Goal: Task Accomplishment & Management: Manage account settings

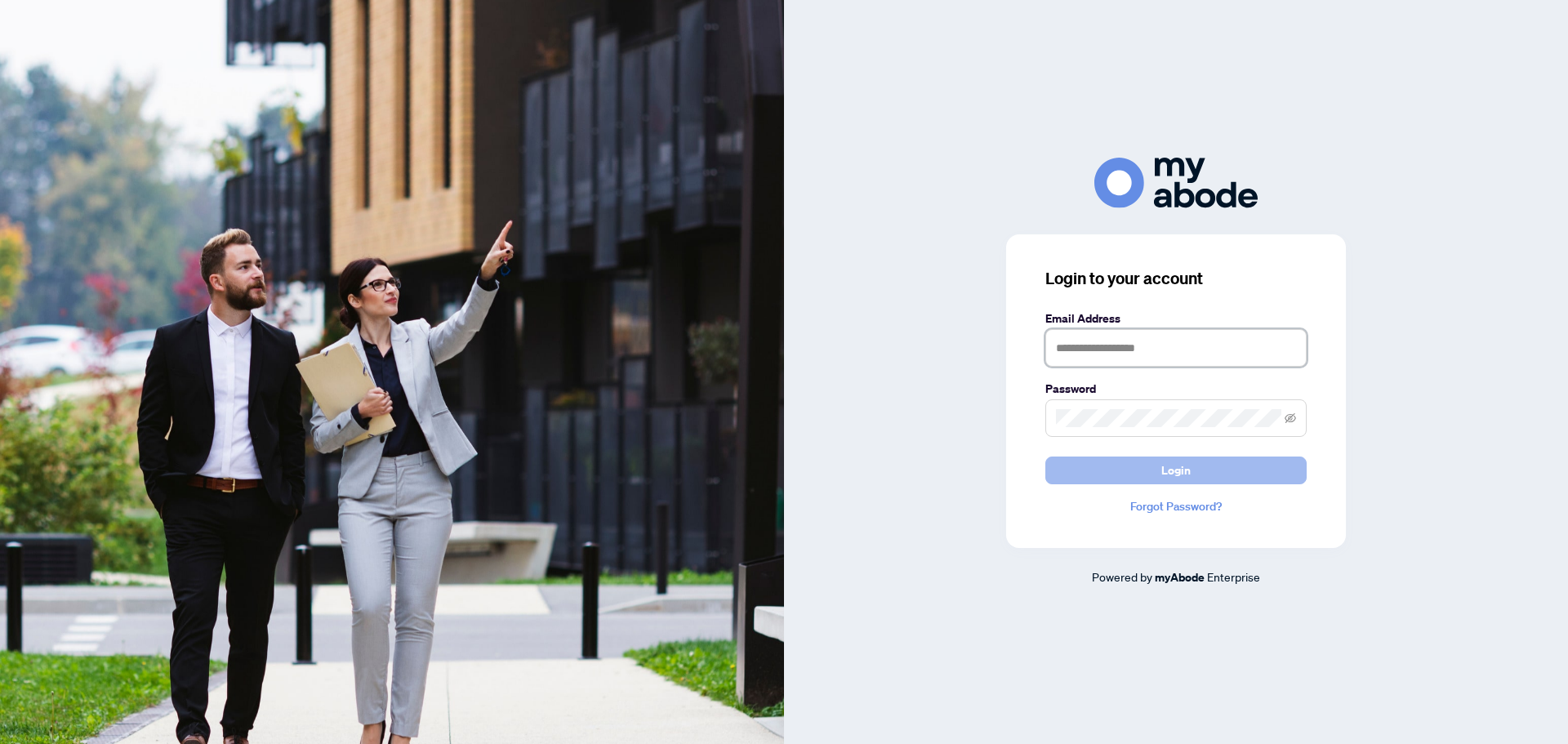
type input "**********"
click at [1197, 474] on button "Login" at bounding box center [1176, 470] width 261 height 28
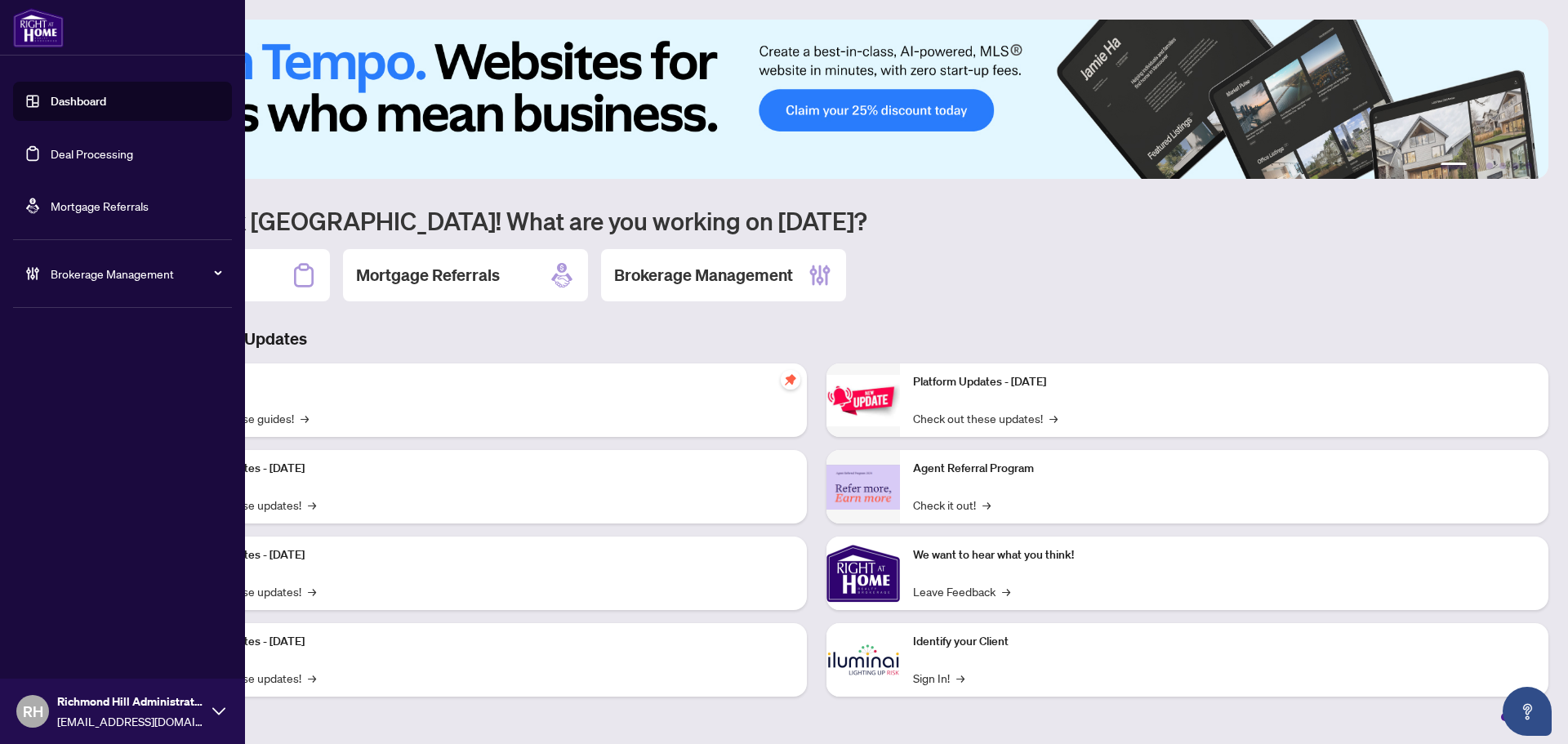
click at [51, 151] on link "Deal Processing" at bounding box center [92, 153] width 83 height 15
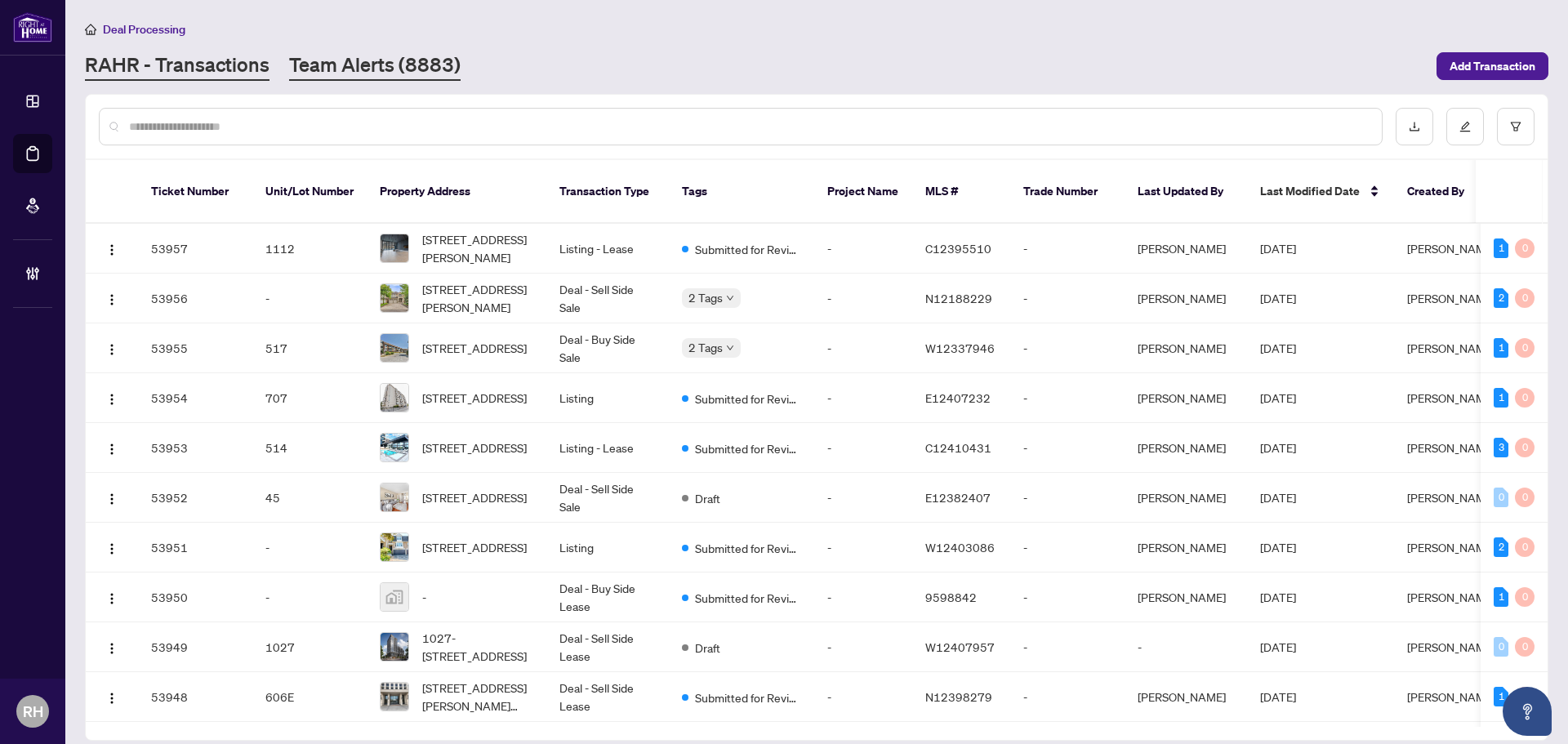
click at [367, 54] on link "Team Alerts (8883)" at bounding box center [374, 66] width 171 height 29
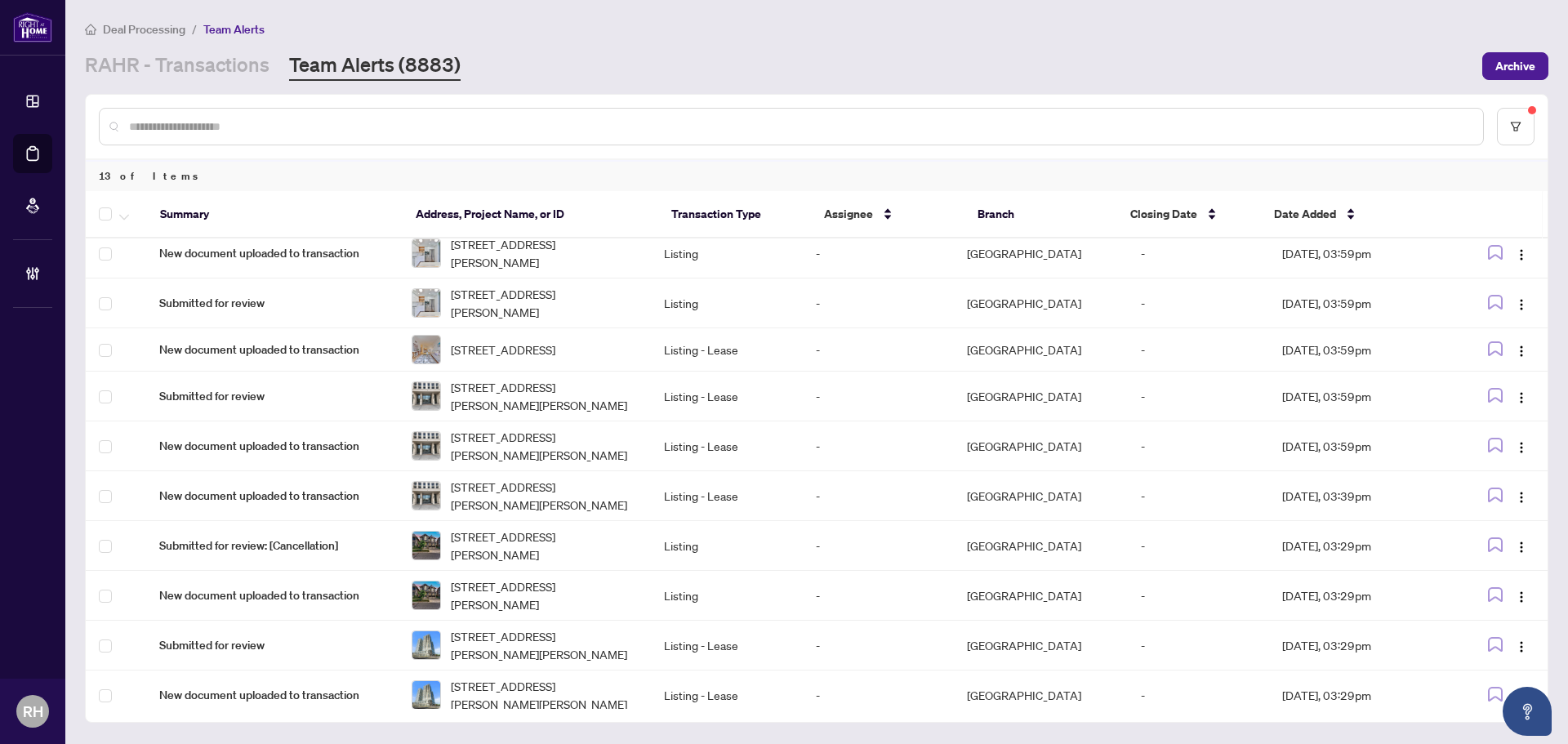
scroll to position [177, 0]
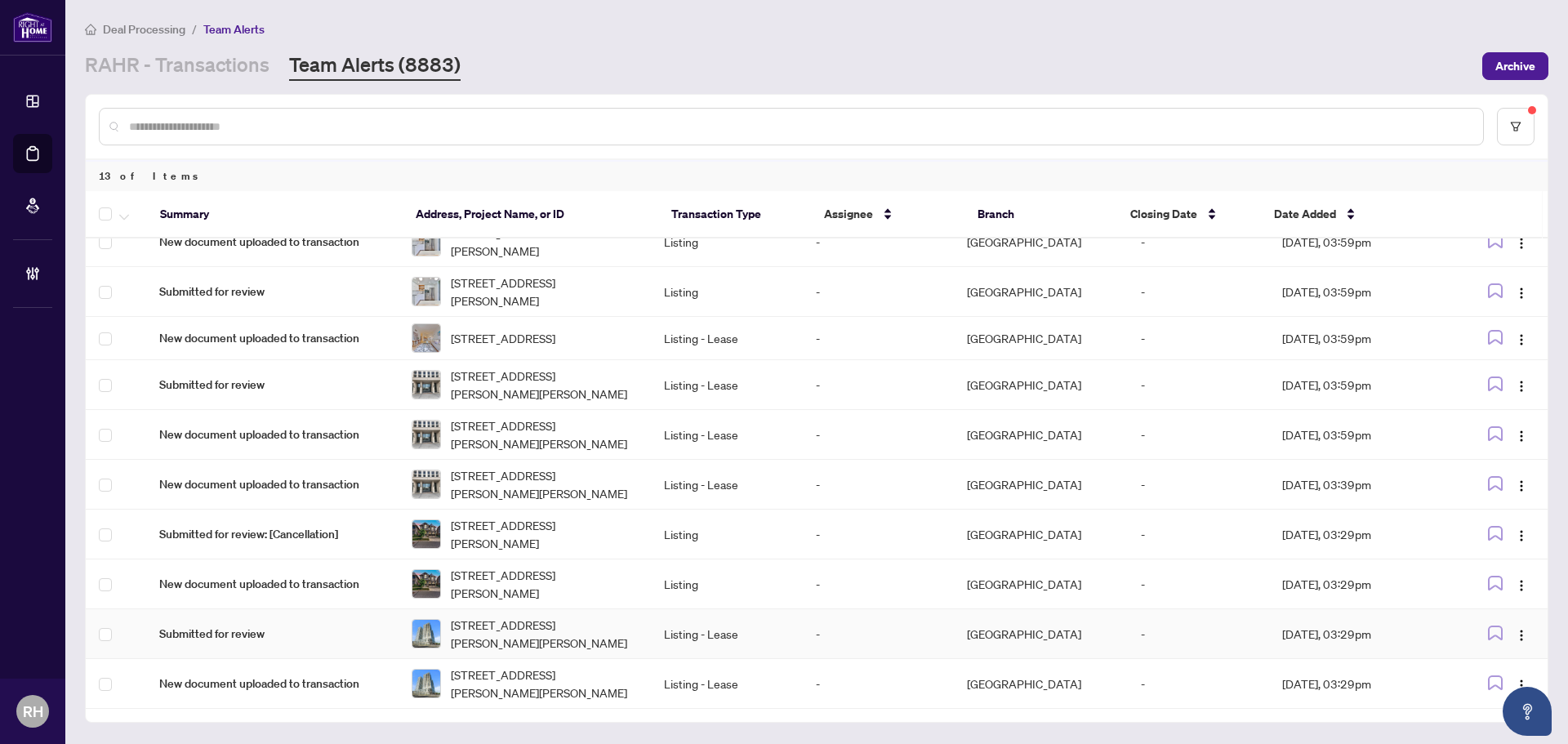
click at [829, 624] on td "-" at bounding box center [878, 634] width 151 height 50
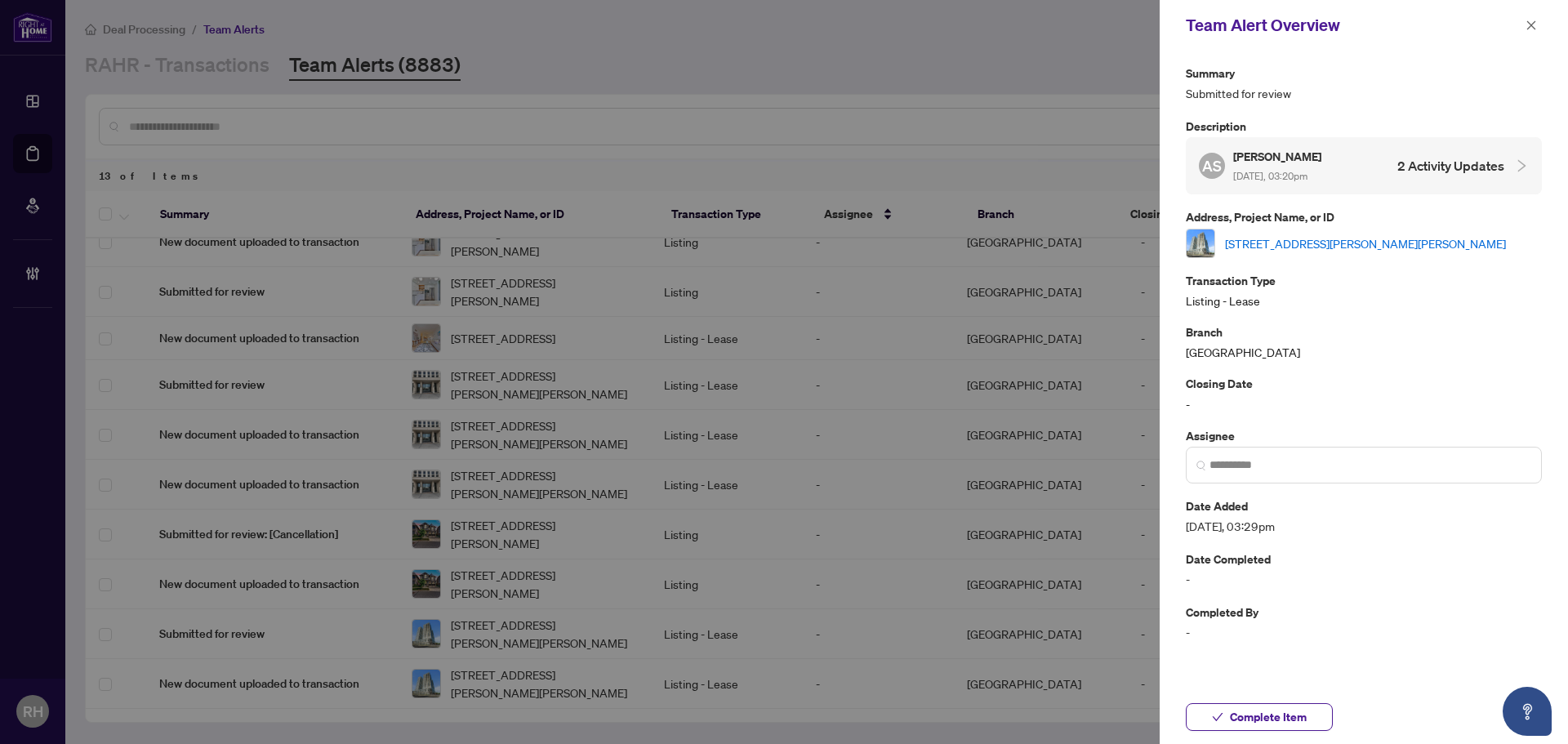
click at [1298, 243] on link "2319-10 Abeja St, Vaughan, Ontario L4K 0R9, Canada" at bounding box center [1365, 243] width 281 height 18
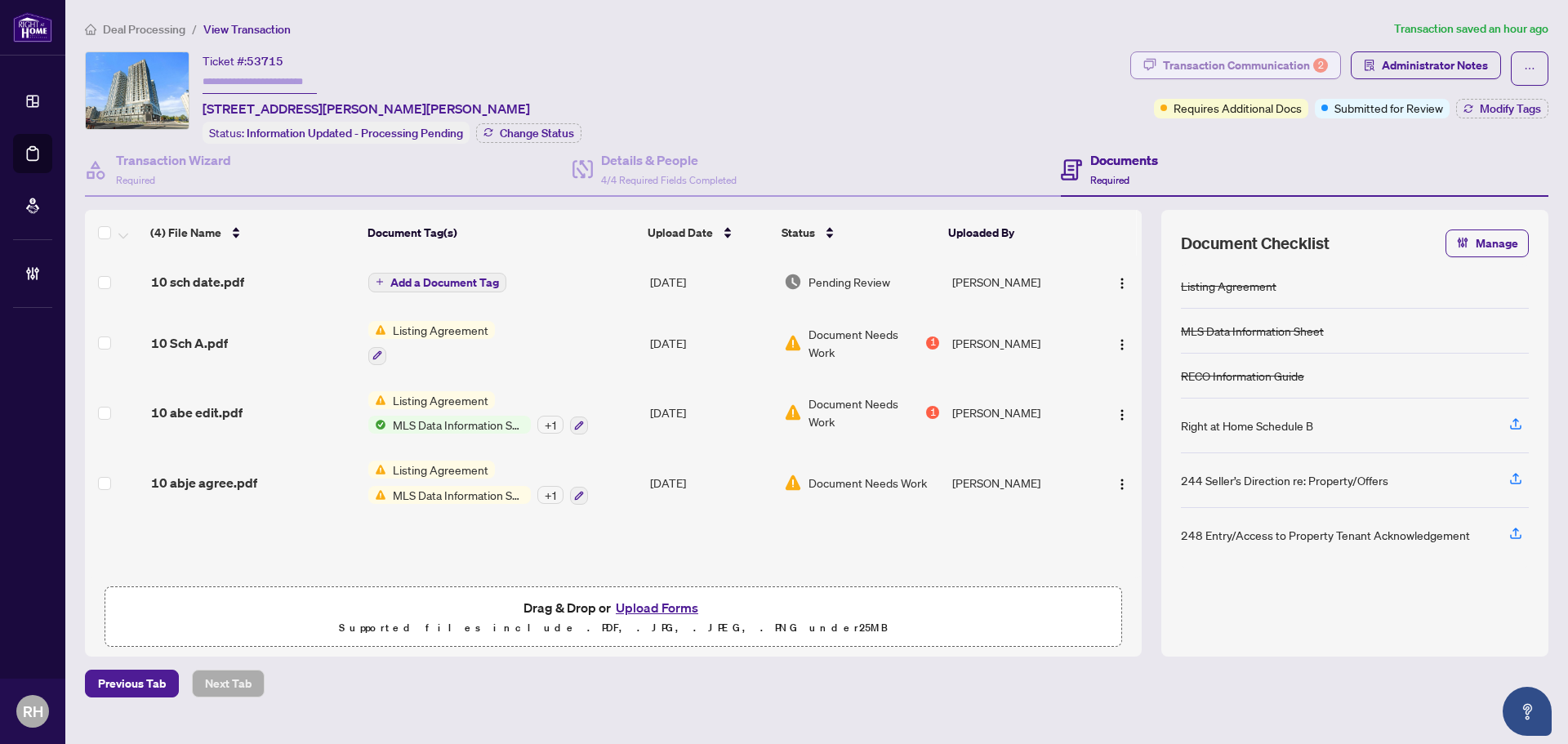
click at [1246, 63] on div "Transaction Communication 2" at bounding box center [1245, 65] width 165 height 26
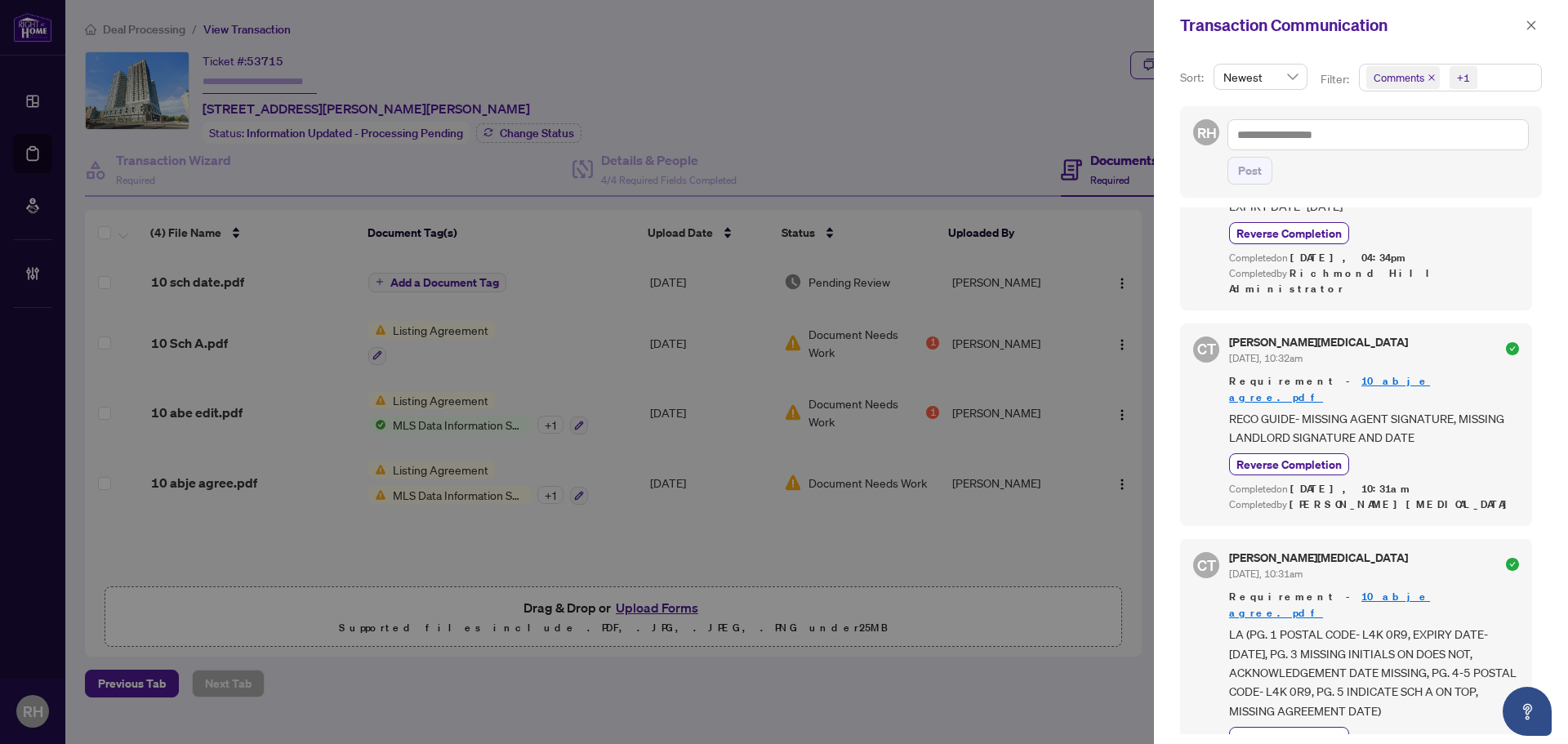
scroll to position [5, 0]
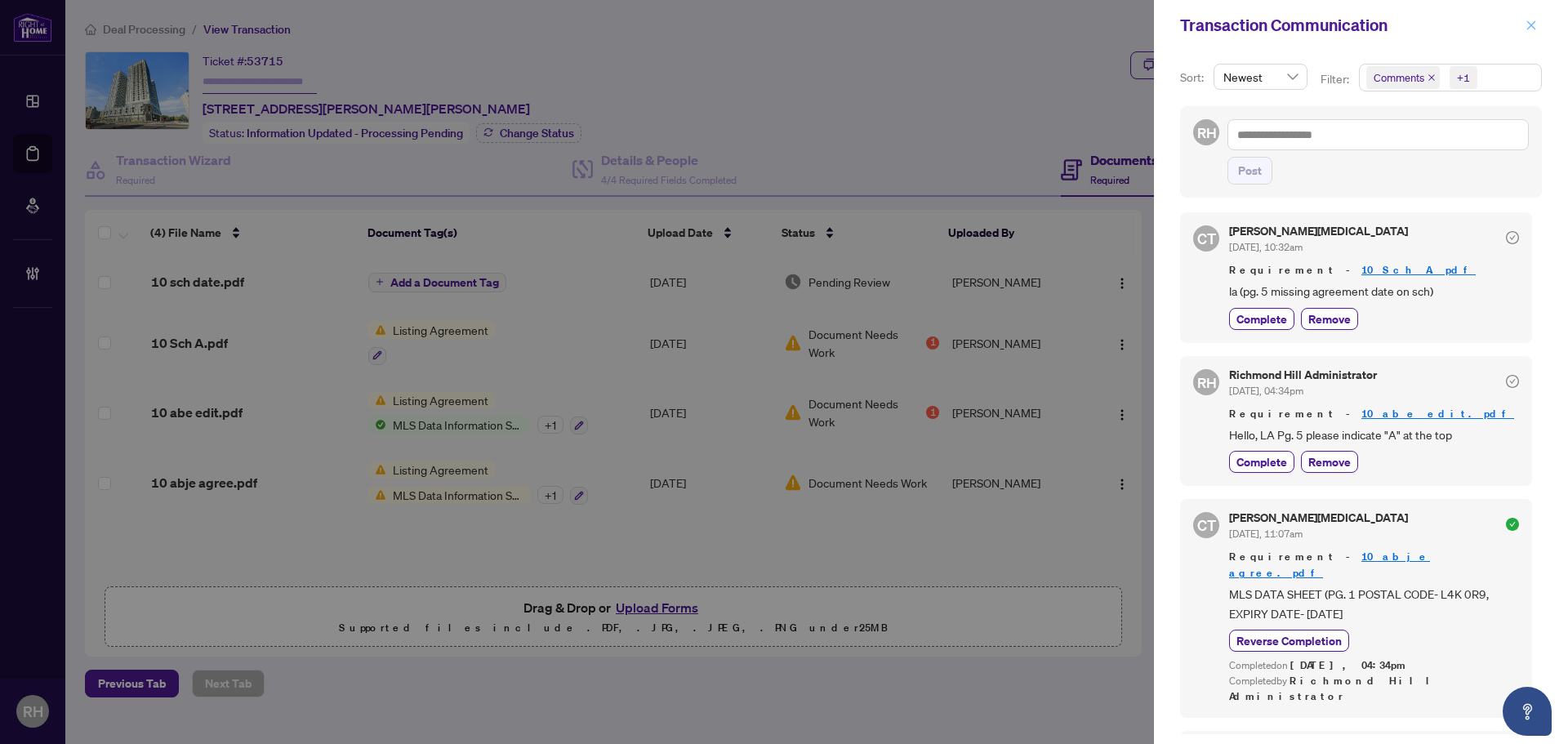
click at [1530, 25] on icon "close" at bounding box center [1531, 25] width 9 height 9
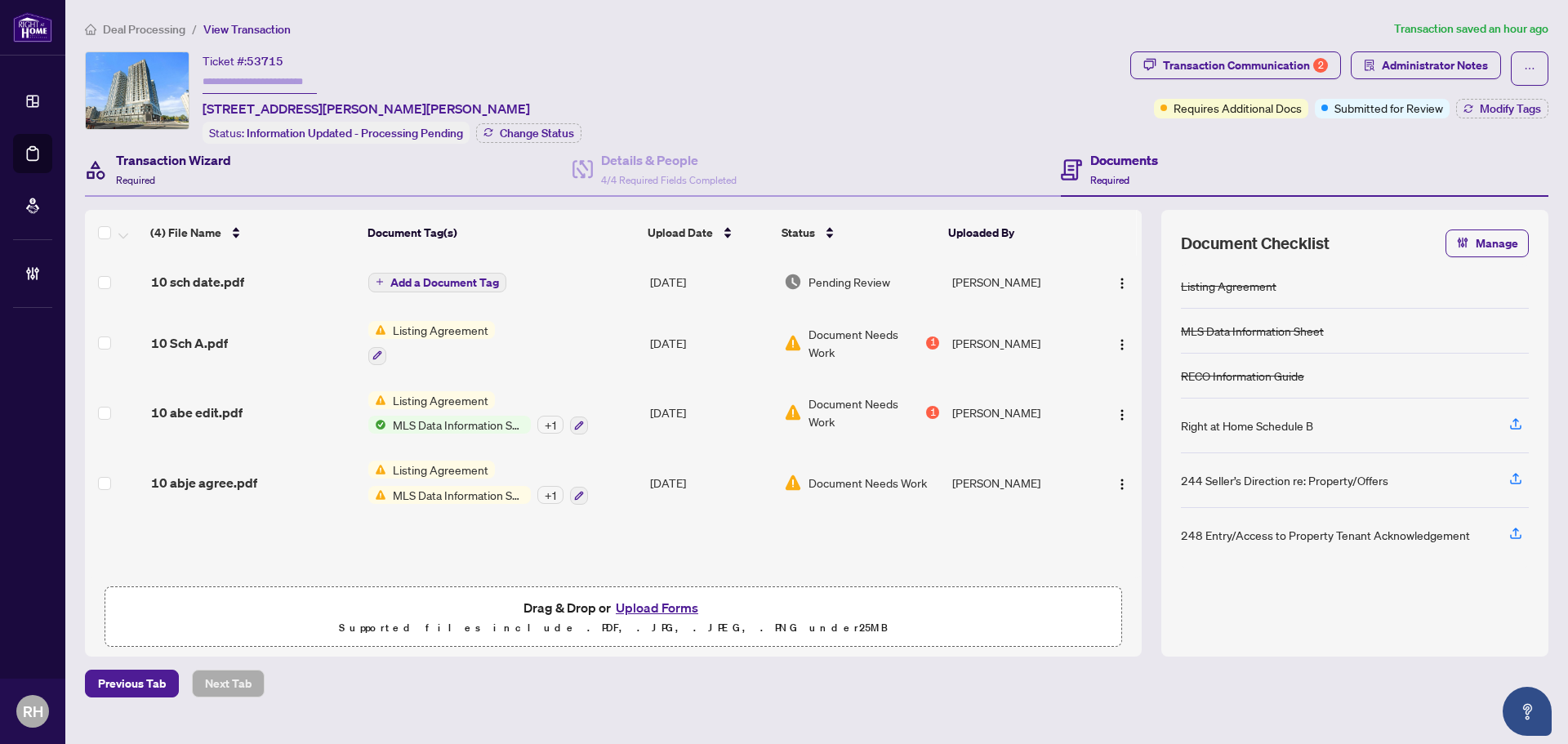
click at [212, 171] on div "Transaction Wizard Required" at bounding box center [174, 169] width 115 height 39
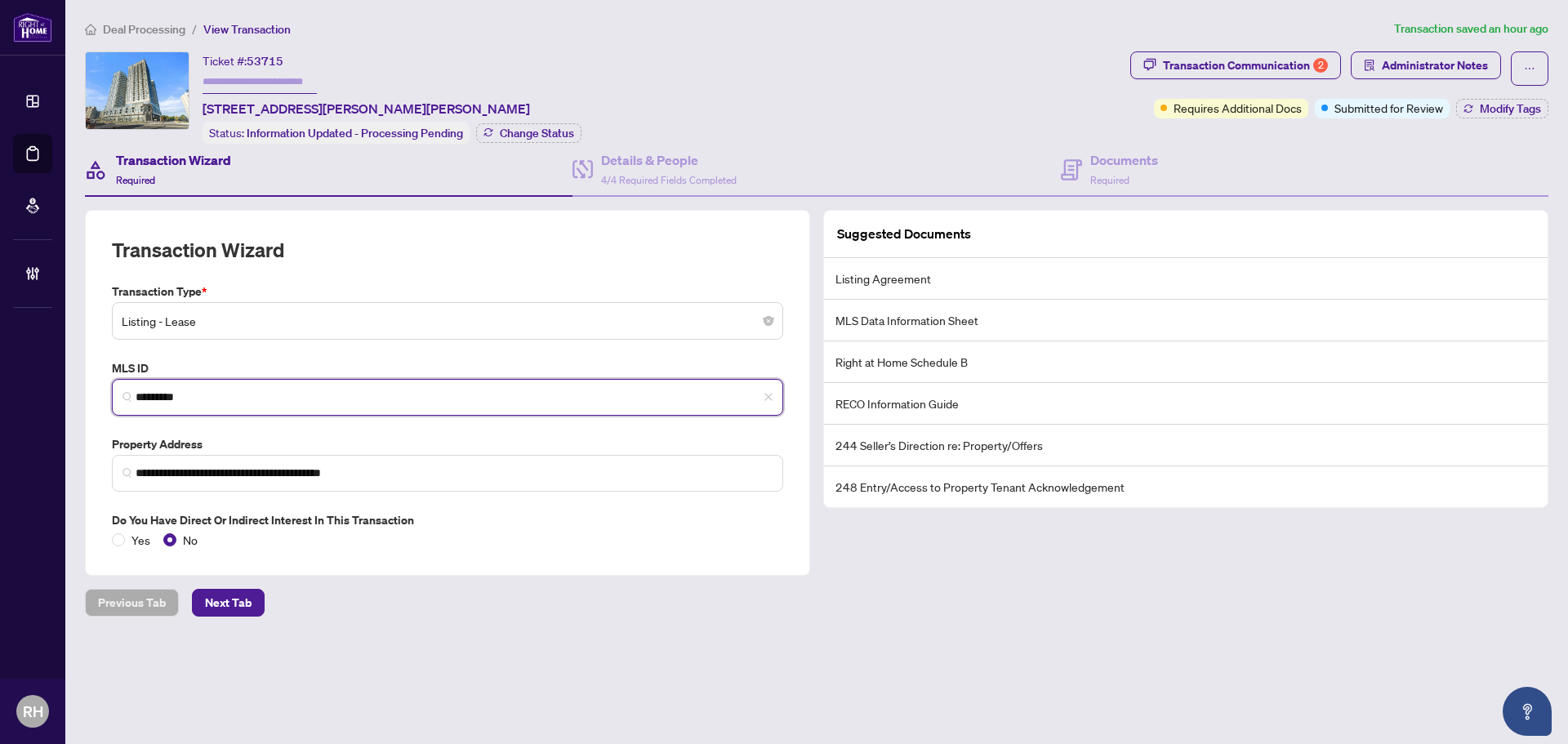
click at [162, 395] on input "*********" at bounding box center [454, 397] width 636 height 17
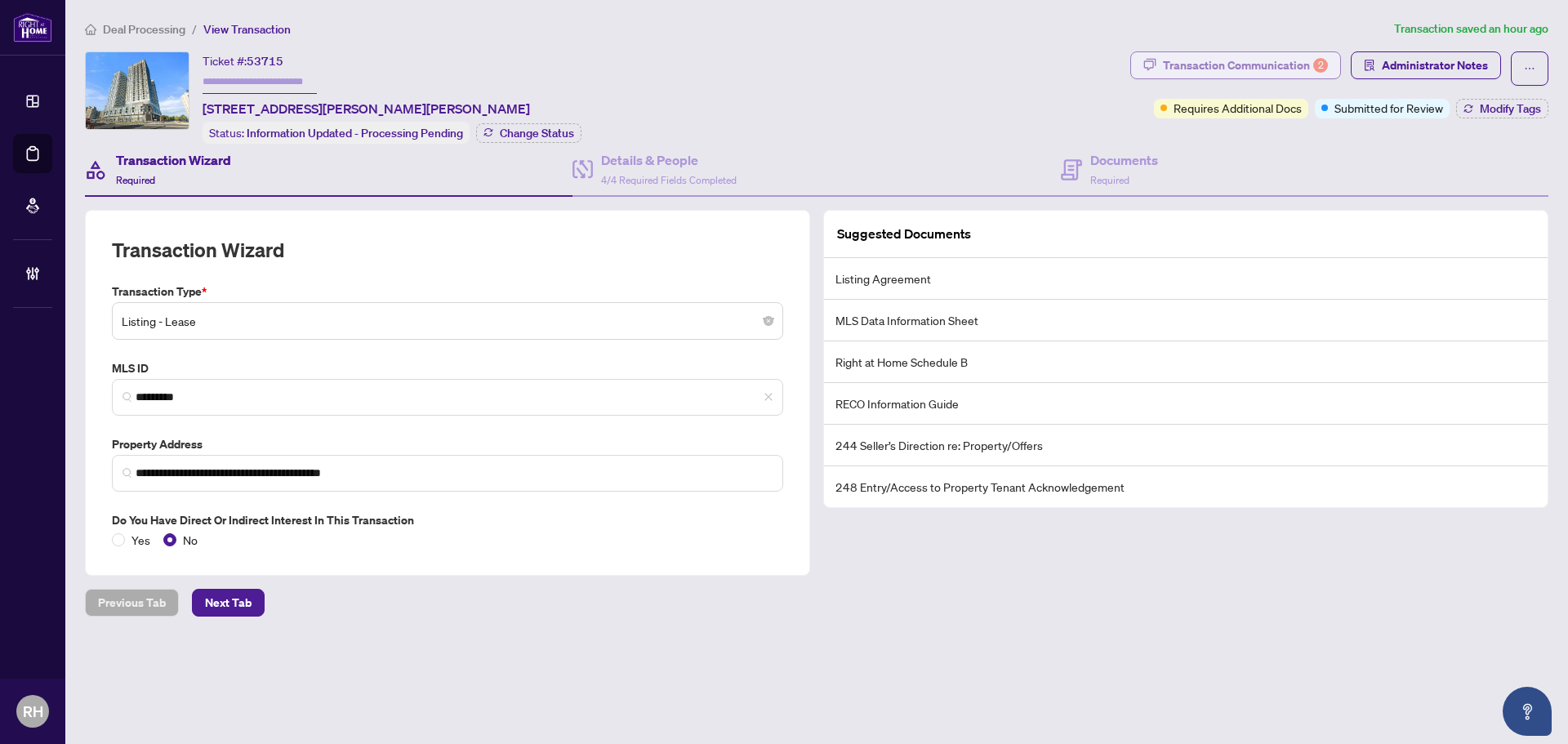
click at [1188, 77] on div "Transaction Communication 2" at bounding box center [1245, 65] width 165 height 26
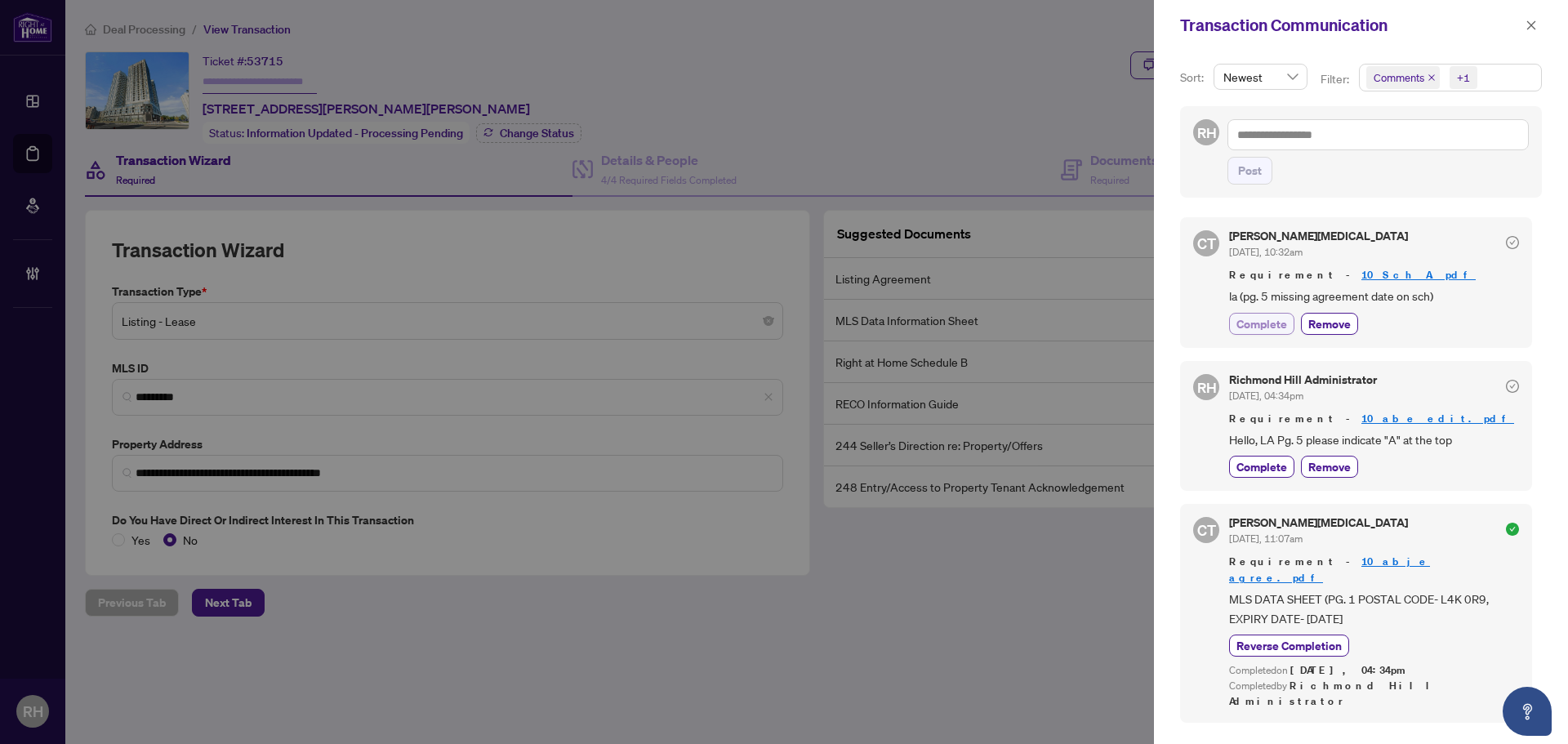
click at [1274, 327] on span "Complete" at bounding box center [1261, 323] width 51 height 17
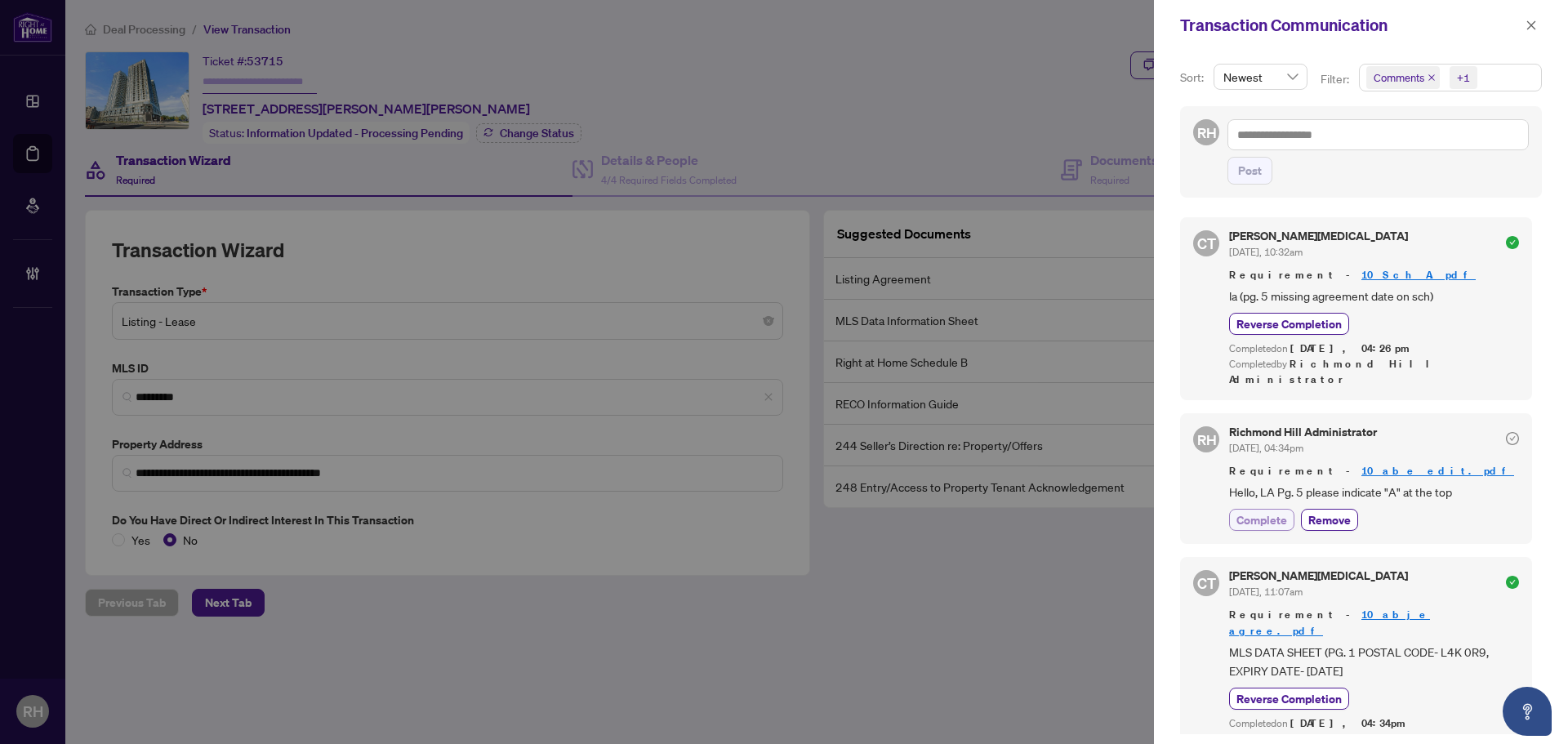
click at [1257, 511] on span "Complete" at bounding box center [1261, 520] width 51 height 17
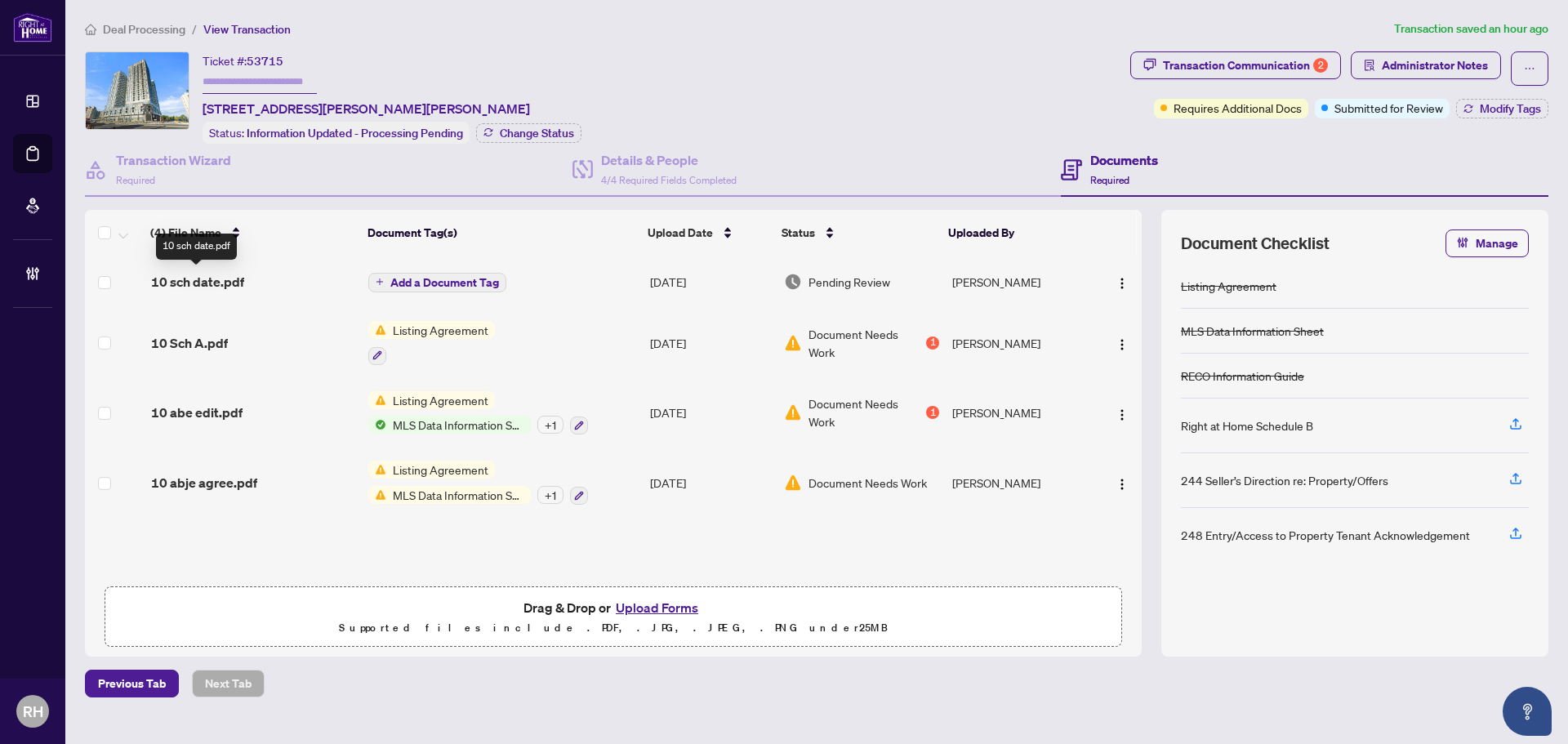
click at [215, 286] on span "10 sch date.pdf" at bounding box center [198, 281] width 93 height 20
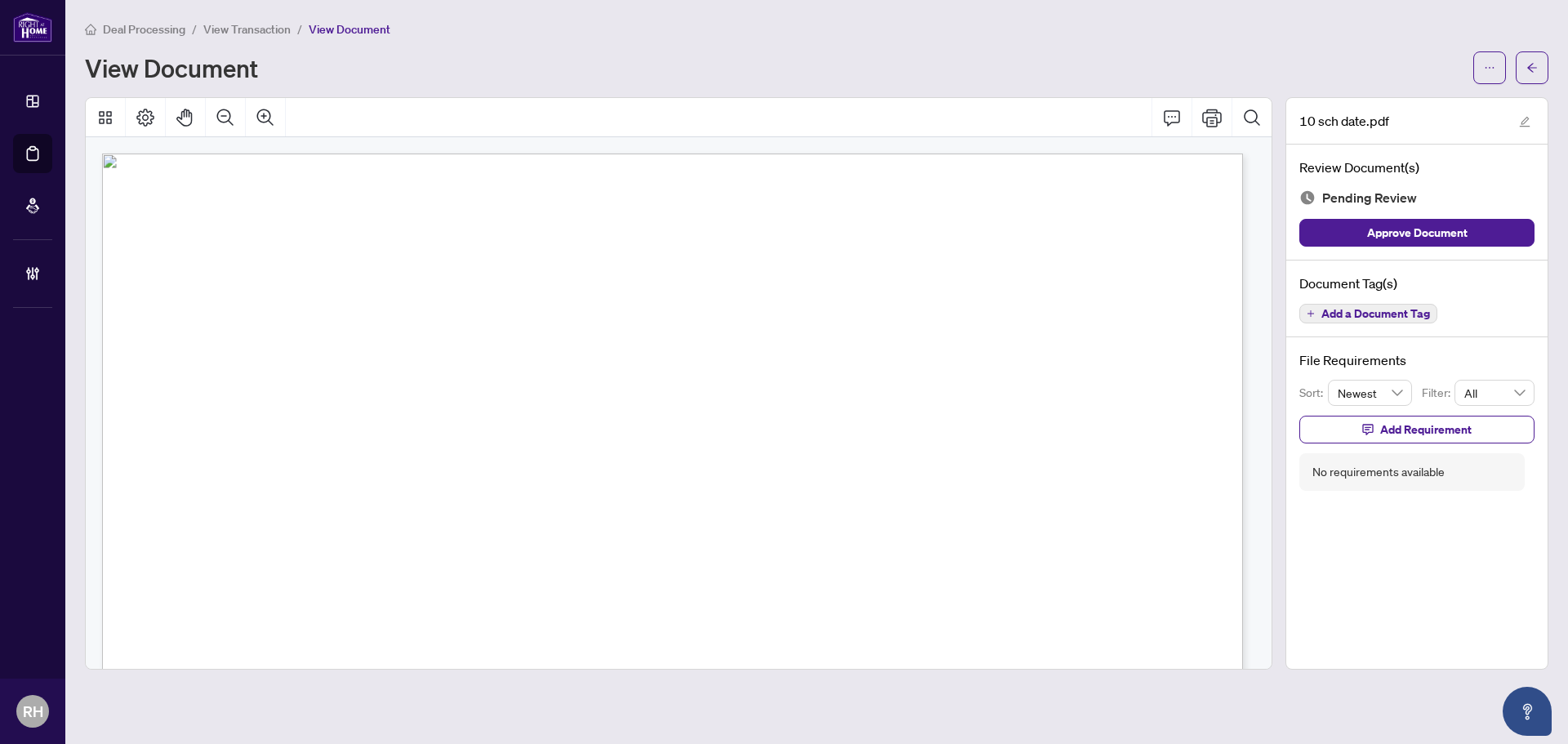
drag, startPoint x: 586, startPoint y: 470, endPoint x: 568, endPoint y: 477, distance: 19.3
click at [568, 477] on div "Page 1" at bounding box center [434, 598] width 664 height 889
click at [549, 472] on div "Page 1" at bounding box center [434, 598] width 664 height 889
drag, startPoint x: 549, startPoint y: 472, endPoint x: 613, endPoint y: 470, distance: 64.0
click at [600, 470] on div "Page 1" at bounding box center [434, 598] width 664 height 889
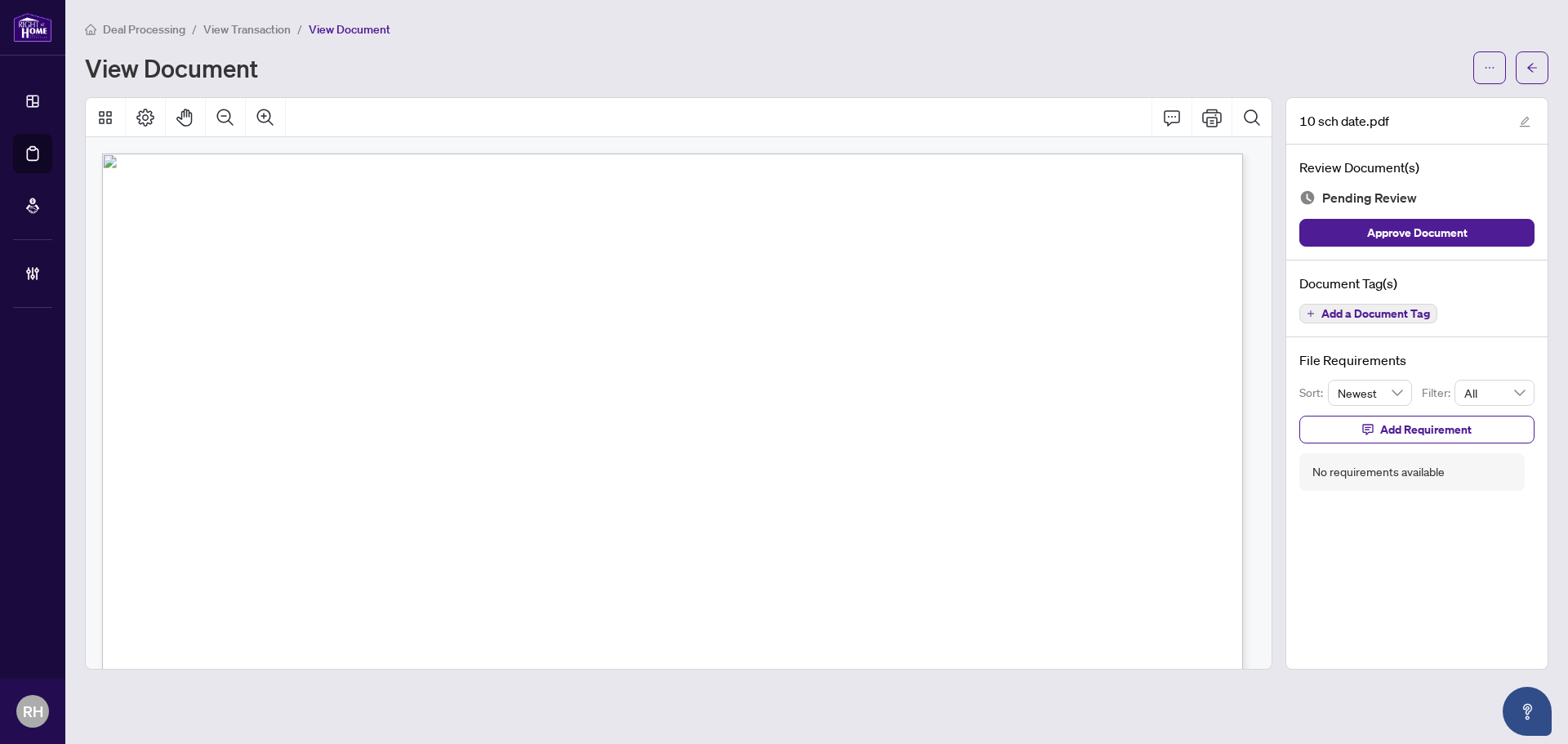
drag, startPoint x: 700, startPoint y: 532, endPoint x: 723, endPoint y: 527, distance: 23.5
click at [723, 527] on div "Page 1" at bounding box center [434, 598] width 664 height 889
drag, startPoint x: 618, startPoint y: 538, endPoint x: 629, endPoint y: 535, distance: 11.4
click at [629, 535] on div "Page 1" at bounding box center [434, 517] width 664 height 889
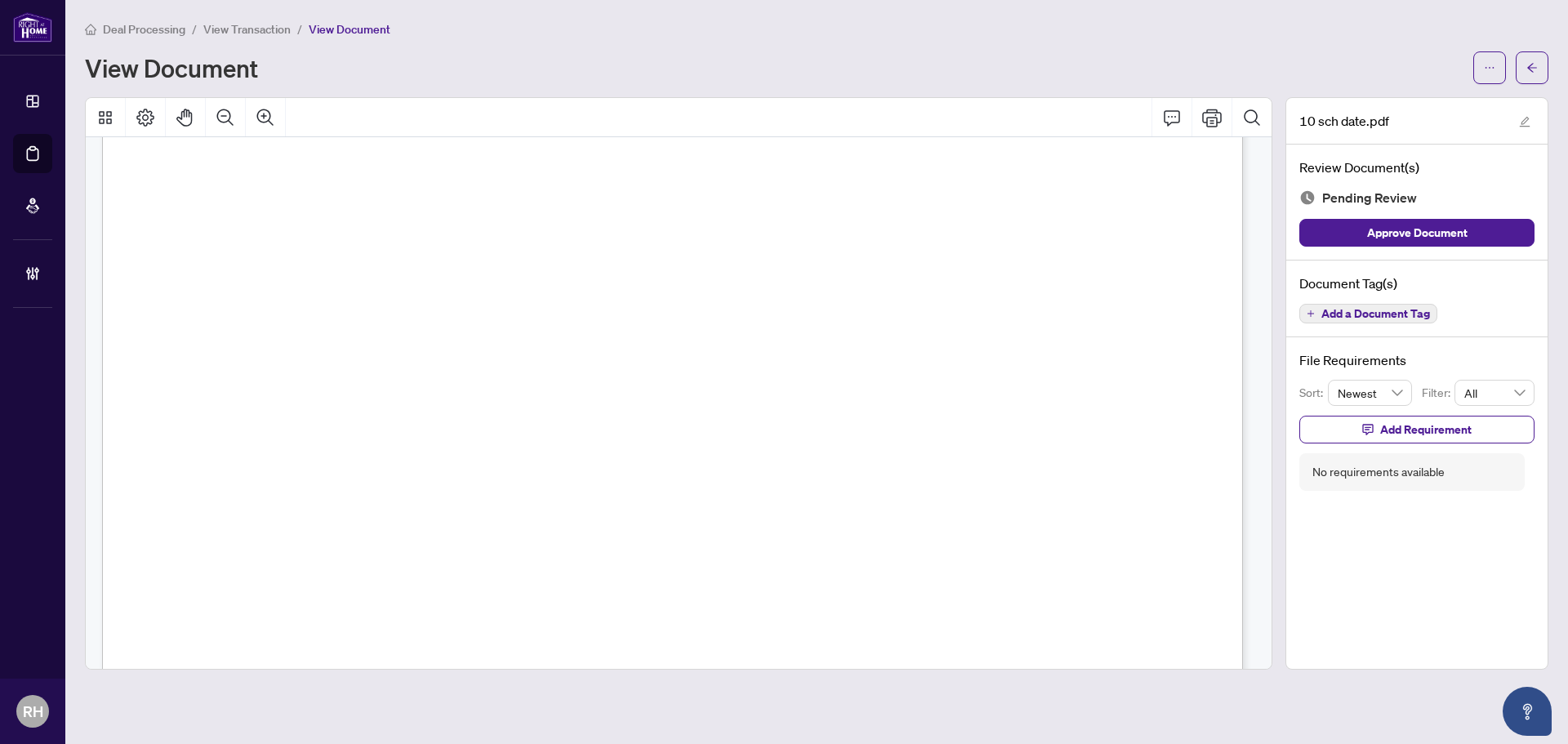
scroll to position [0, 0]
drag, startPoint x: 608, startPoint y: 527, endPoint x: 625, endPoint y: 526, distance: 17.0
click at [625, 526] on div "Page 1" at bounding box center [434, 598] width 664 height 889
drag, startPoint x: 394, startPoint y: 470, endPoint x: 415, endPoint y: 470, distance: 21.0
click at [415, 470] on div "Page 1" at bounding box center [434, 598] width 664 height 889
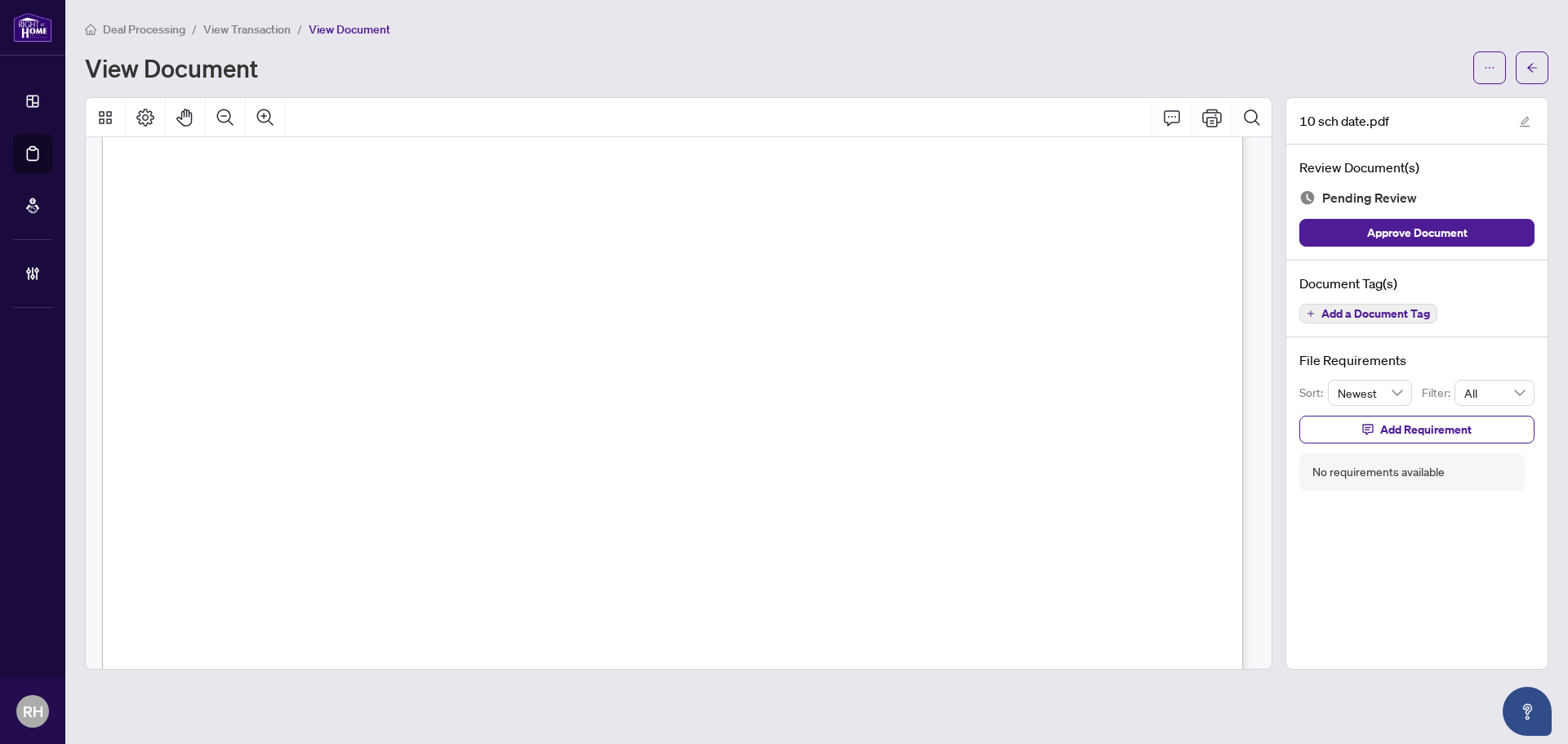
scroll to position [46, 0]
drag, startPoint x: 701, startPoint y: 433, endPoint x: 608, endPoint y: 432, distance: 93.0
click at [608, 432] on div "Page 1" at bounding box center [434, 552] width 664 height 889
drag, startPoint x: 547, startPoint y: 470, endPoint x: 580, endPoint y: 473, distance: 33.1
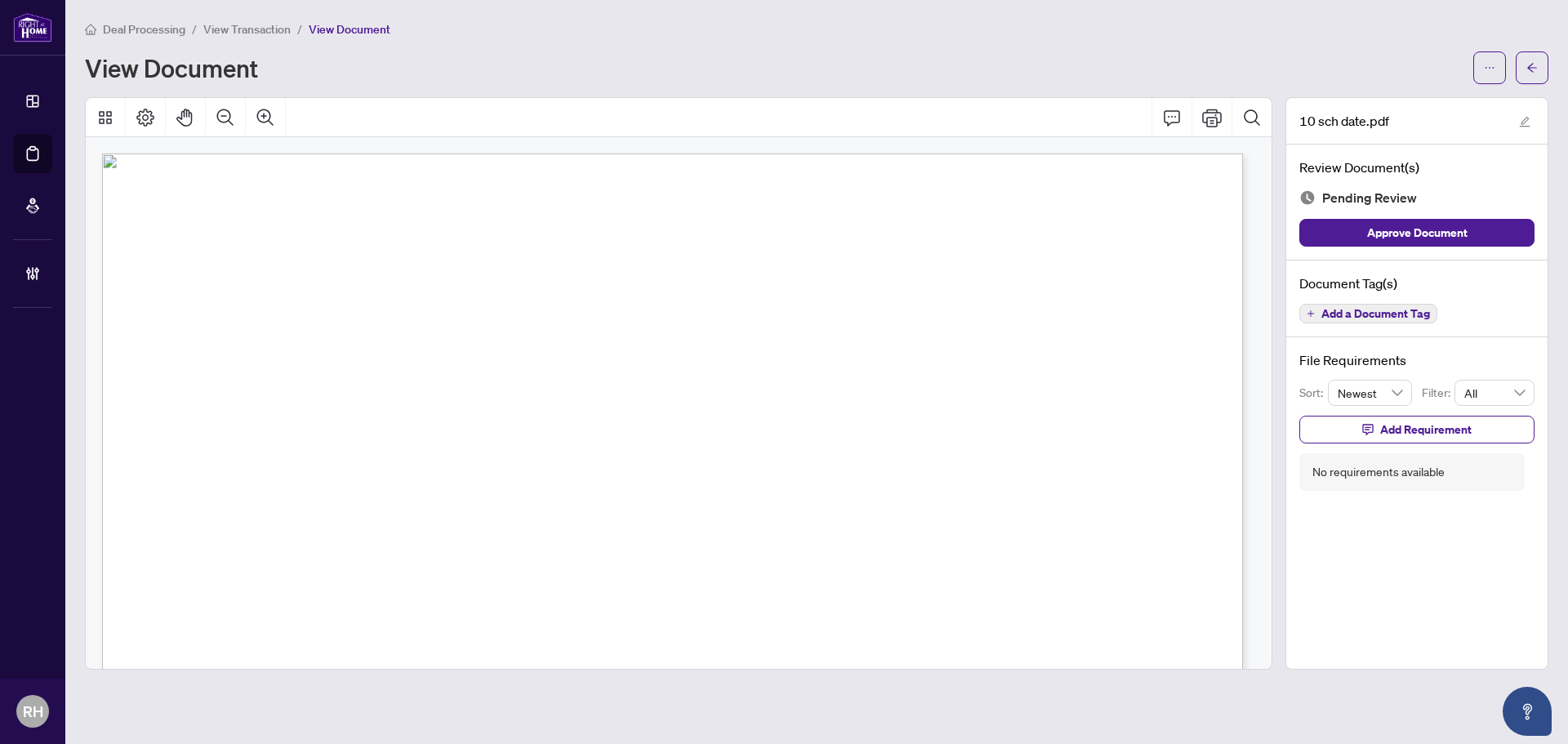
click at [580, 473] on div "Page 1" at bounding box center [434, 598] width 664 height 889
drag, startPoint x: 619, startPoint y: 475, endPoint x: 605, endPoint y: 476, distance: 14.0
click at [605, 476] on div "Page 1" at bounding box center [434, 598] width 664 height 889
click at [1366, 304] on button "Add a Document Tag" at bounding box center [1368, 313] width 138 height 20
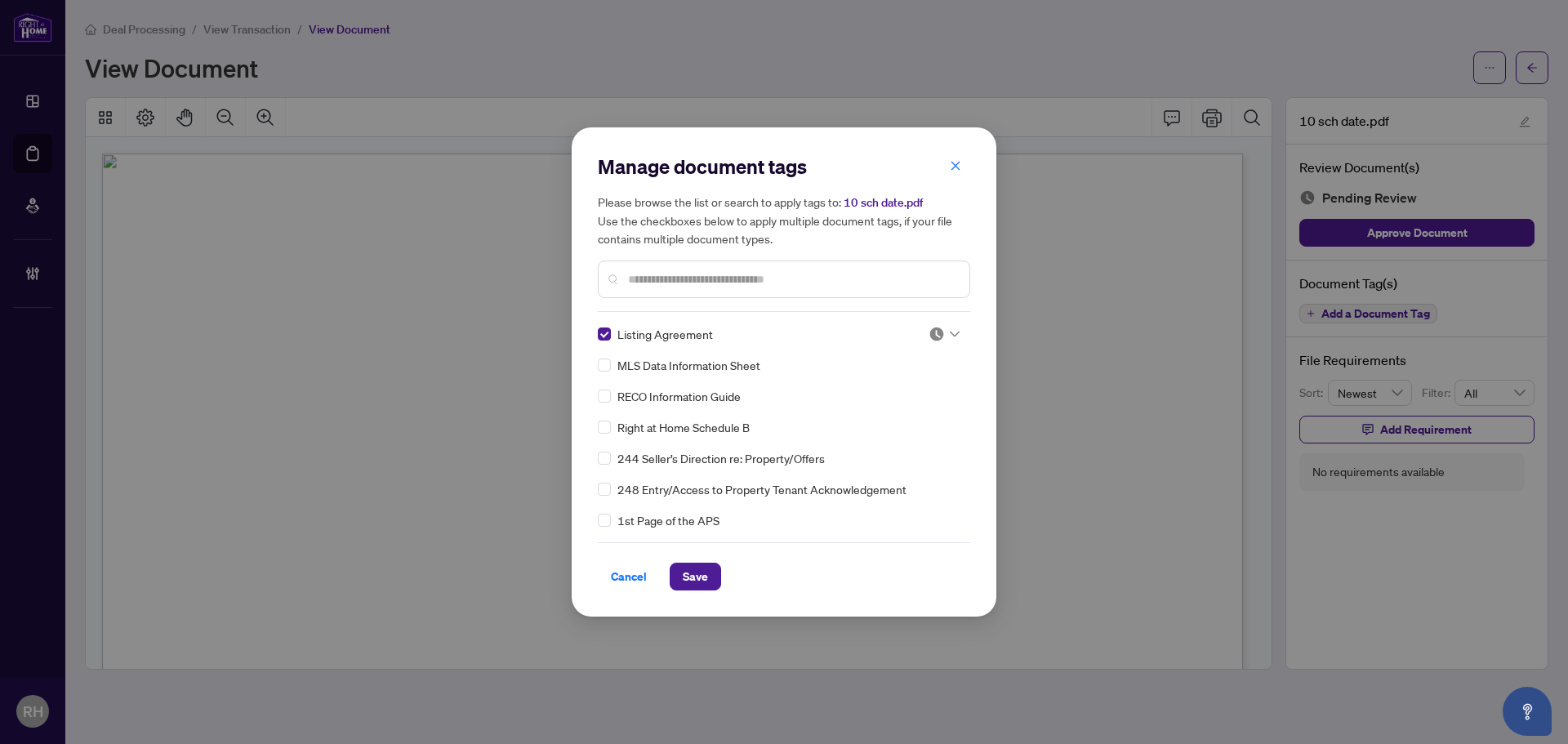
click at [956, 323] on div "Manage document tags Please browse the list or search to apply tags to: 10 sch …" at bounding box center [784, 372] width 372 height 437
click at [944, 330] on div at bounding box center [944, 334] width 31 height 16
click at [898, 415] on div "Approved" at bounding box center [890, 414] width 105 height 18
click at [693, 570] on span "Save" at bounding box center [695, 576] width 25 height 26
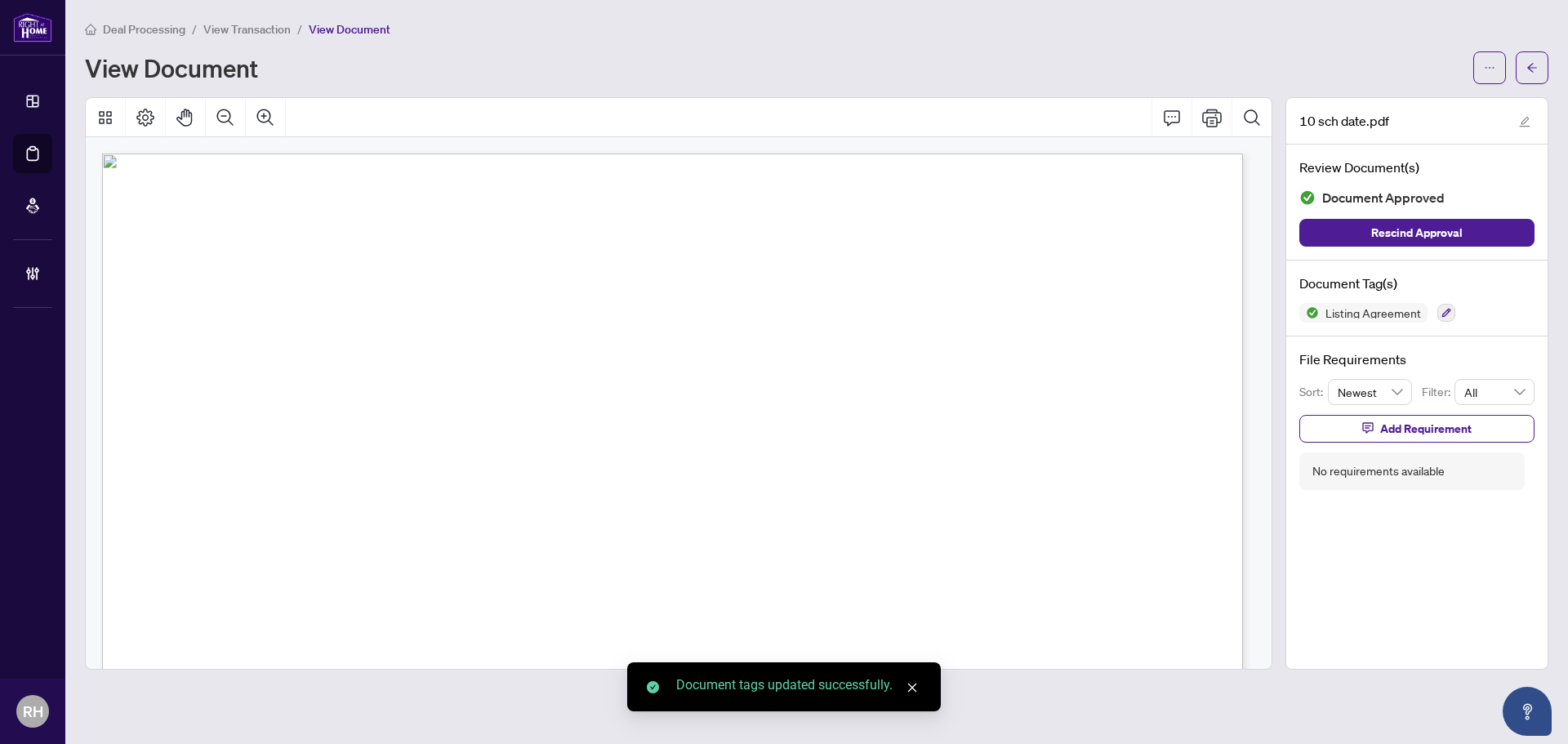
click at [1525, 60] on button "button" at bounding box center [1532, 68] width 33 height 33
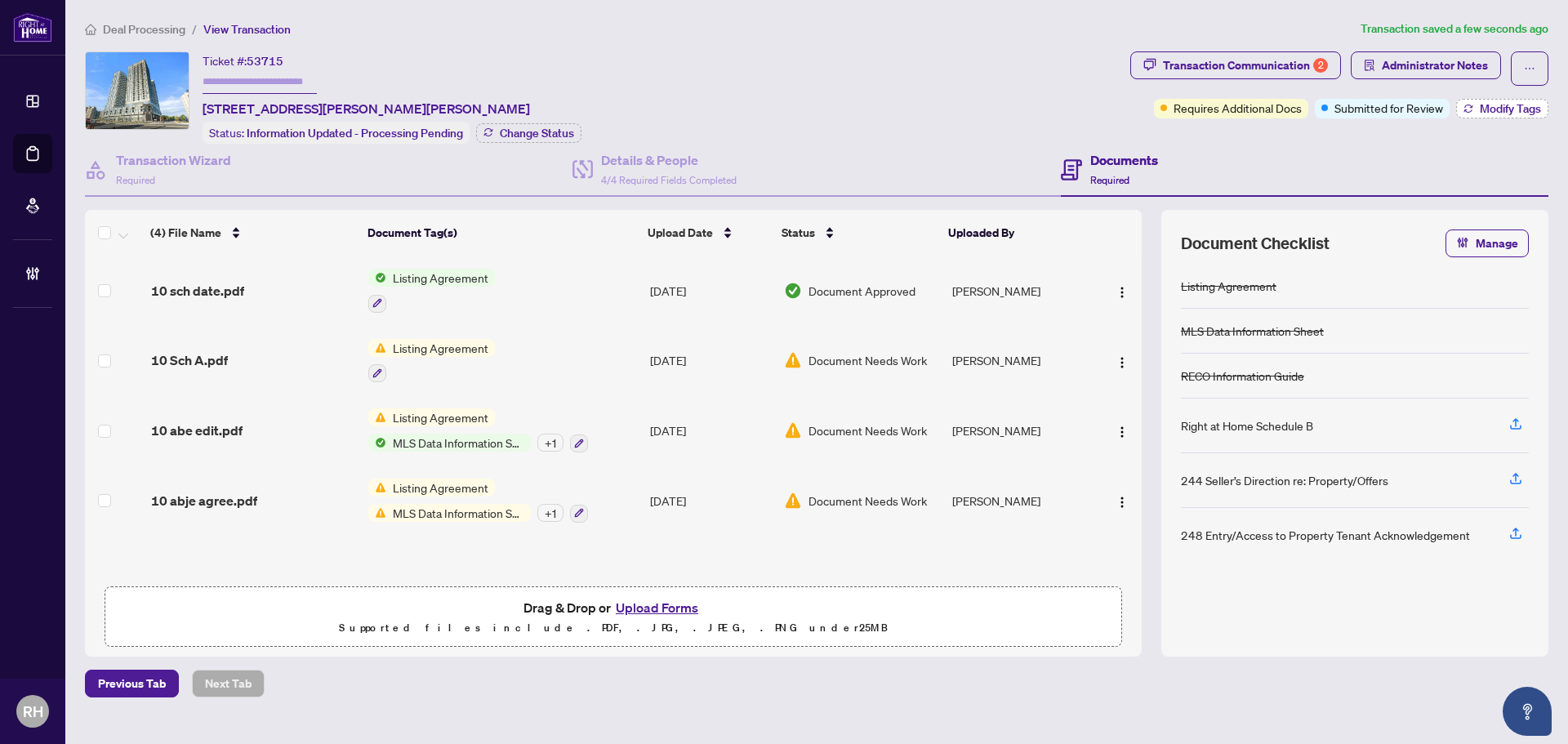
click at [1491, 112] on span "Modify Tags" at bounding box center [1510, 108] width 61 height 11
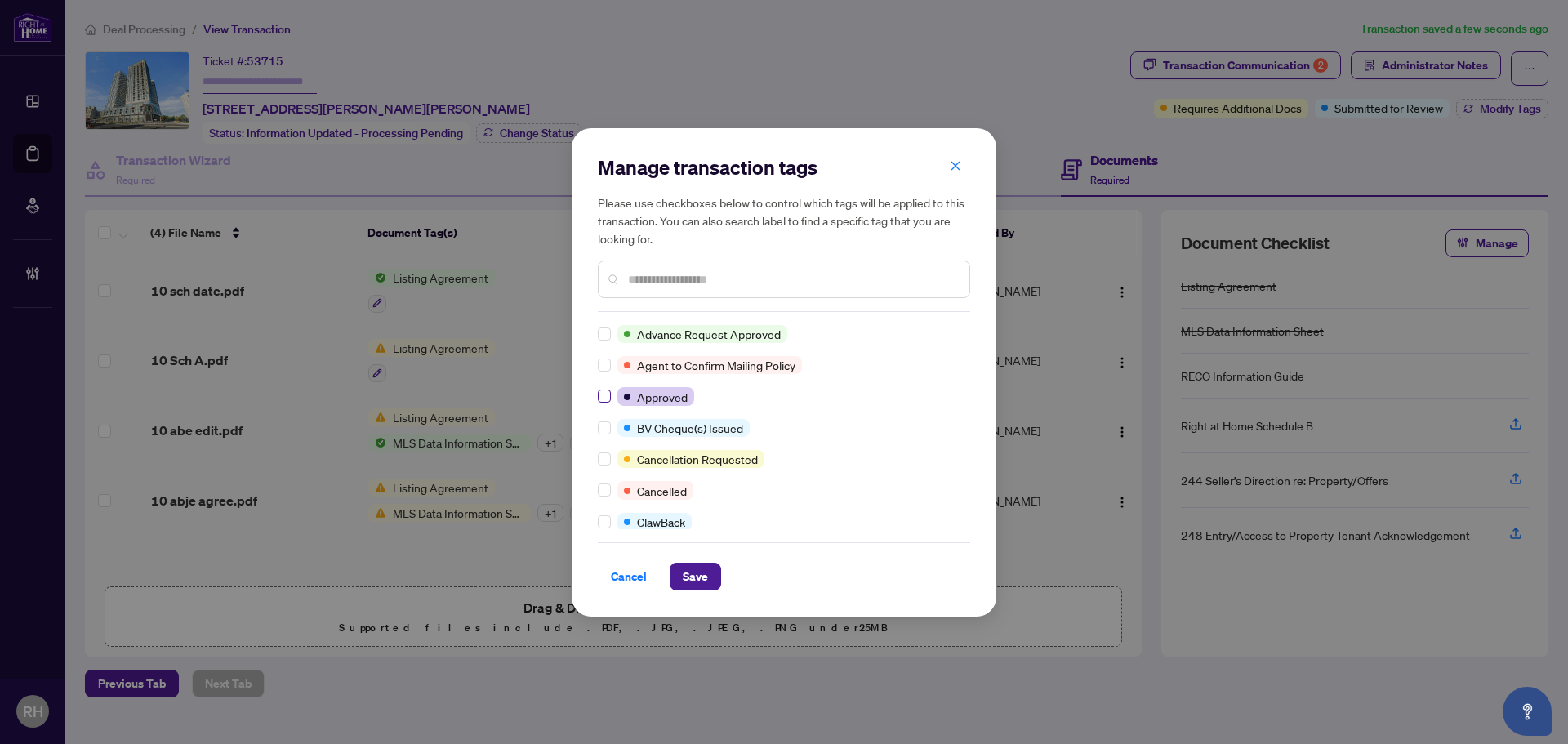
click at [601, 388] on label at bounding box center [604, 396] width 13 height 18
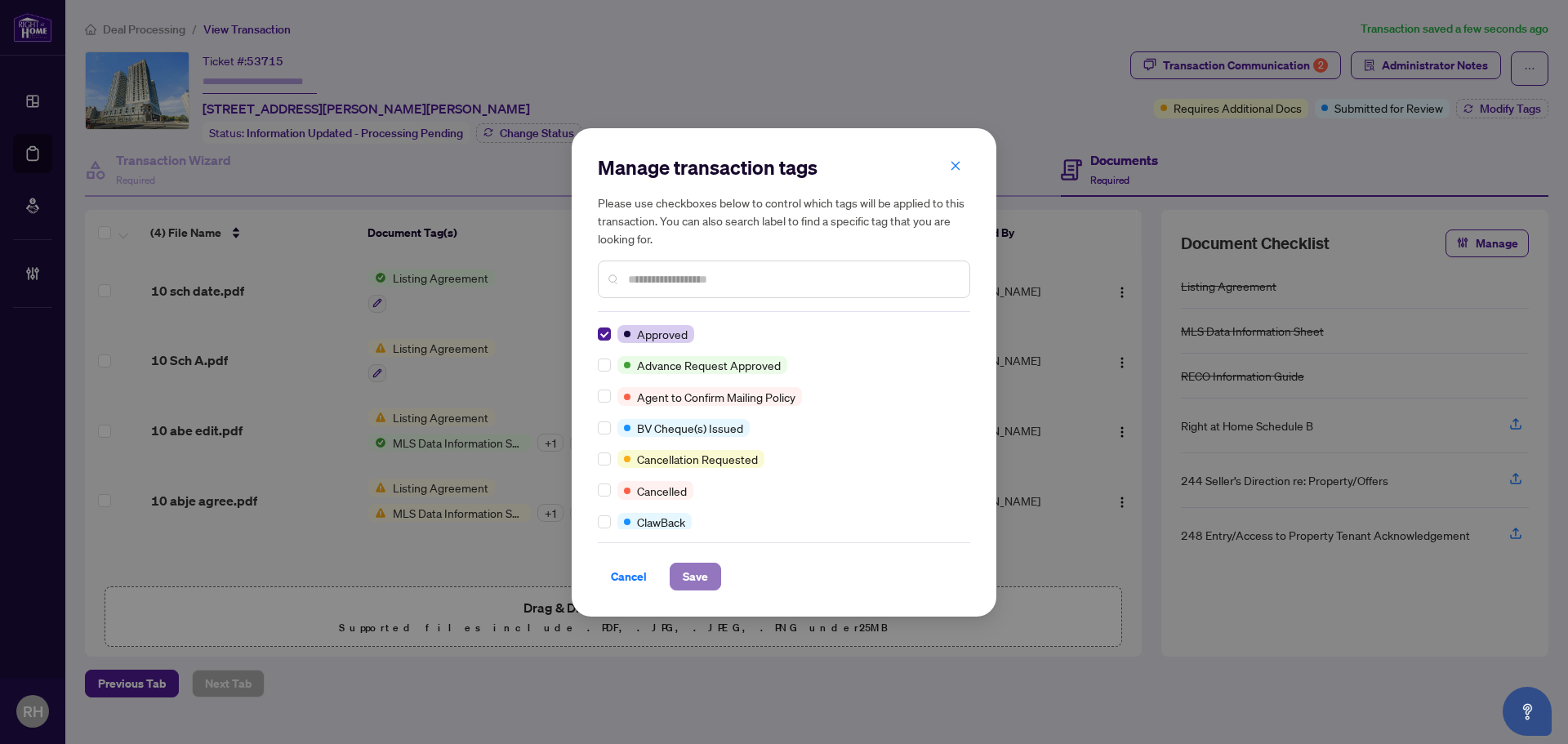
click at [686, 582] on span "Save" at bounding box center [695, 576] width 25 height 26
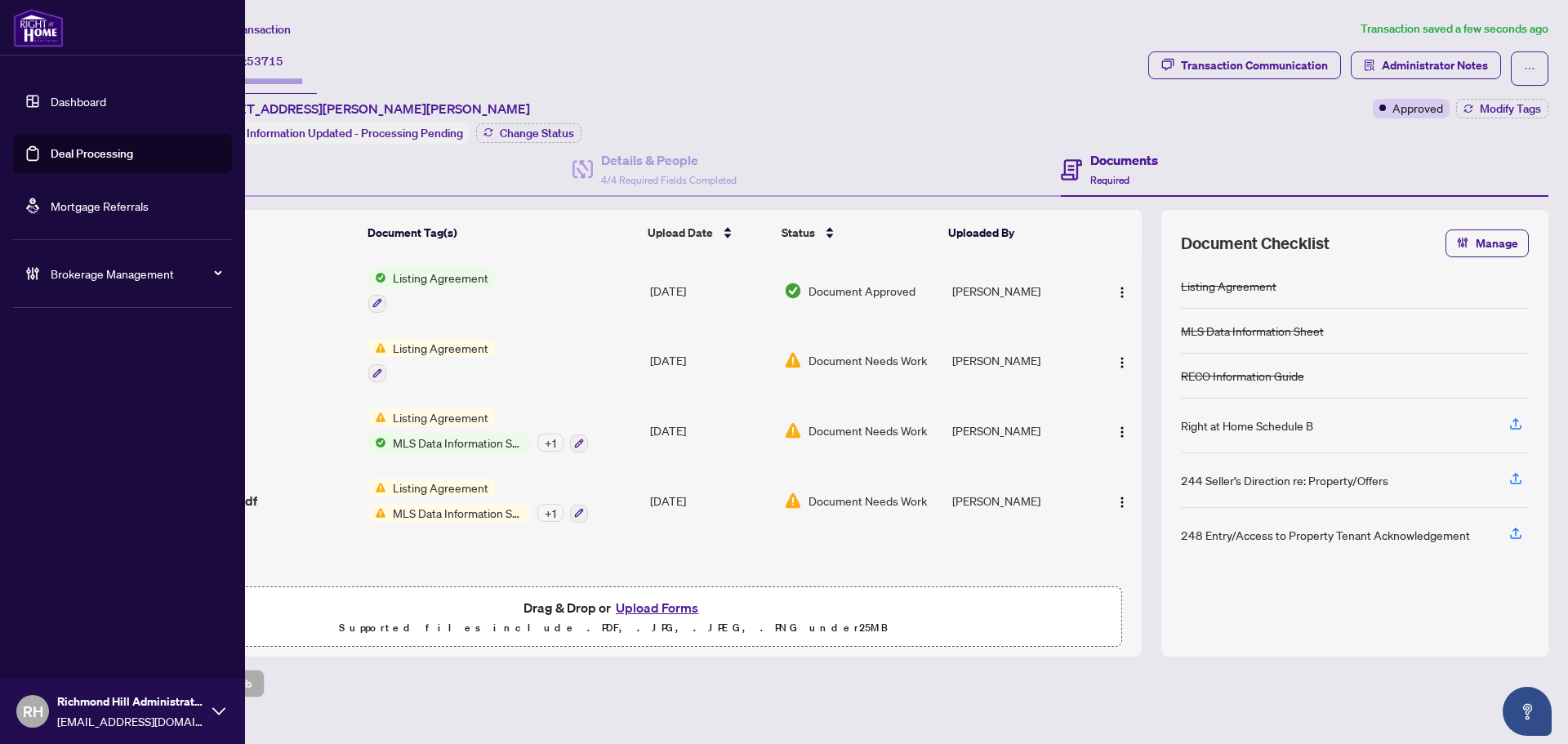
click at [51, 156] on link "Deal Processing" at bounding box center [92, 153] width 83 height 15
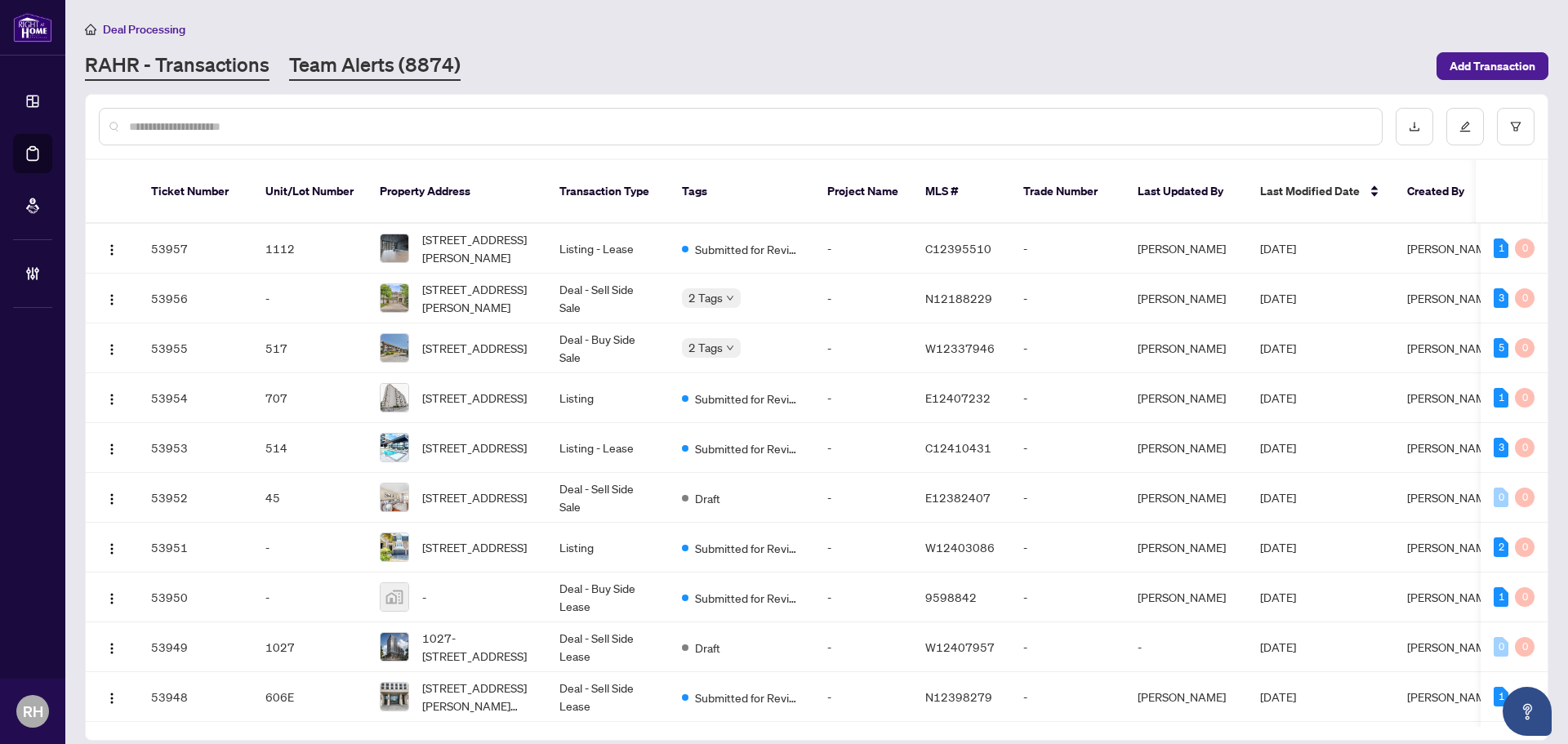
click at [378, 53] on link "Team Alerts (8874)" at bounding box center [374, 66] width 171 height 29
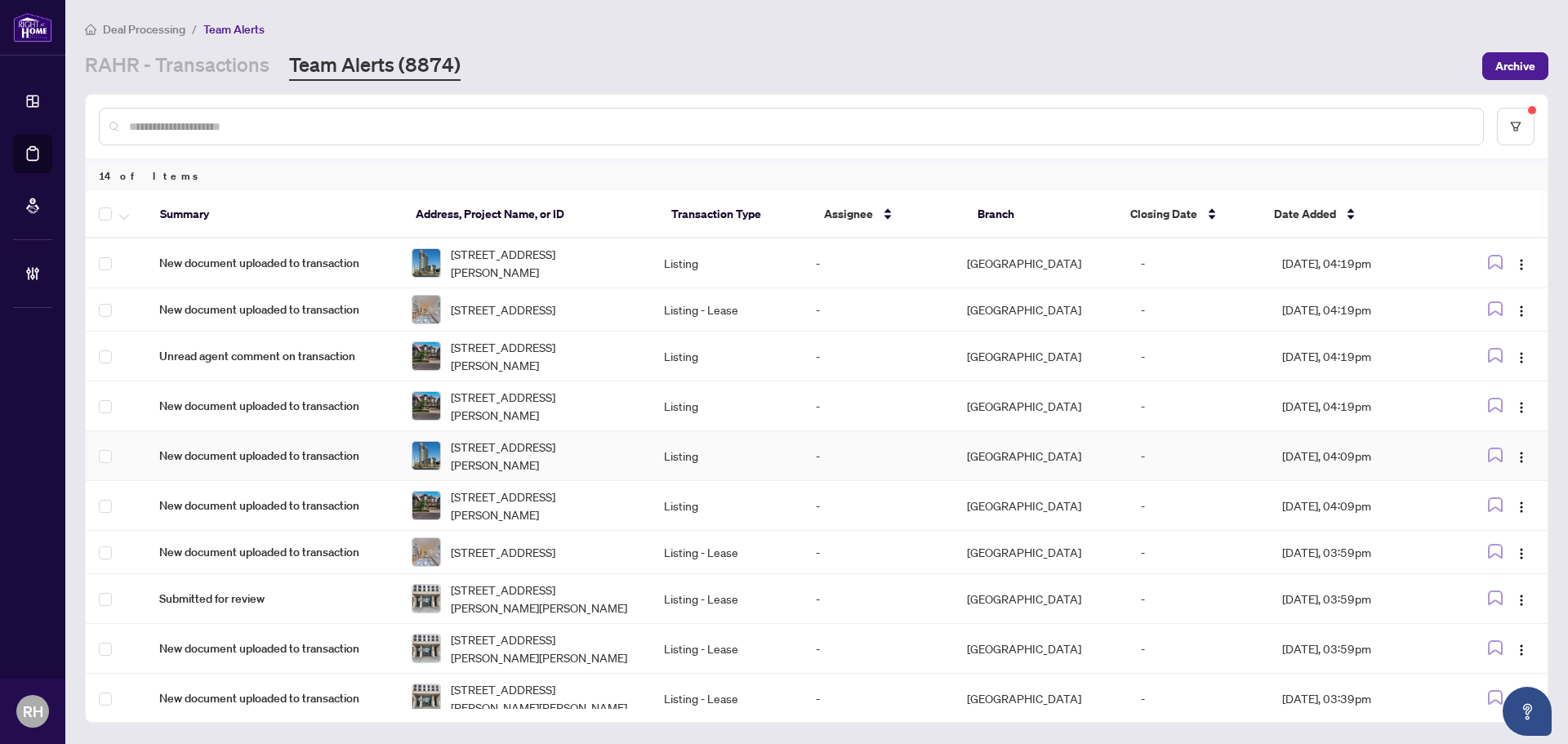
scroll to position [227, 0]
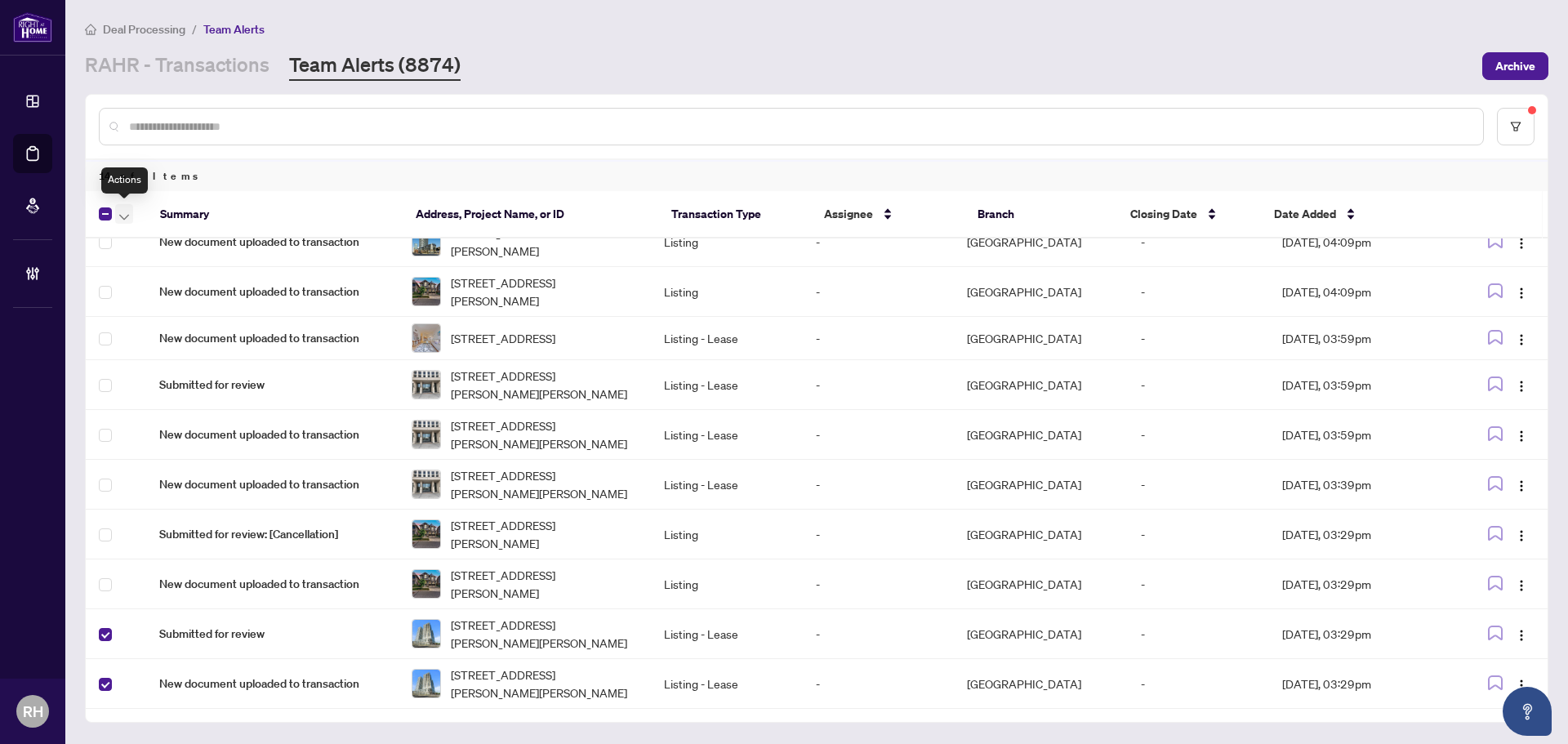
click at [126, 210] on span "button" at bounding box center [124, 213] width 9 height 18
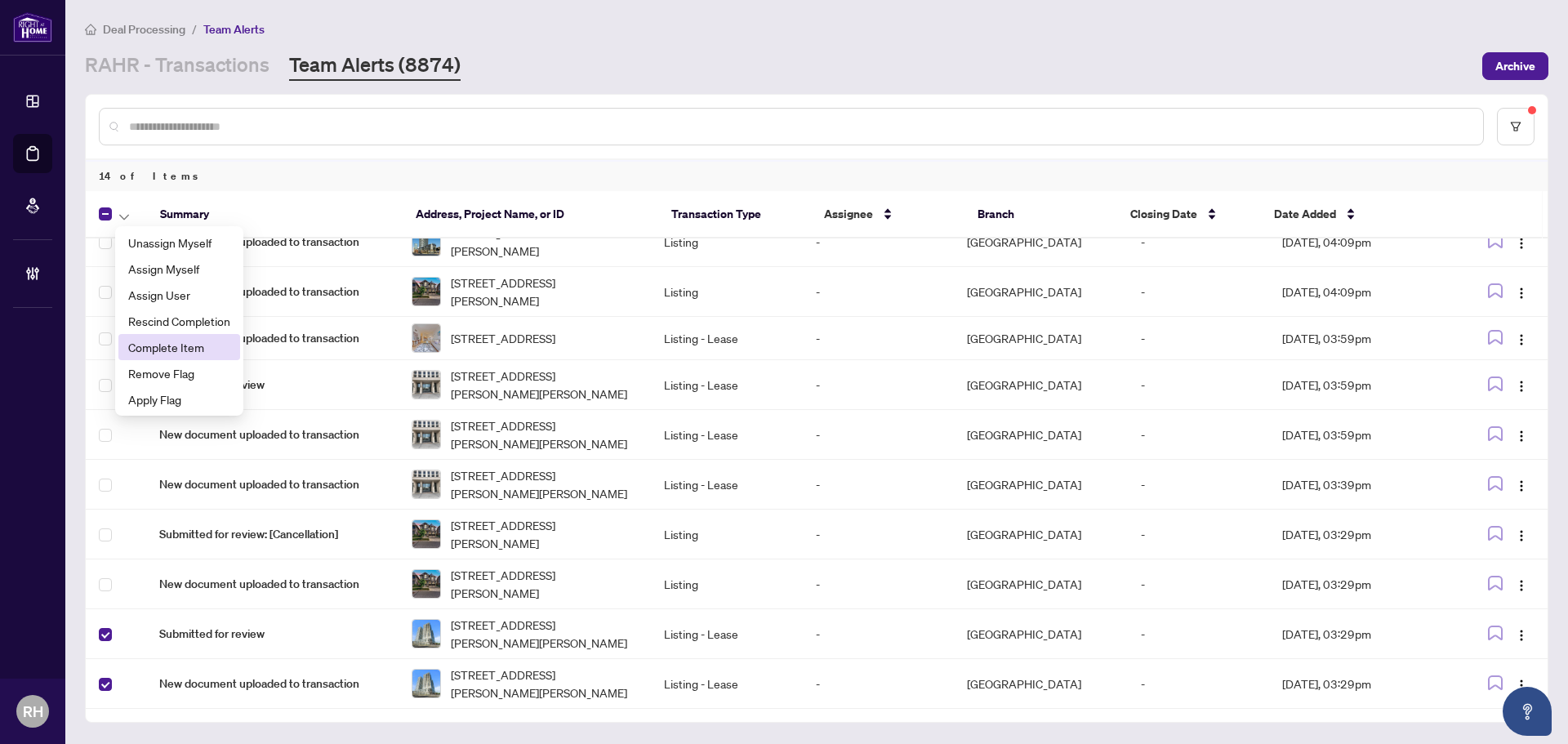
click at [171, 354] on span "Complete Item" at bounding box center [179, 347] width 102 height 18
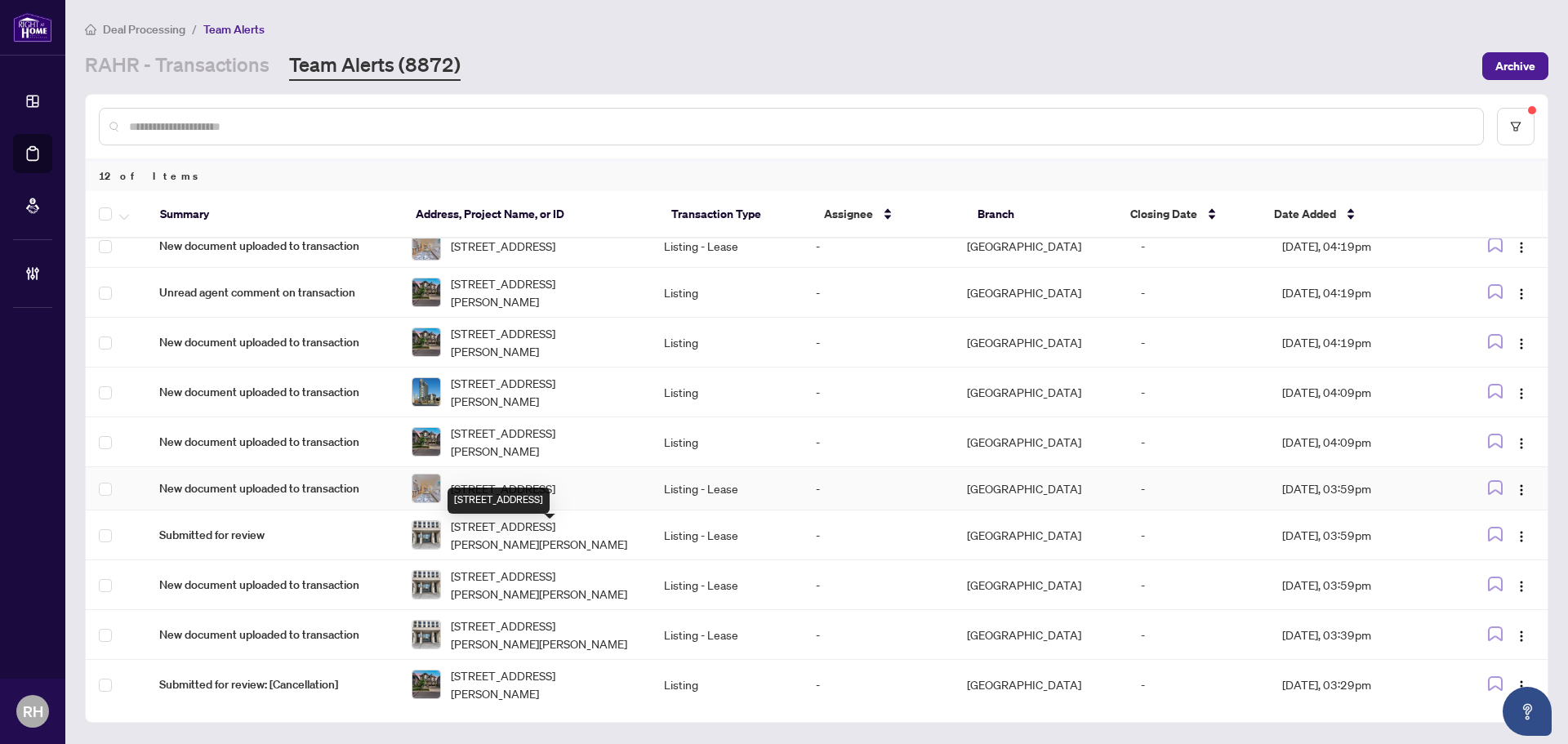
scroll to position [127, 0]
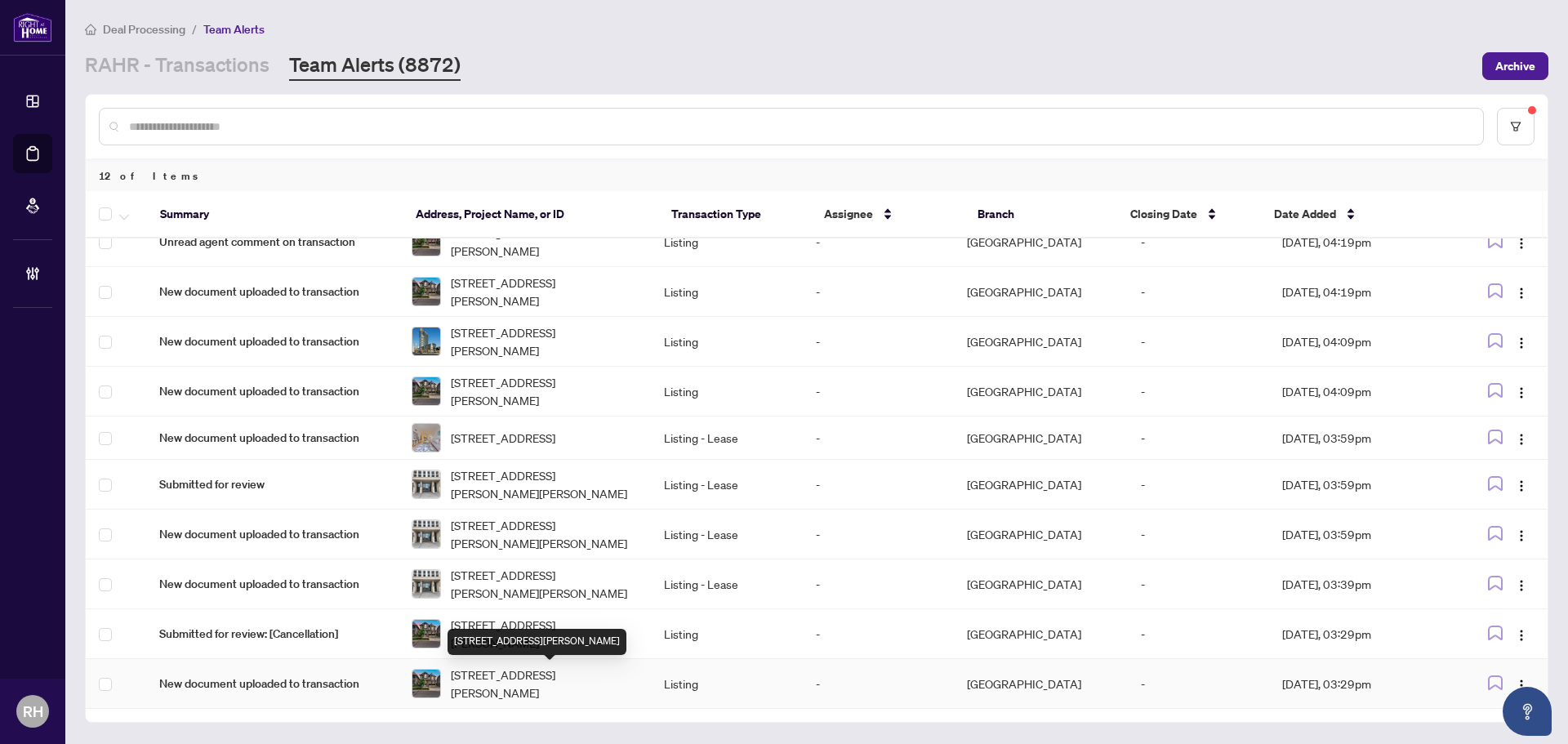
click at [495, 676] on span "3175 Daniel Way, Oakville, Ontario L6H 0V1, Canada" at bounding box center [544, 684] width 187 height 36
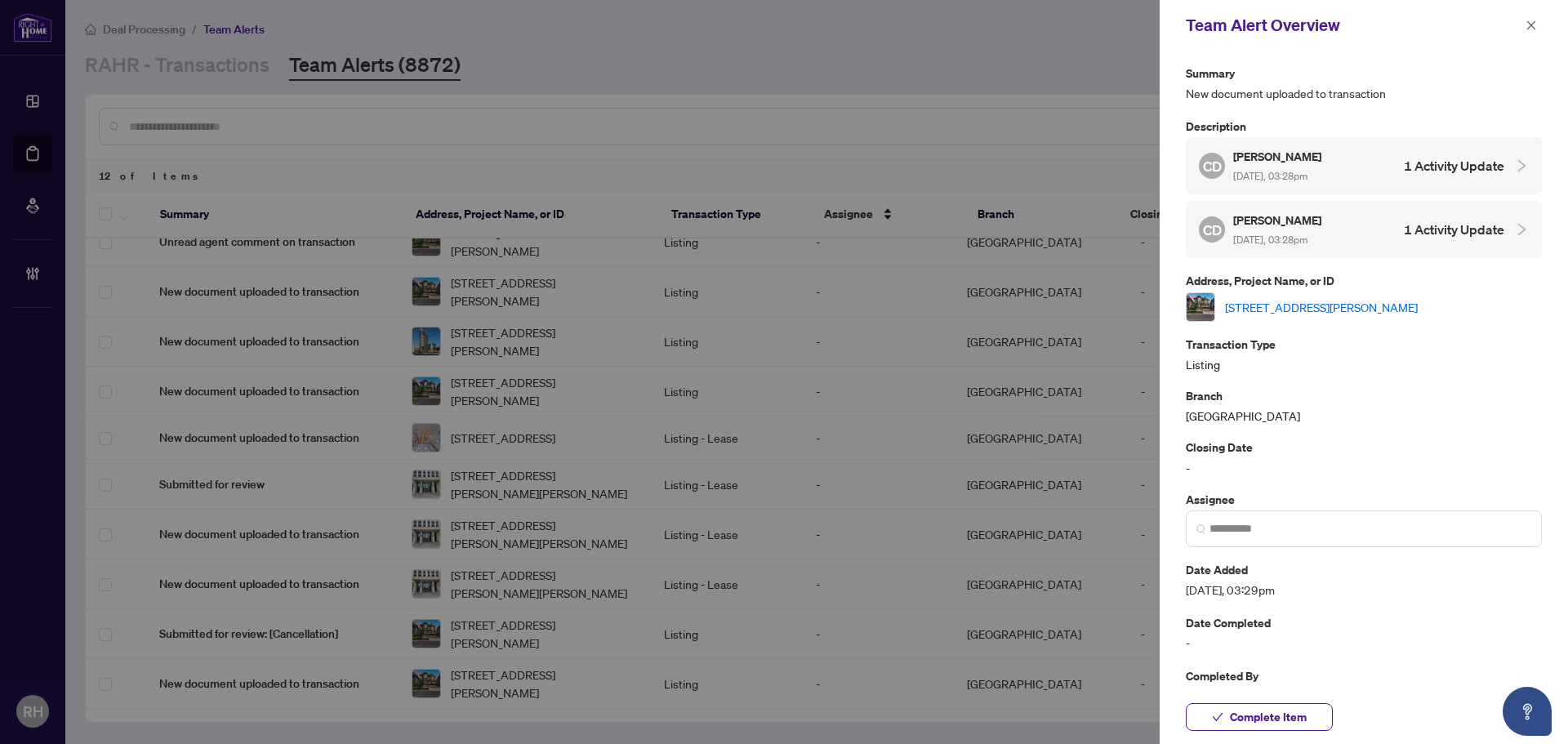
click at [1286, 307] on link "3175 Daniel Way, Oakville, Ontario L6H 0V1, Canada" at bounding box center [1321, 307] width 193 height 18
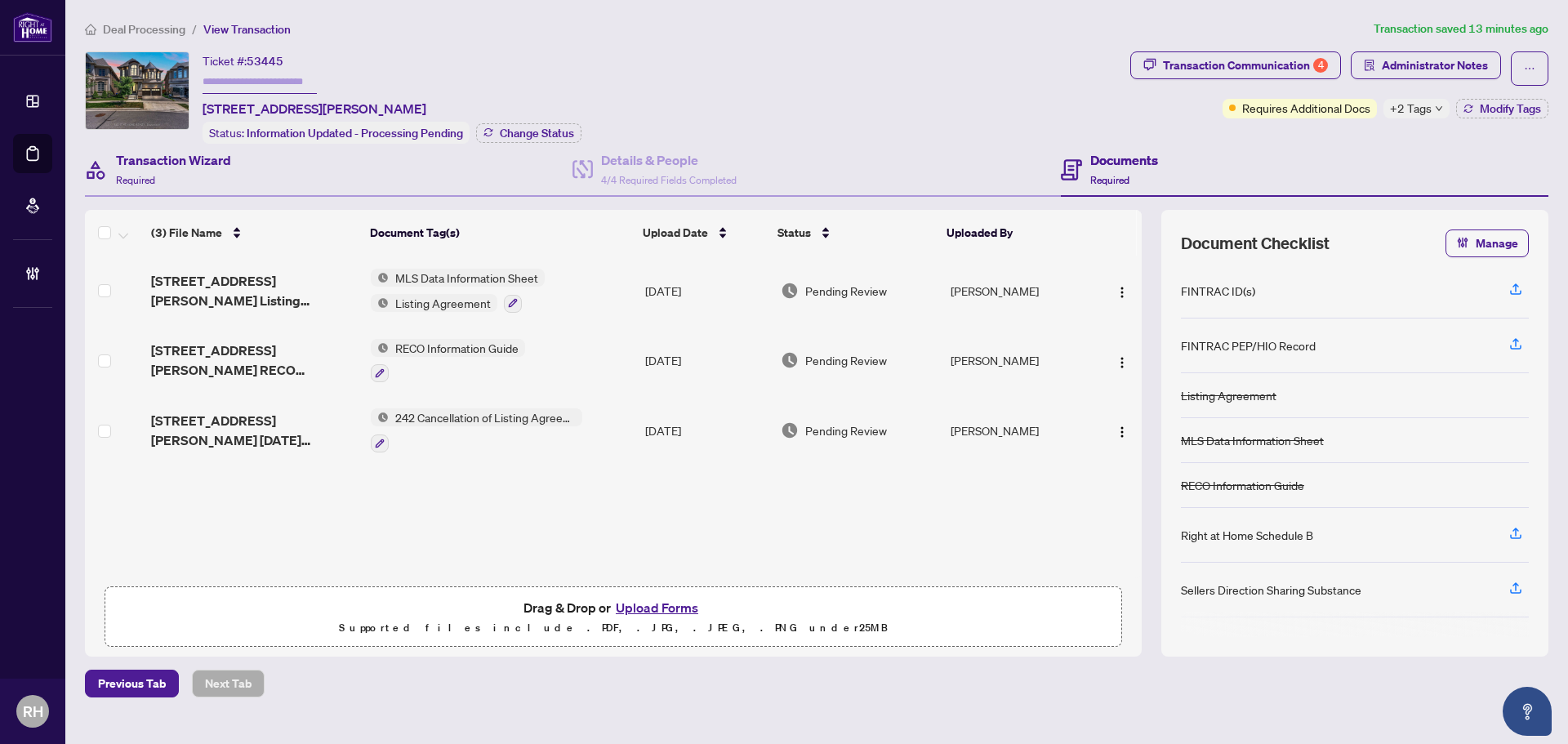
click at [233, 178] on div "Transaction Wizard Required" at bounding box center [329, 170] width 488 height 53
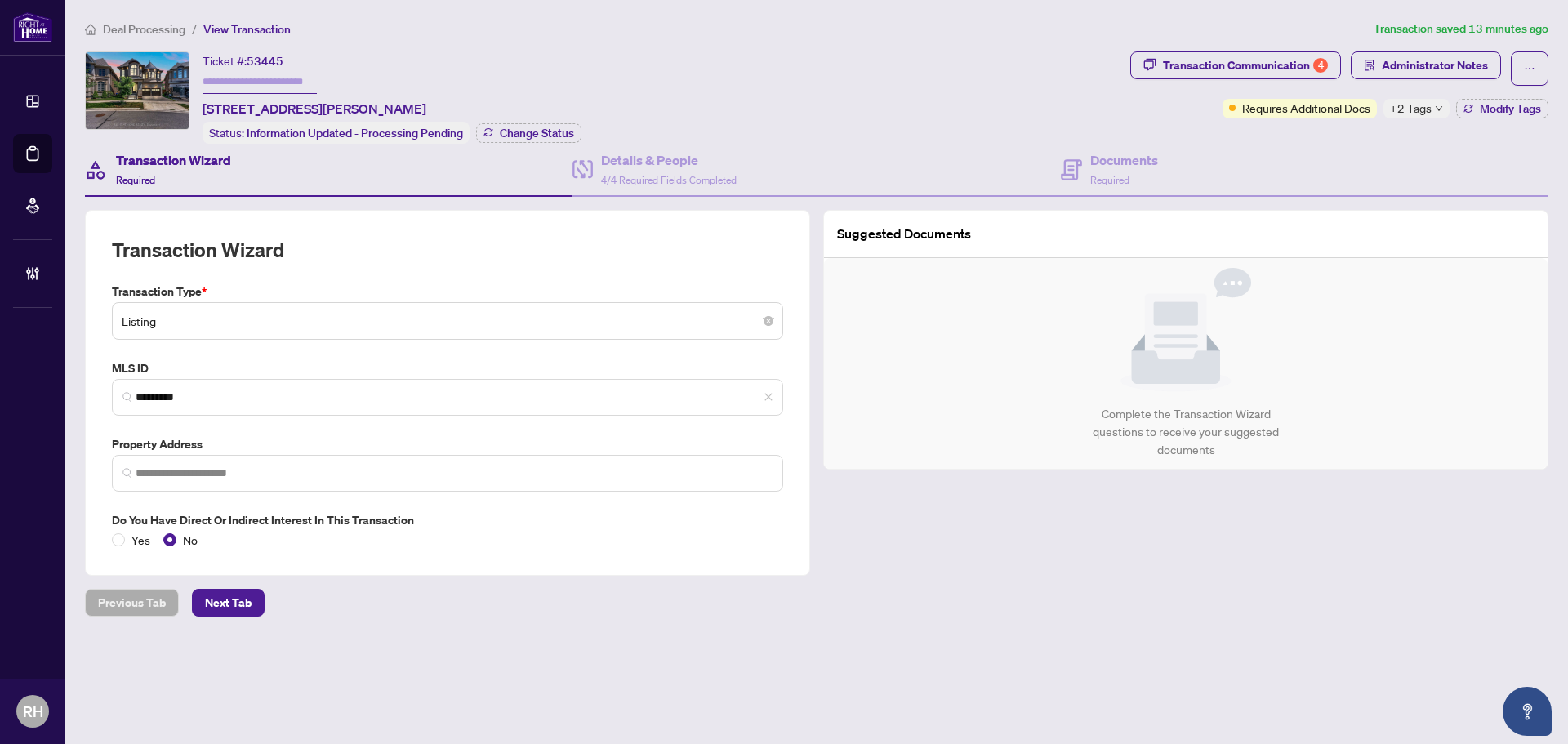
type input "**********"
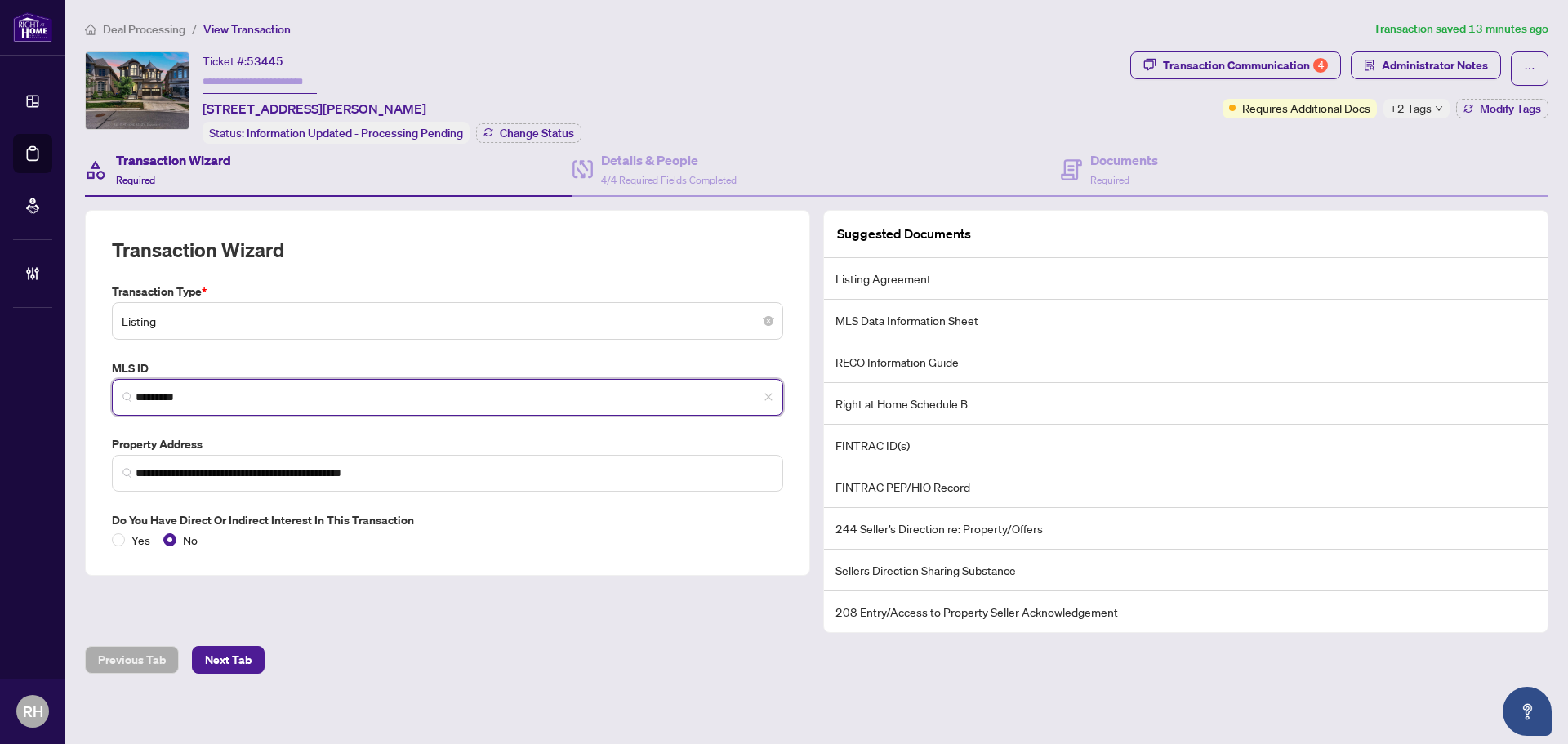
click at [200, 397] on input "*********" at bounding box center [454, 397] width 636 height 17
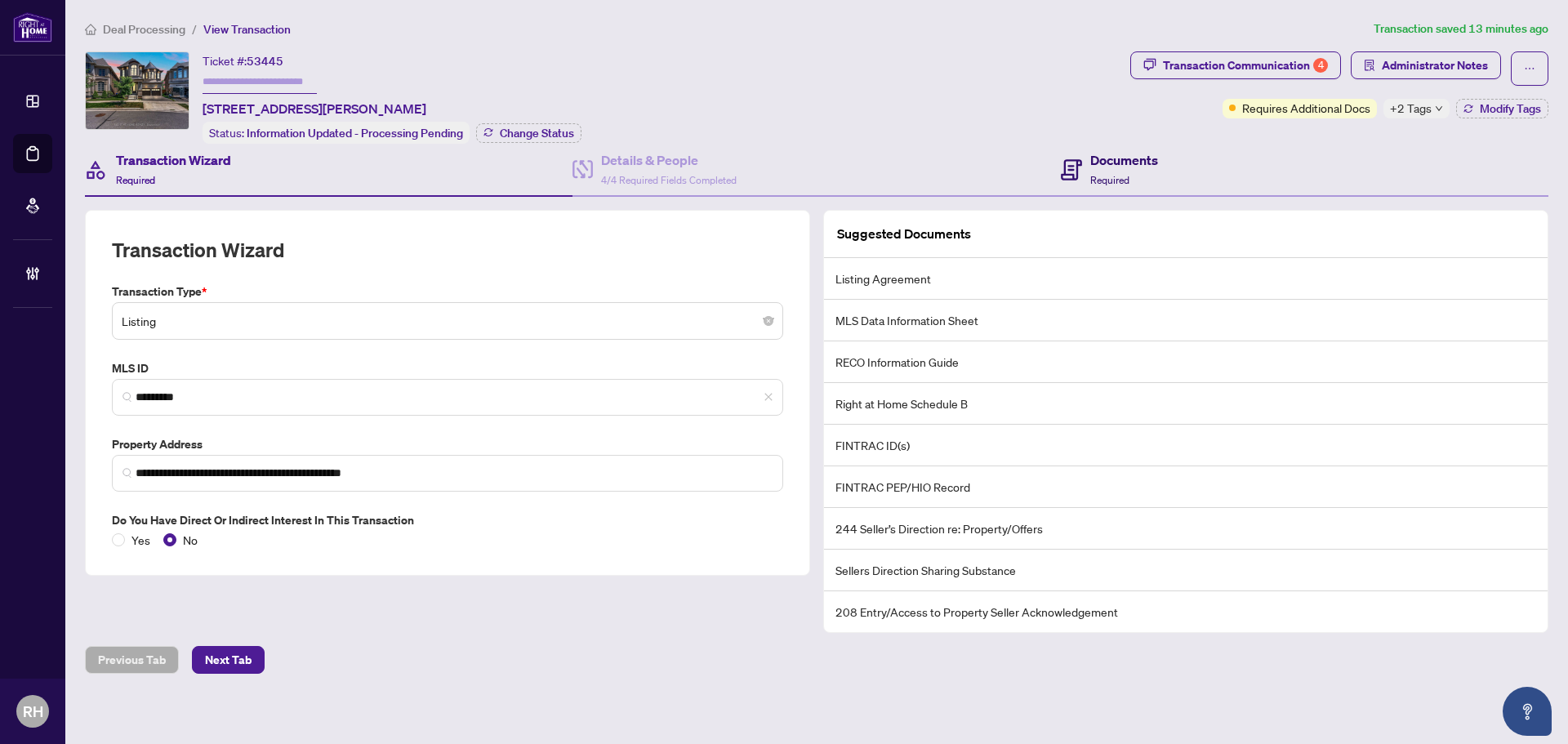
click at [1122, 176] on span "Required" at bounding box center [1110, 180] width 40 height 12
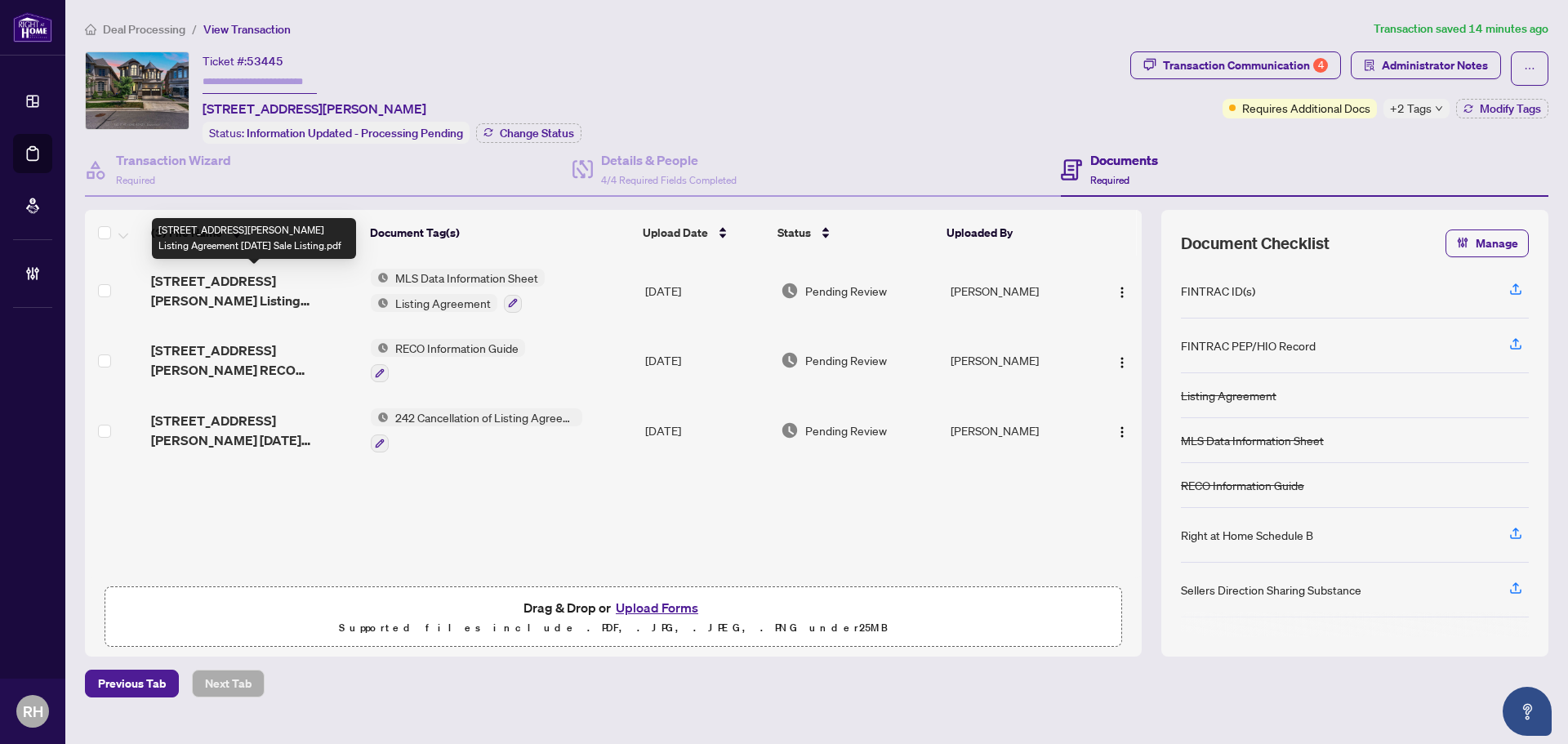
click at [276, 287] on span "3175 Daniel Way Listing Agreement September 2025 Sale Listing.pdf" at bounding box center [255, 291] width 206 height 40
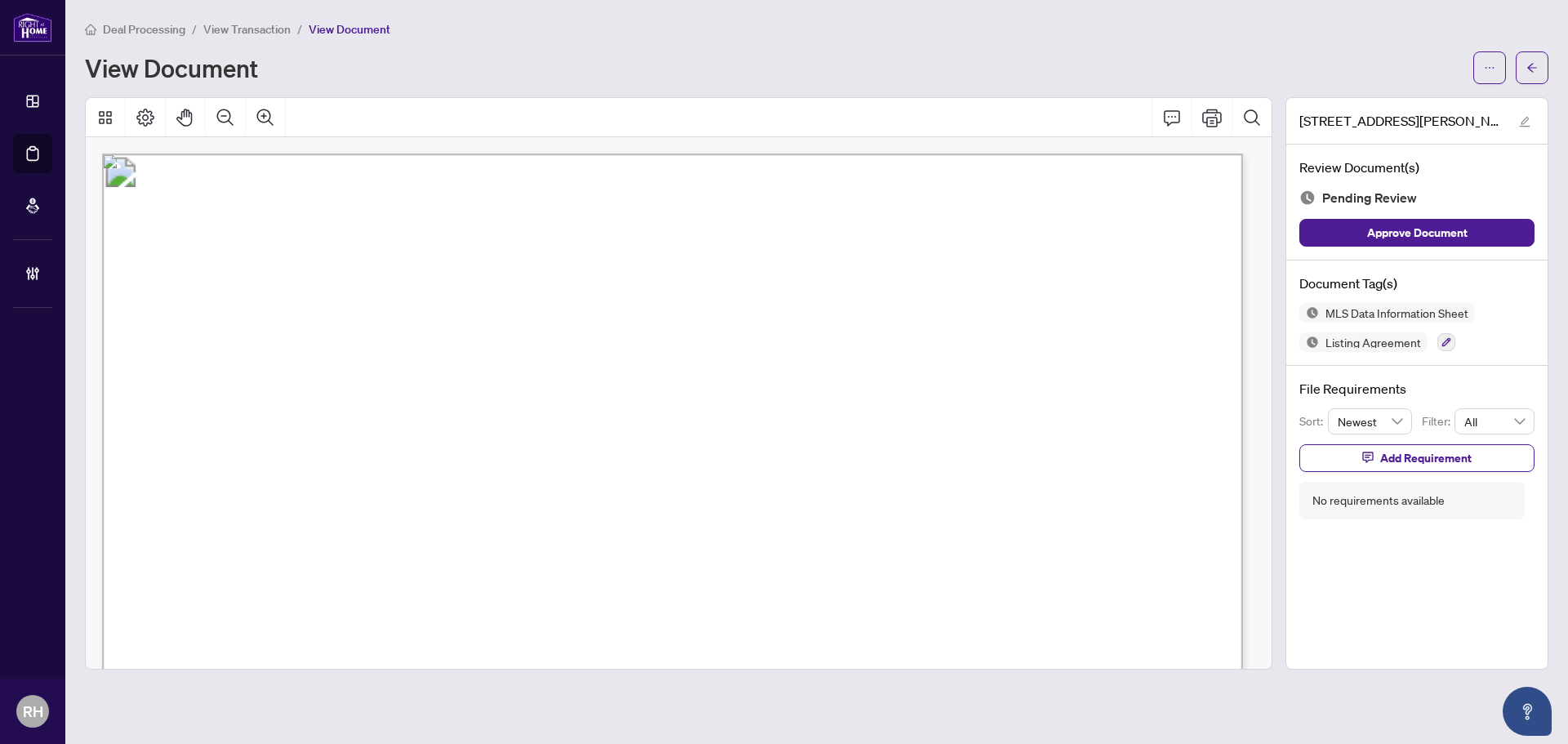
drag, startPoint x: 569, startPoint y: 373, endPoint x: 605, endPoint y: 372, distance: 36.0
click at [500, 372] on span "This is a Multiple Listing Service® Agreement" at bounding box center [339, 368] width 322 height 16
drag, startPoint x: 603, startPoint y: 376, endPoint x: 563, endPoint y: 374, distance: 40.0
click at [500, 374] on span "This is a Multiple Listing Service® Agreement" at bounding box center [339, 368] width 322 height 16
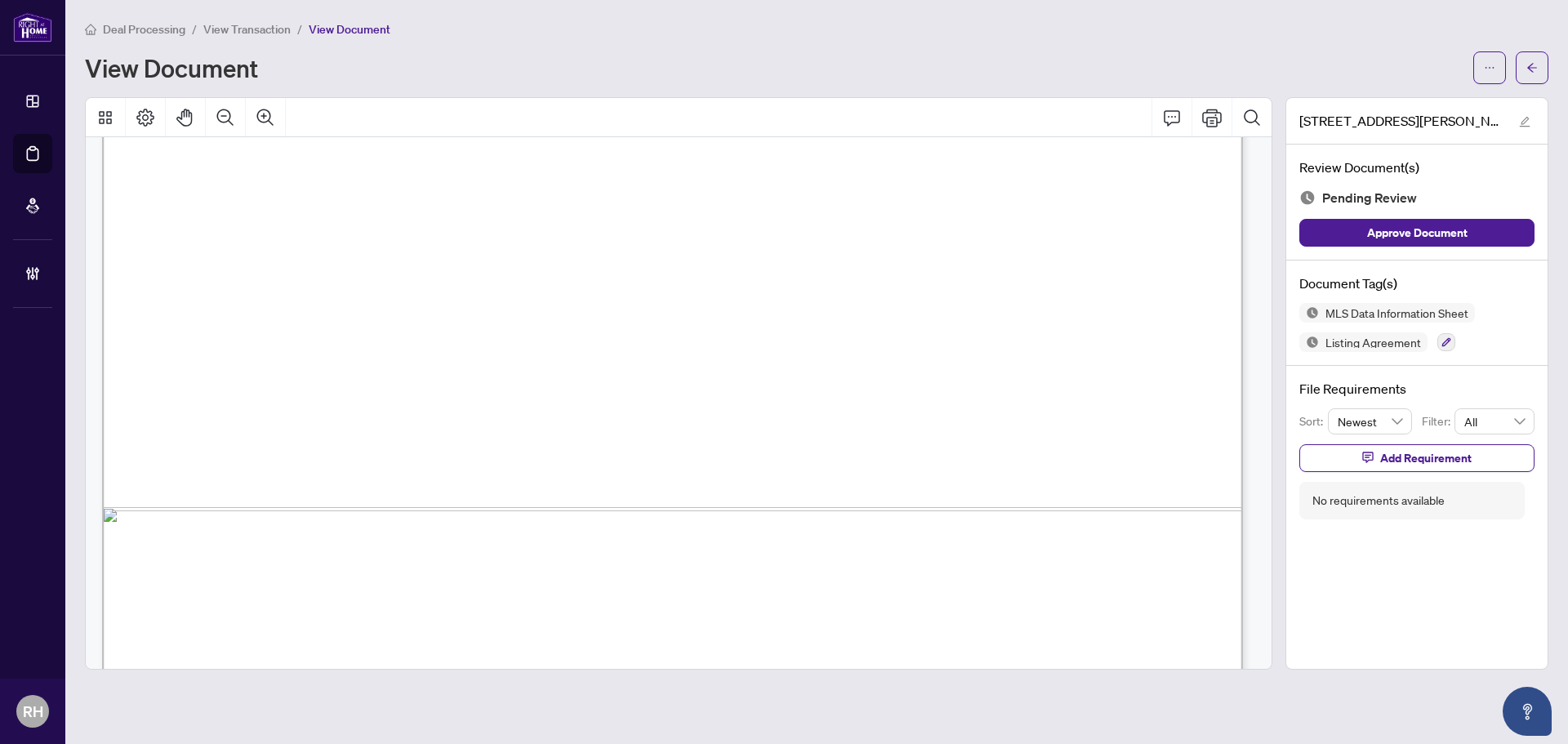
scroll to position [8492, 0]
drag, startPoint x: 349, startPoint y: 518, endPoint x: 334, endPoint y: 490, distance: 31.8
click at [279, 498] on span "EXPIRY DATE" at bounding box center [237, 505] width 83 height 14
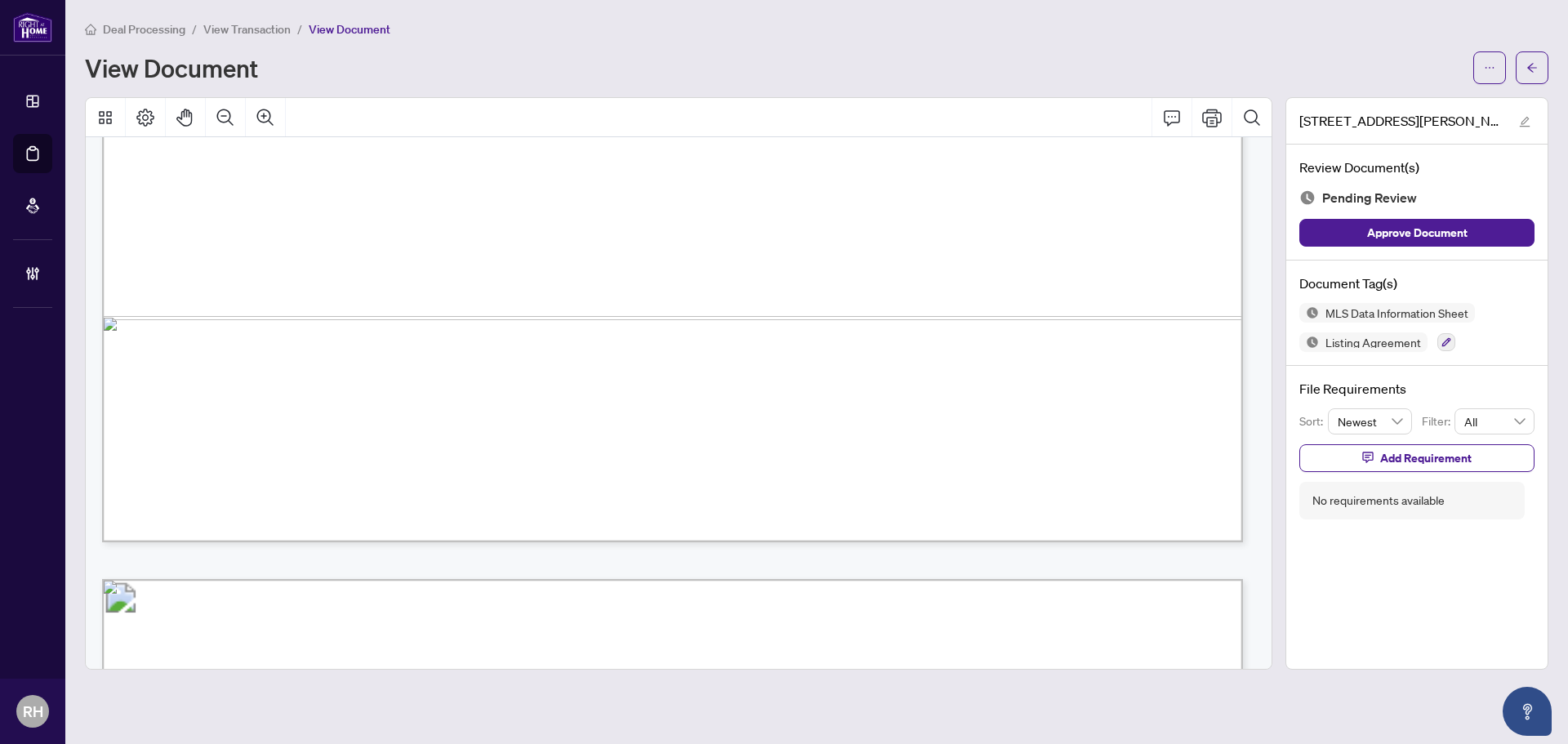
drag, startPoint x: 698, startPoint y: 463, endPoint x: 608, endPoint y: 459, distance: 90.1
click at [608, 459] on span "Any other use or reproduction is prohibited except with prior written consent o…" at bounding box center [577, 458] width 382 height 10
drag, startPoint x: 407, startPoint y: 452, endPoint x: 61, endPoint y: 440, distance: 346.2
click at [281, 446] on span "FORM 290" at bounding box center [238, 446] width 86 height 17
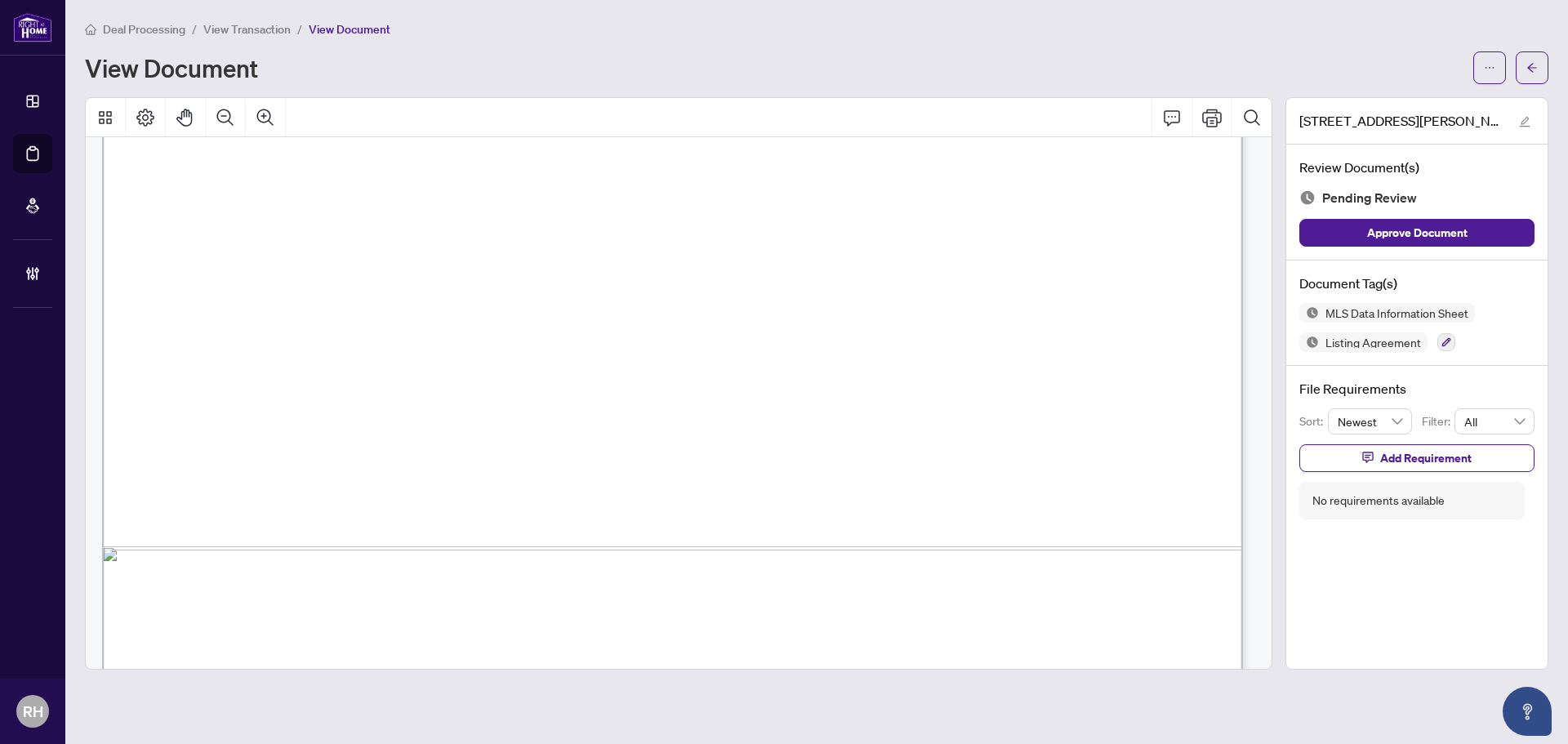
scroll to position [21884, 0]
click at [1065, 325] on span "✘" at bounding box center [1064, 326] width 9 height 22
click at [1068, 327] on span "✘" at bounding box center [1064, 326] width 9 height 22
click at [1063, 408] on span "✘" at bounding box center [1064, 408] width 9 height 22
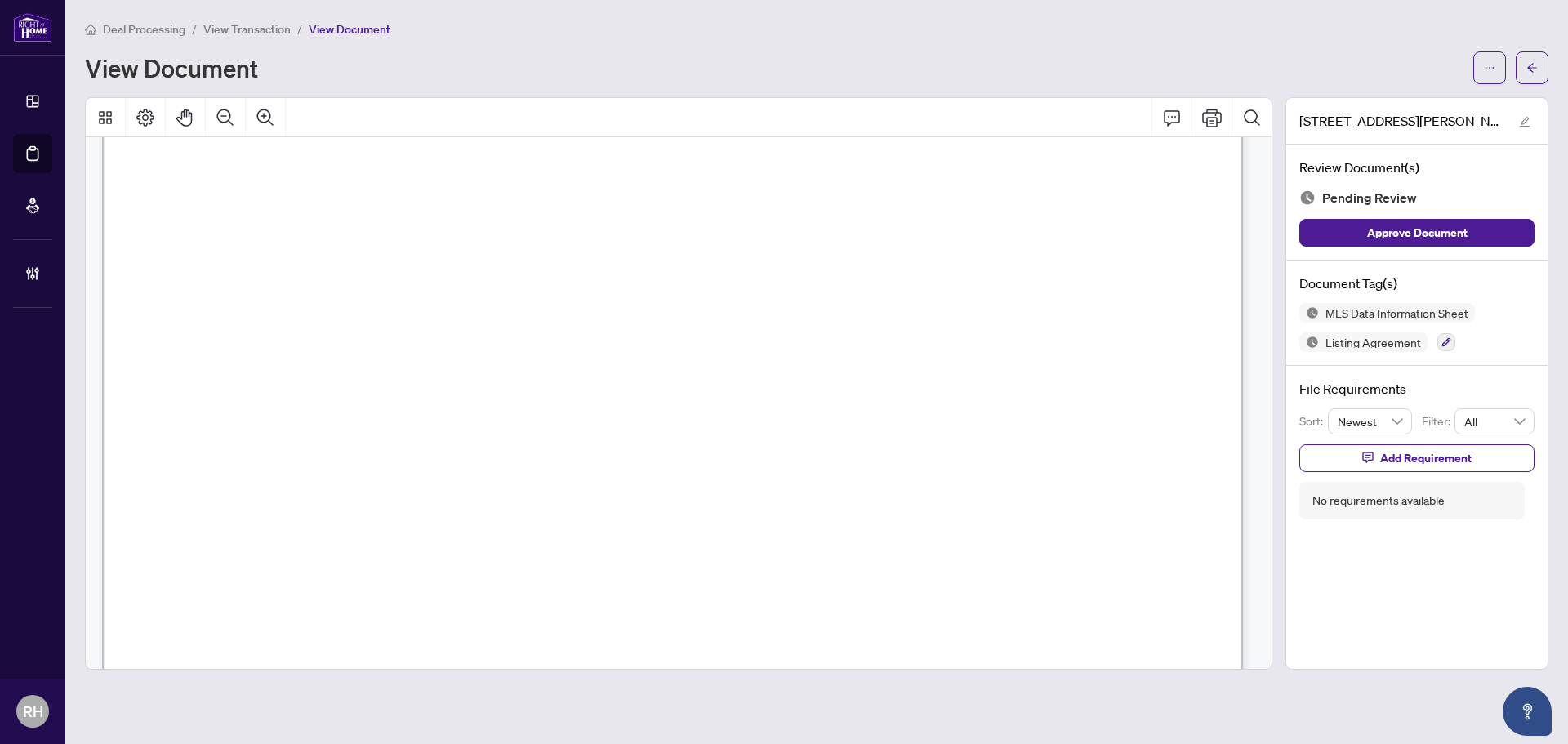
drag, startPoint x: 1058, startPoint y: 402, endPoint x: 1067, endPoint y: 408, distance: 10.8
click at [1063, 419] on span "✘" at bounding box center [1064, 408] width 9 height 22
click at [1380, 456] on span "Add Requirement" at bounding box center [1425, 458] width 91 height 26
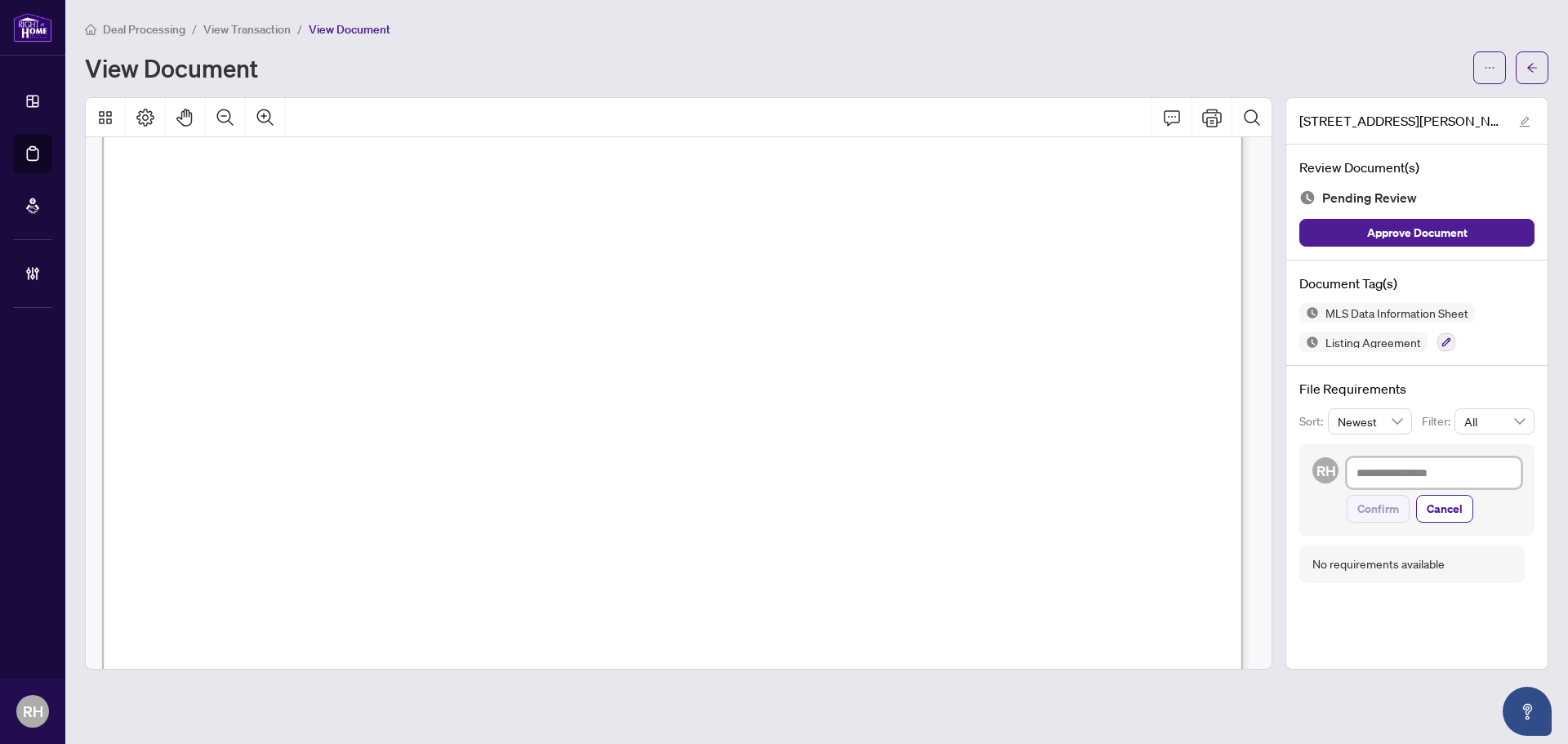
click at [1383, 471] on textarea at bounding box center [1433, 473] width 175 height 31
type textarea "*"
type textarea "**"
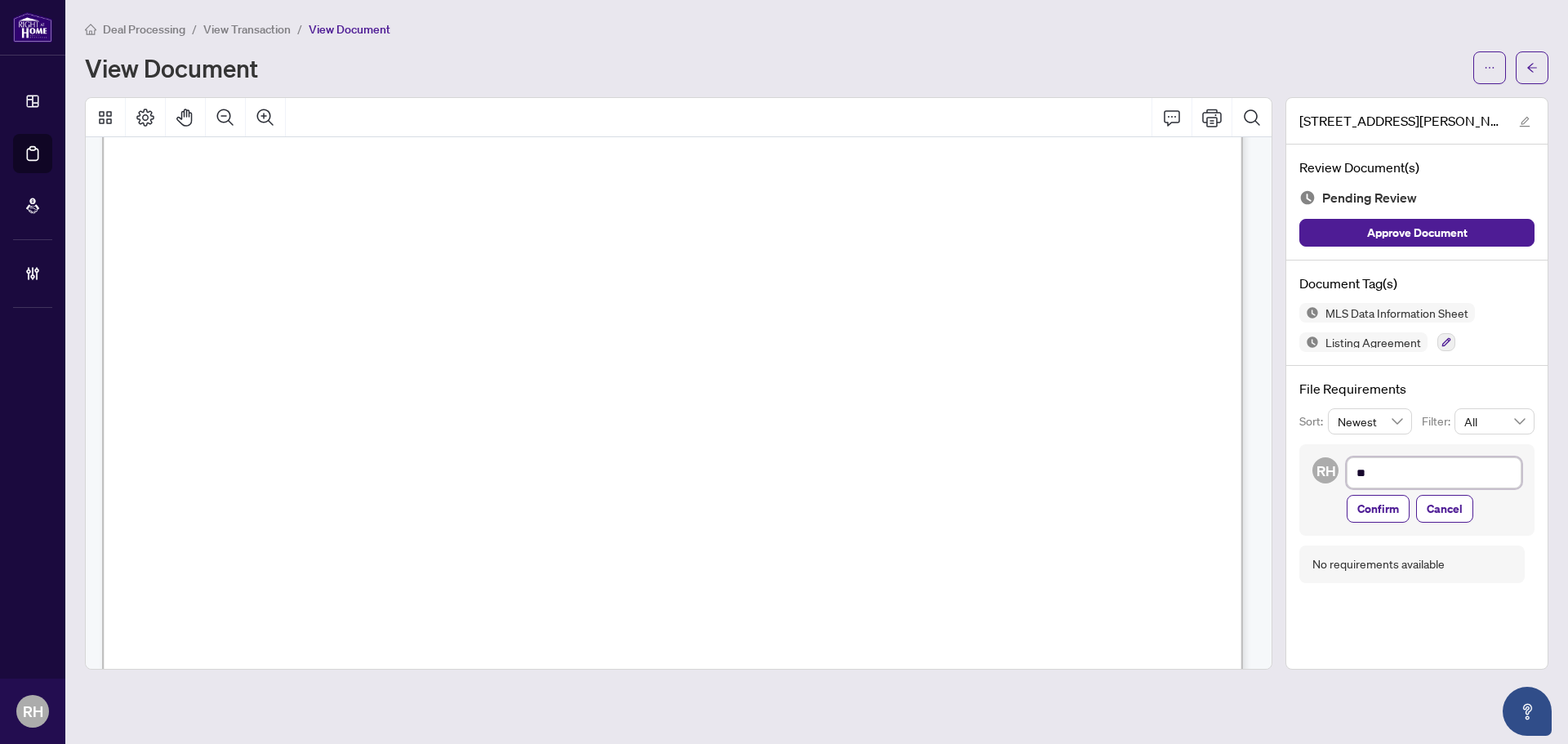
type textarea "***"
type textarea "*****"
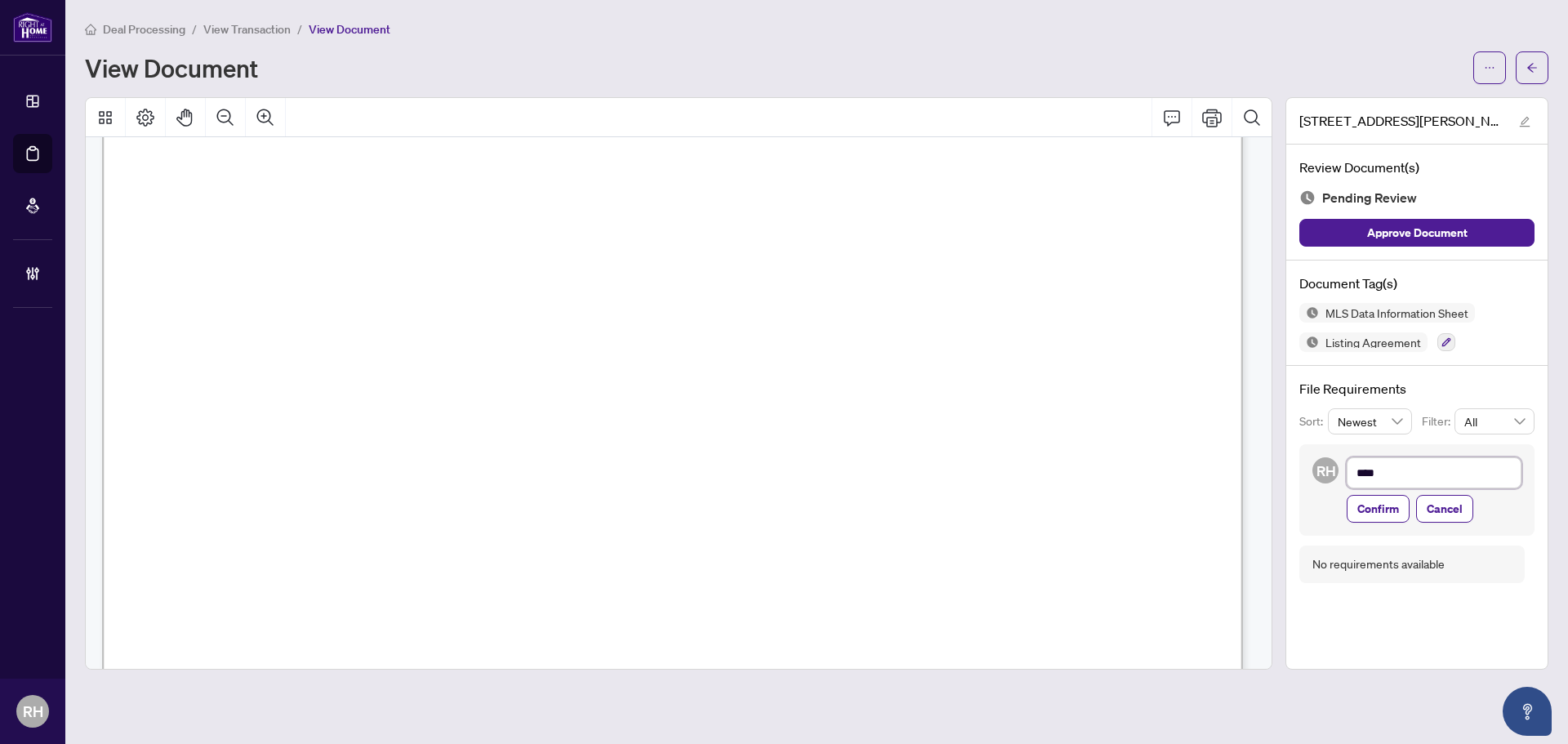
type textarea "*****"
type textarea "******"
type textarea "*******"
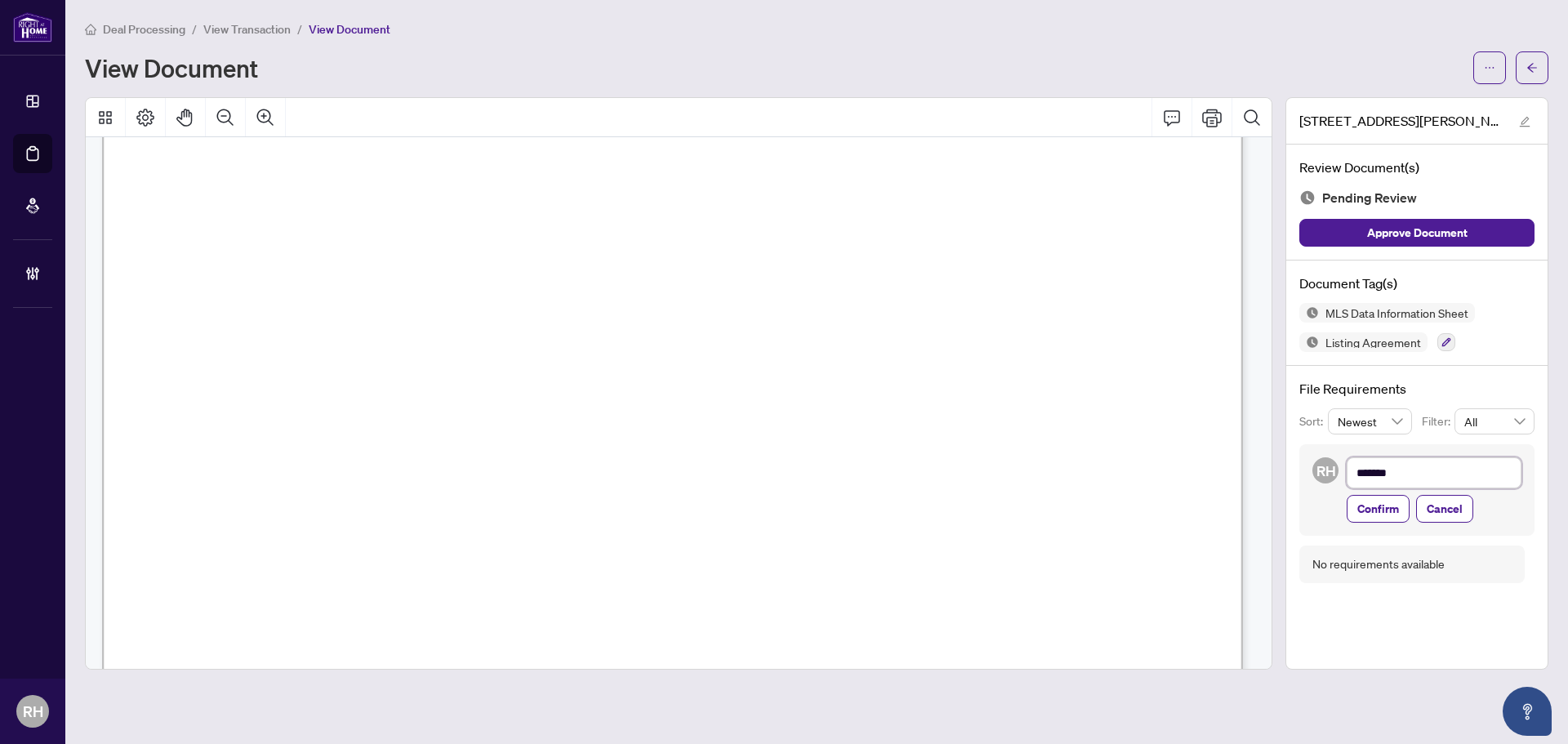
type textarea "********"
type textarea "**********"
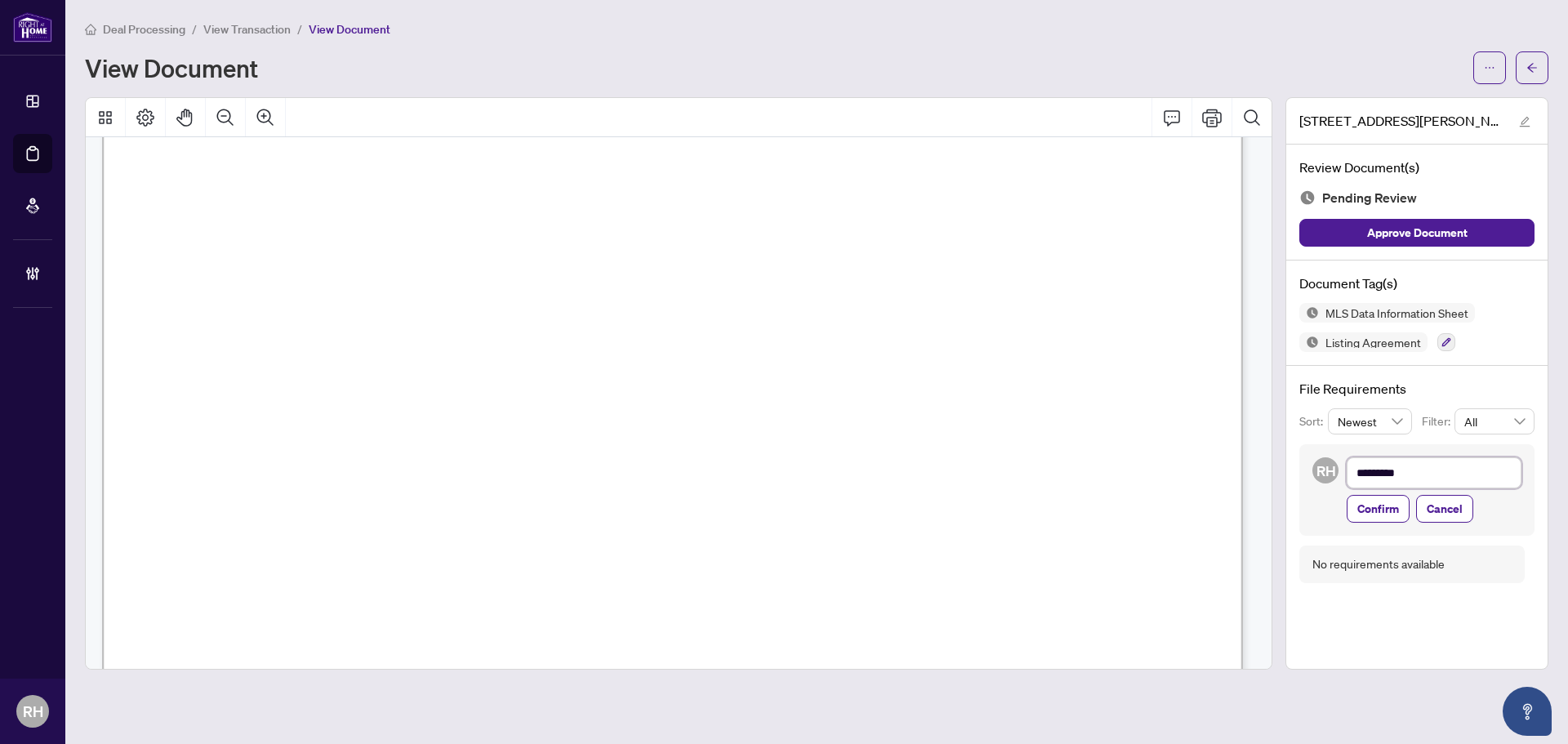
type textarea "**********"
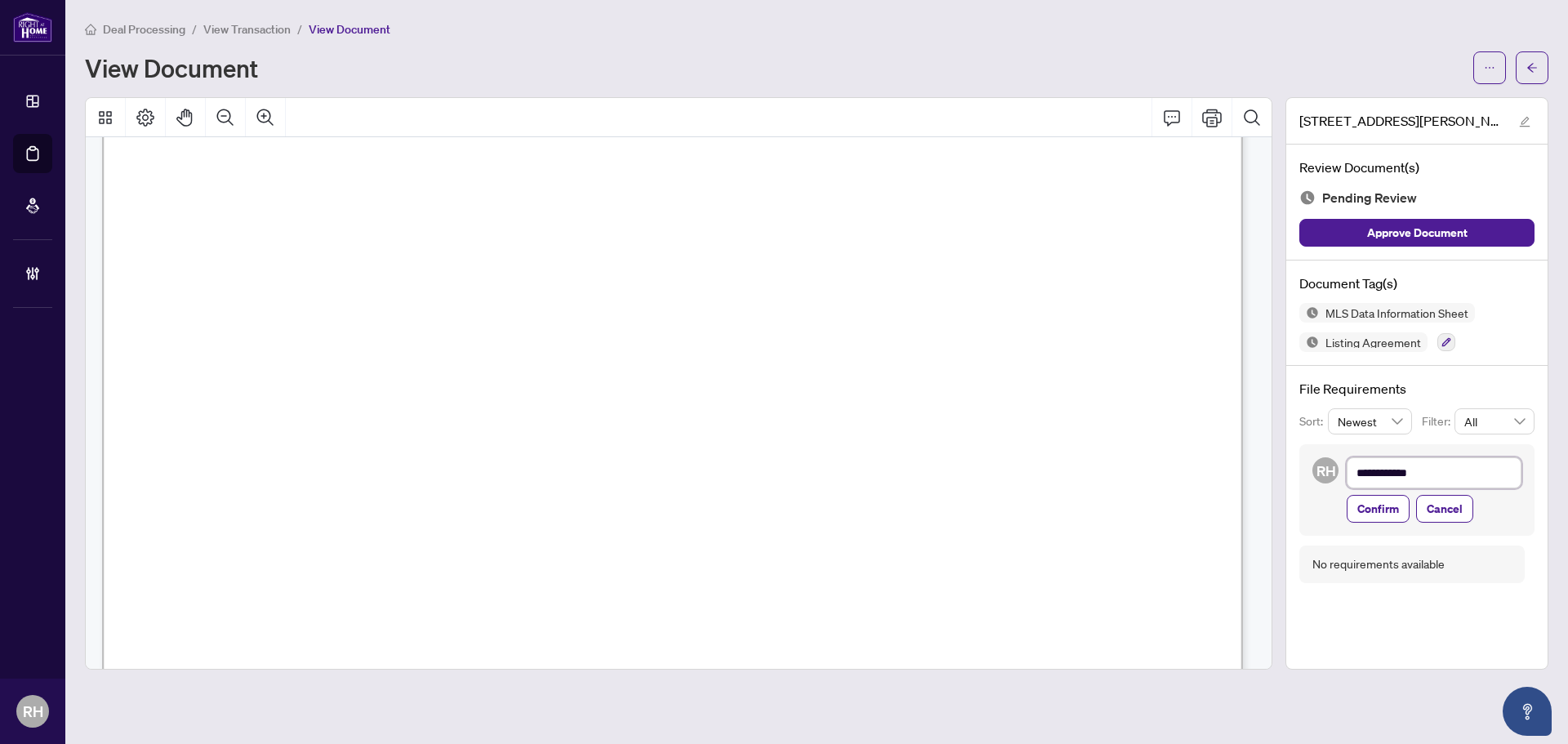
type textarea "**********"
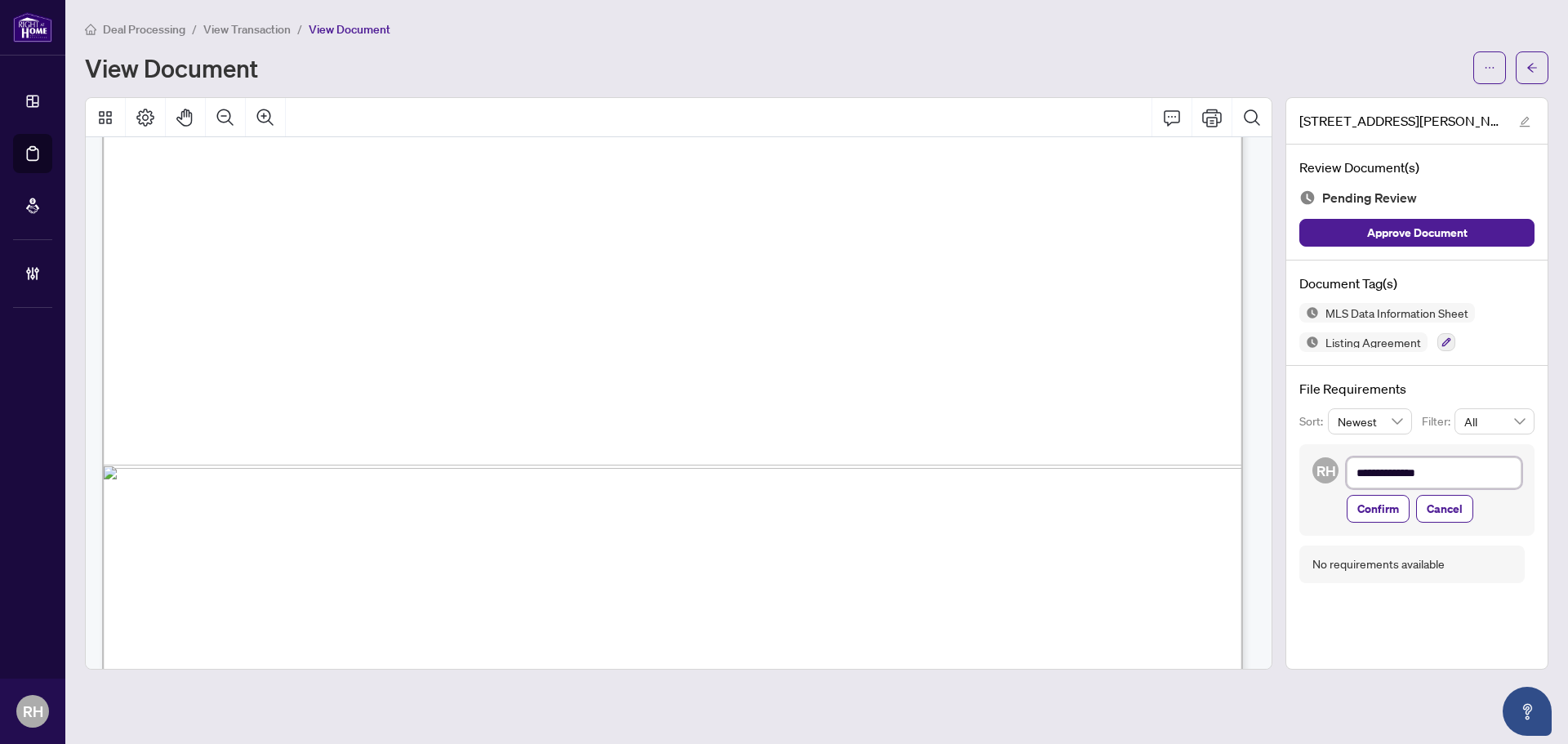
type textarea "**********"
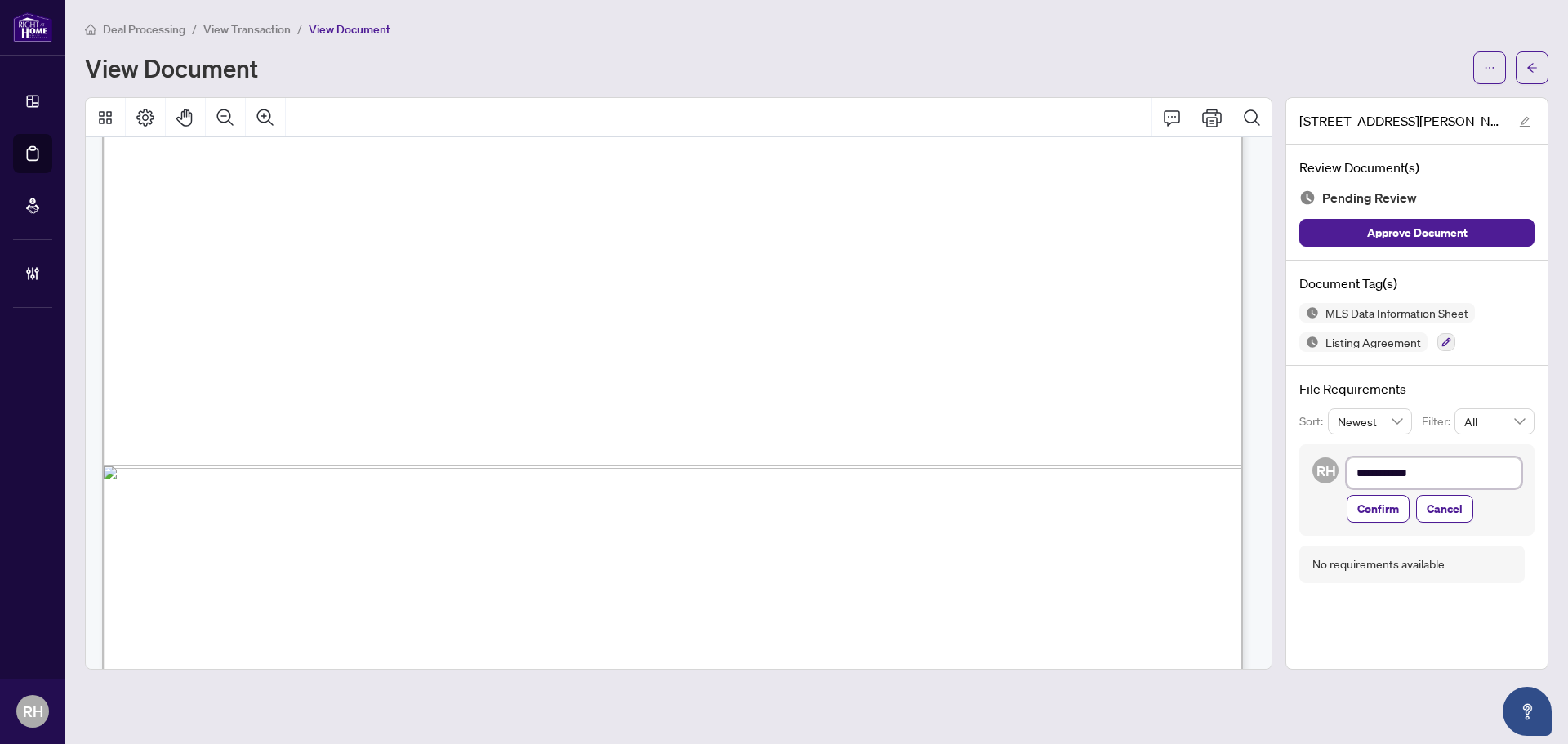
type textarea "**********"
type textarea "********"
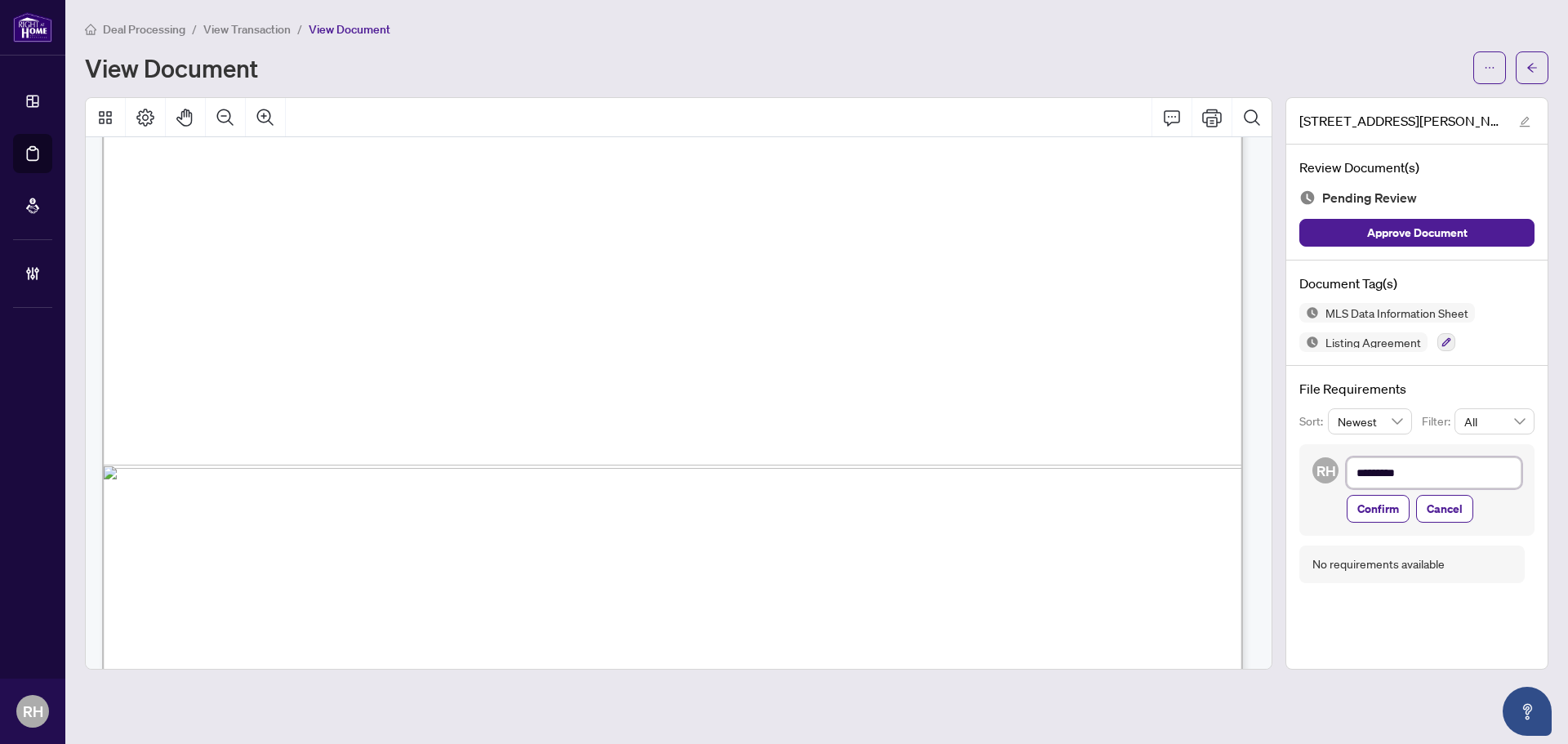
type textarea "********"
type textarea "*******"
type textarea "******"
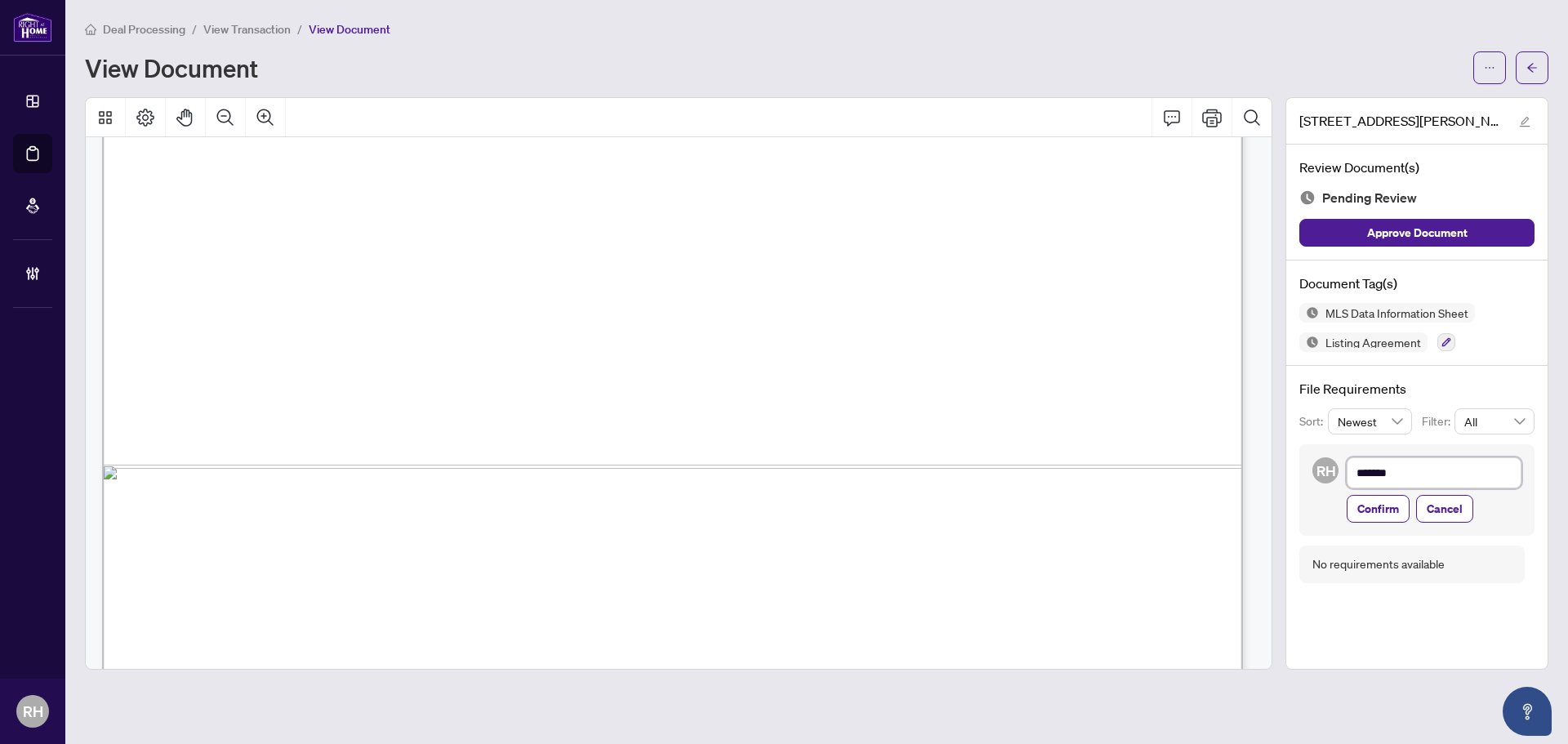
type textarea "******"
type textarea "*****"
type textarea "***"
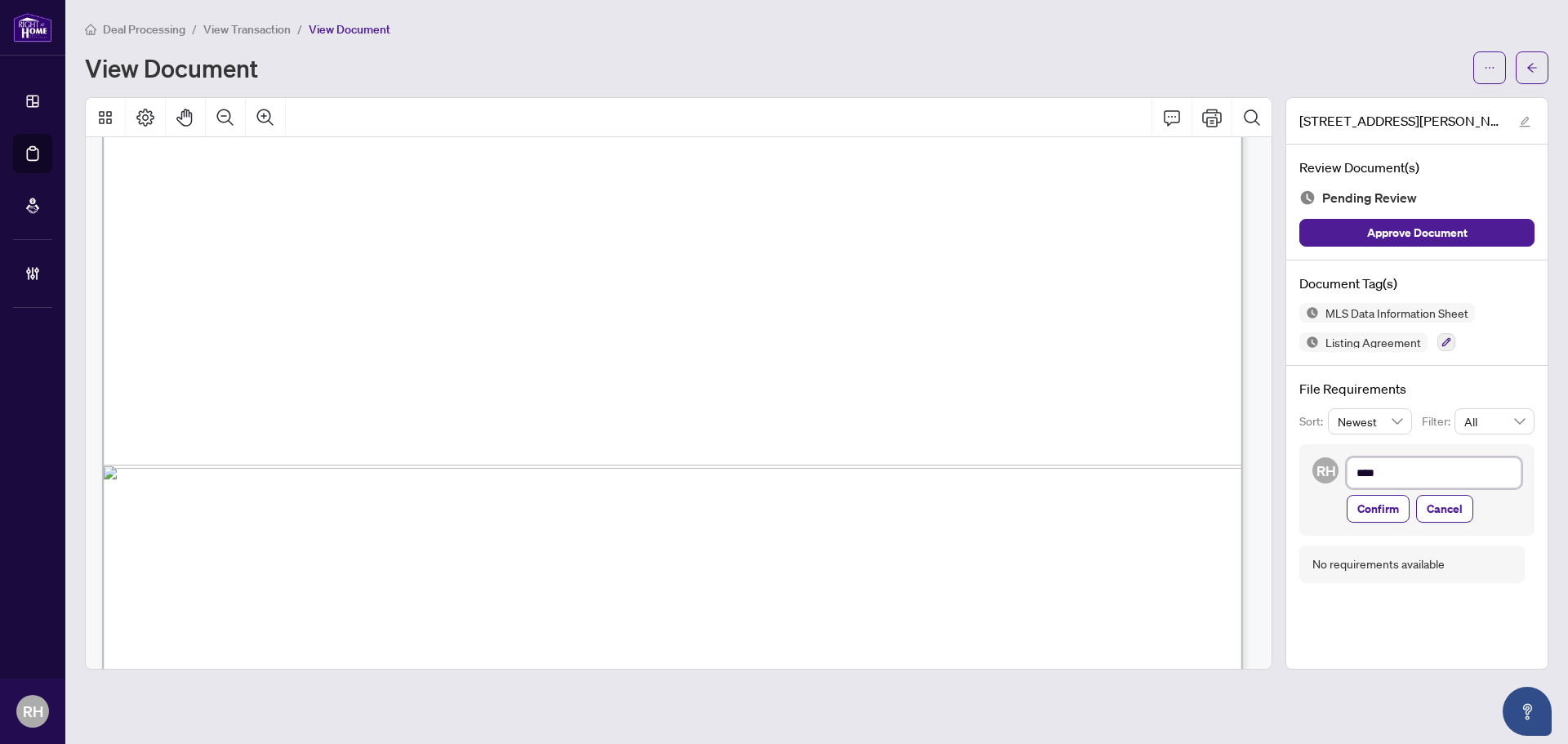
type textarea "***"
type textarea "**"
type textarea "*"
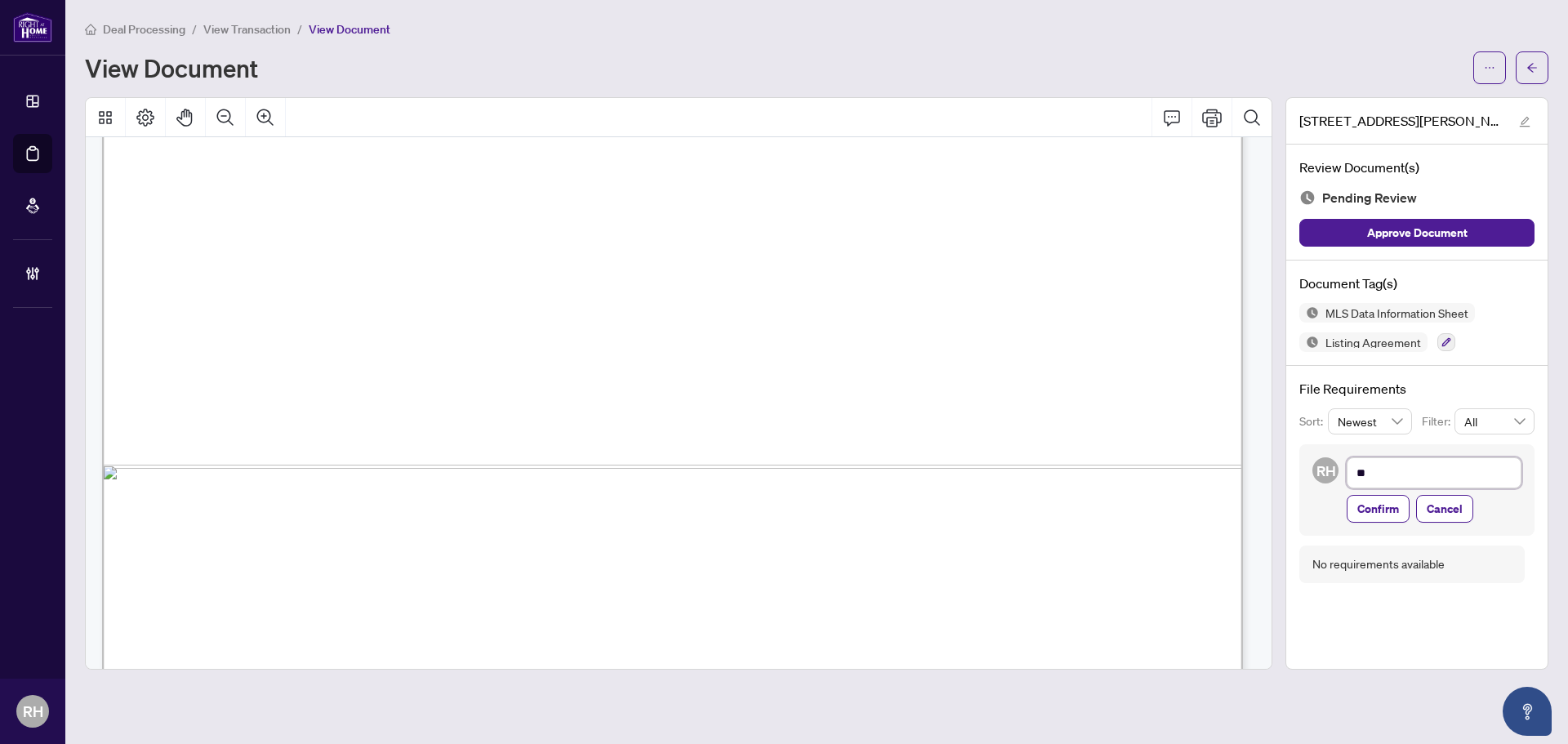
type textarea "*"
type textarea "**********"
click at [1380, 618] on div "3175 Daniel Way Listing Agreement September 2025 Sale Listing.pdf Review Docume…" at bounding box center [1417, 383] width 263 height 572
click at [1441, 348] on button "button" at bounding box center [1446, 341] width 18 height 18
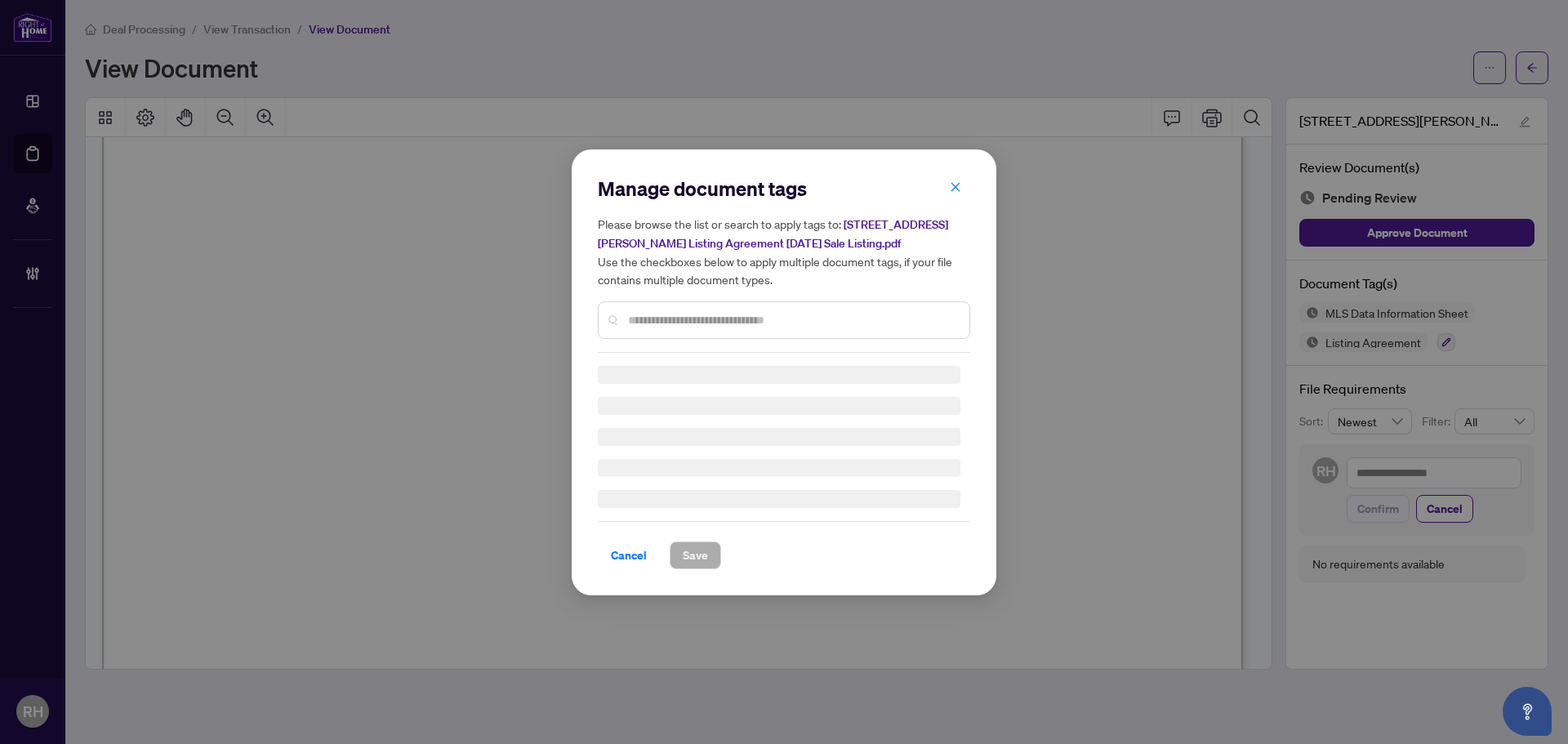
click at [684, 306] on div at bounding box center [784, 320] width 372 height 38
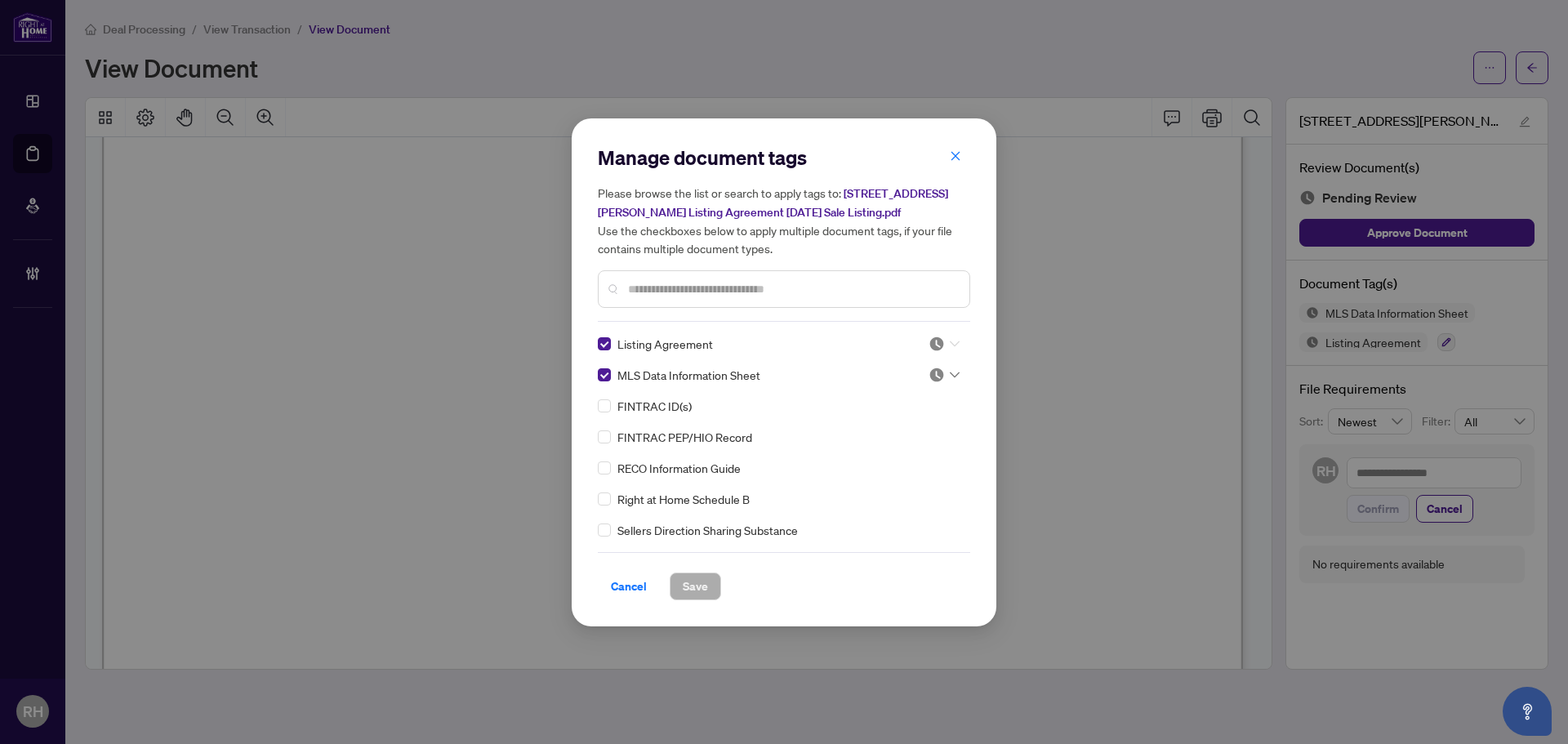
click at [943, 338] on div at bounding box center [944, 343] width 31 height 16
click at [890, 431] on div "Approved" at bounding box center [890, 422] width 105 height 18
click at [928, 375] on img at bounding box center [936, 374] width 16 height 16
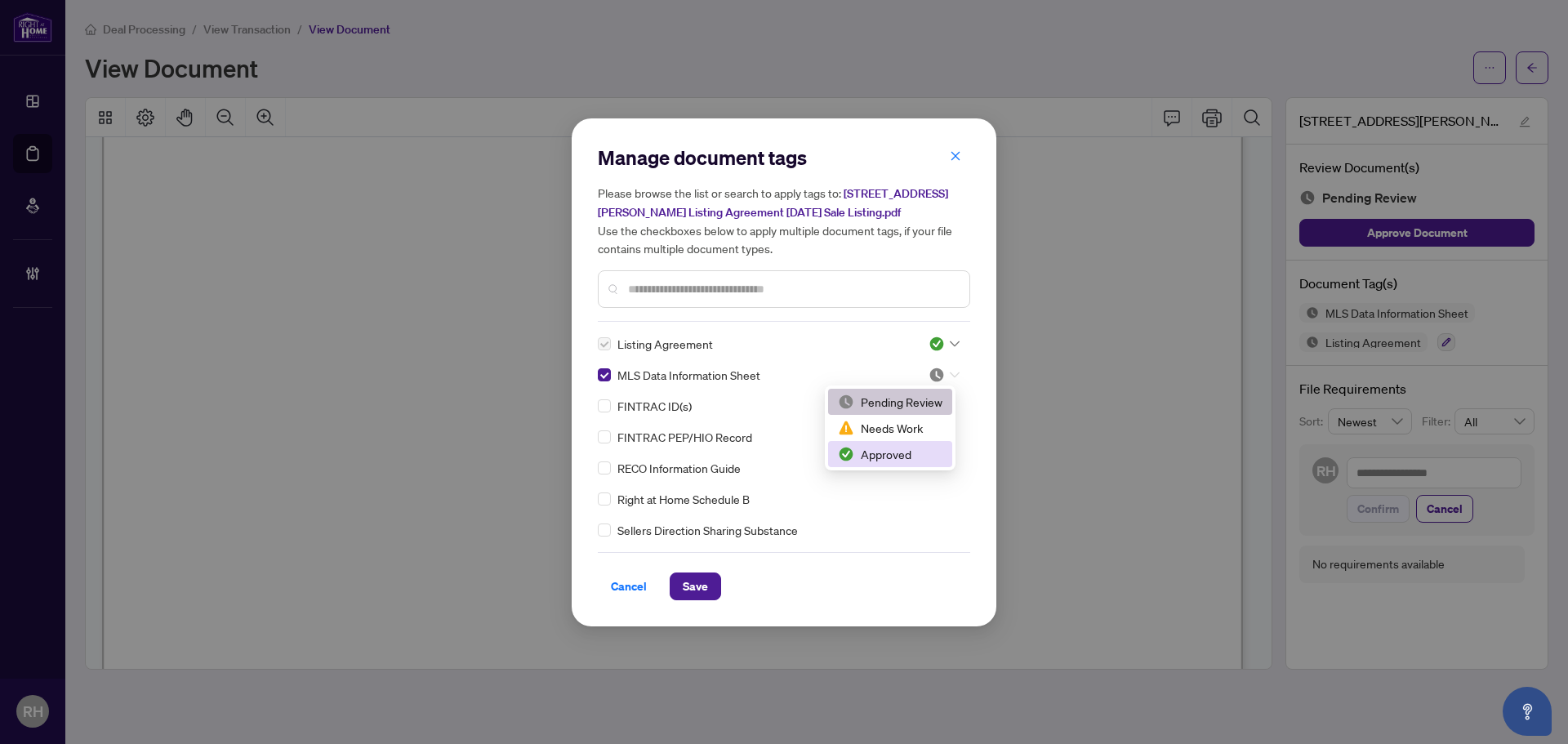
drag, startPoint x: 877, startPoint y: 459, endPoint x: 711, endPoint y: 308, distance: 224.4
click at [877, 460] on div "Approved" at bounding box center [890, 453] width 105 height 18
click at [653, 290] on input "text" at bounding box center [792, 289] width 329 height 18
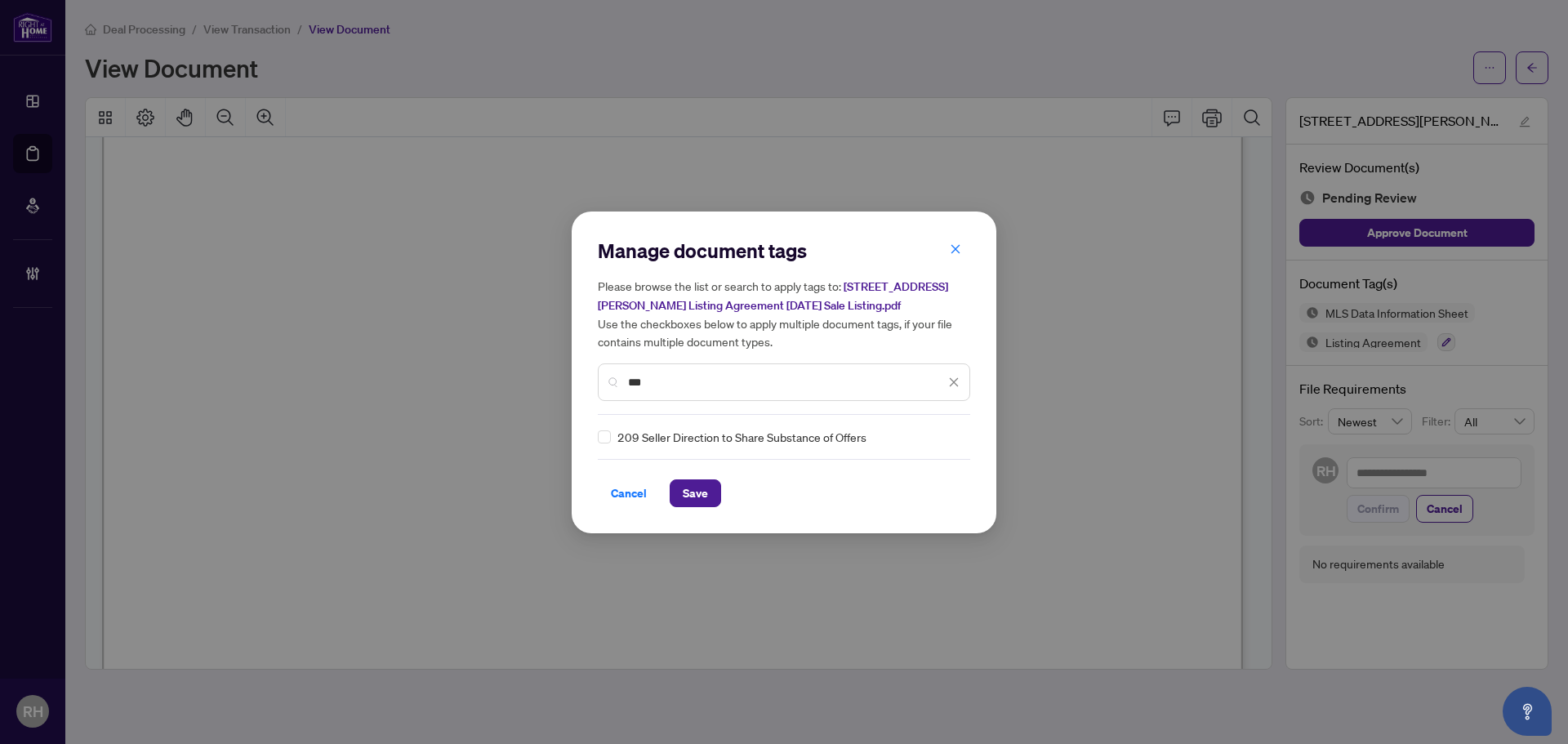
type input "***"
click at [943, 448] on div "Manage document tags Please browse the list or search to apply tags to: 3175 Da…" at bounding box center [784, 372] width 372 height 269
click at [938, 437] on img at bounding box center [936, 436] width 16 height 16
click at [891, 514] on div "Approved" at bounding box center [890, 516] width 105 height 18
click at [669, 496] on button "Save" at bounding box center [695, 493] width 52 height 28
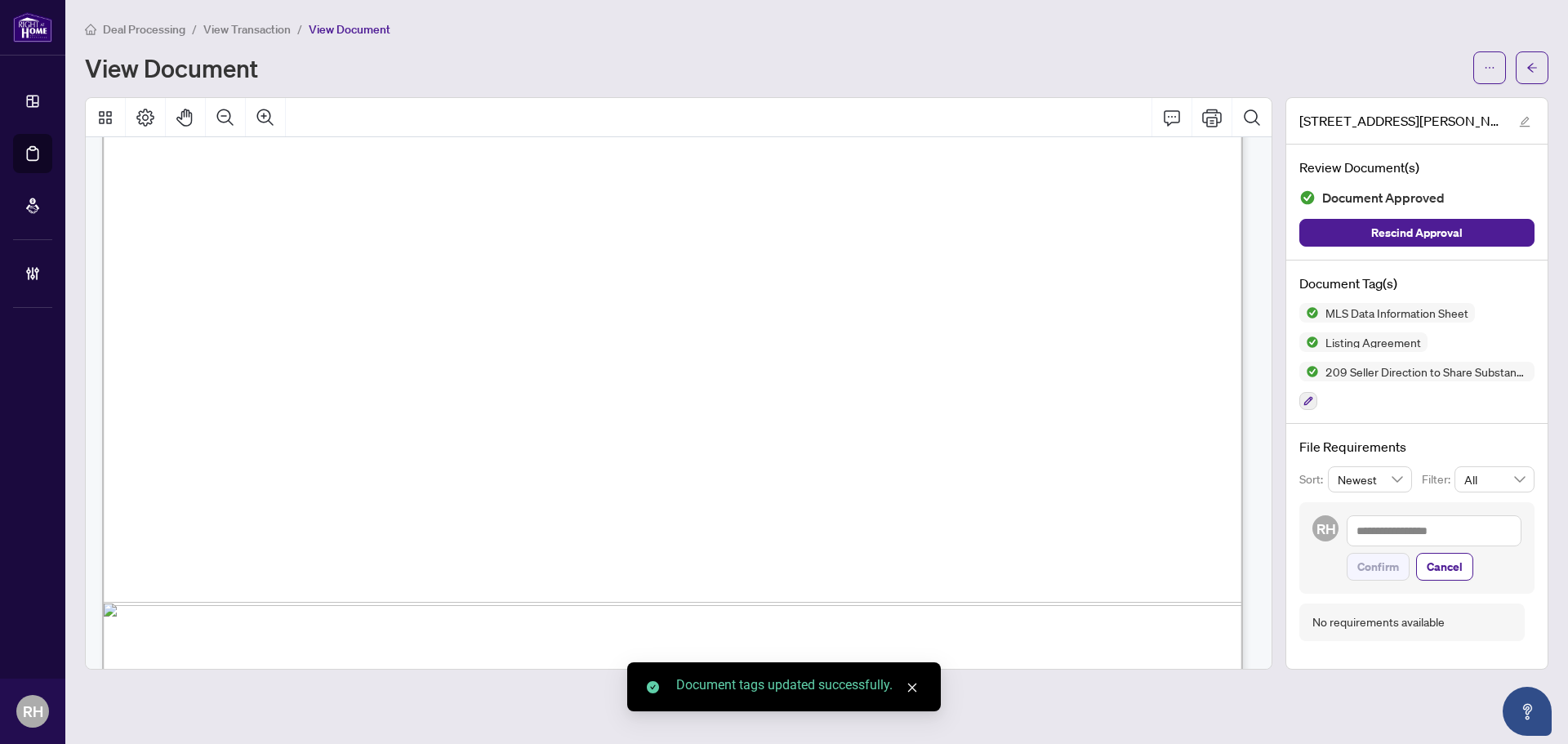
scroll to position [25193, 0]
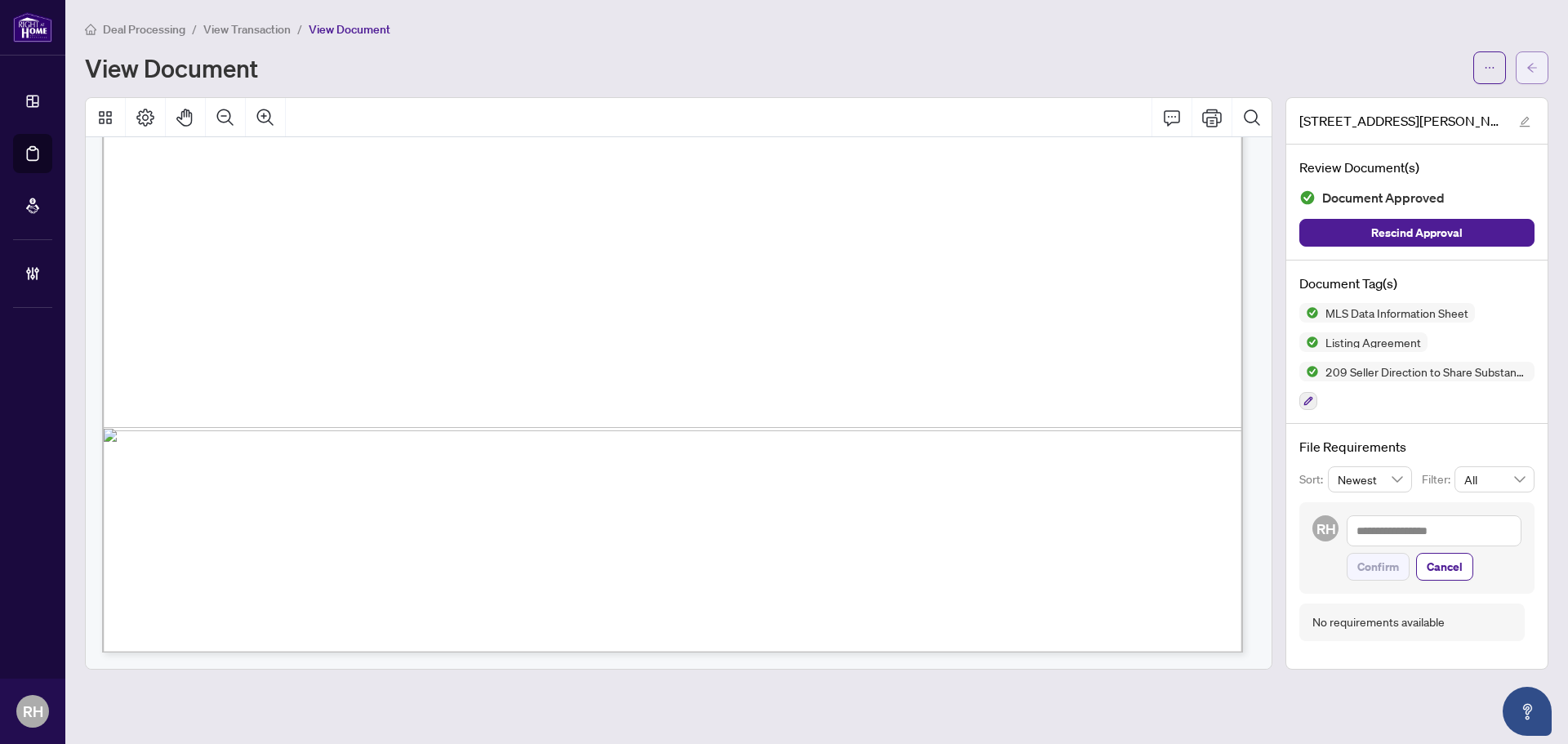
click at [1536, 58] on span "button" at bounding box center [1531, 68] width 11 height 26
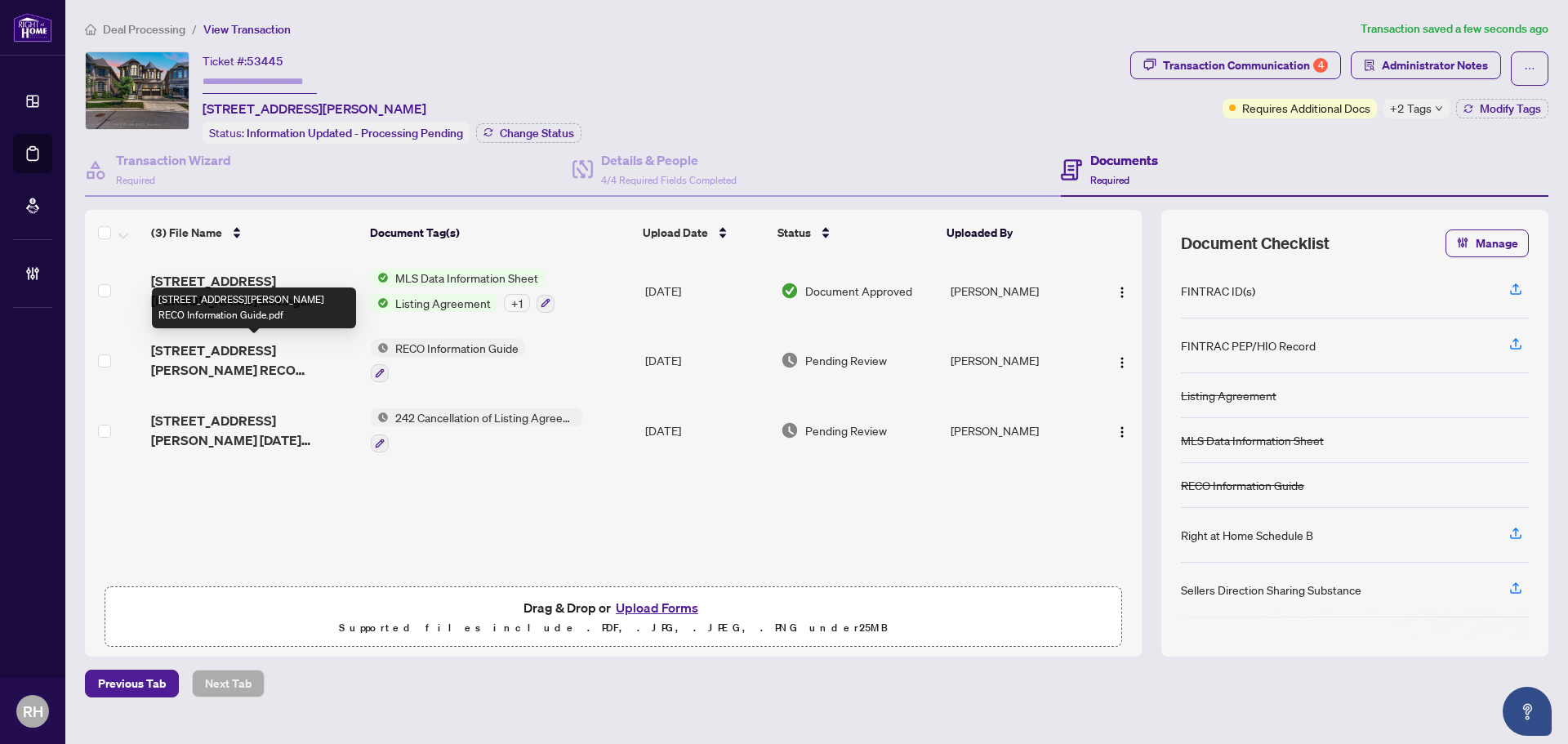
click at [262, 350] on span "3175 Daniel Way RECO Information Guide.pdf" at bounding box center [255, 360] width 206 height 40
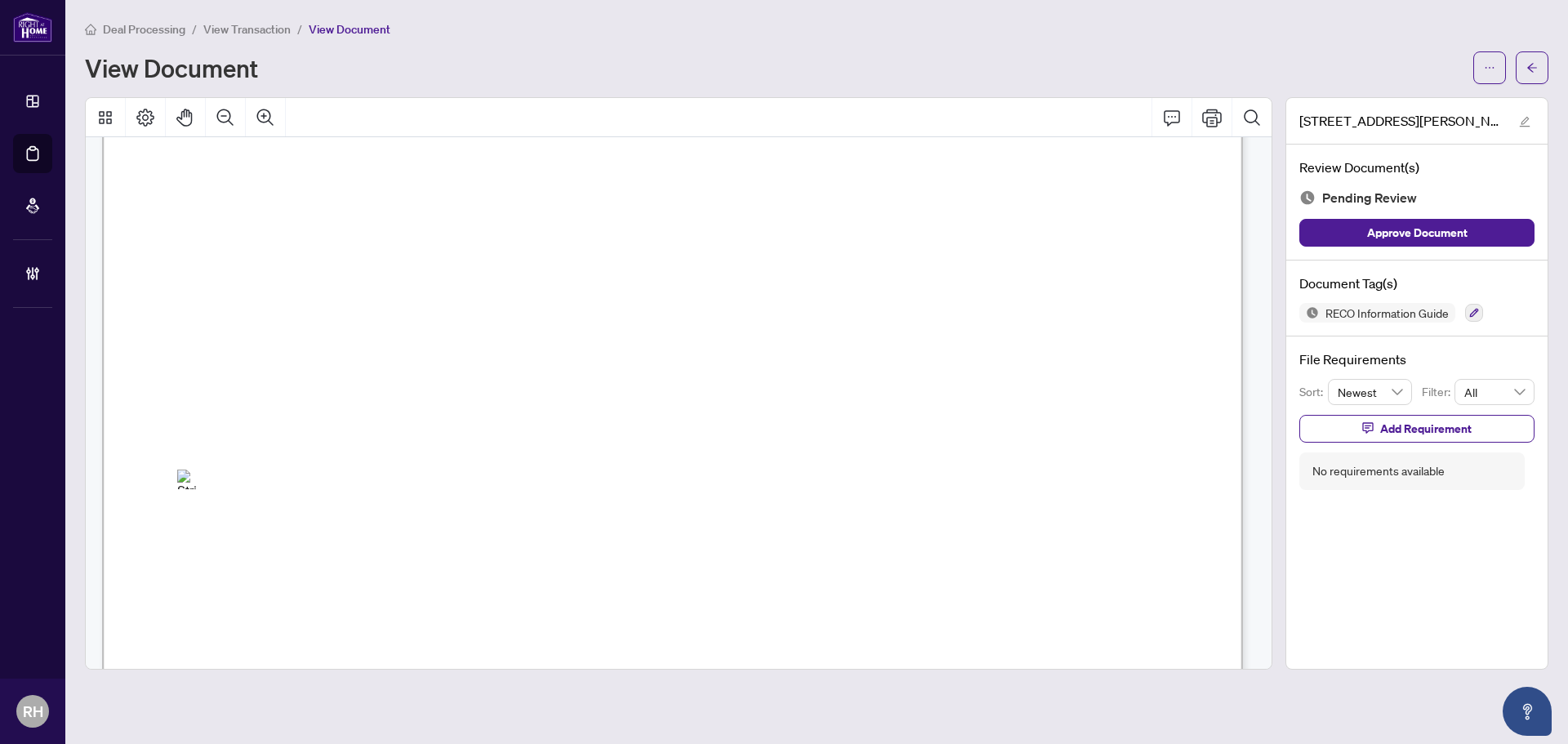
scroll to position [18567, 0]
click at [1466, 307] on button "button" at bounding box center [1473, 312] width 18 height 18
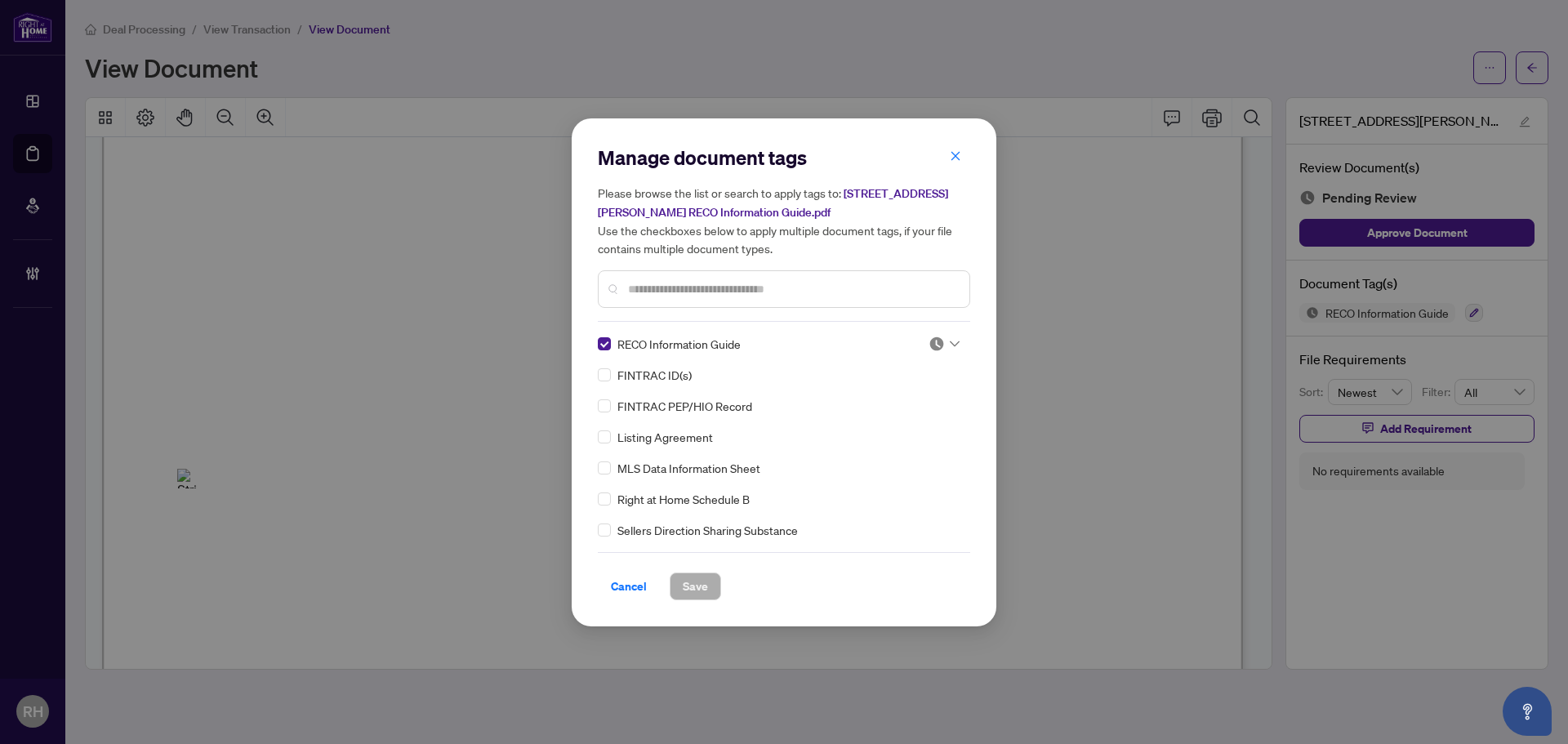
click at [935, 347] on img at bounding box center [936, 343] width 16 height 16
click at [912, 415] on div "Approved" at bounding box center [890, 422] width 105 height 18
click at [682, 581] on button "Save" at bounding box center [695, 586] width 52 height 28
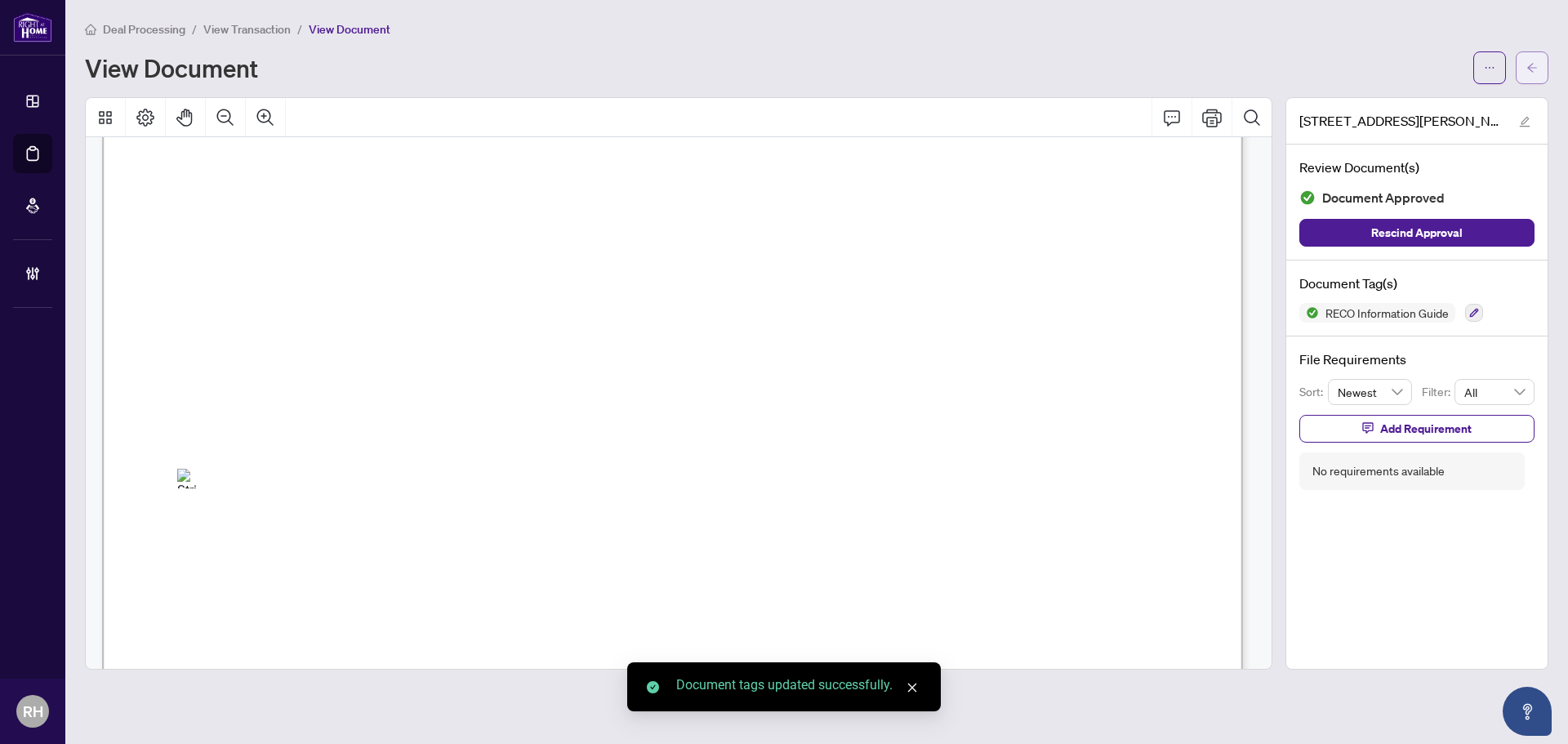
drag, startPoint x: 1528, startPoint y: 62, endPoint x: 1526, endPoint y: 71, distance: 9.2
click at [1526, 71] on icon "arrow-left" at bounding box center [1531, 67] width 11 height 11
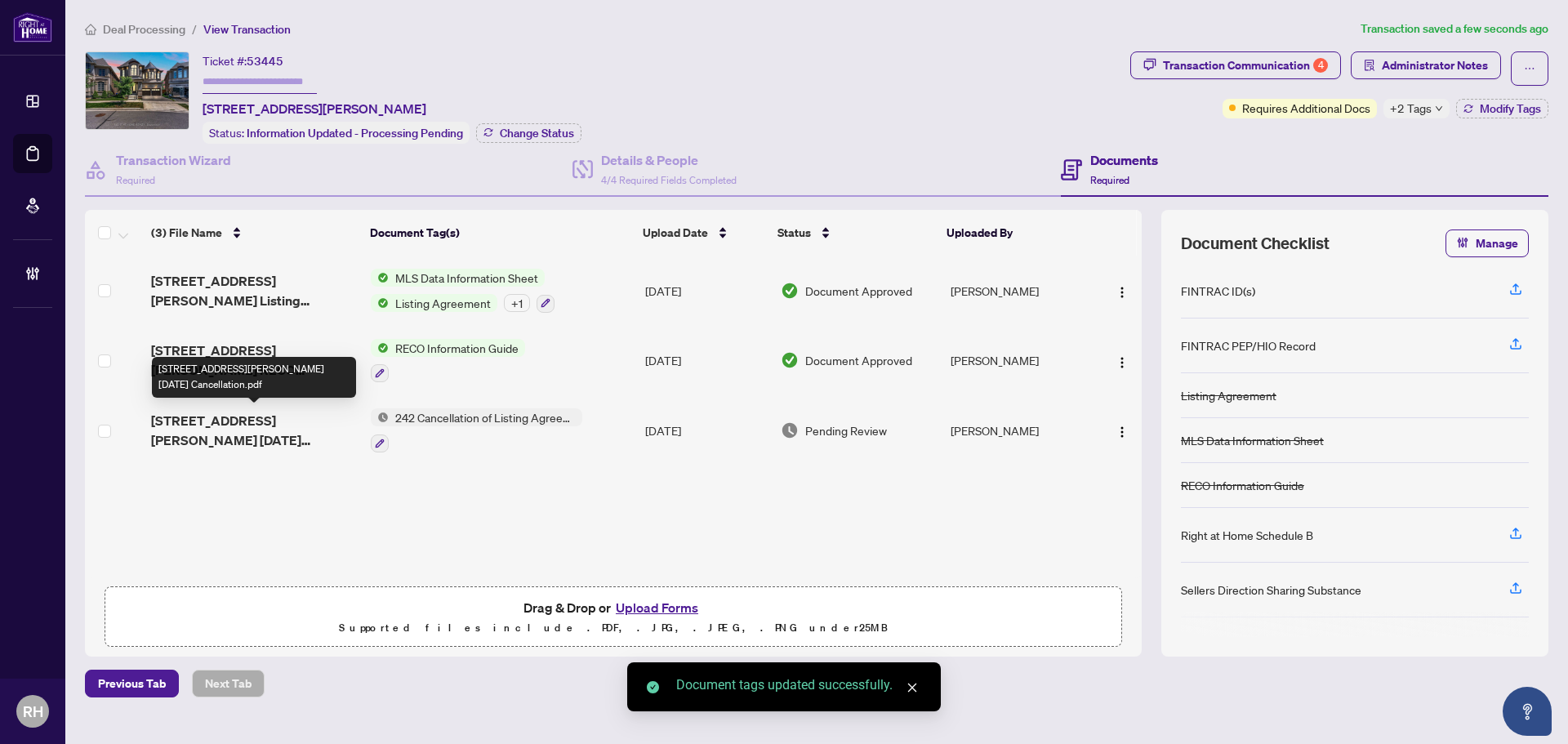
click at [243, 427] on span "3175 Daniel Way Sep 2025 Cancellation.pdf" at bounding box center [255, 431] width 206 height 40
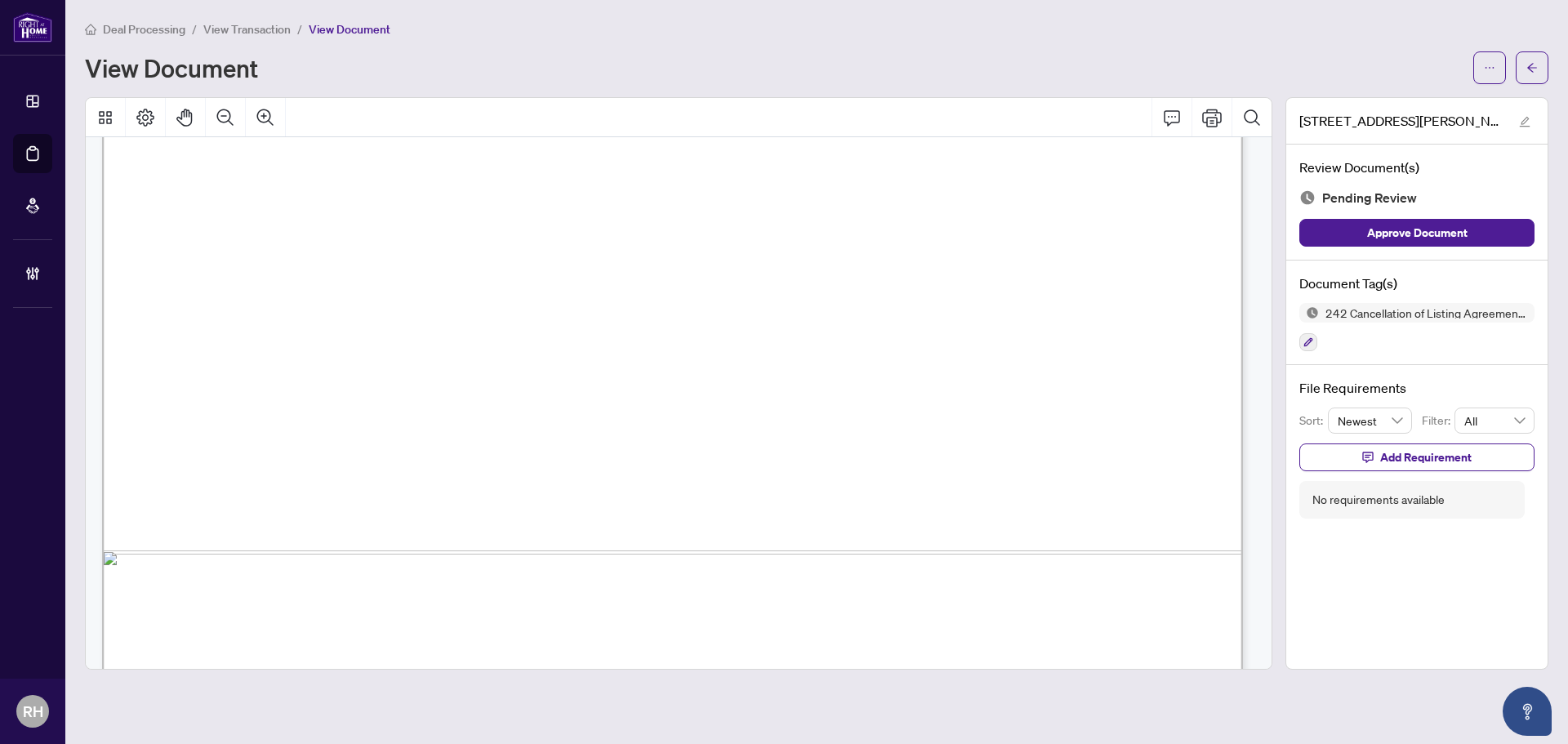
scroll to position [977, 0]
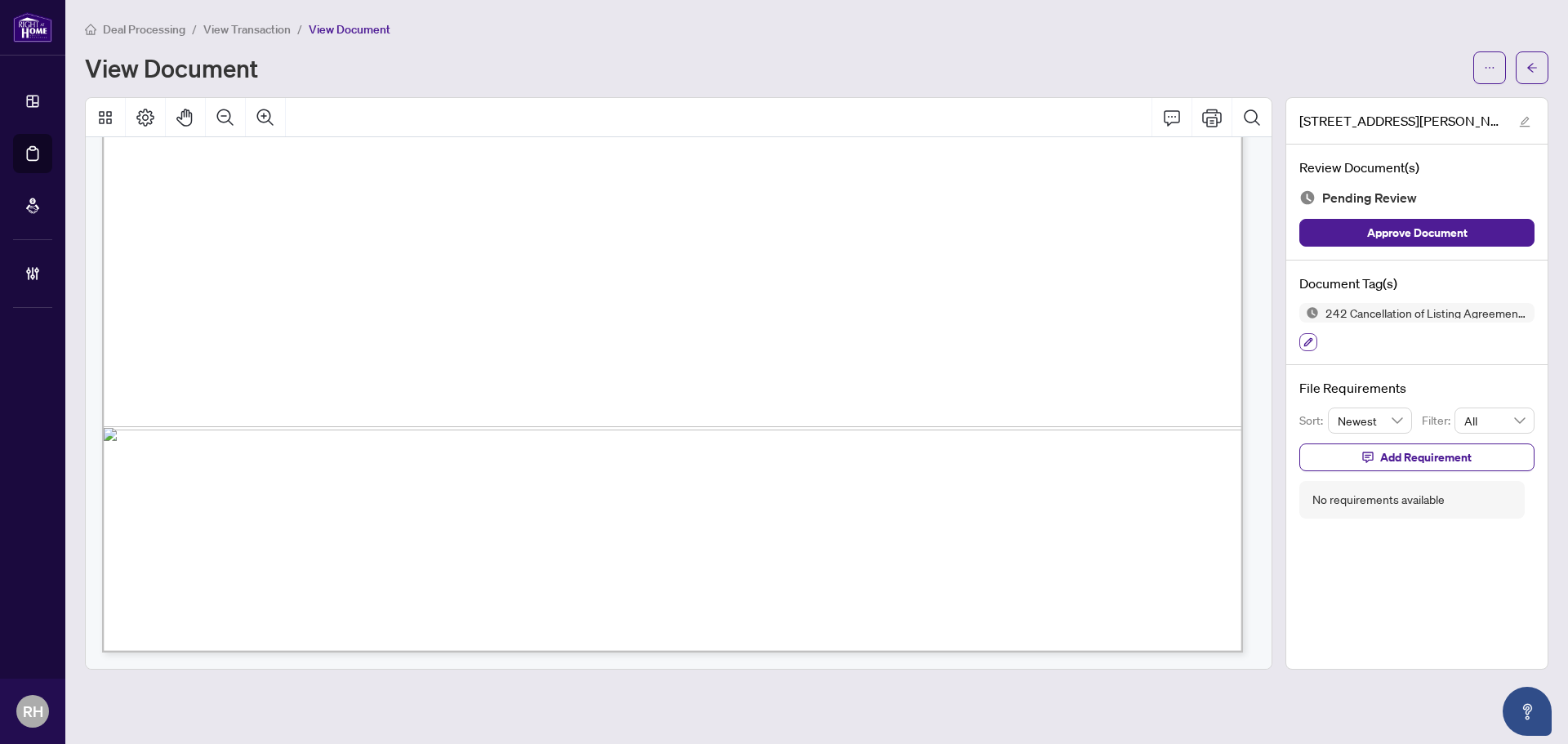
click at [1304, 339] on icon "button" at bounding box center [1307, 341] width 9 height 9
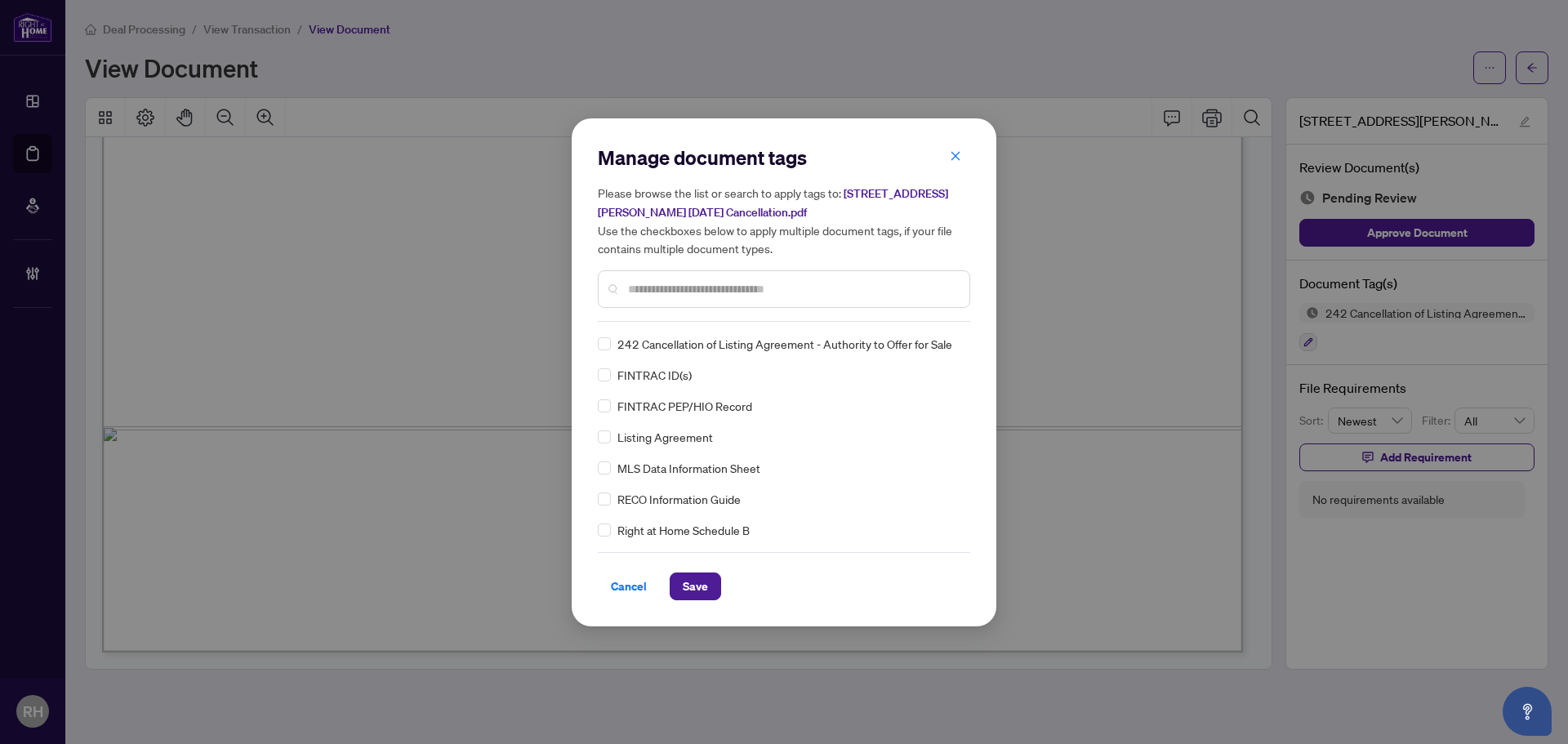
click at [658, 296] on input "text" at bounding box center [792, 289] width 329 height 18
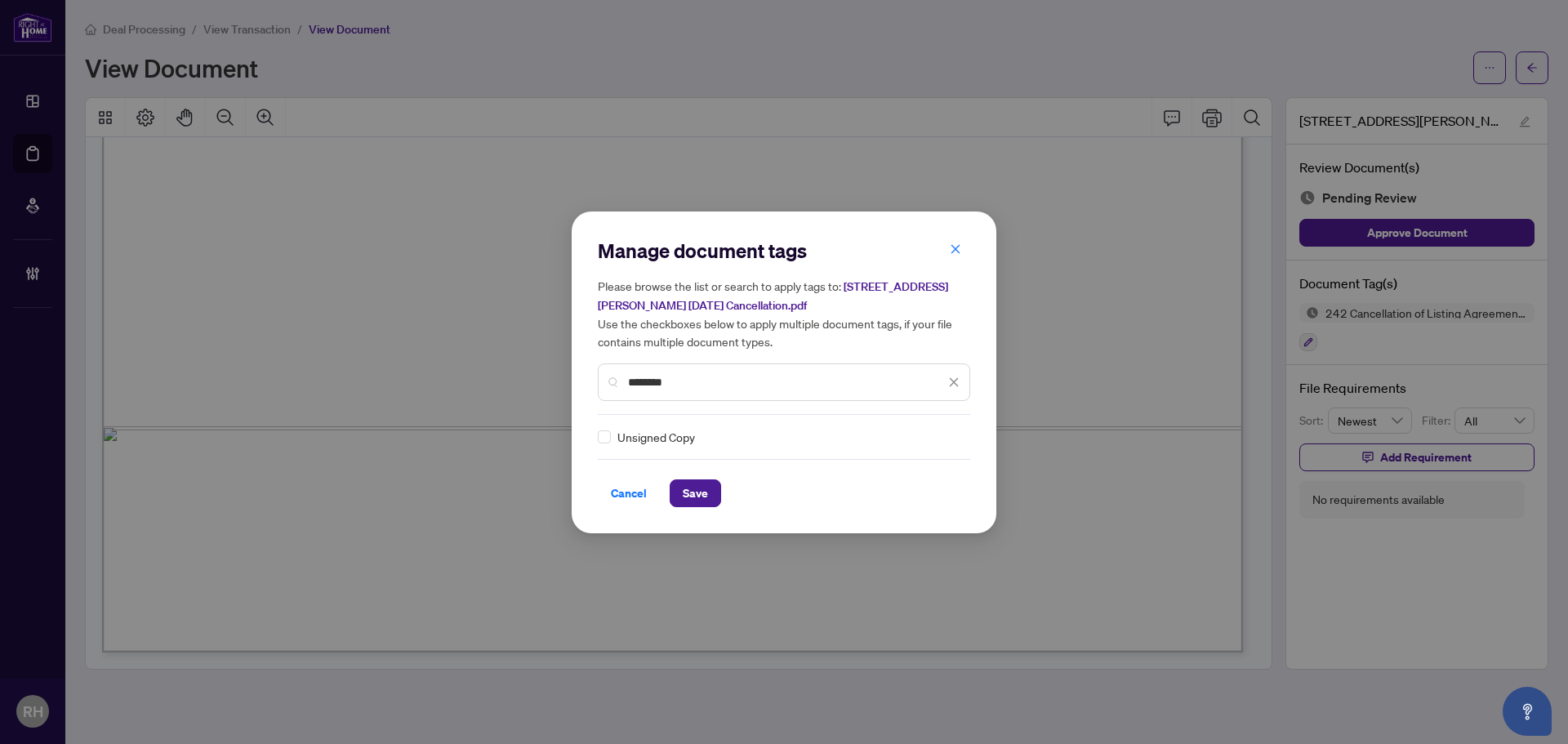
type input "********"
click at [928, 443] on img at bounding box center [936, 436] width 16 height 16
click at [907, 523] on div "Approved" at bounding box center [890, 516] width 105 height 18
click at [714, 490] on button "Save" at bounding box center [695, 493] width 52 height 28
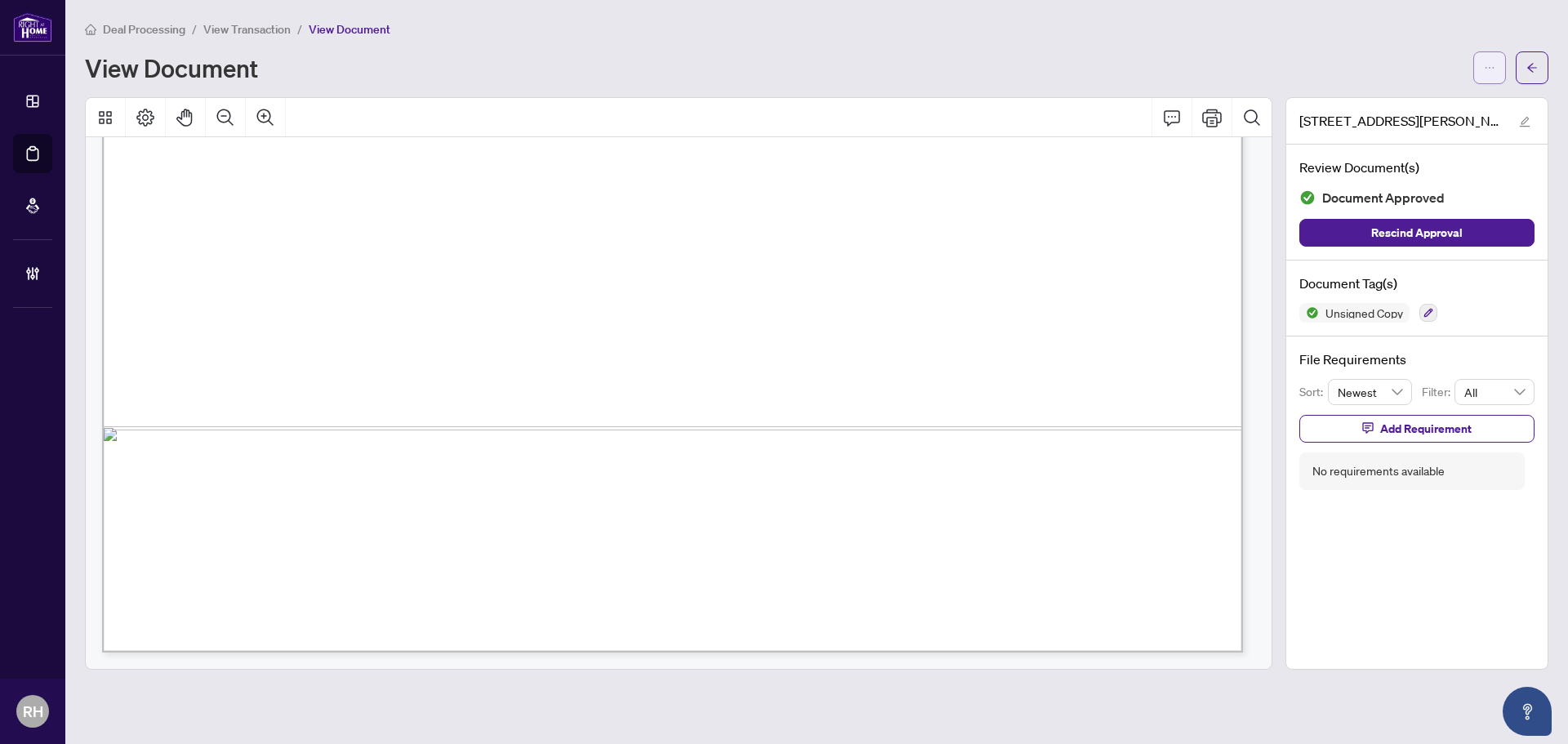
click at [1492, 76] on span "button" at bounding box center [1489, 68] width 11 height 26
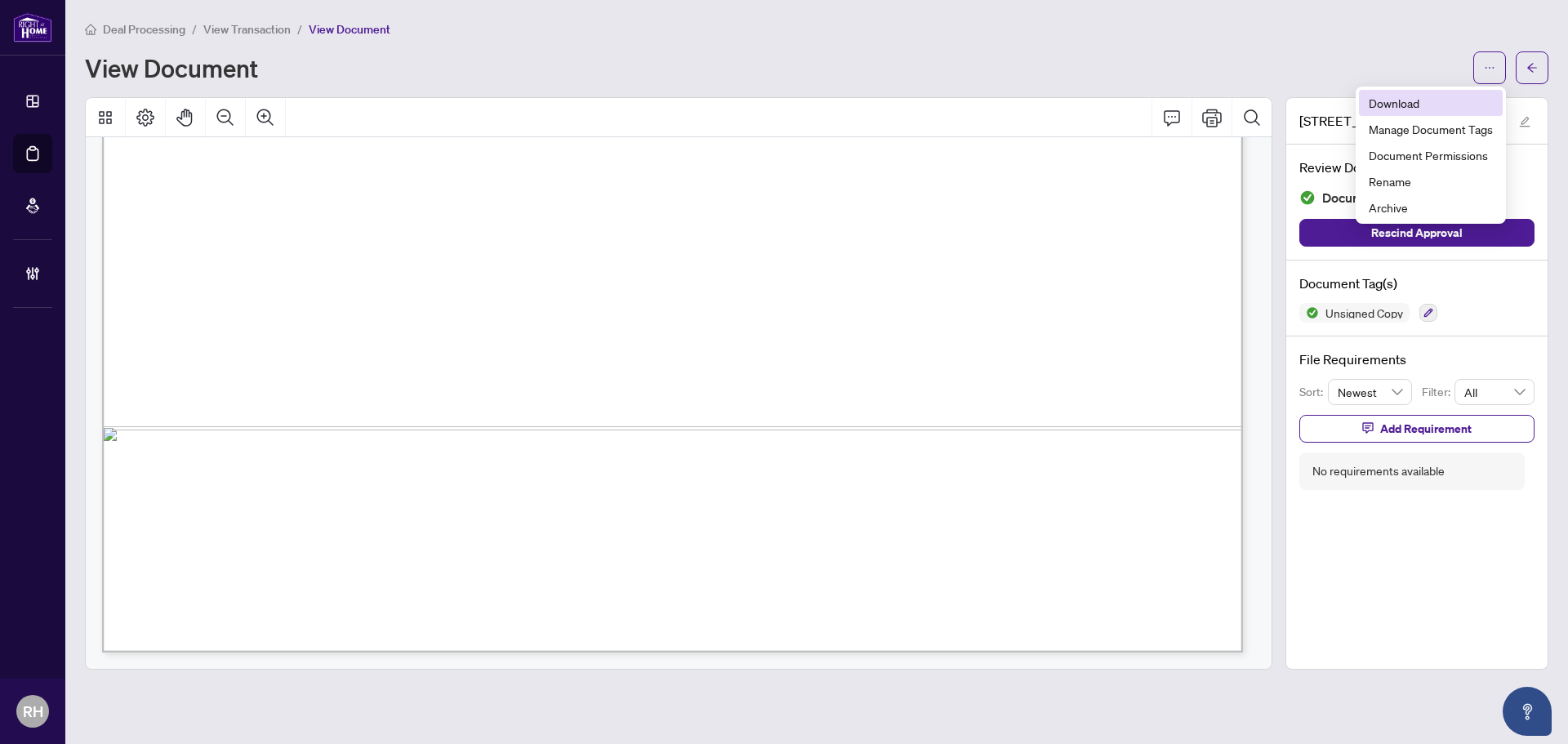
click at [1375, 110] on span "Download" at bounding box center [1430, 102] width 124 height 18
click at [1540, 50] on div "Deal Processing / View Transaction / View Document View Document" at bounding box center [816, 52] width 1463 height 65
click at [1538, 55] on button "button" at bounding box center [1532, 68] width 33 height 33
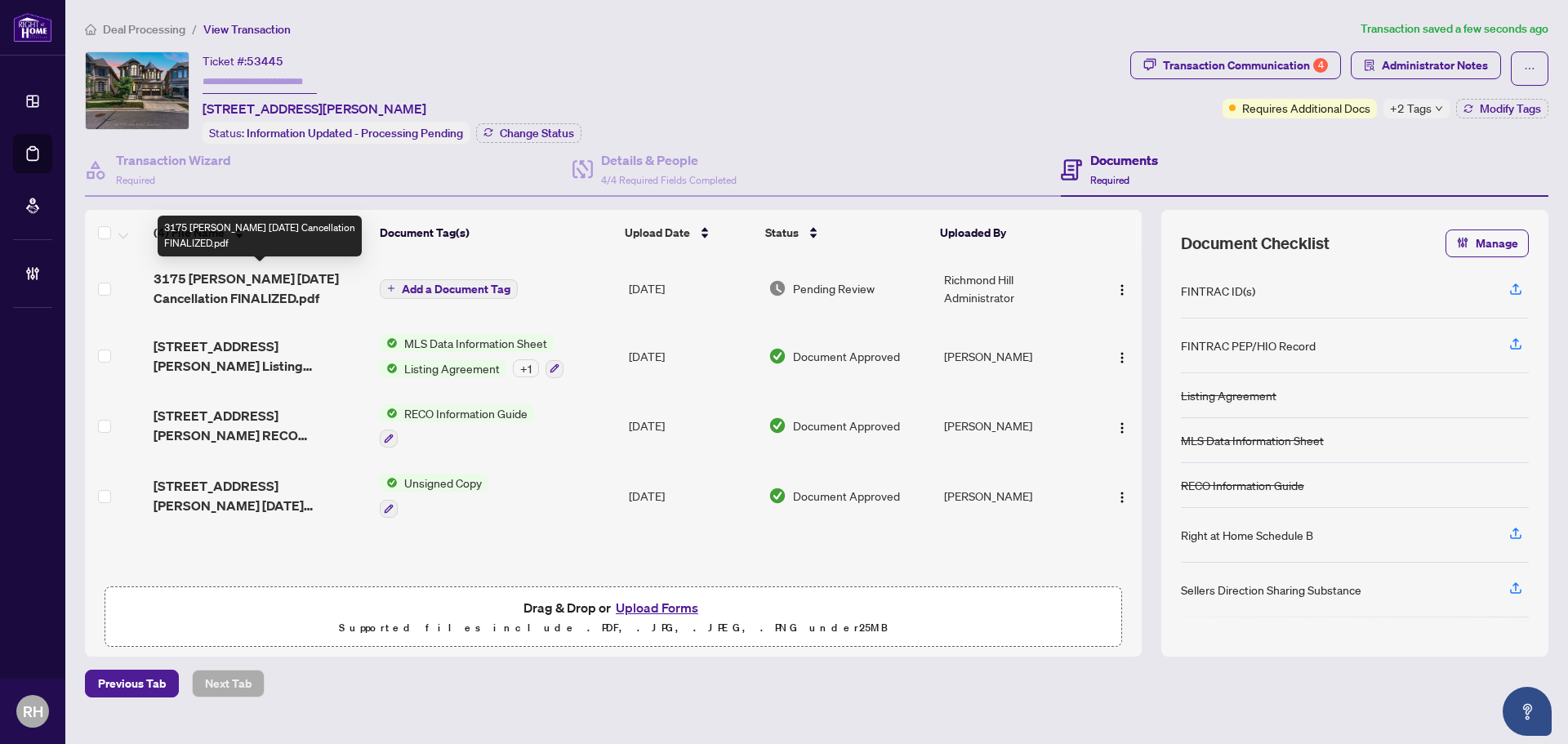
click at [320, 299] on span "3175 Daniel Way Sep 2025 Cancellation FINALIZED.pdf" at bounding box center [260, 288] width 214 height 40
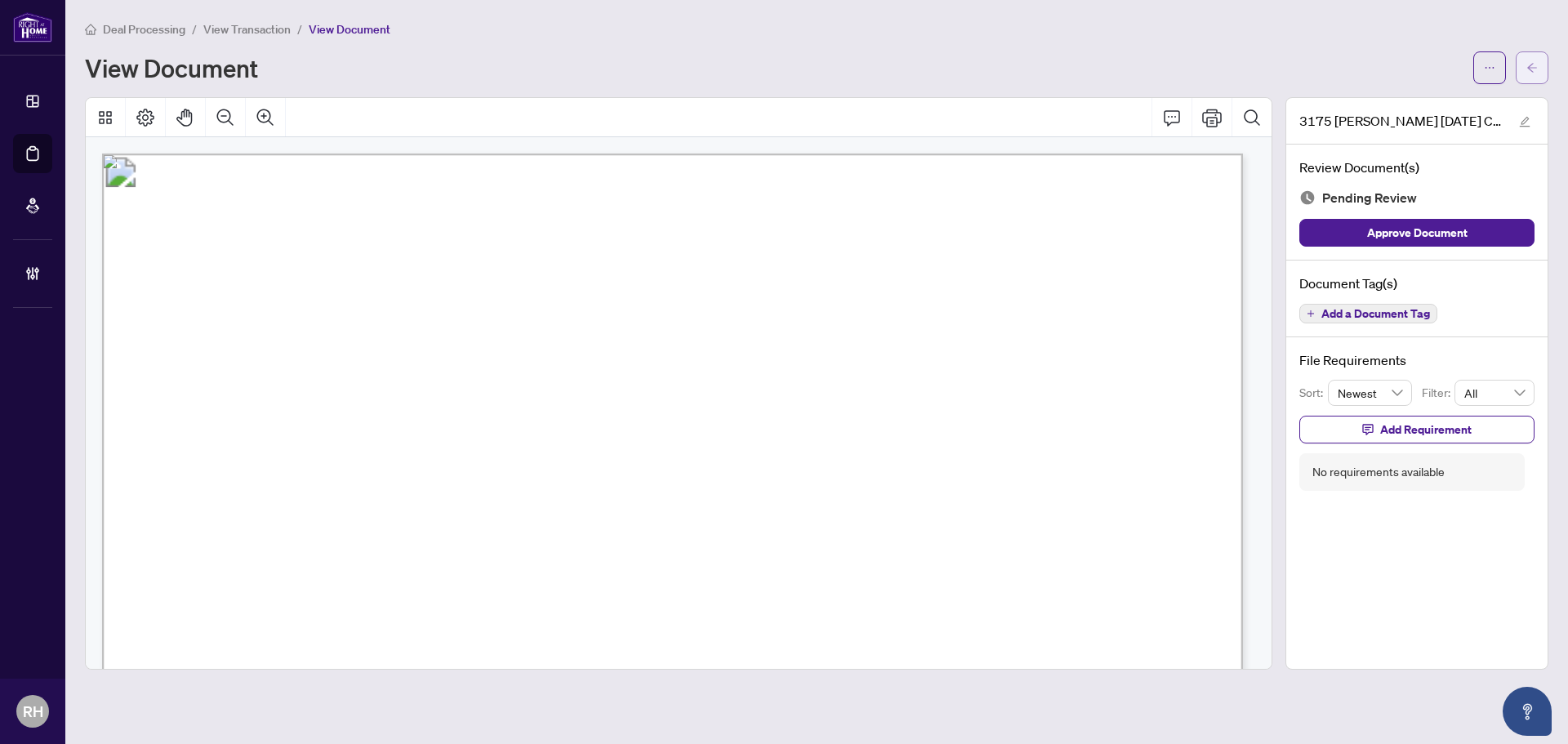
click at [1540, 67] on button "button" at bounding box center [1532, 68] width 33 height 33
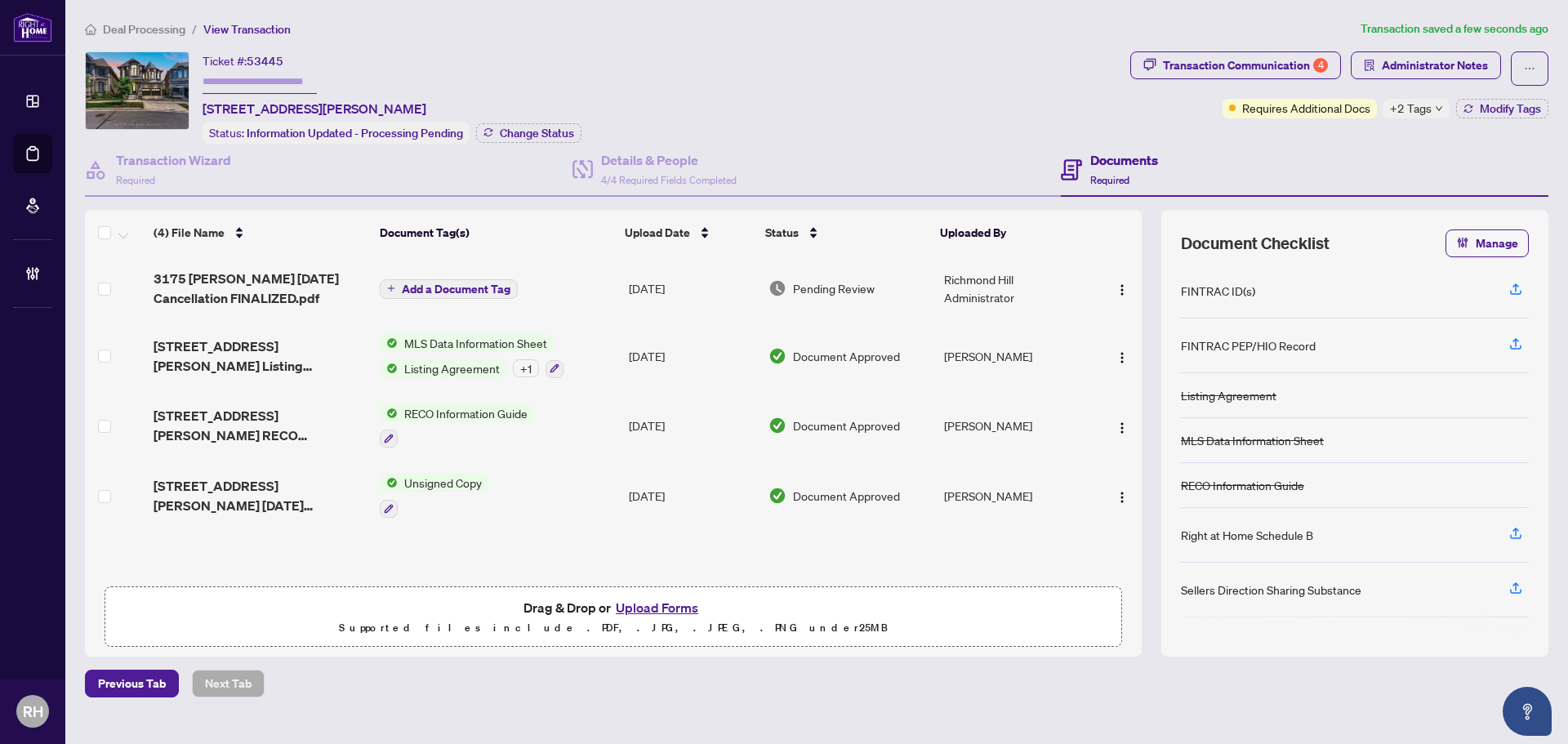
click at [421, 288] on span "Add a Document Tag" at bounding box center [456, 288] width 108 height 11
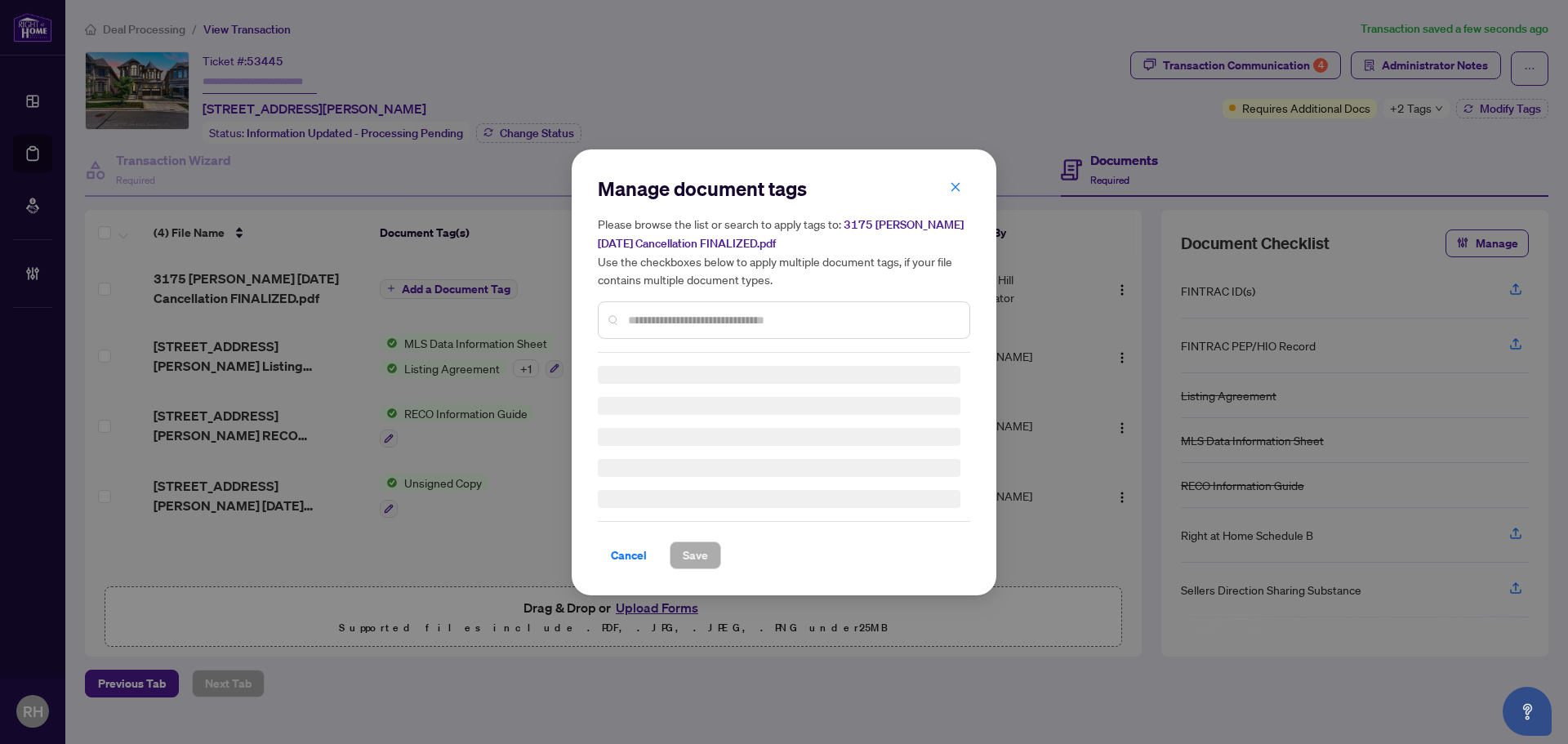
click at [681, 312] on input "text" at bounding box center [792, 320] width 329 height 18
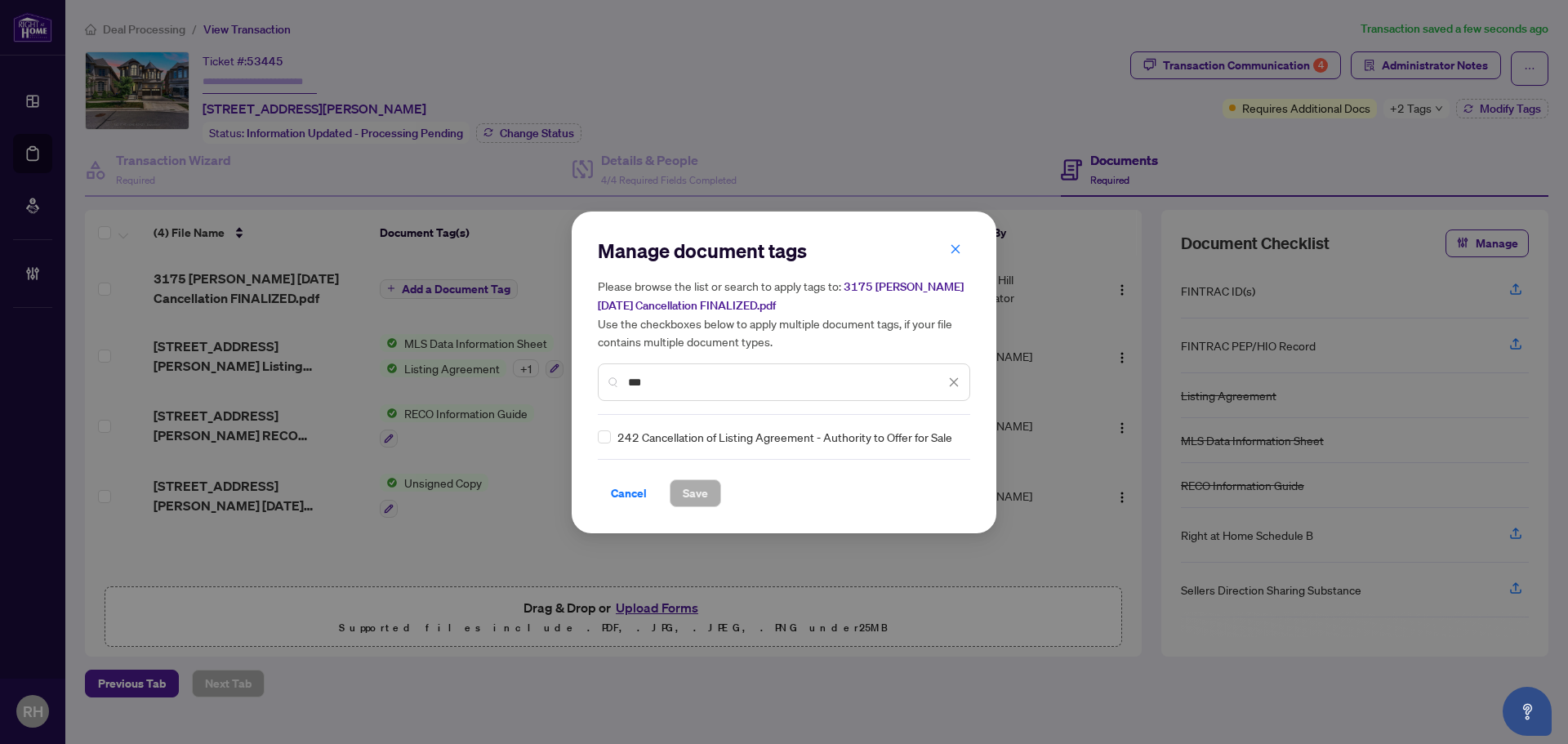
type input "***"
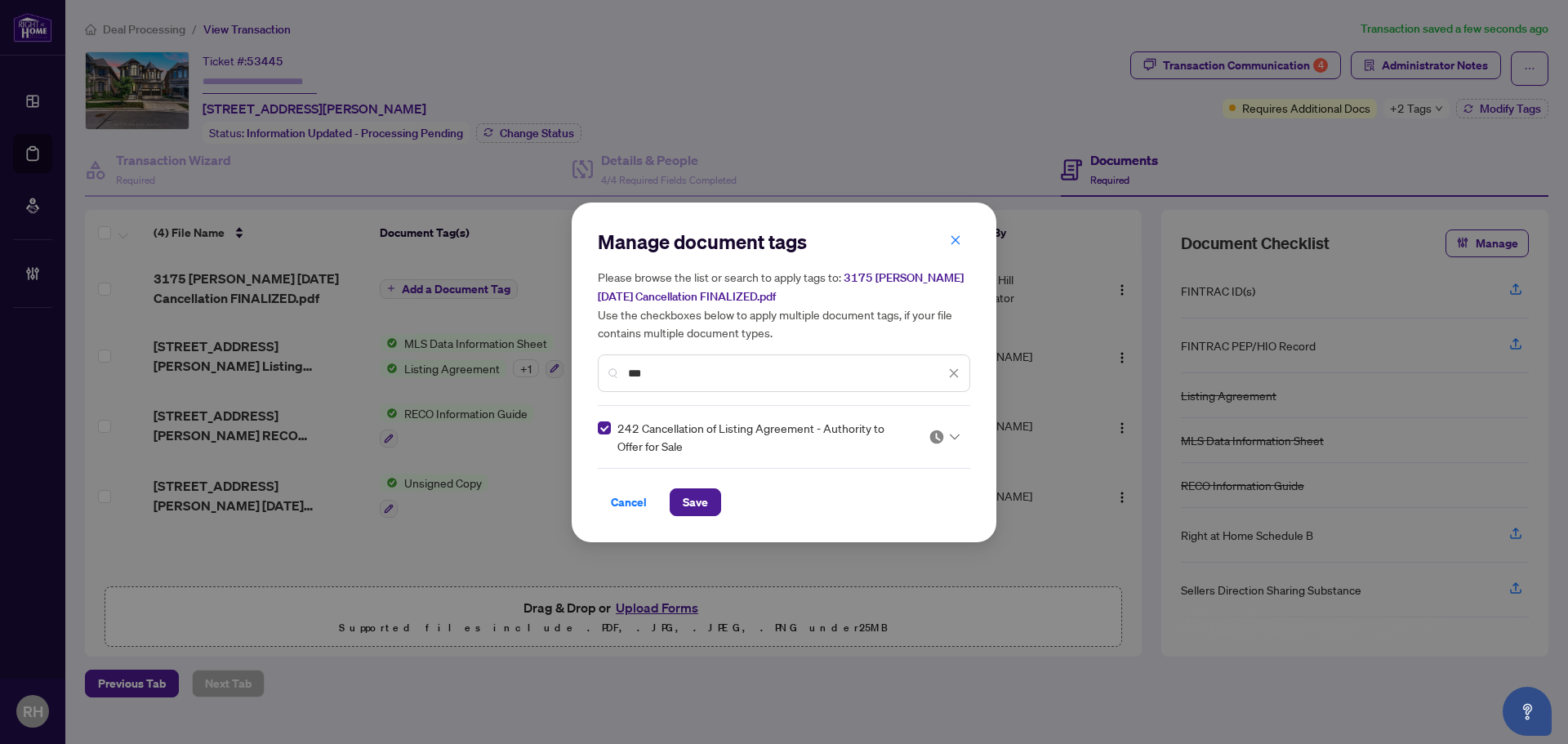
click at [938, 429] on img at bounding box center [936, 436] width 16 height 16
click at [888, 513] on div "Approved" at bounding box center [895, 516] width 105 height 18
click at [703, 498] on span "Save" at bounding box center [695, 502] width 25 height 26
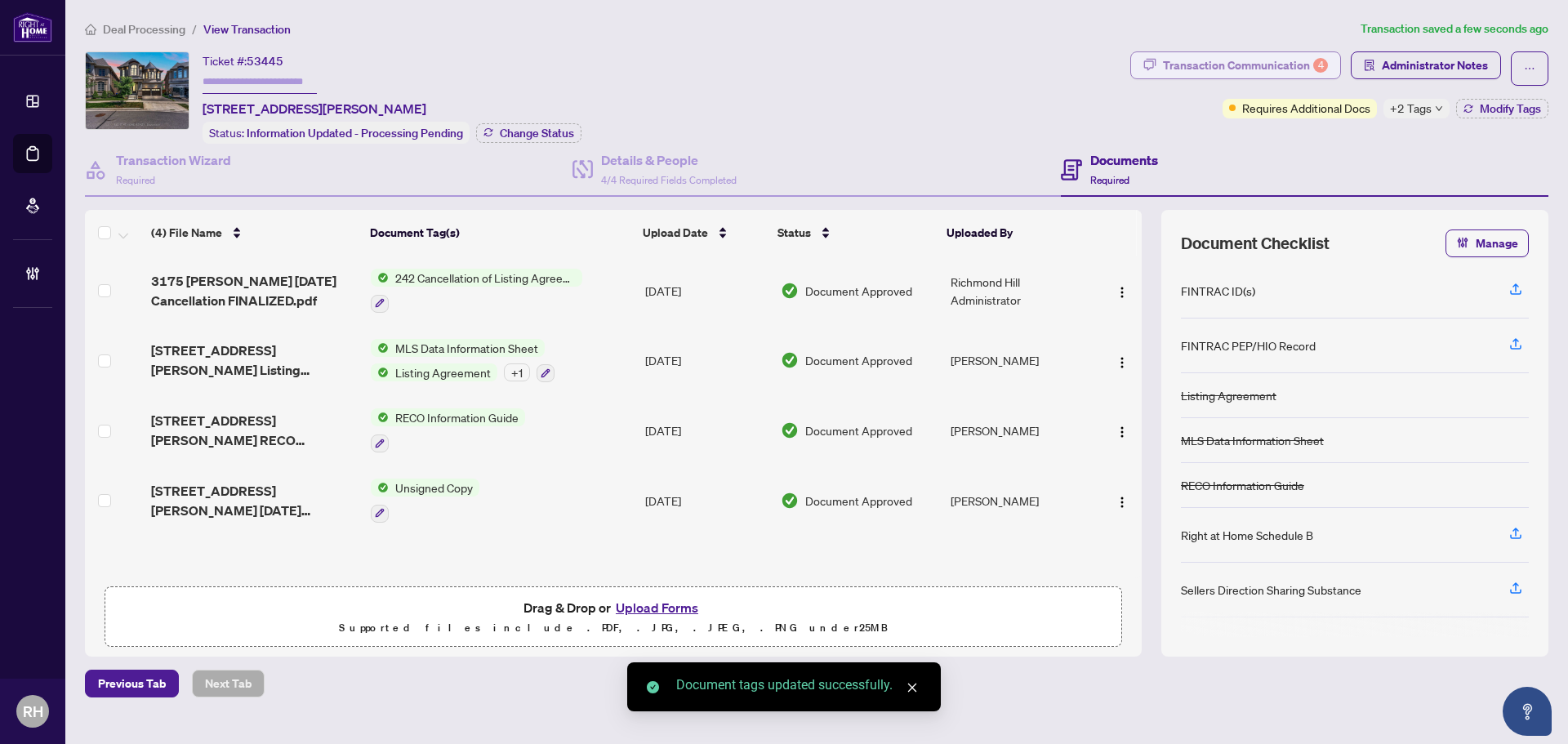
click at [1165, 72] on div "Transaction Communication 4" at bounding box center [1245, 65] width 165 height 26
type textarea "**********"
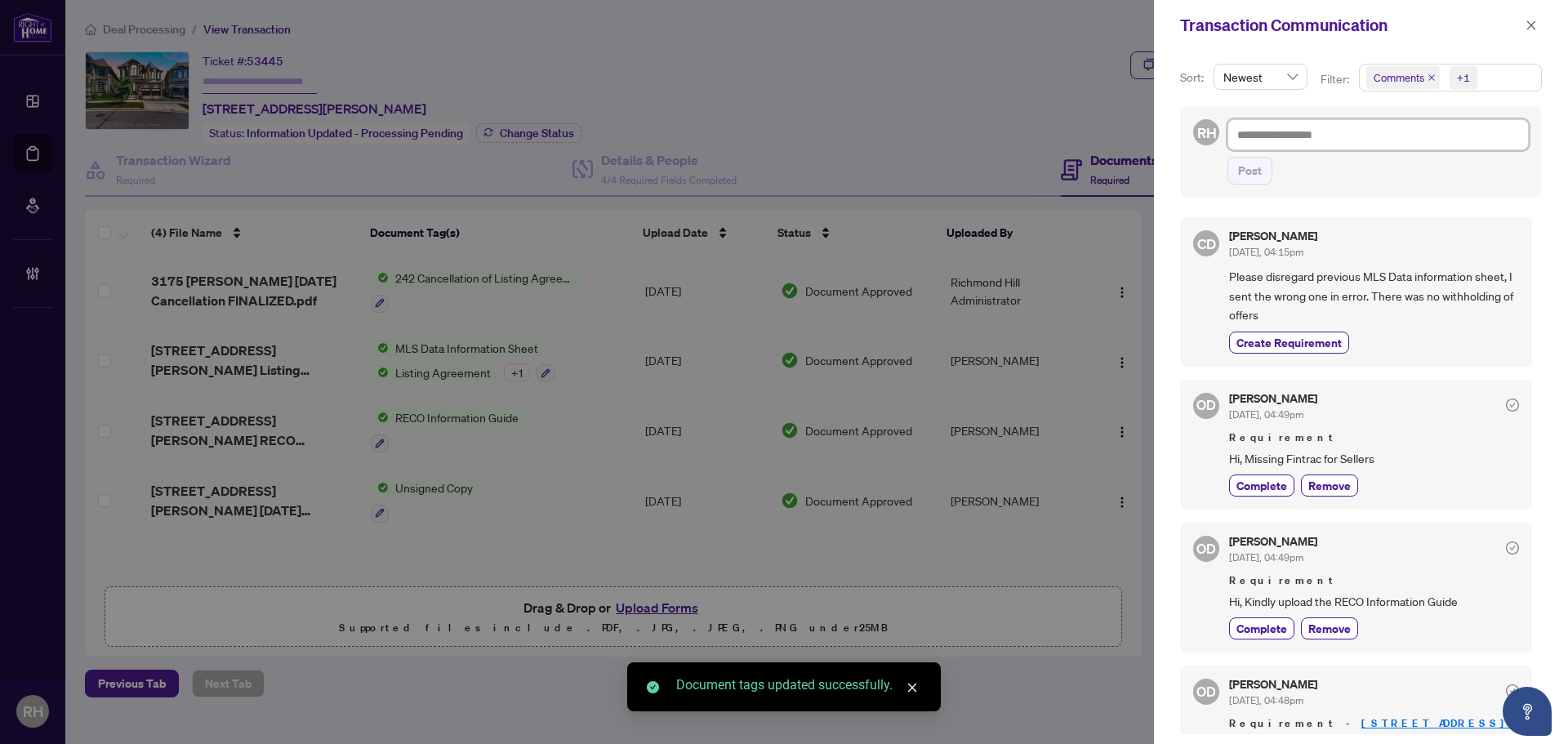
click at [1281, 134] on textarea at bounding box center [1378, 135] width 301 height 31
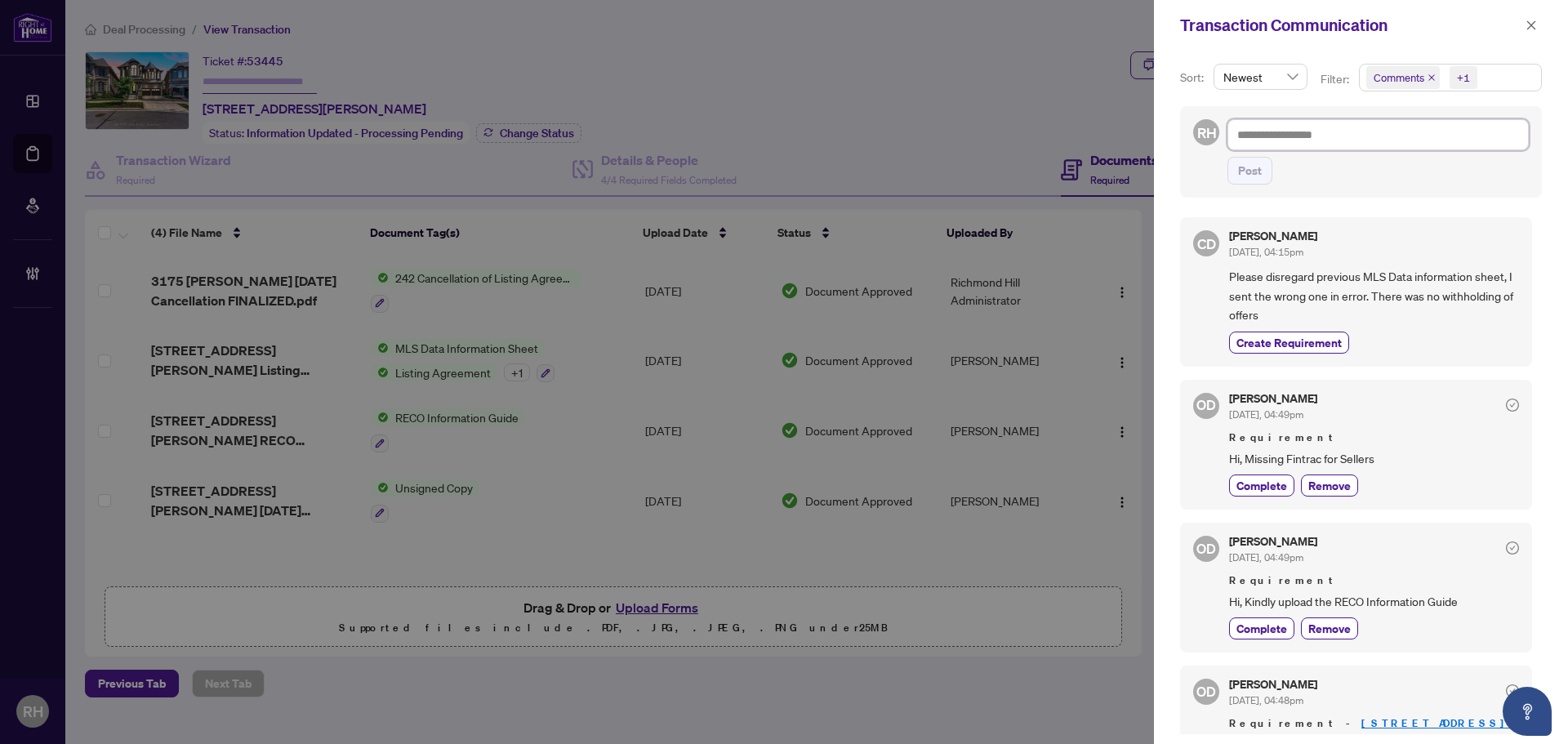
paste textarea "**********"
type textarea "**********"
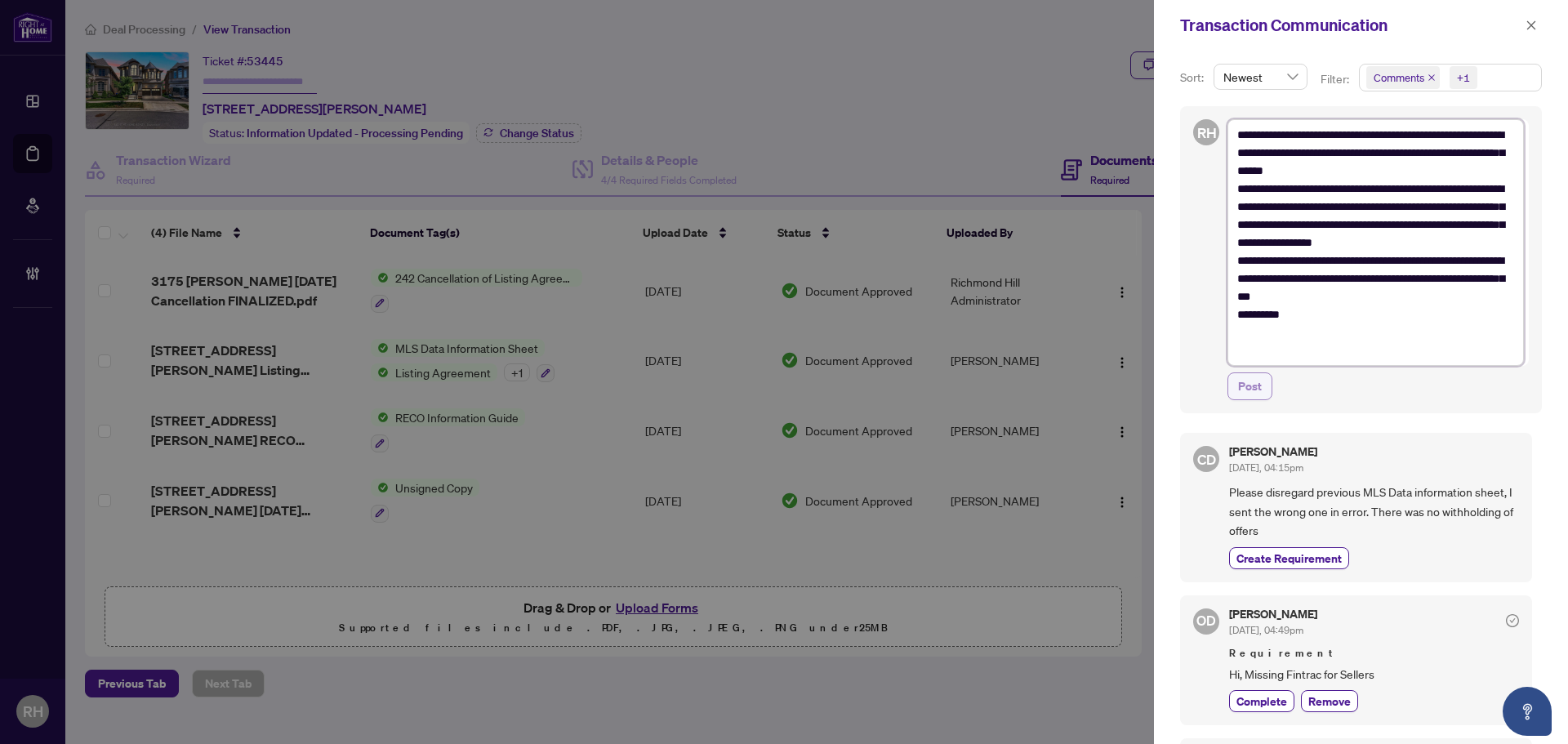
type textarea "**********"
click at [1256, 393] on span "Post" at bounding box center [1250, 386] width 24 height 26
type textarea "**********"
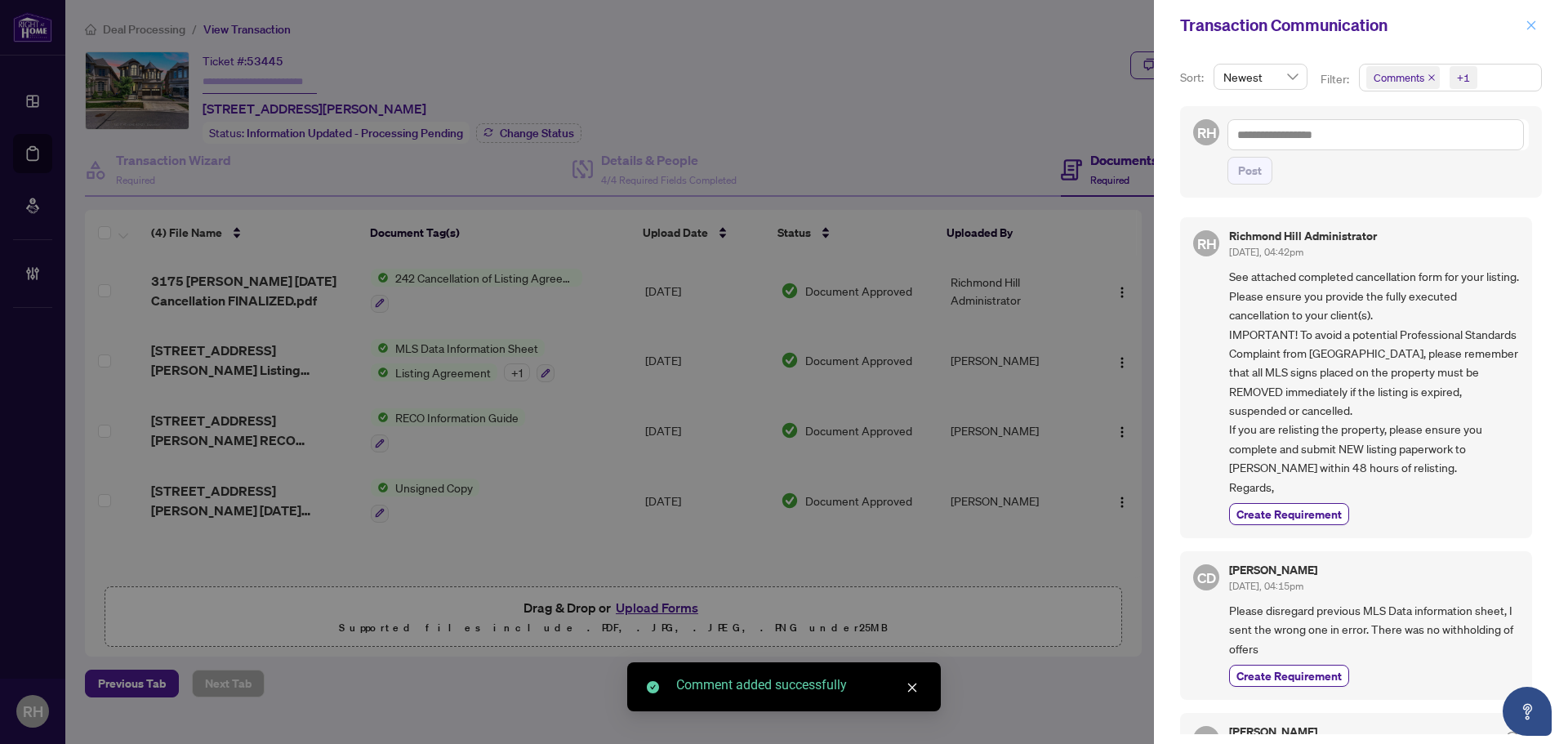
click at [1531, 30] on icon "close" at bounding box center [1530, 25] width 11 height 11
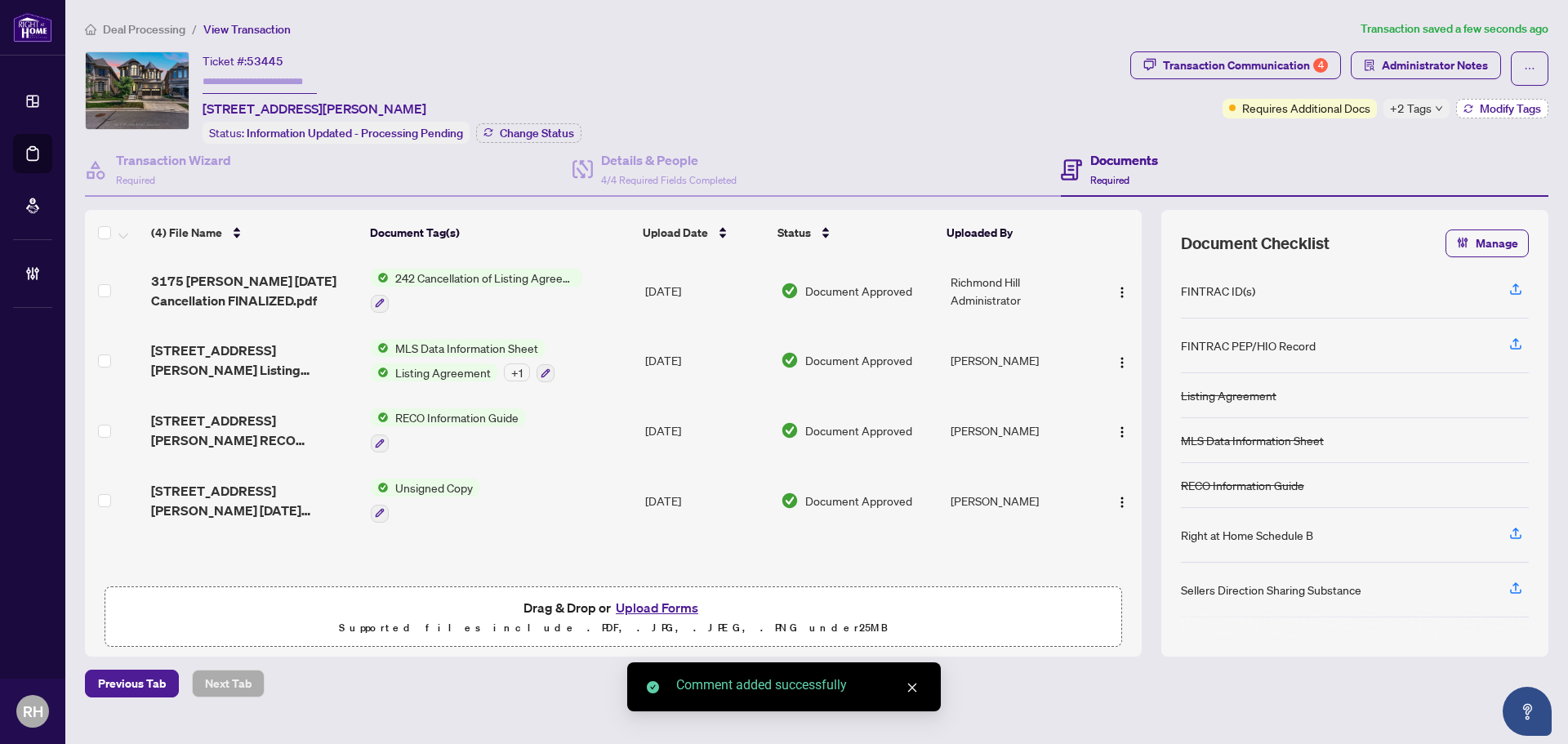
click at [1476, 106] on button "Modify Tags" at bounding box center [1502, 108] width 92 height 20
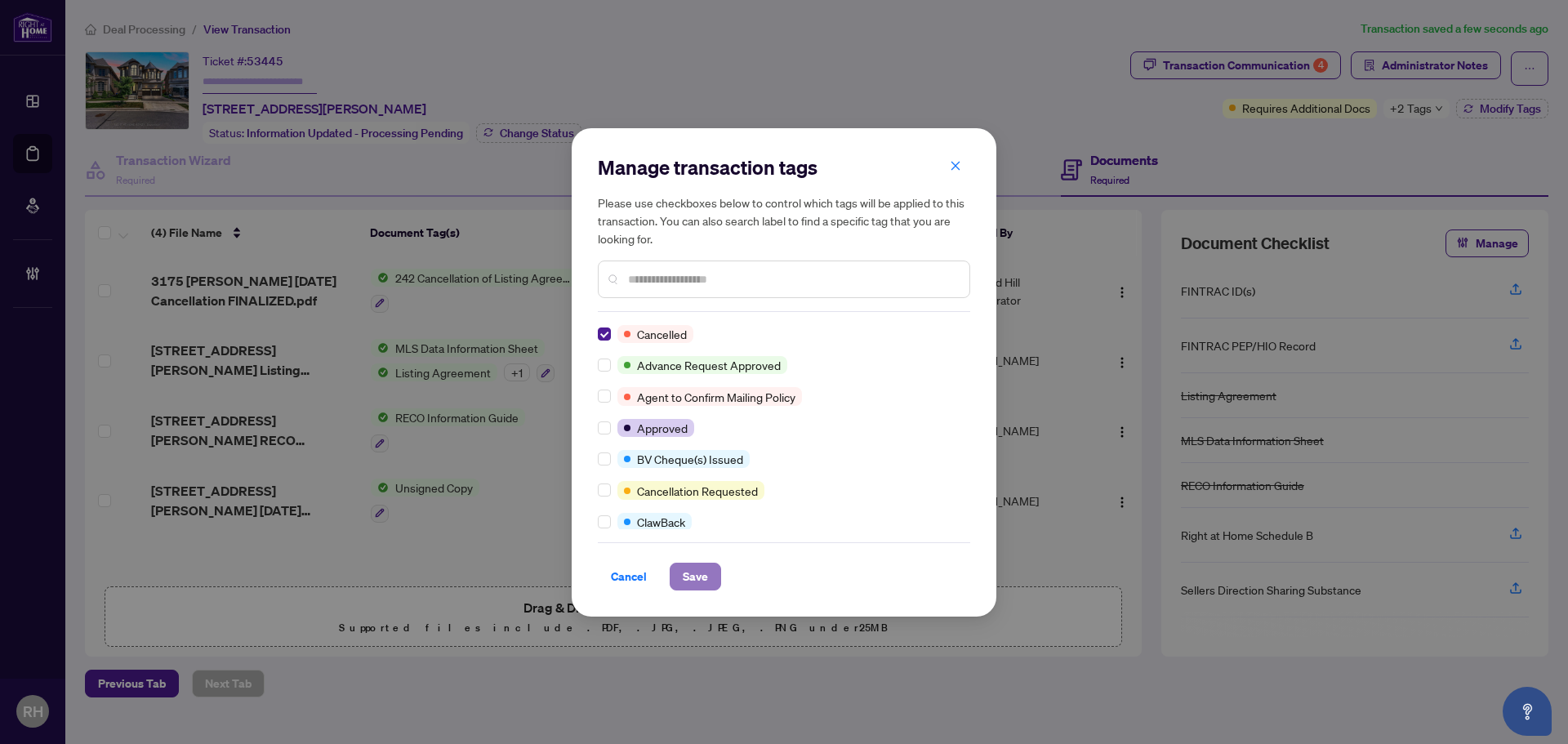
click at [698, 586] on span "Save" at bounding box center [695, 576] width 25 height 26
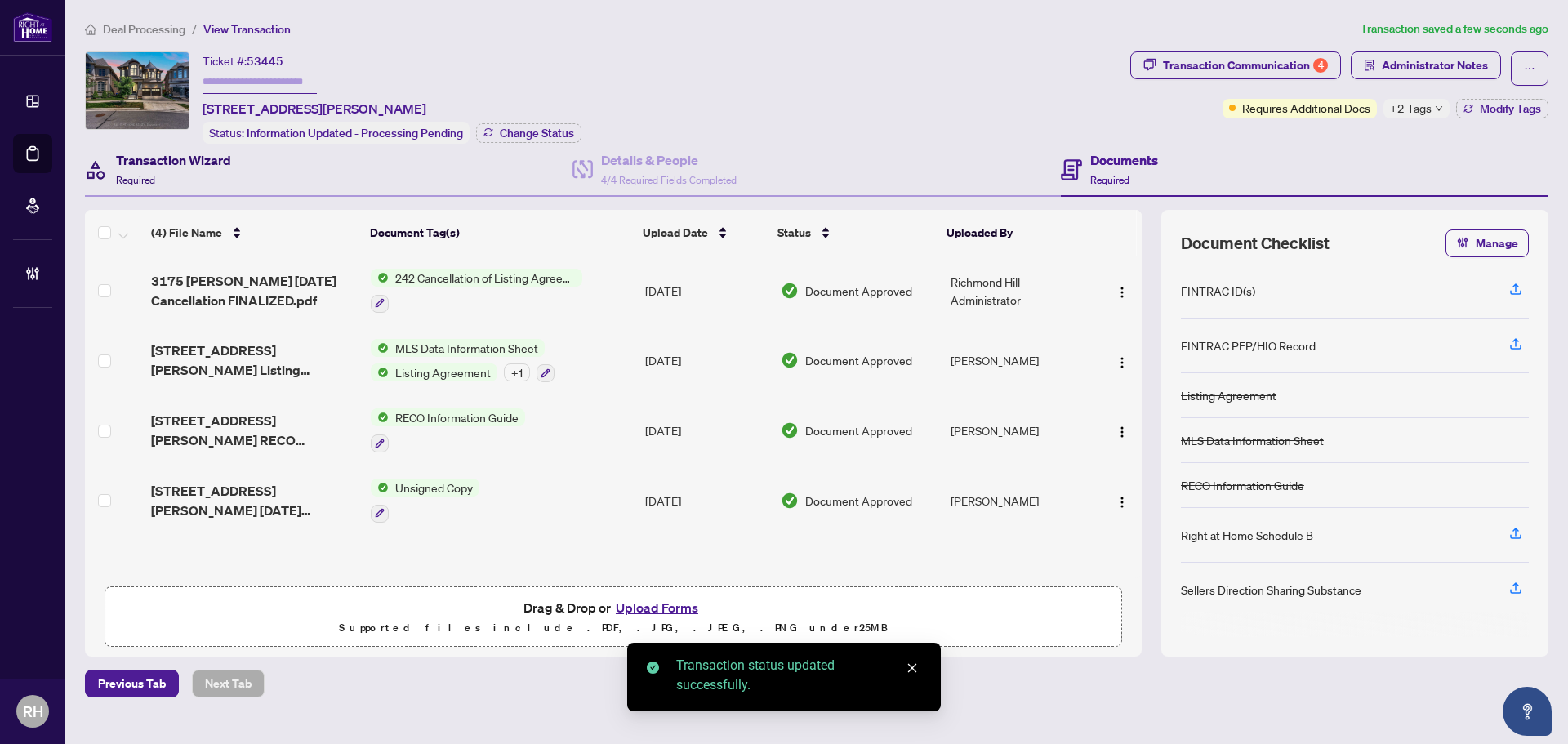
click at [192, 166] on h4 "Transaction Wizard" at bounding box center [174, 160] width 115 height 20
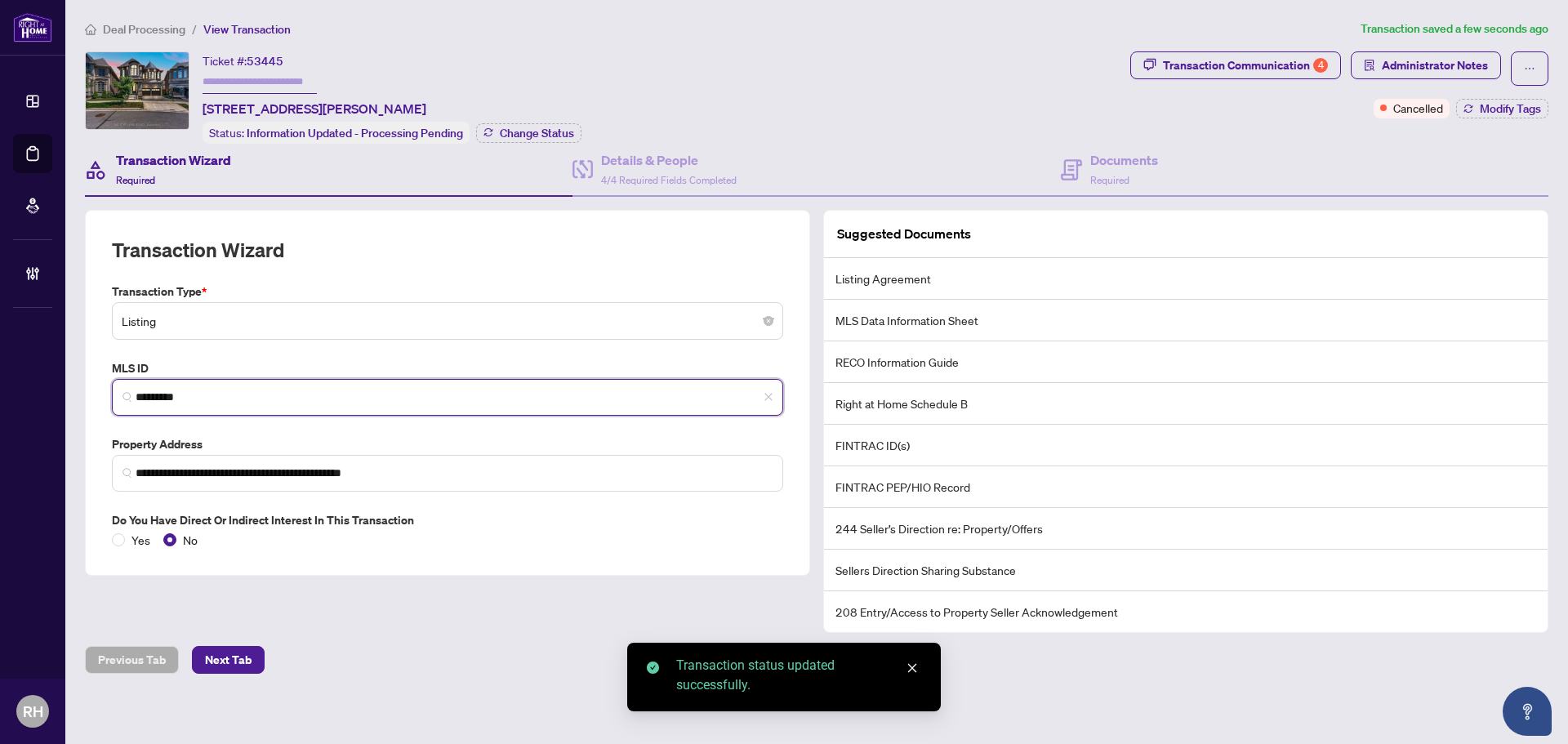
click at [172, 391] on input "*********" at bounding box center [454, 397] width 636 height 17
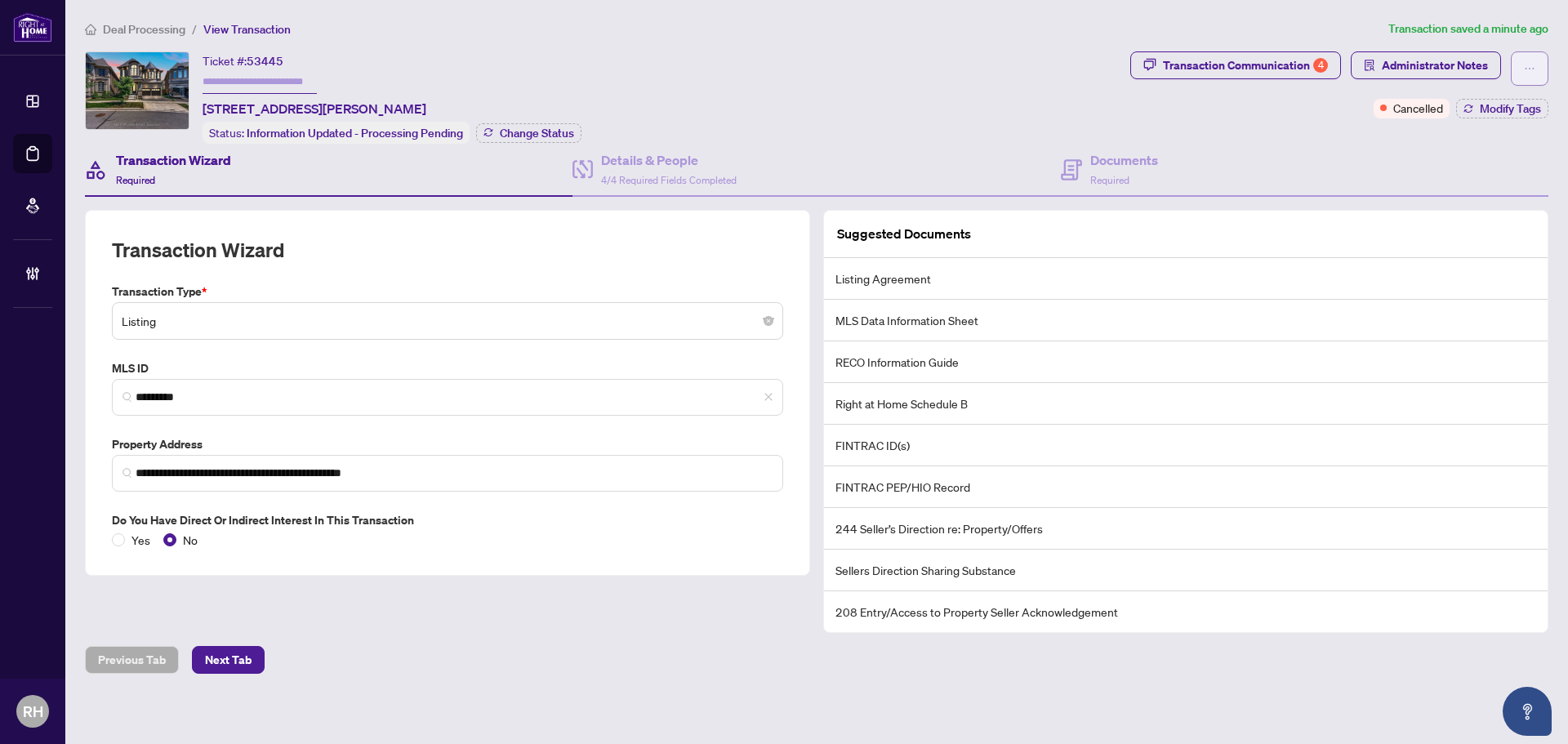
click at [1522, 56] on button "button" at bounding box center [1529, 69] width 38 height 34
click at [1477, 132] on span "Document Archive" at bounding box center [1473, 130] width 125 height 18
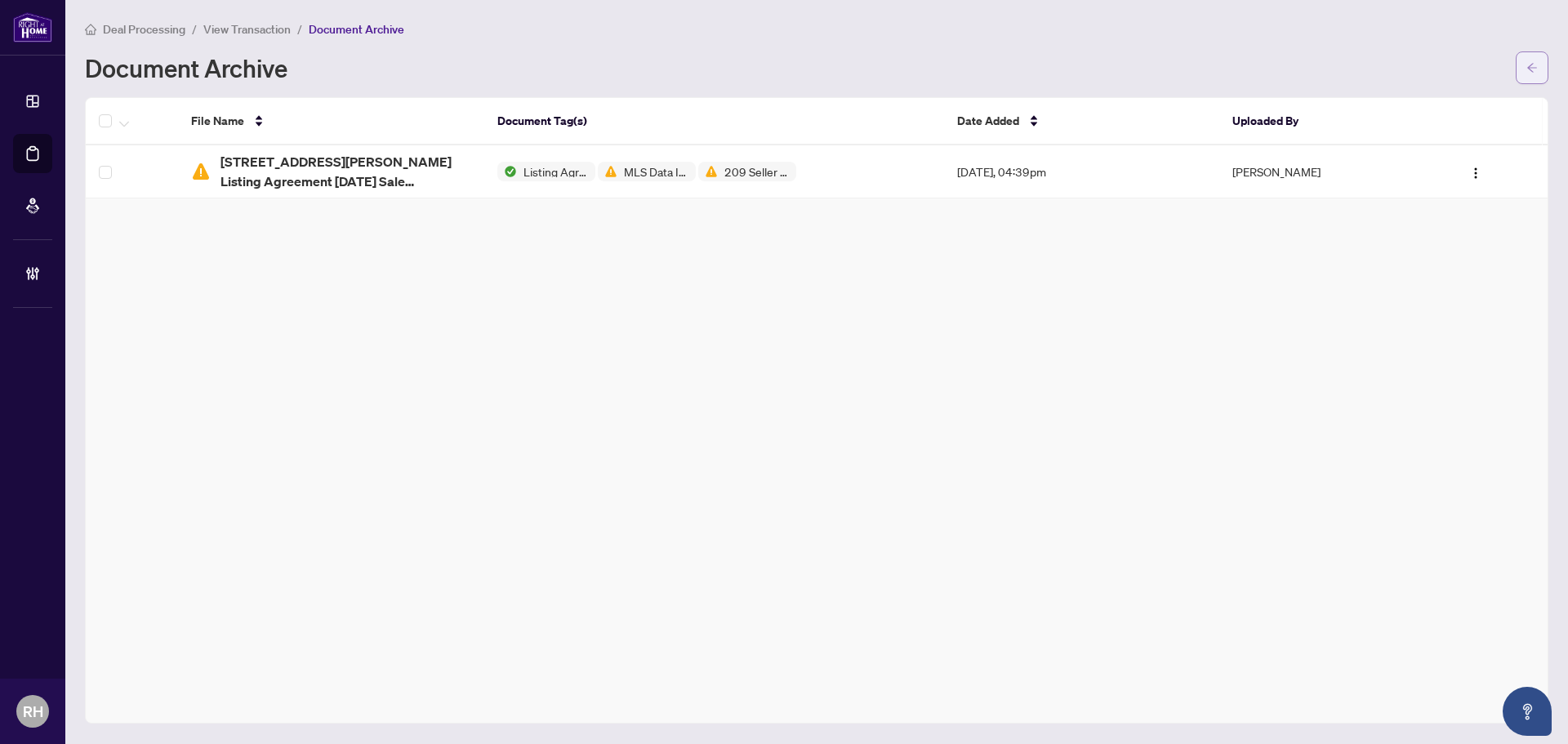
click at [1543, 58] on button "button" at bounding box center [1532, 68] width 33 height 33
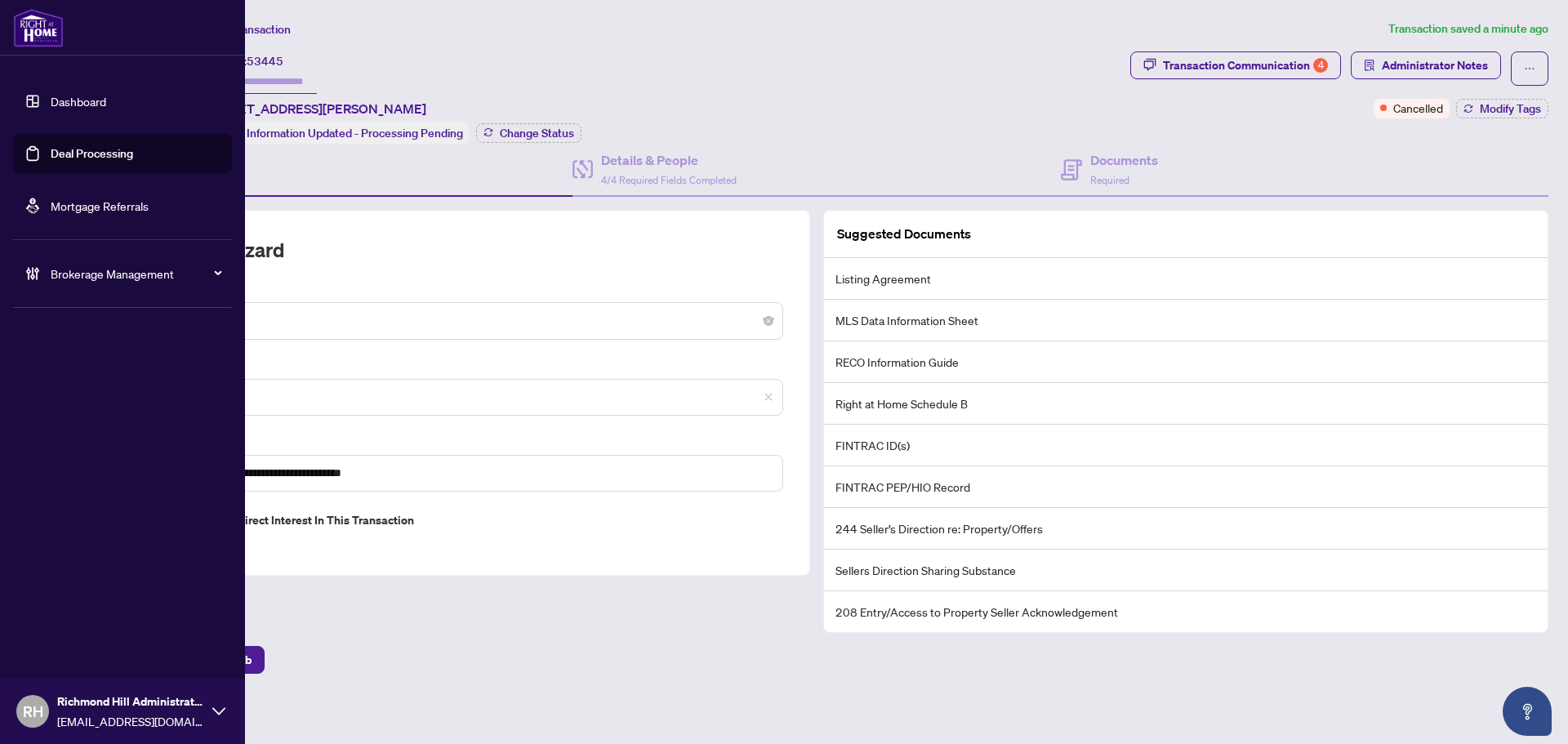
click at [51, 152] on link "Deal Processing" at bounding box center [92, 153] width 83 height 15
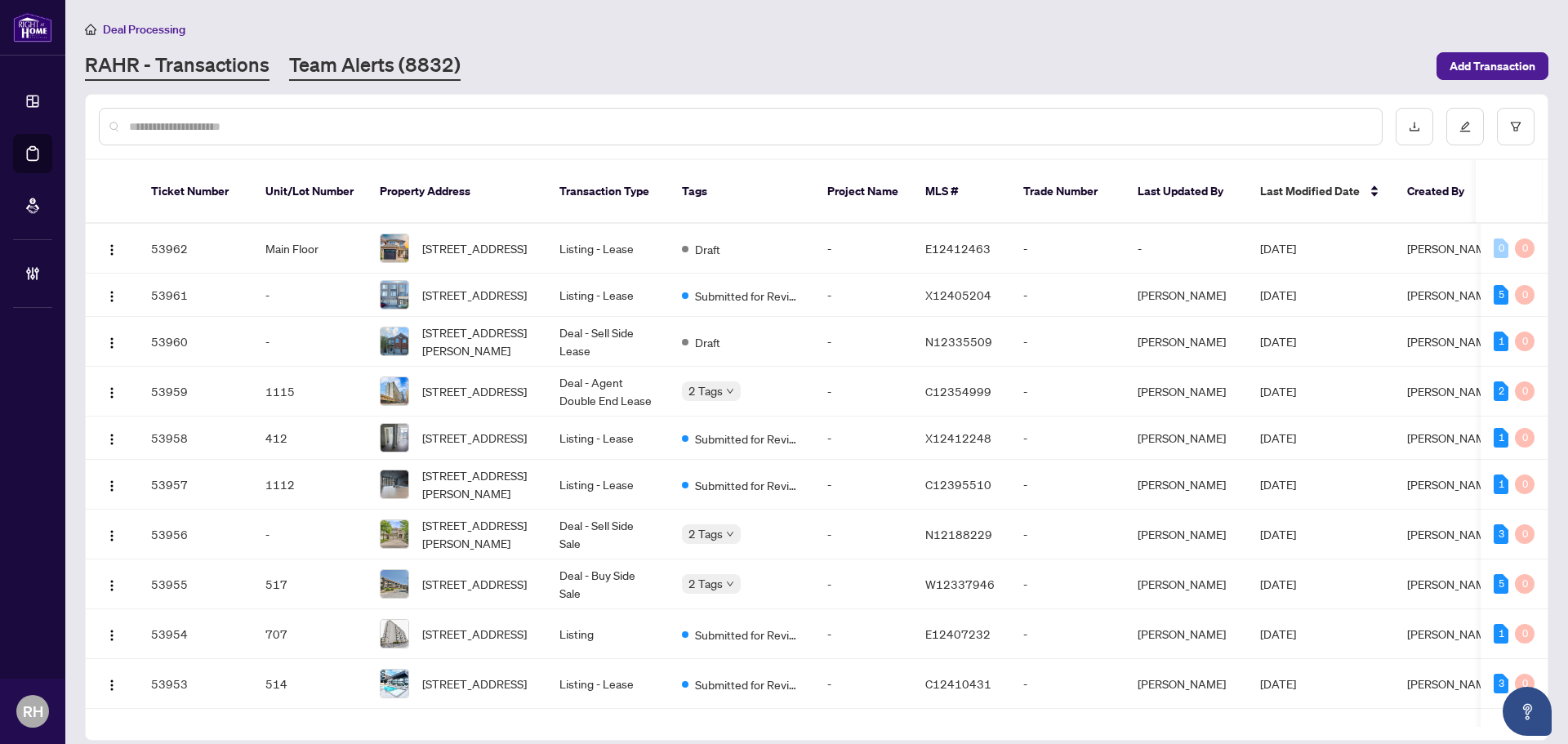
click at [392, 67] on link "Team Alerts (8832)" at bounding box center [374, 66] width 171 height 29
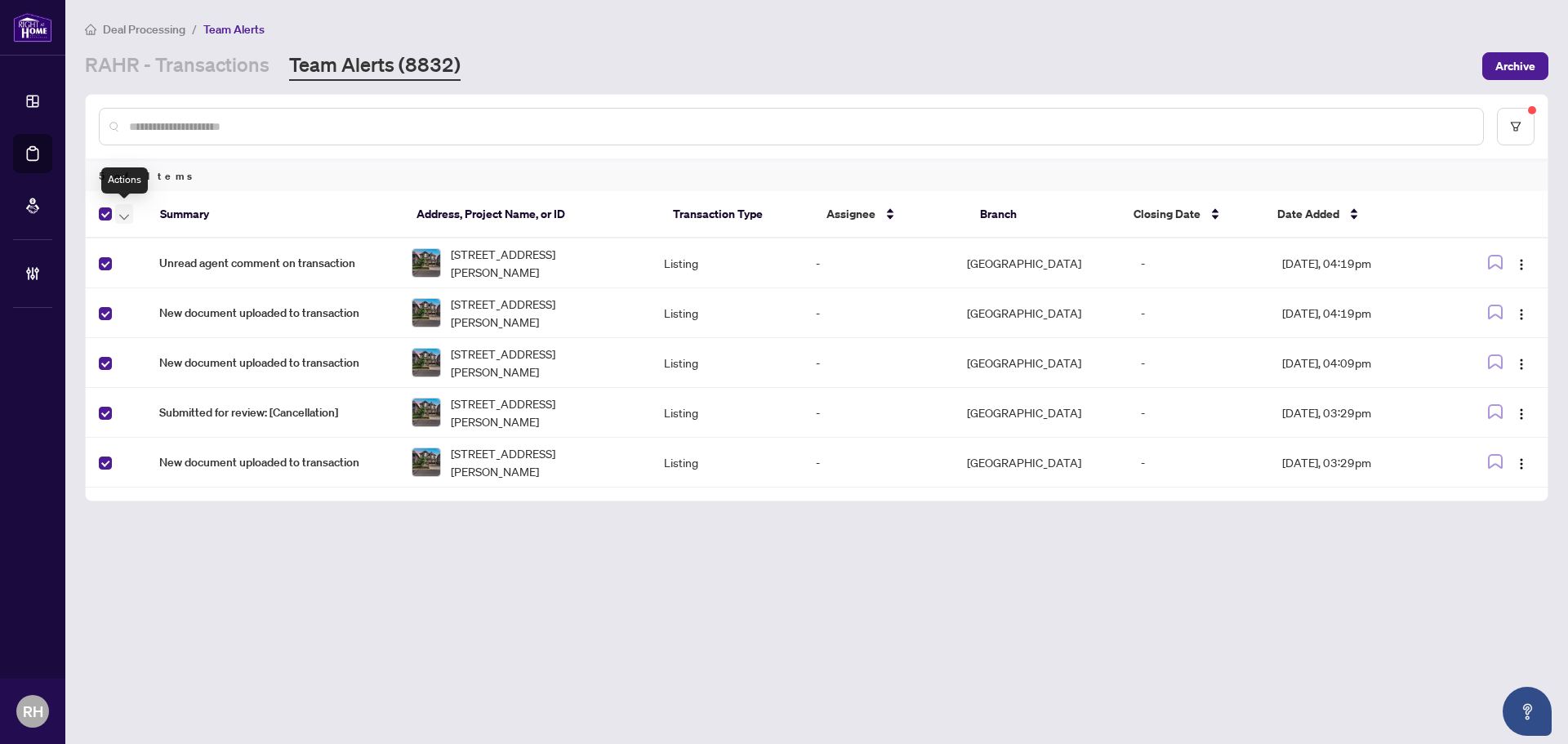
click at [122, 219] on span "button" at bounding box center [124, 213] width 9 height 18
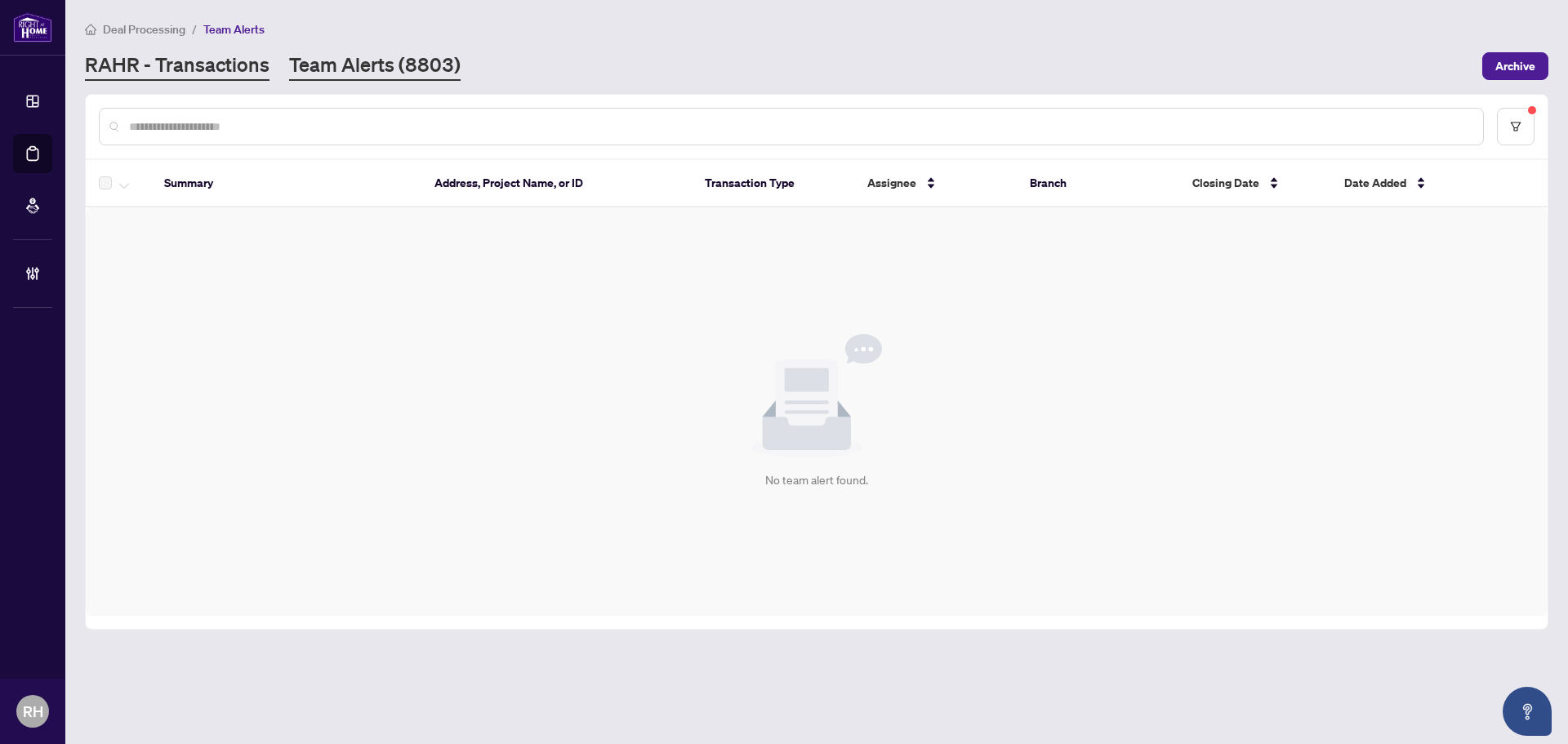
click at [207, 71] on link "RAHR - Transactions" at bounding box center [177, 66] width 185 height 29
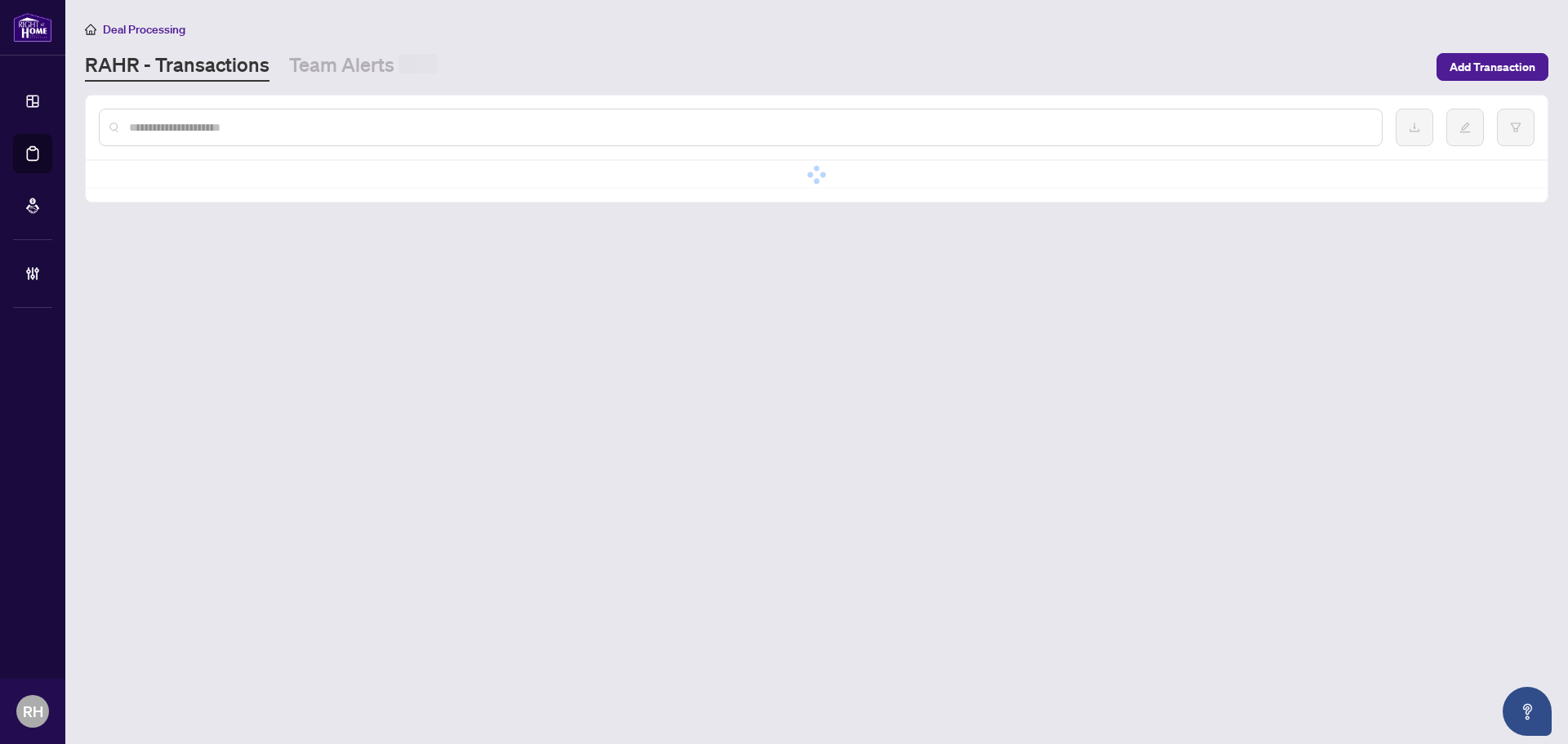
click at [209, 111] on div at bounding box center [741, 127] width 1283 height 38
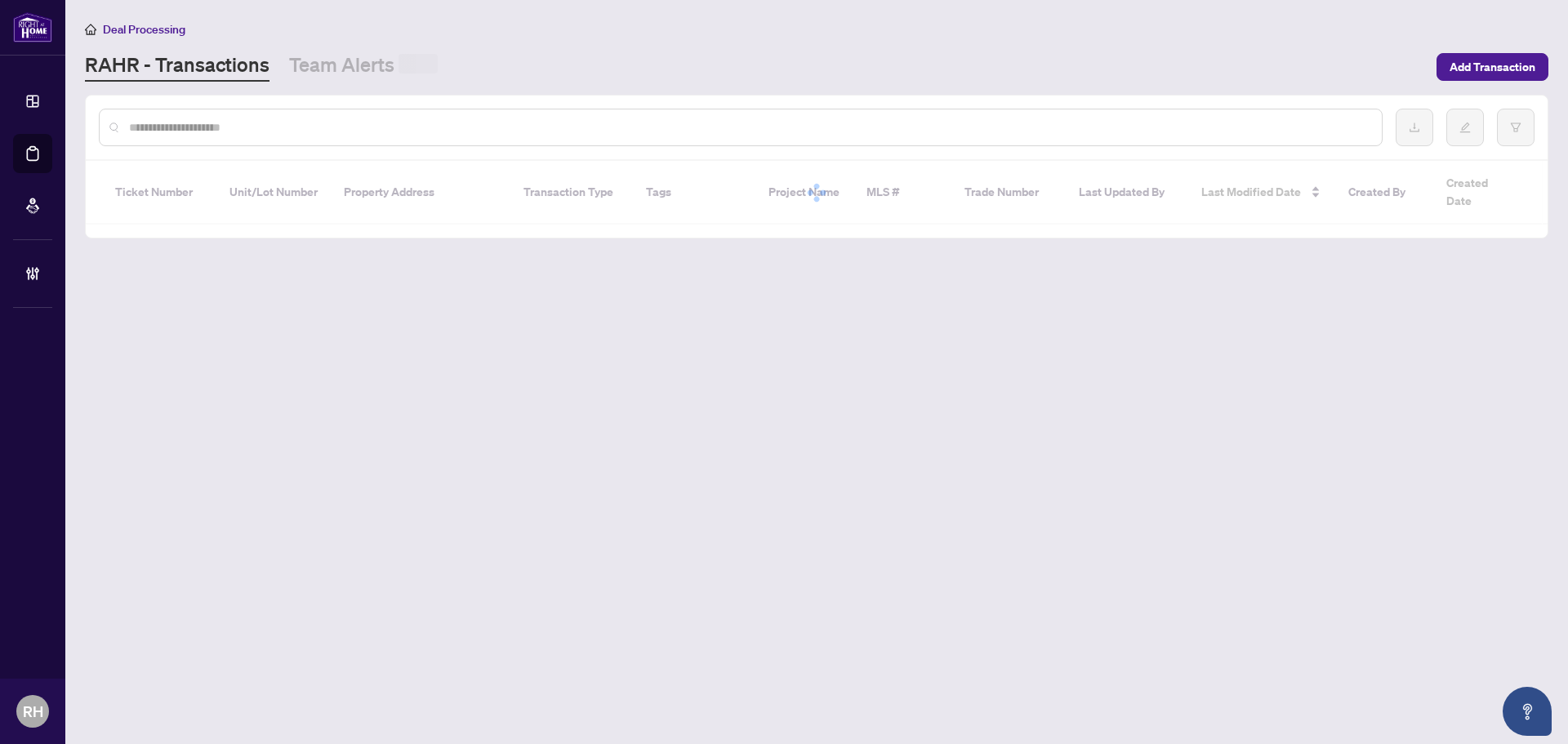
click at [209, 124] on input "text" at bounding box center [748, 127] width 1239 height 18
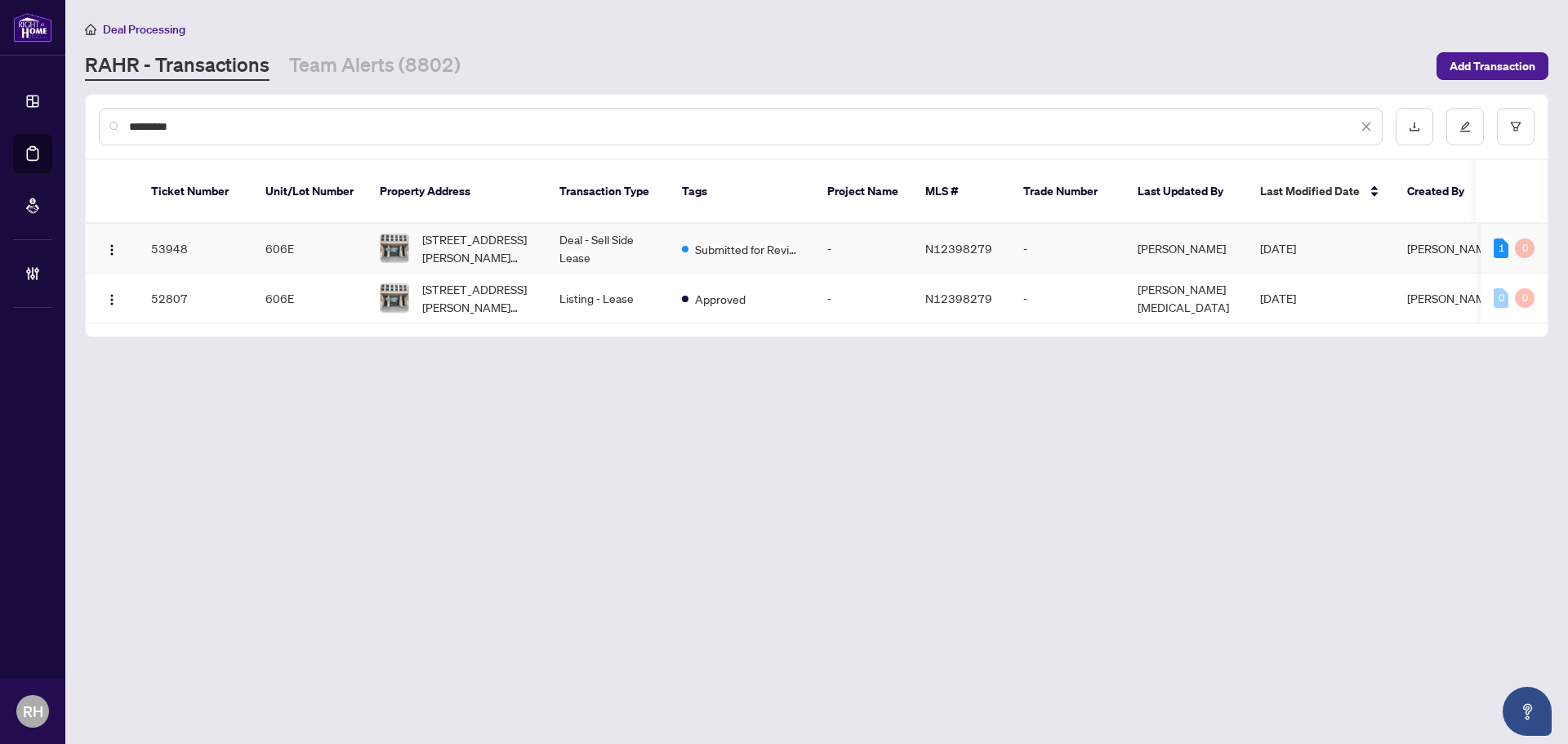
type input "*********"
click at [902, 228] on td "-" at bounding box center [864, 249] width 98 height 50
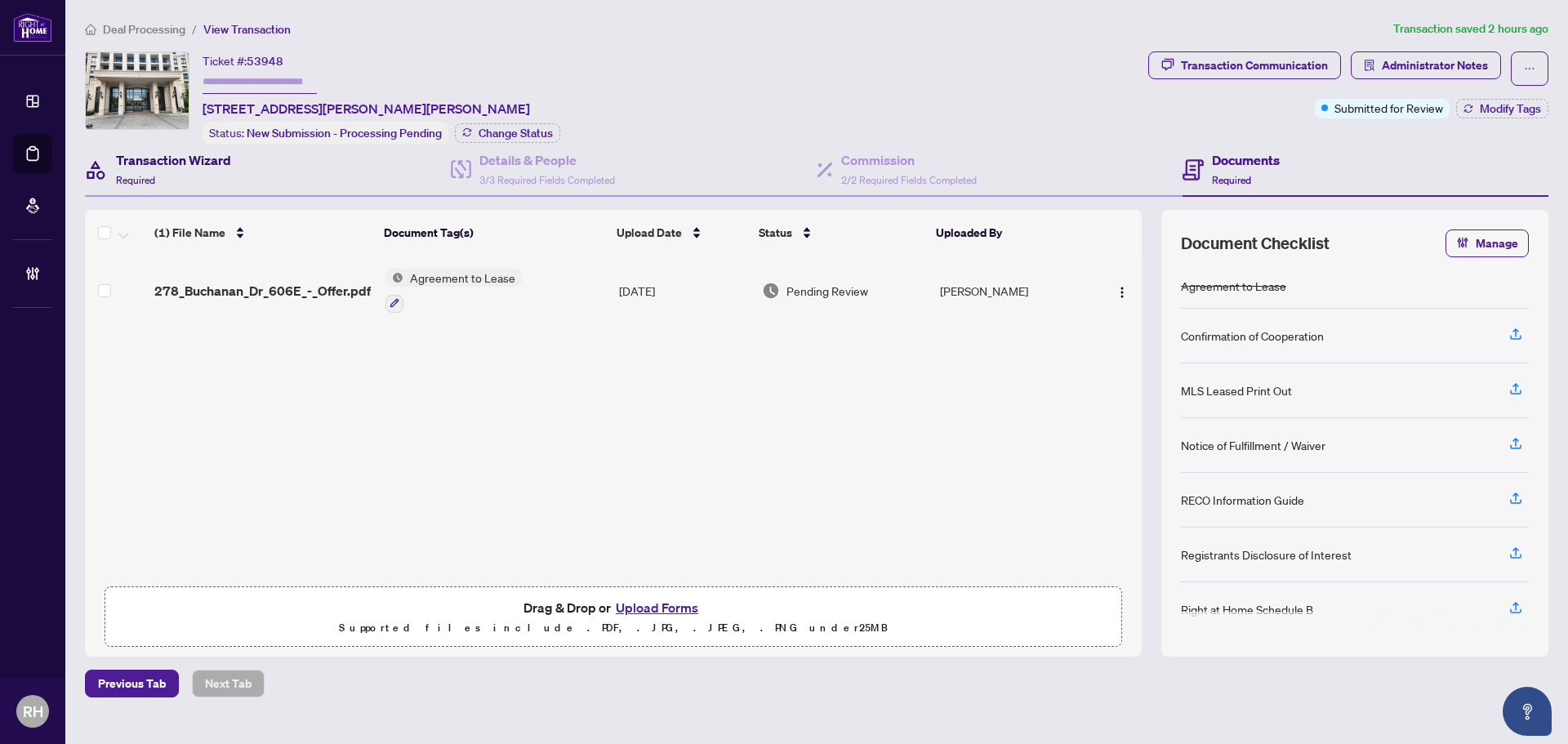
click at [187, 163] on h4 "Transaction Wizard" at bounding box center [174, 160] width 115 height 20
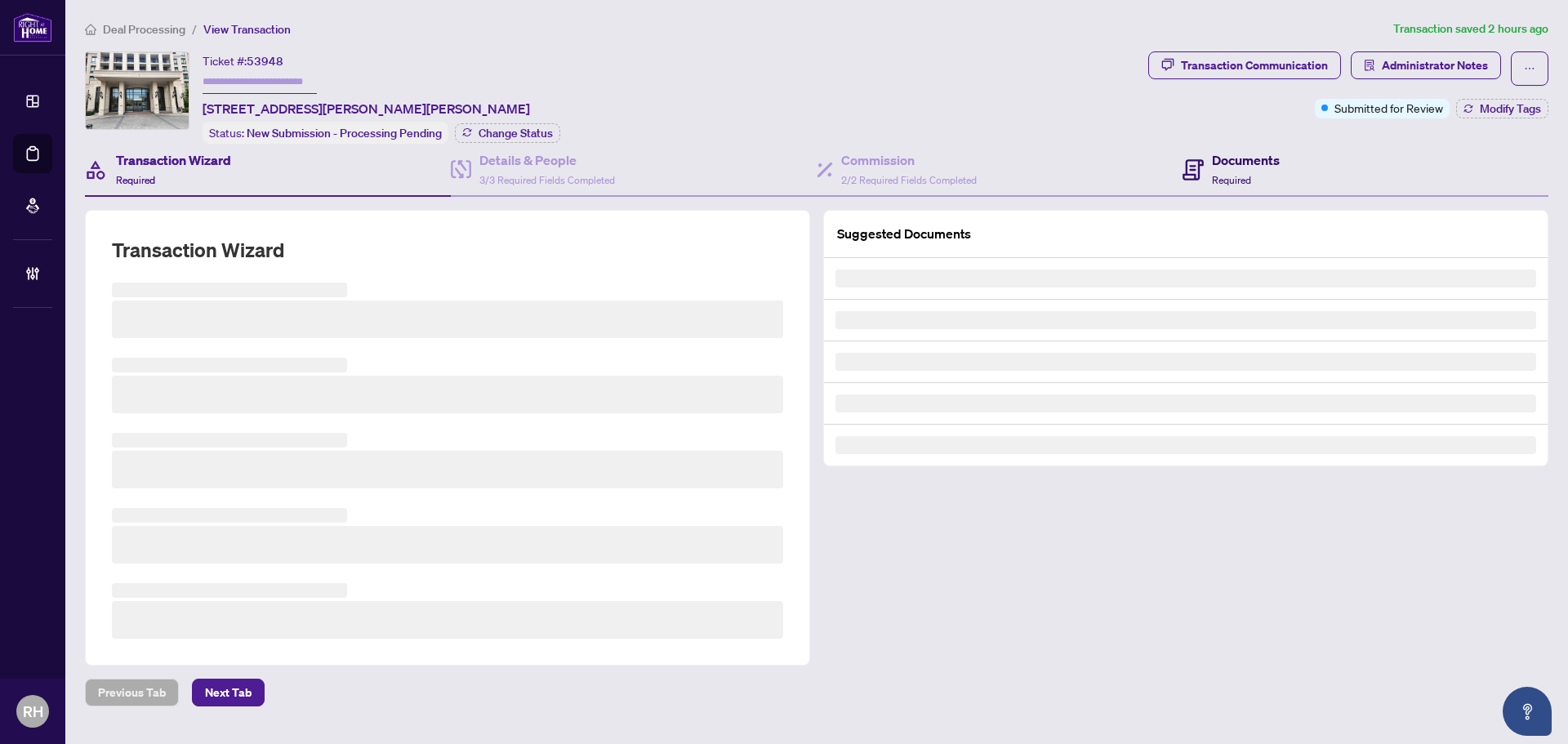
click at [1225, 174] on span "Required" at bounding box center [1232, 180] width 40 height 12
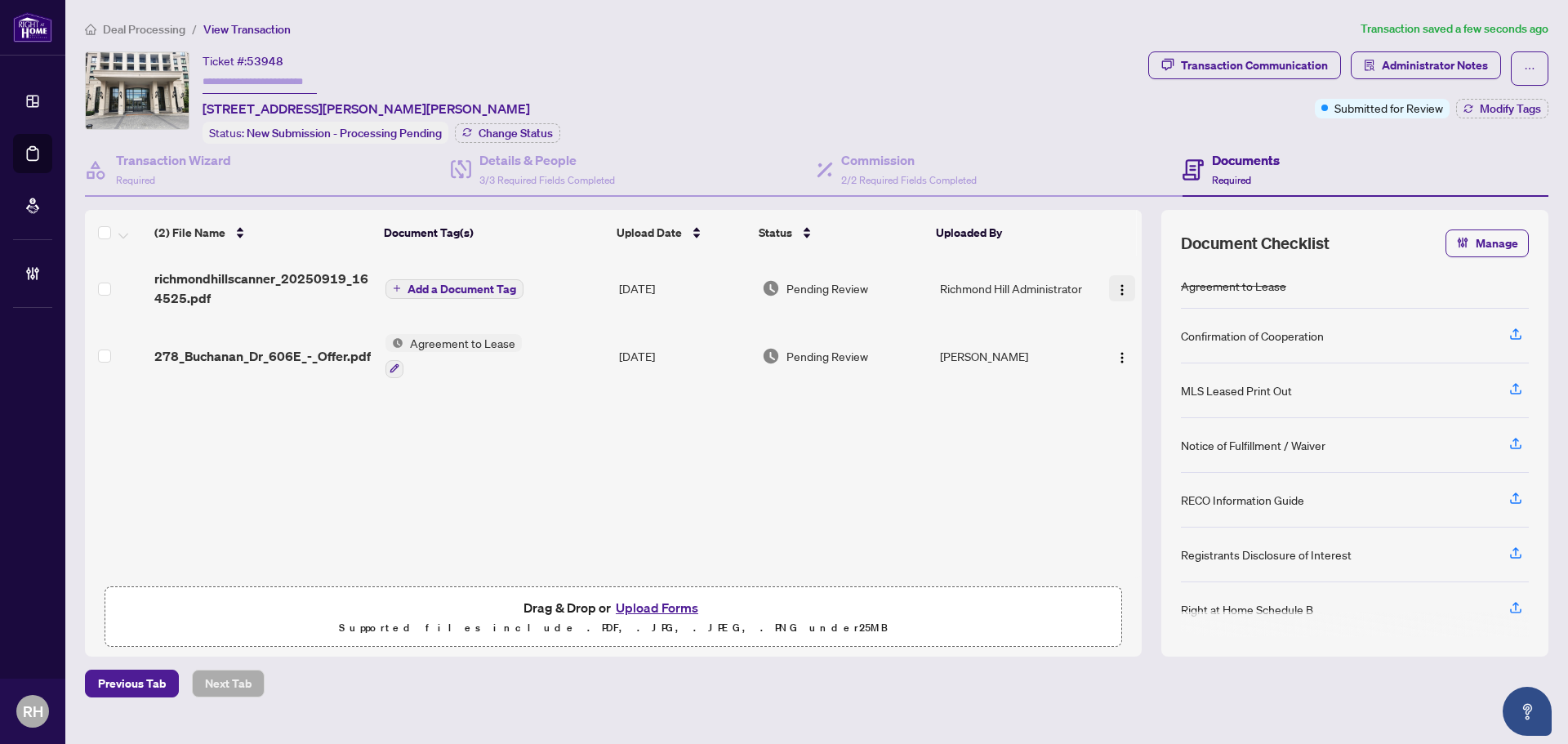
click at [1116, 288] on img "button" at bounding box center [1122, 289] width 13 height 13
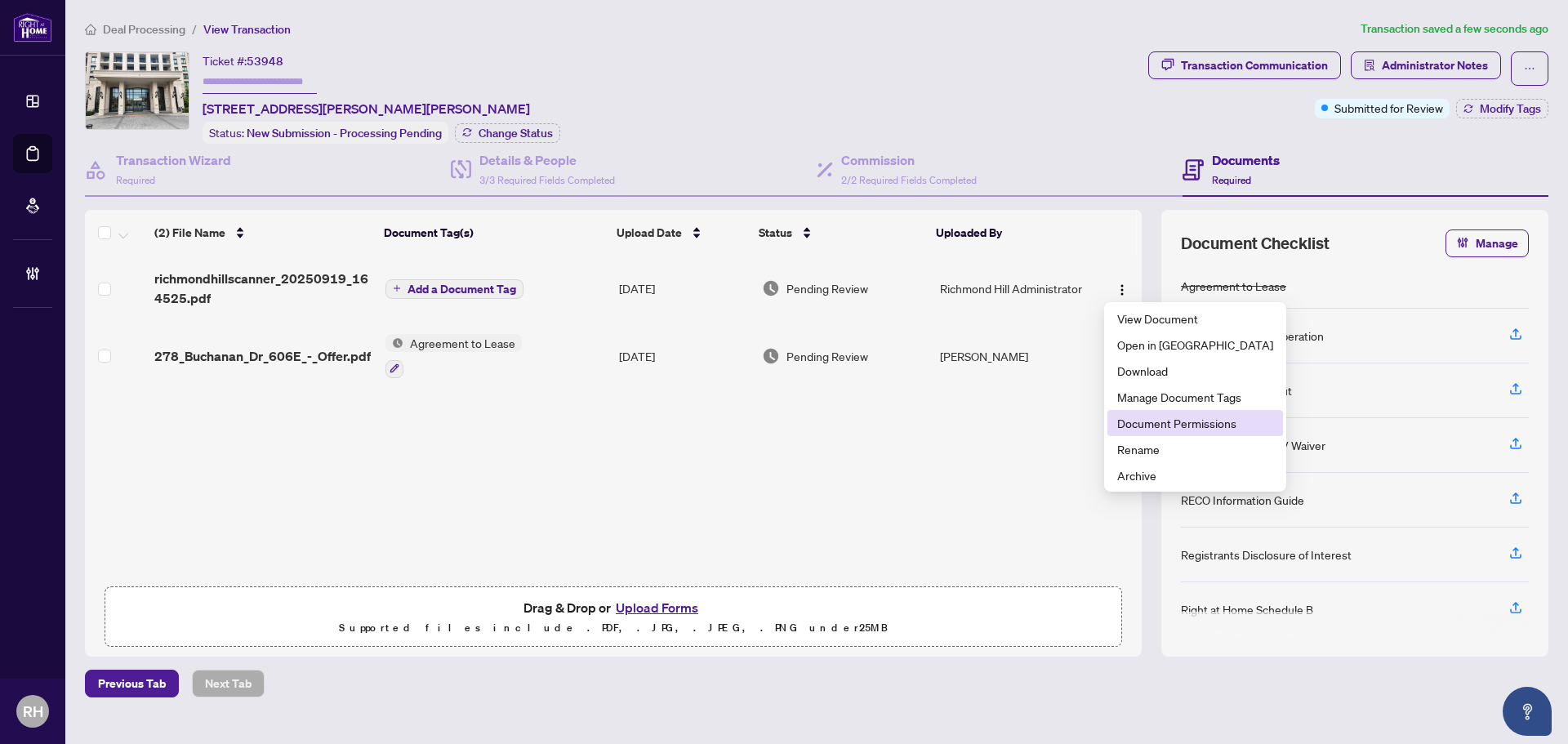
click at [1156, 428] on span "Document Permissions" at bounding box center [1195, 422] width 156 height 18
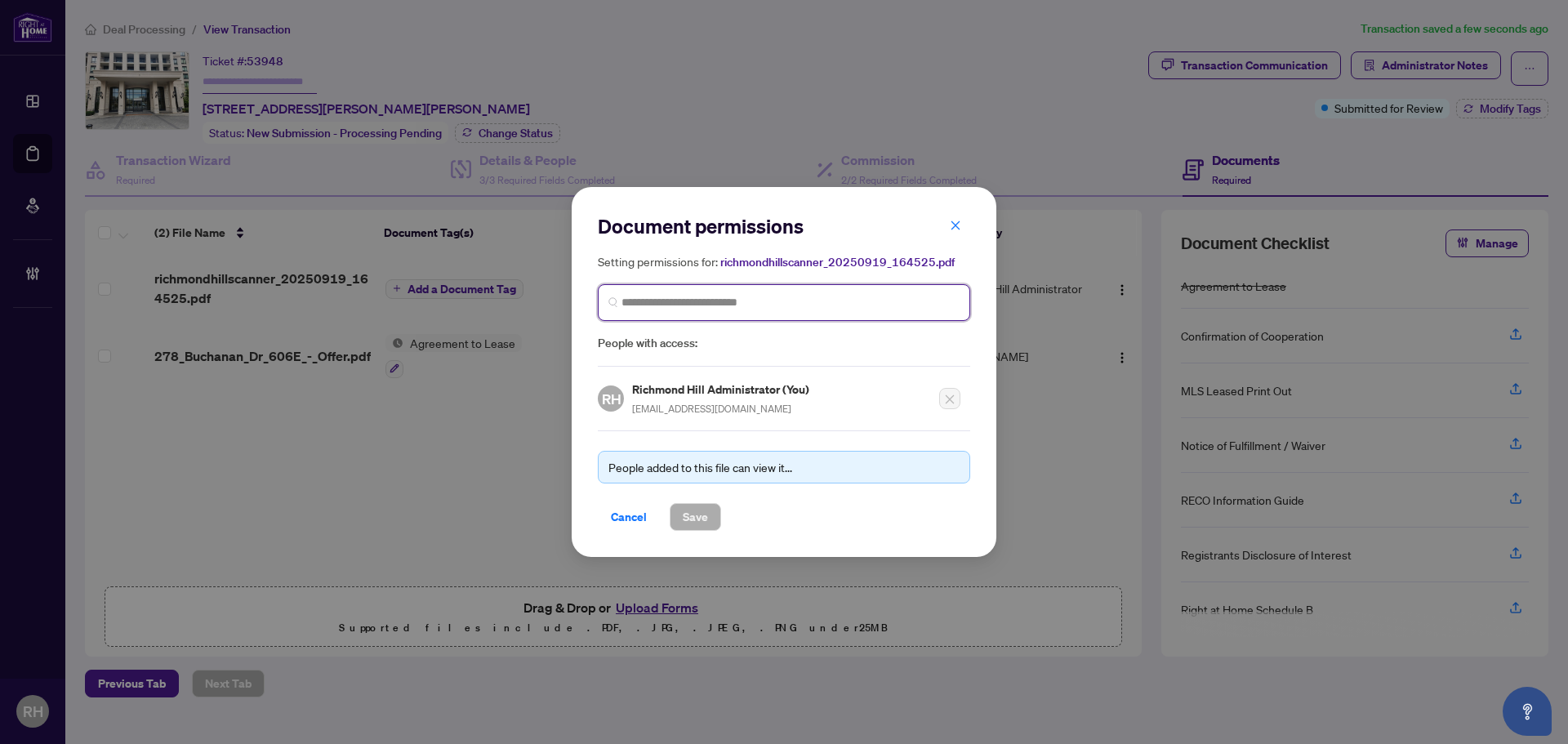
click at [694, 301] on input "search" at bounding box center [790, 303] width 338 height 17
type input "********"
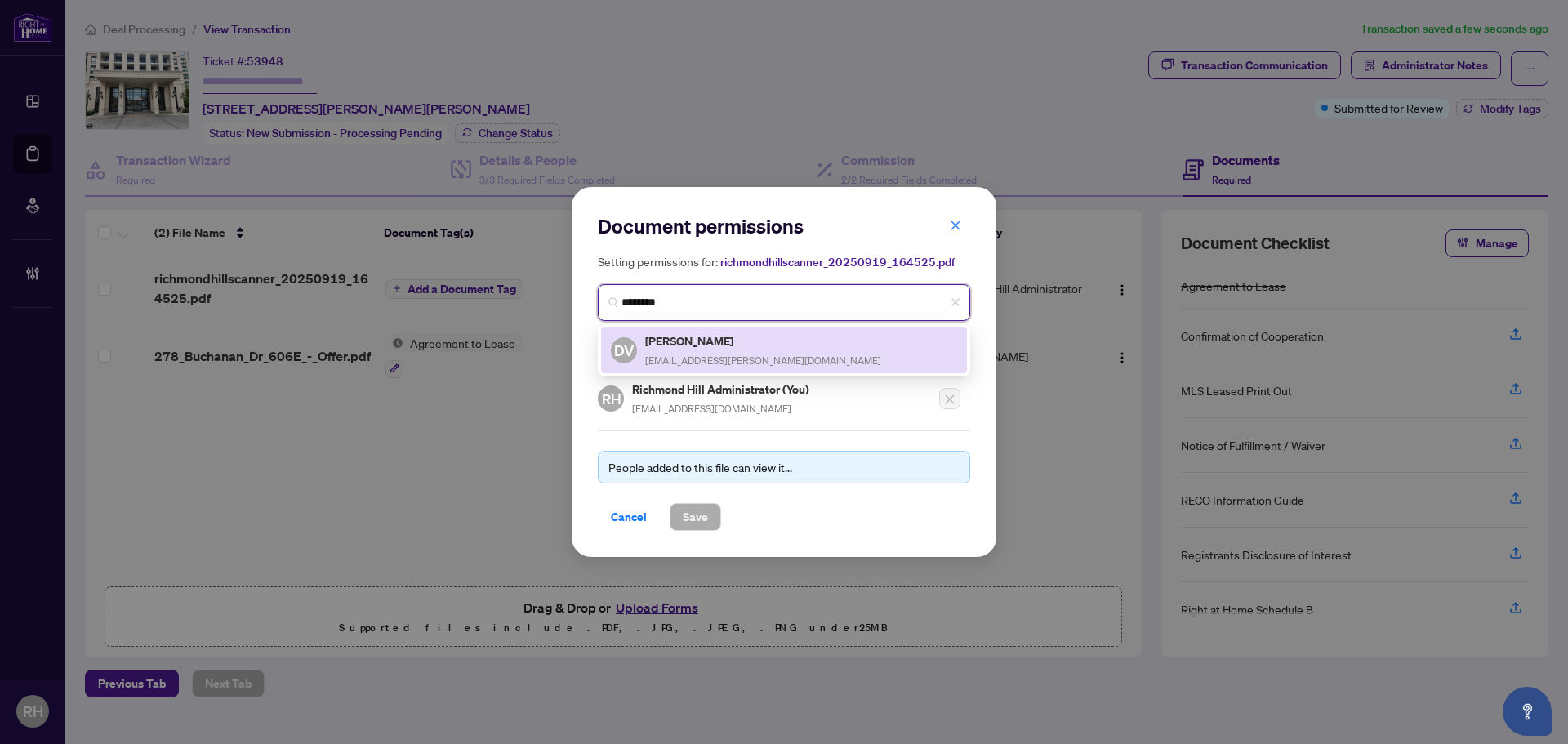
click at [661, 337] on h5 "[PERSON_NAME]" at bounding box center [763, 341] width 236 height 19
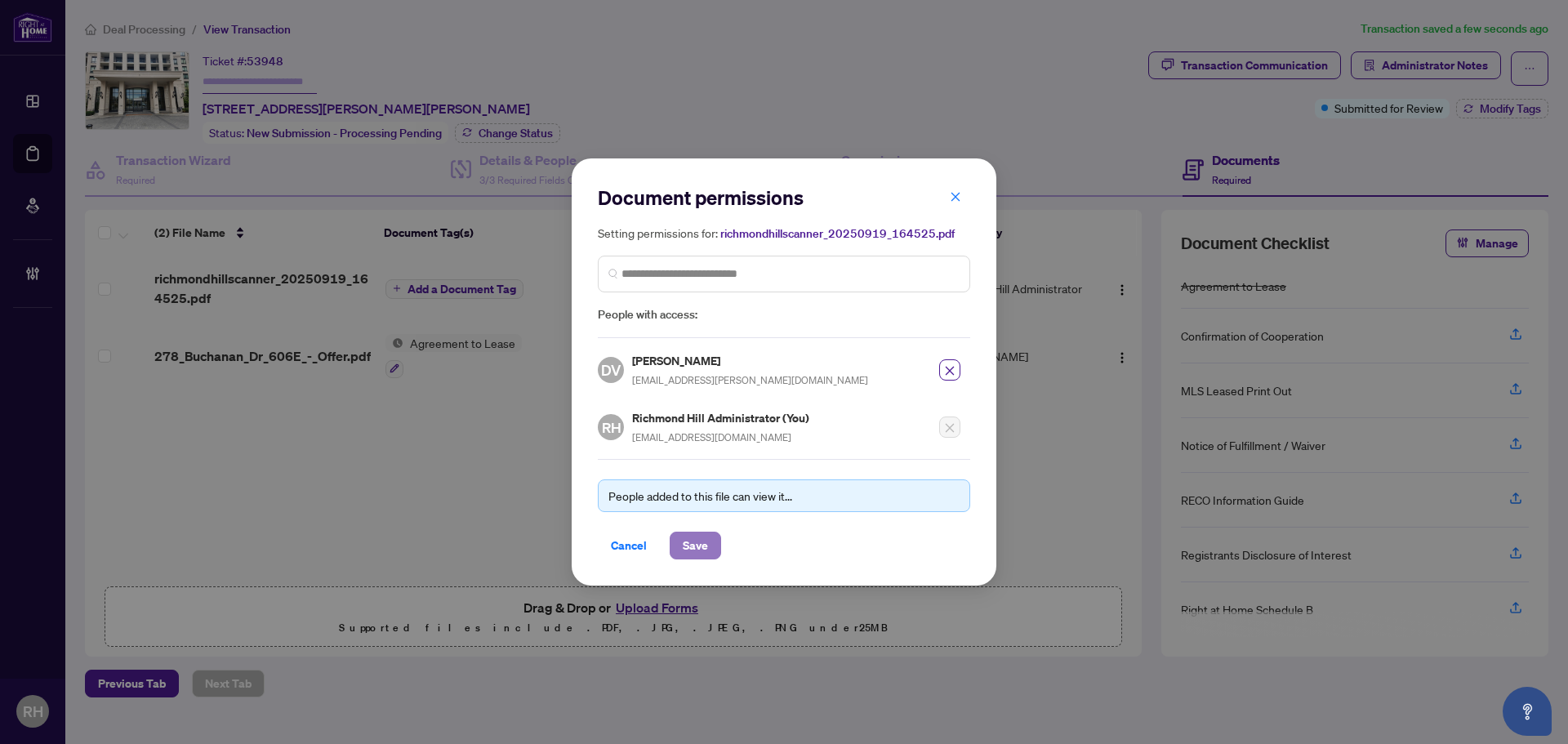
click at [712, 552] on button "Save" at bounding box center [695, 545] width 52 height 28
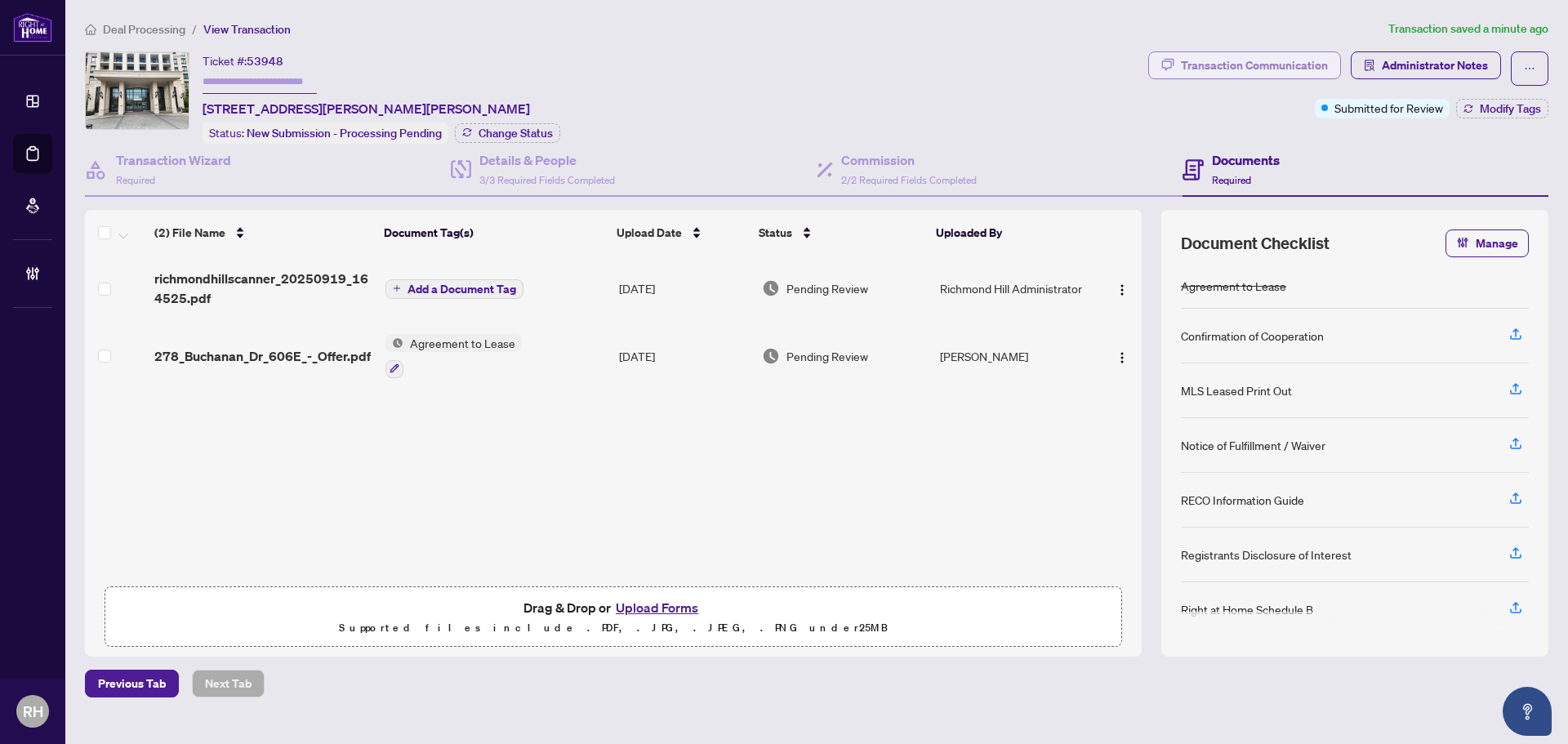
click at [1277, 65] on div "Transaction Communication" at bounding box center [1254, 65] width 147 height 26
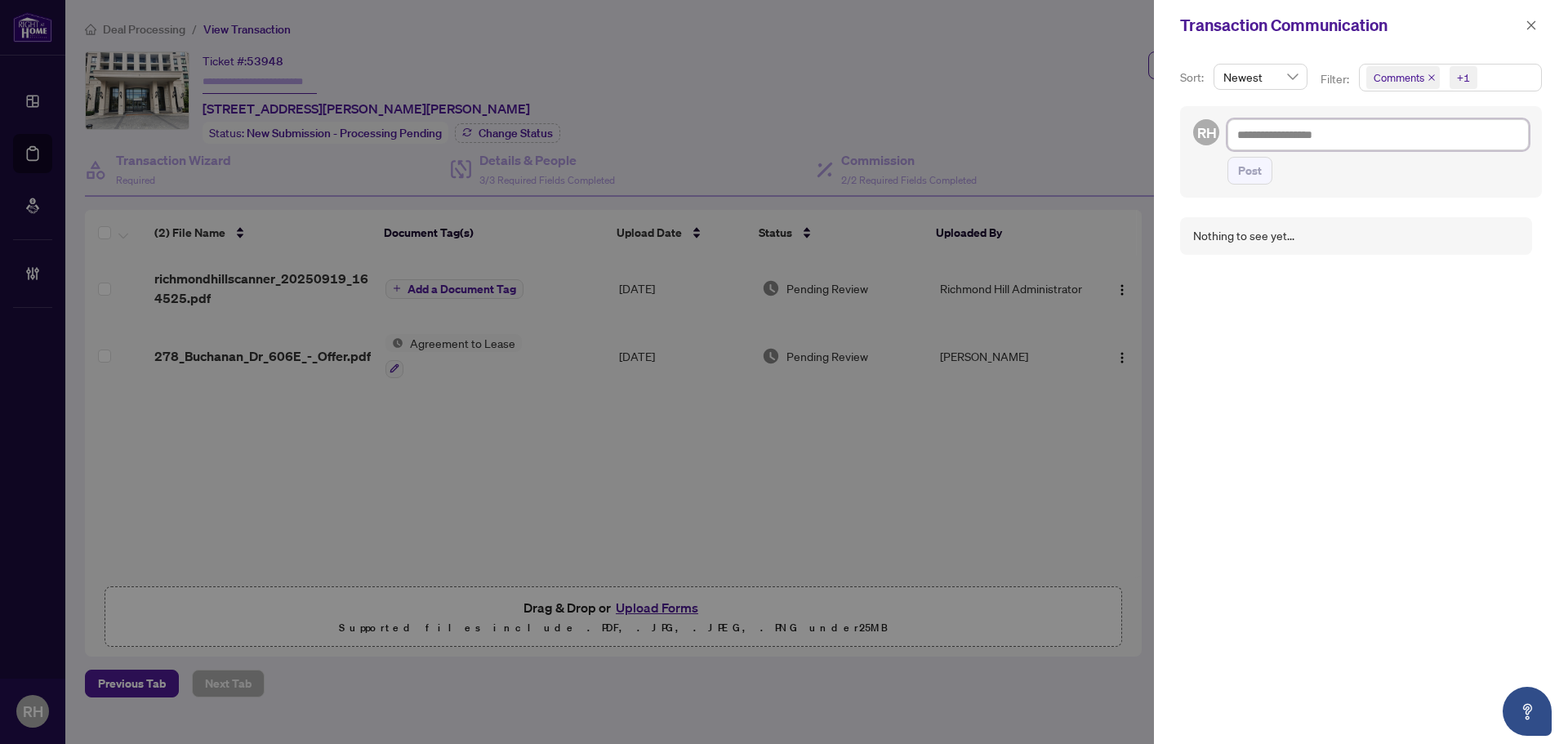
click at [1262, 142] on textarea at bounding box center [1378, 135] width 301 height 31
click at [1273, 141] on textarea at bounding box center [1378, 135] width 301 height 31
paste textarea "**********"
type textarea "**********"
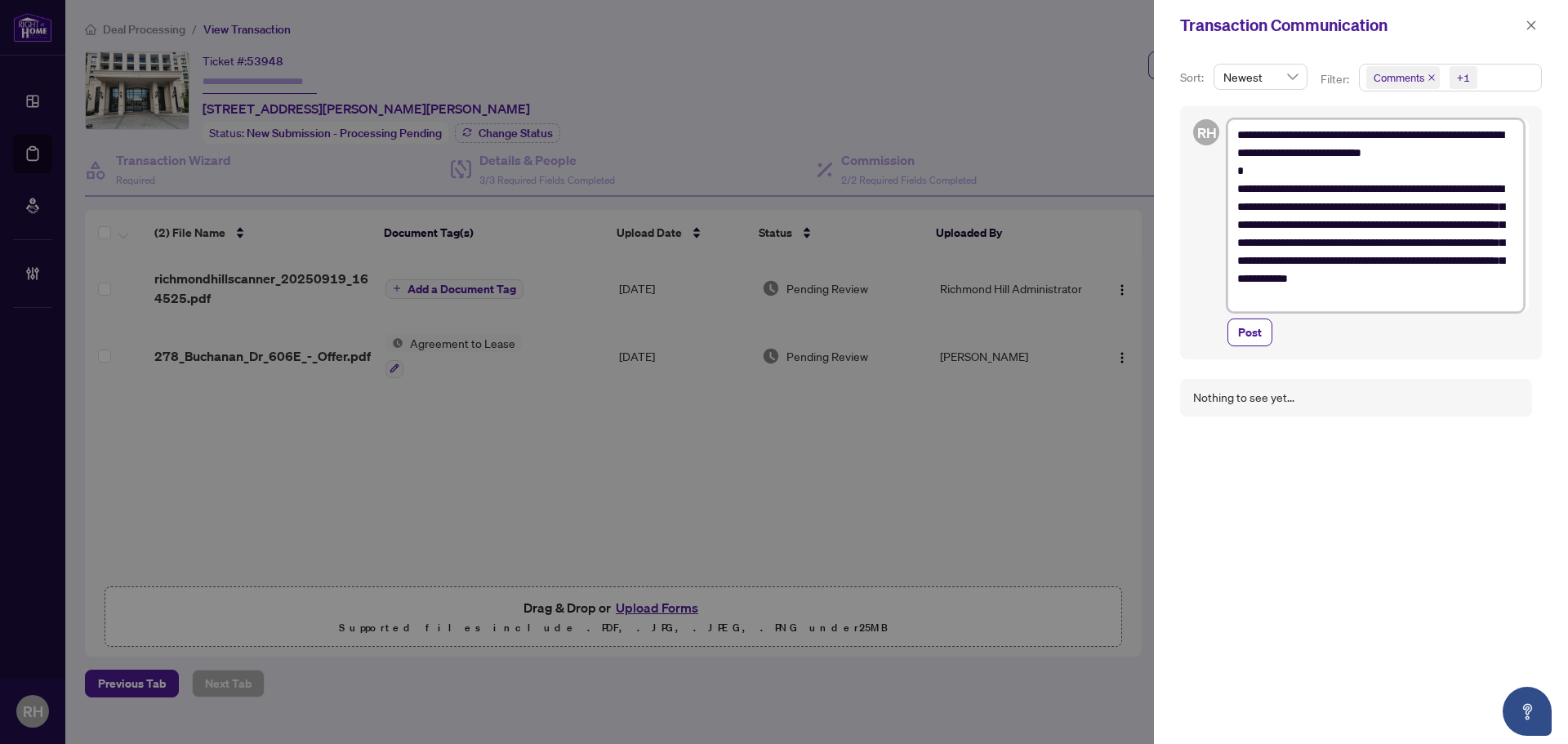
drag, startPoint x: 1237, startPoint y: 138, endPoint x: 1467, endPoint y: 174, distance: 232.8
click at [1467, 174] on textarea "**********" at bounding box center [1375, 216] width 297 height 193
type textarea "**********"
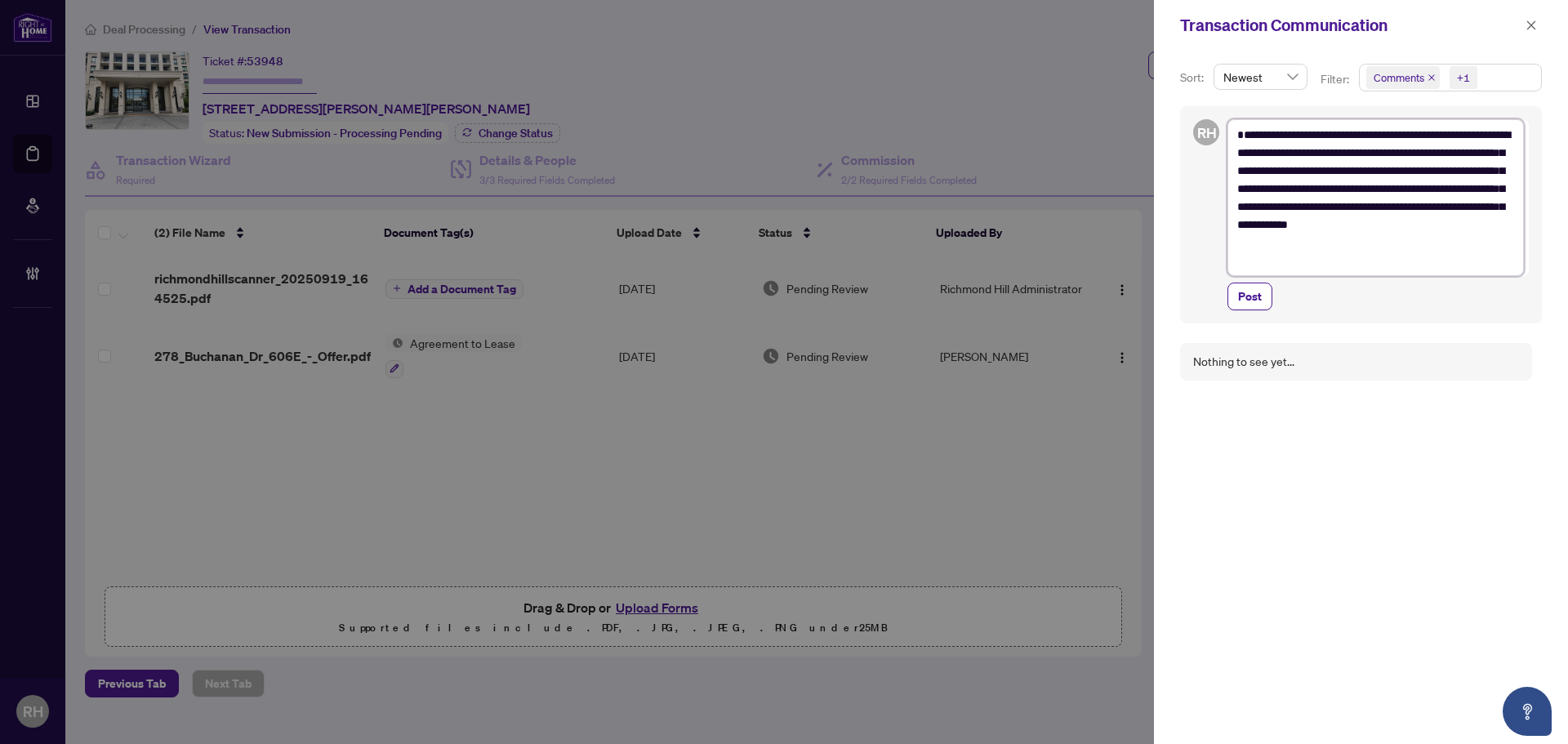
click at [1235, 152] on textarea "**********" at bounding box center [1375, 198] width 297 height 157
type textarea "**********"
click at [1256, 278] on span "Post" at bounding box center [1250, 279] width 24 height 26
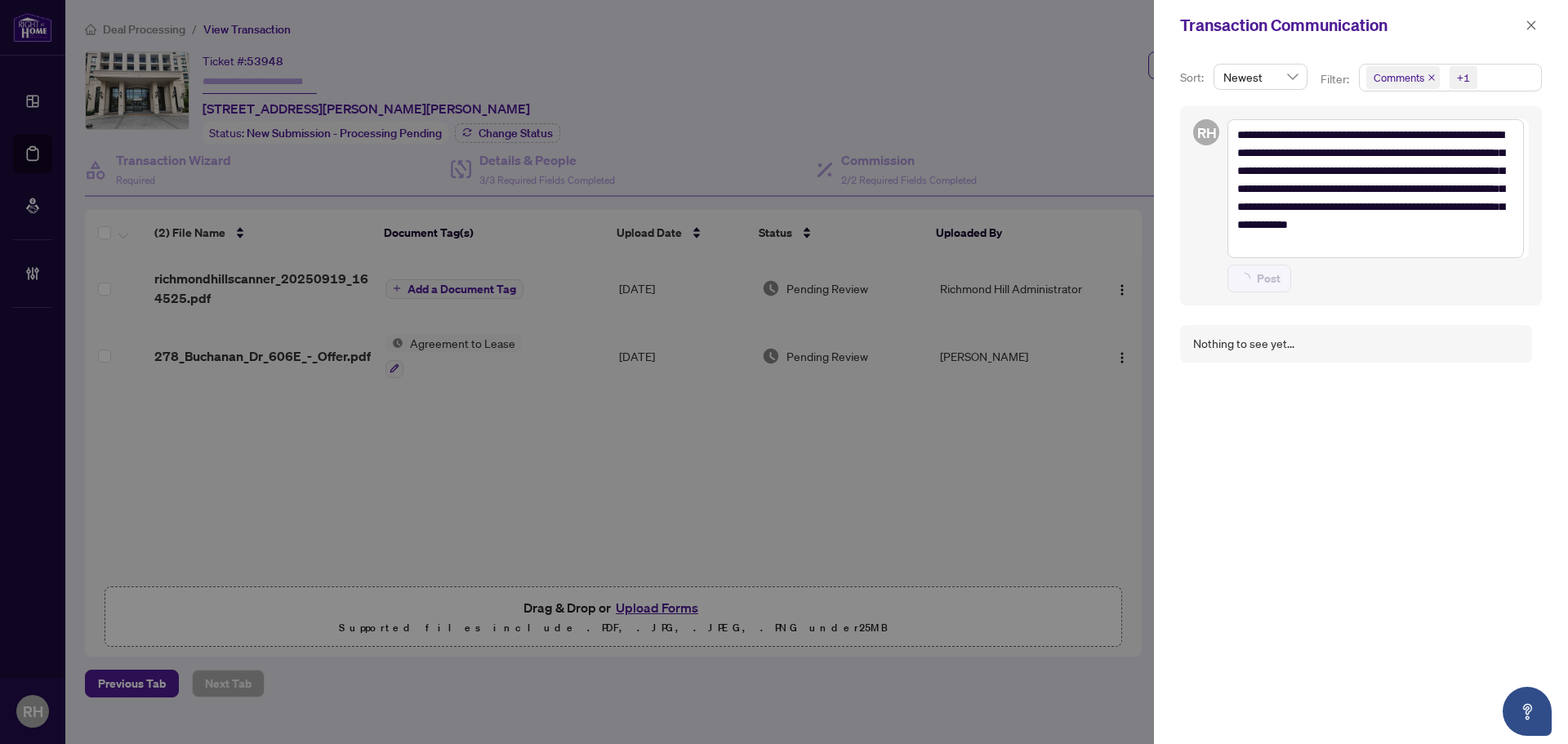
type textarea "**********"
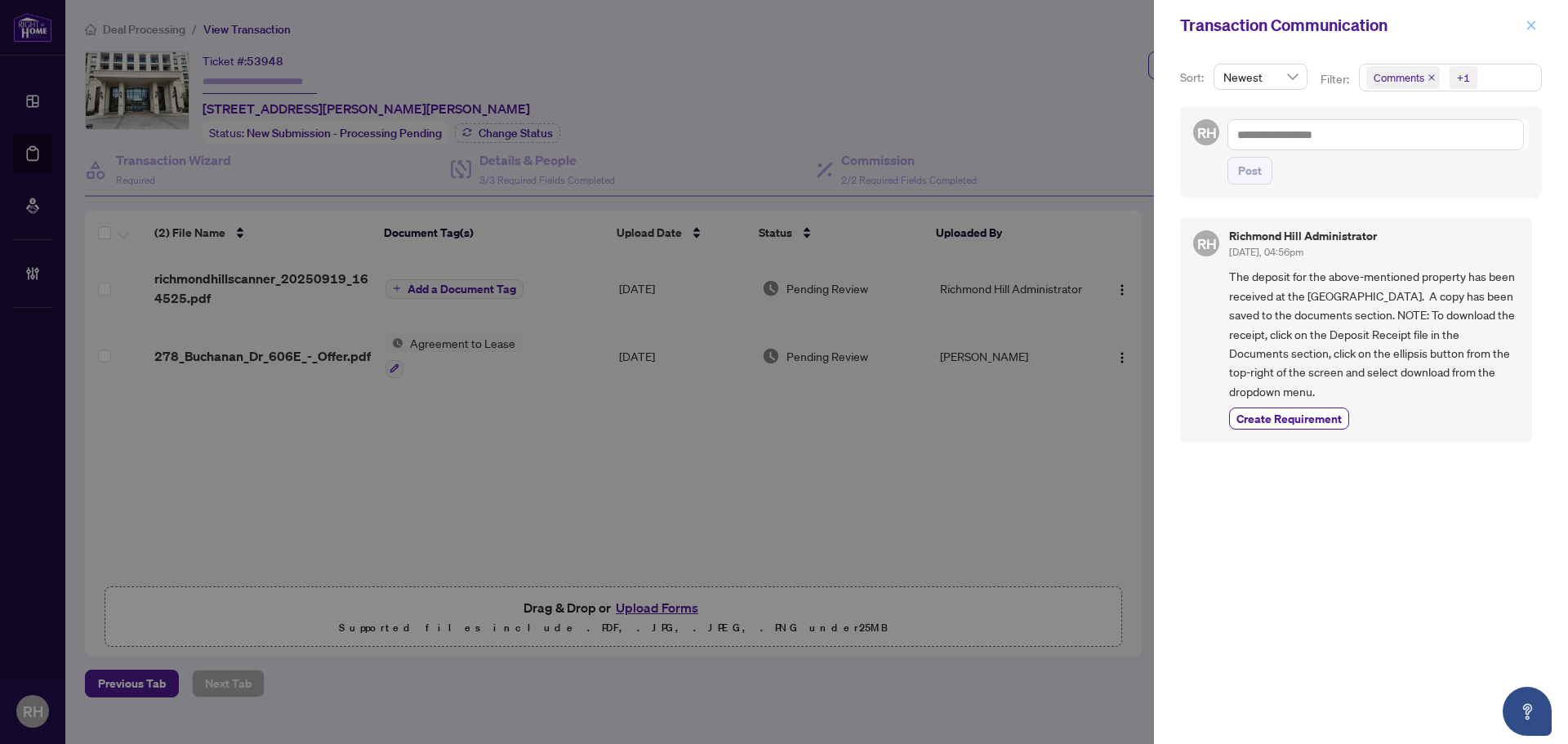
click at [1532, 27] on icon "close" at bounding box center [1531, 25] width 9 height 9
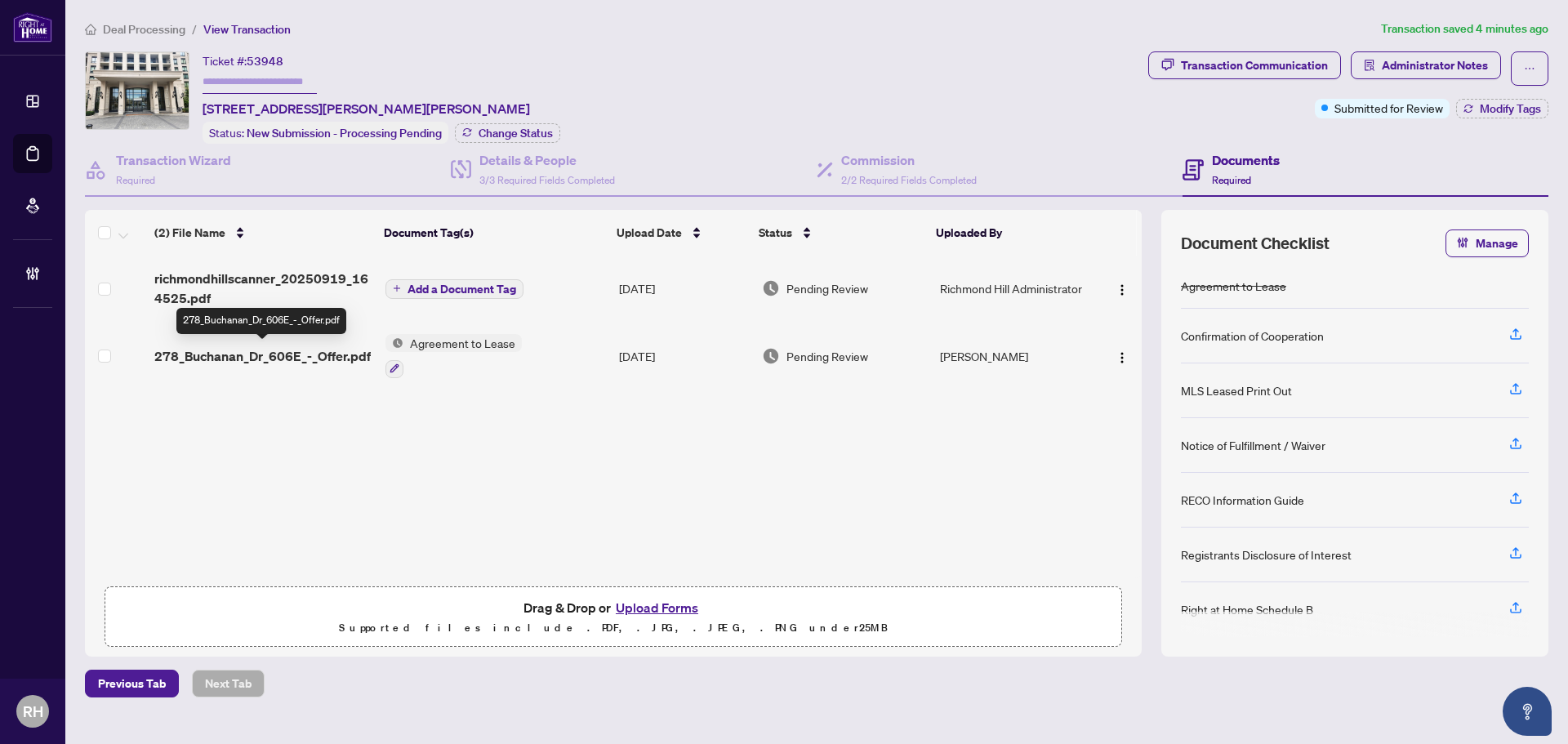
click at [302, 359] on span "278_Buchanan_Dr_606E_-_Offer.pdf" at bounding box center [262, 356] width 217 height 20
click at [839, 73] on div "Ticket #: 53948 606E-278 Buchanan Dr, Markham, Ontario L3R 6J1, Canada Status: …" at bounding box center [613, 97] width 1056 height 92
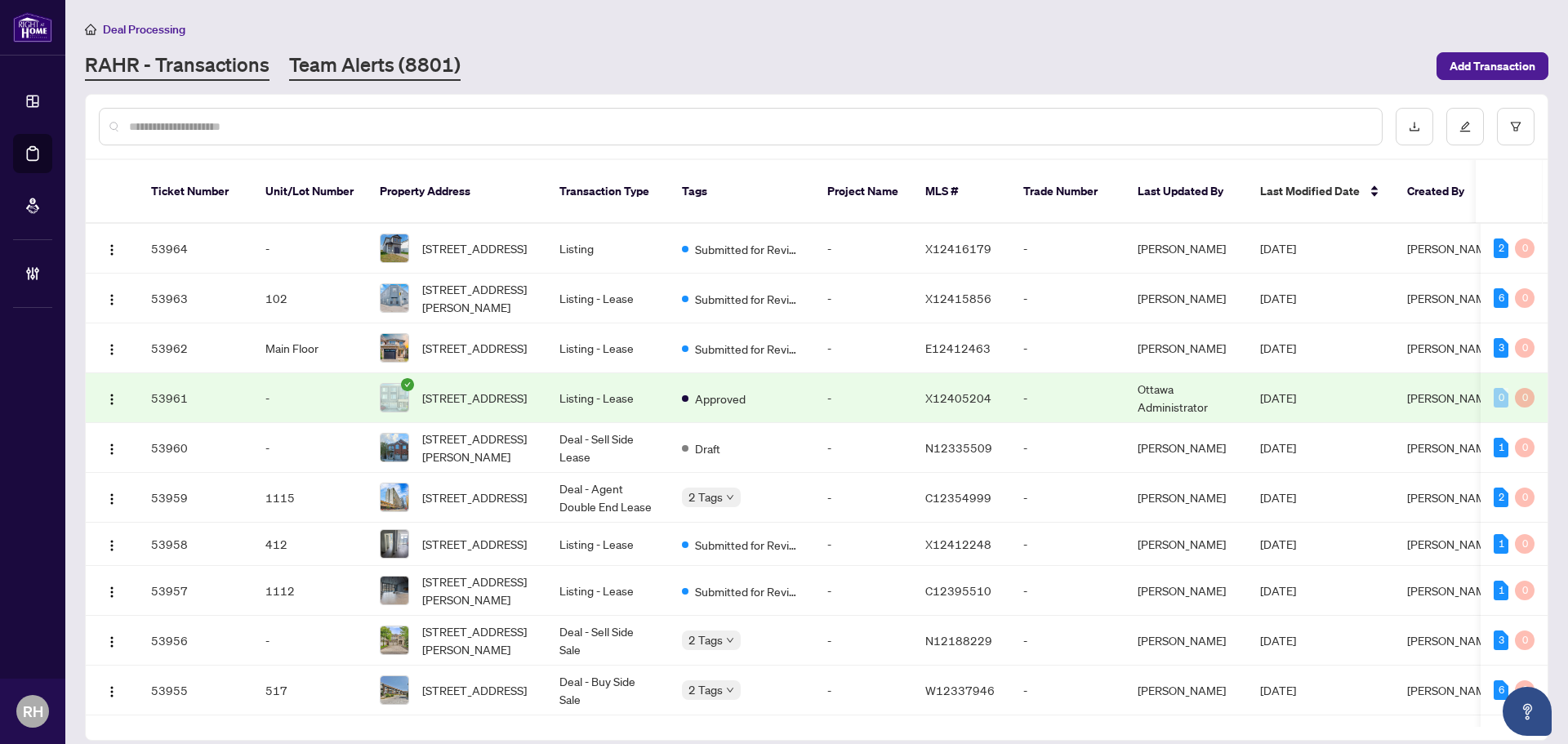
click at [382, 61] on link "Team Alerts (8801)" at bounding box center [374, 66] width 171 height 29
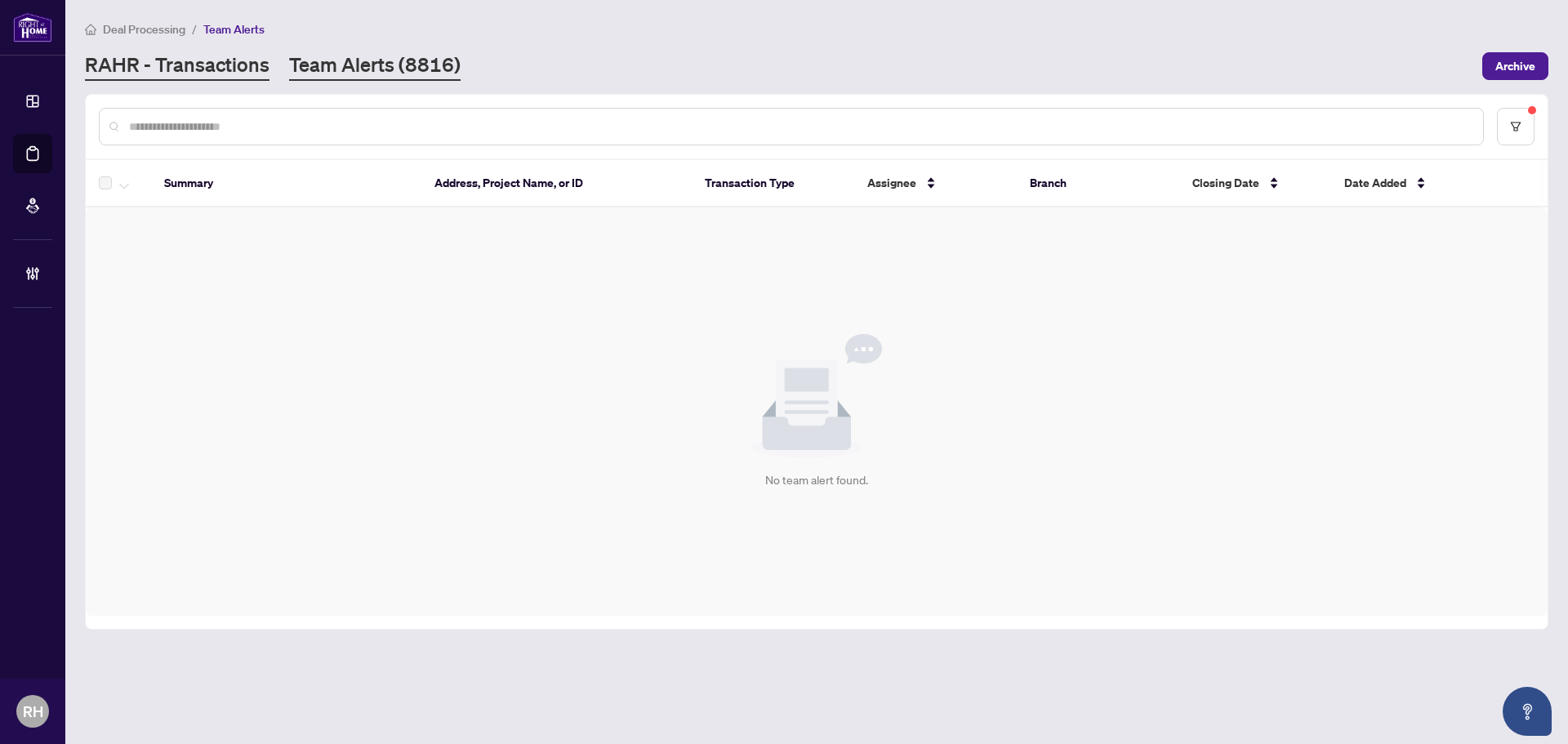
click at [152, 71] on link "RAHR - Transactions" at bounding box center [177, 66] width 185 height 29
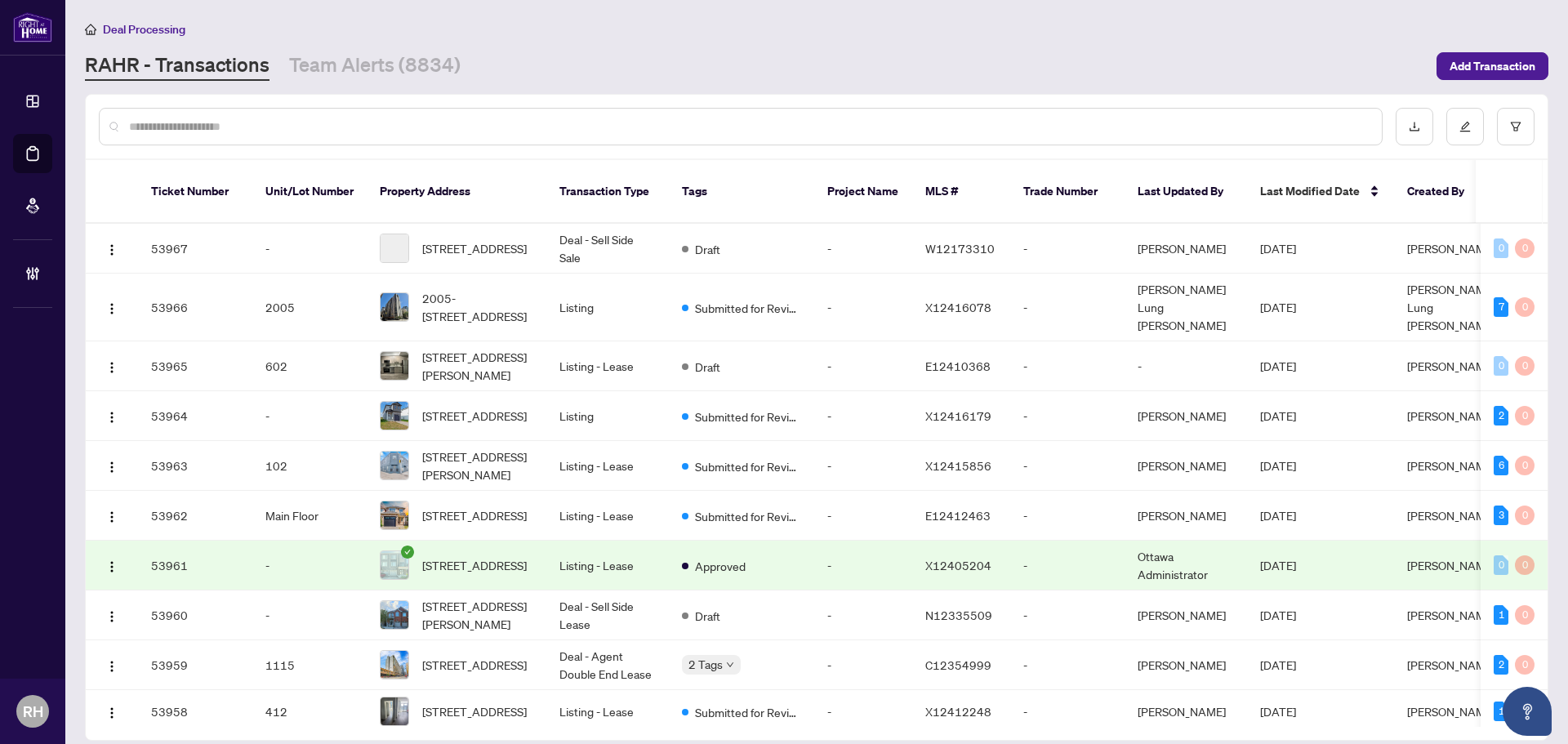
click at [193, 137] on div at bounding box center [741, 126] width 1283 height 38
click at [191, 135] on div at bounding box center [741, 126] width 1283 height 38
click at [183, 130] on input "text" at bounding box center [748, 126] width 1239 height 18
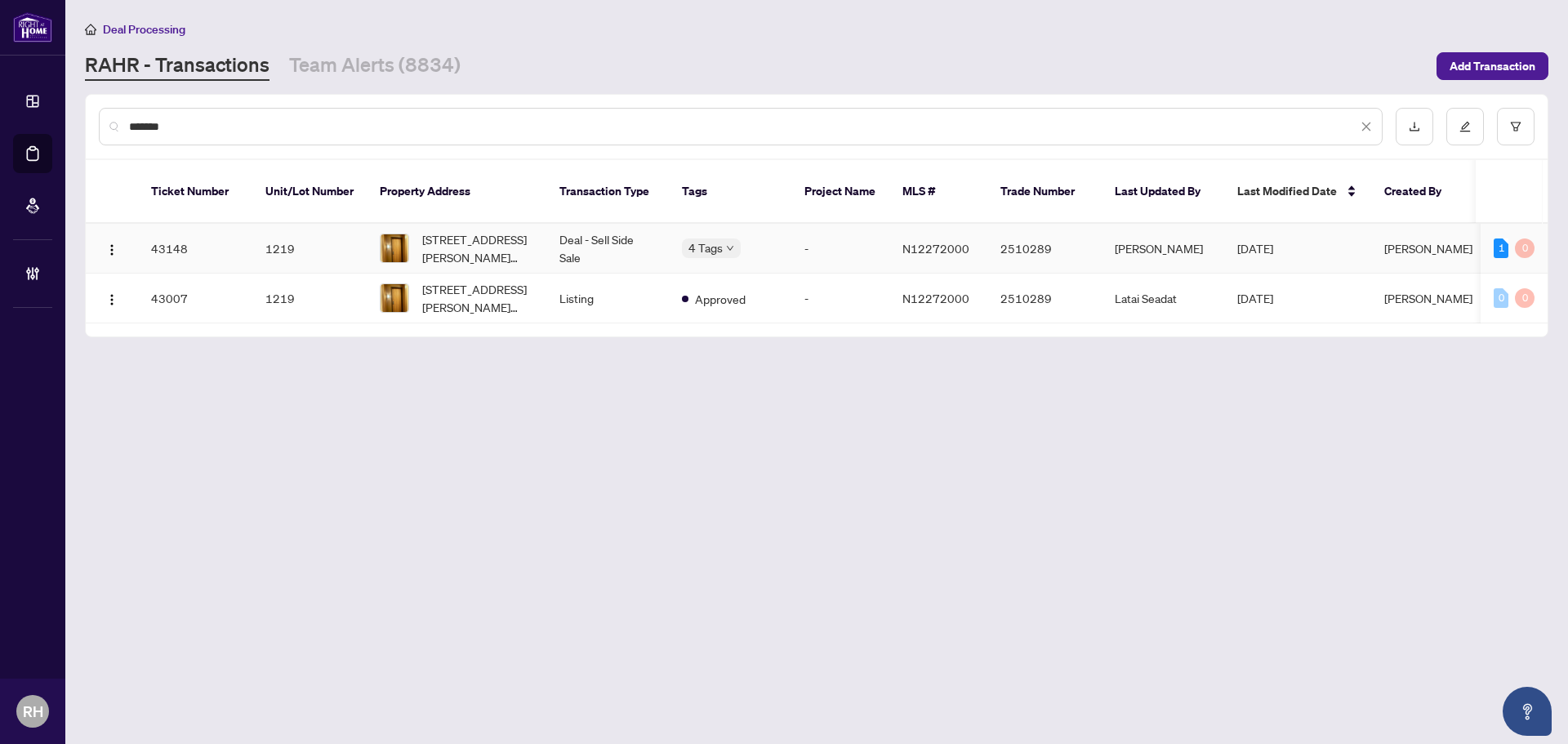
type input "*******"
click at [654, 234] on td "Deal - Sell Side Sale" at bounding box center [607, 249] width 122 height 50
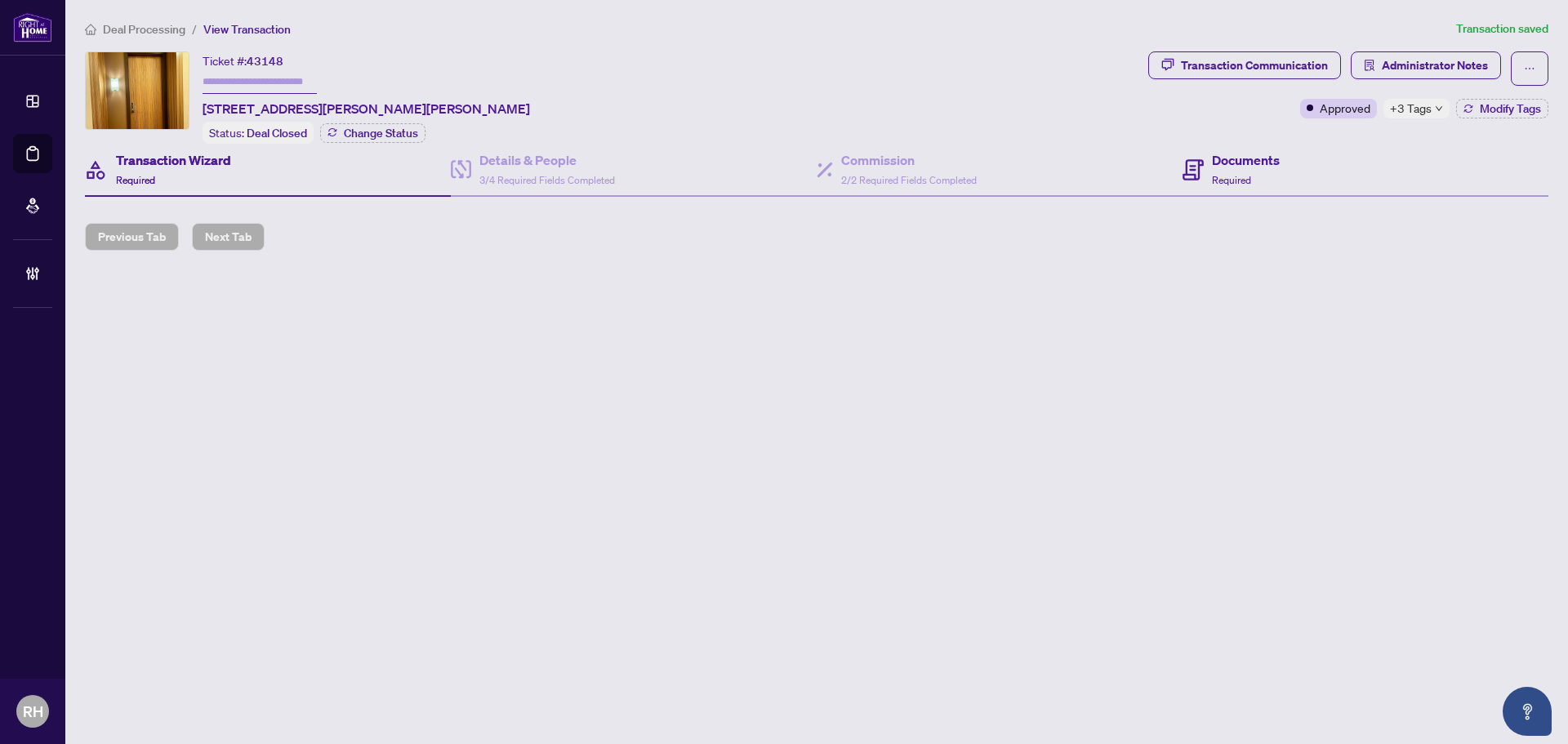
type input "*******"
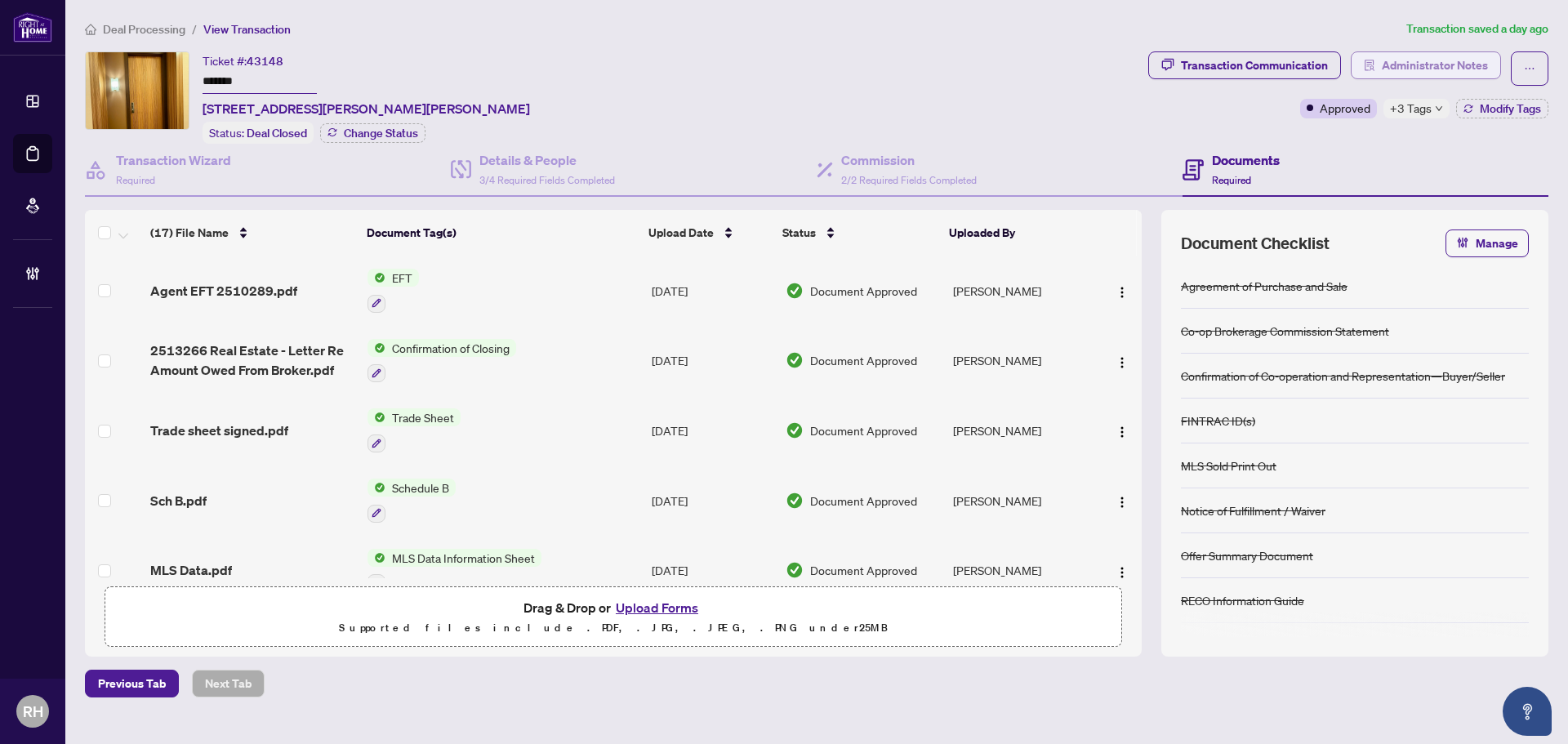
click at [1412, 57] on span "Administrator Notes" at bounding box center [1434, 65] width 106 height 26
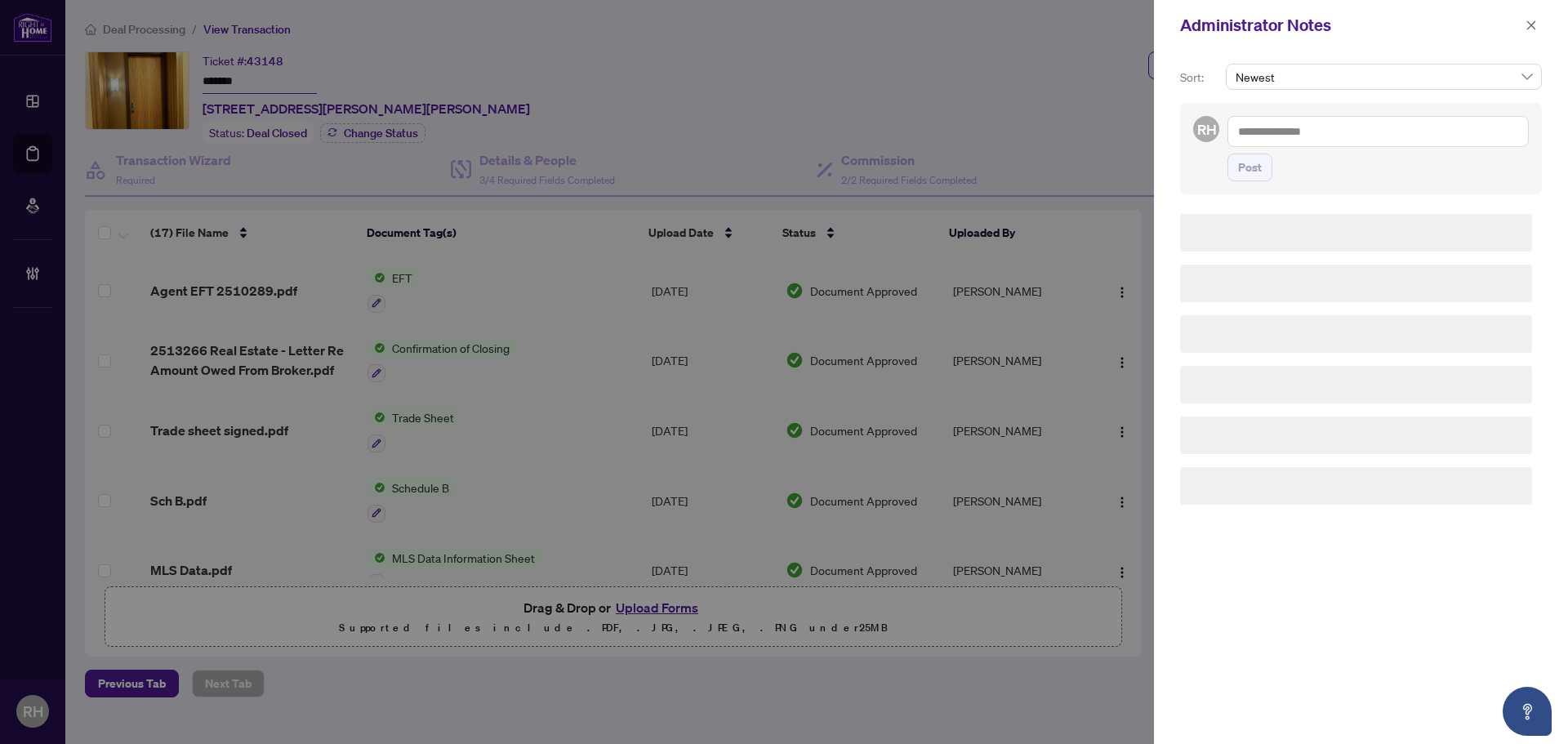
click at [1289, 134] on textarea at bounding box center [1378, 132] width 301 height 31
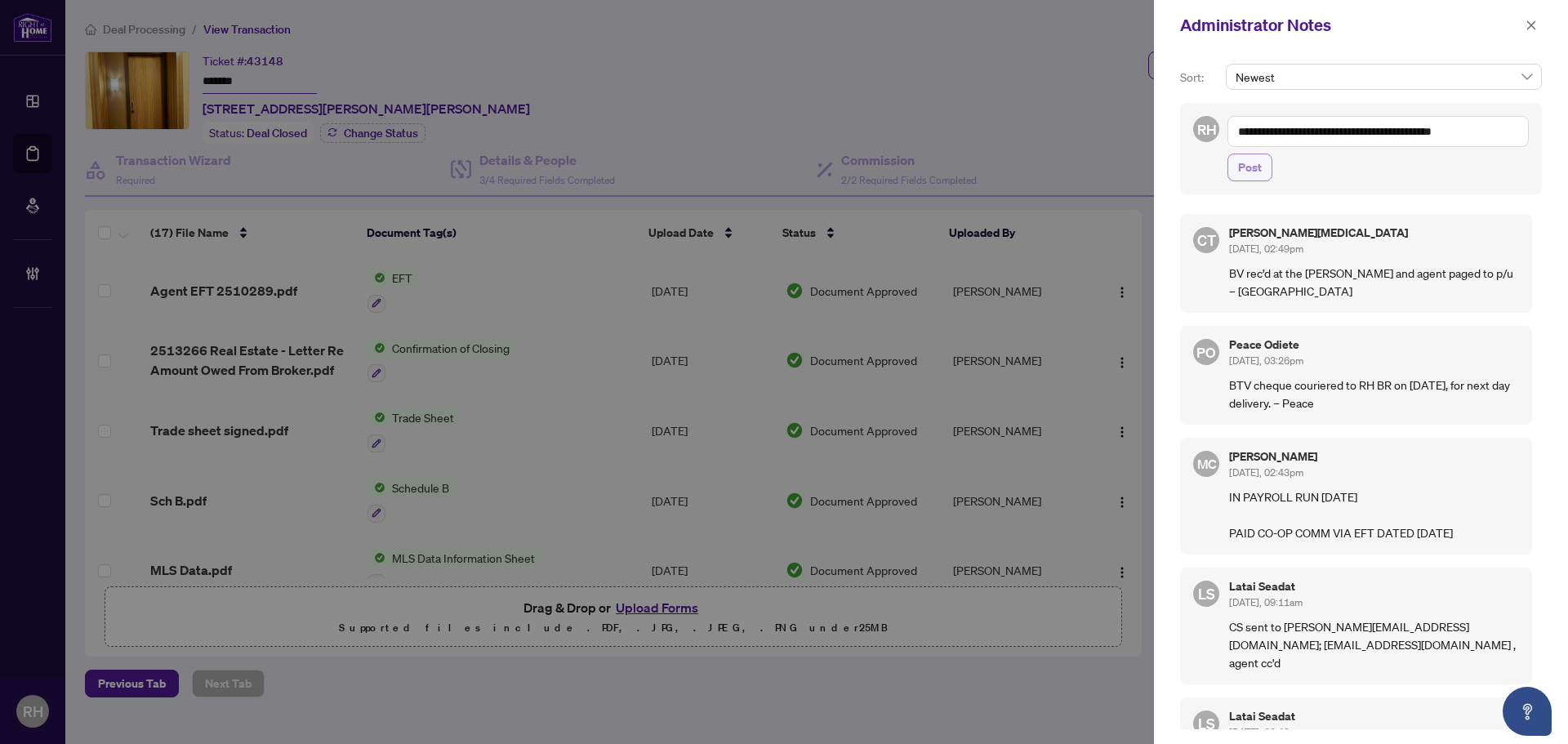
type textarea "**********"
click at [1259, 167] on span "Post" at bounding box center [1250, 167] width 24 height 26
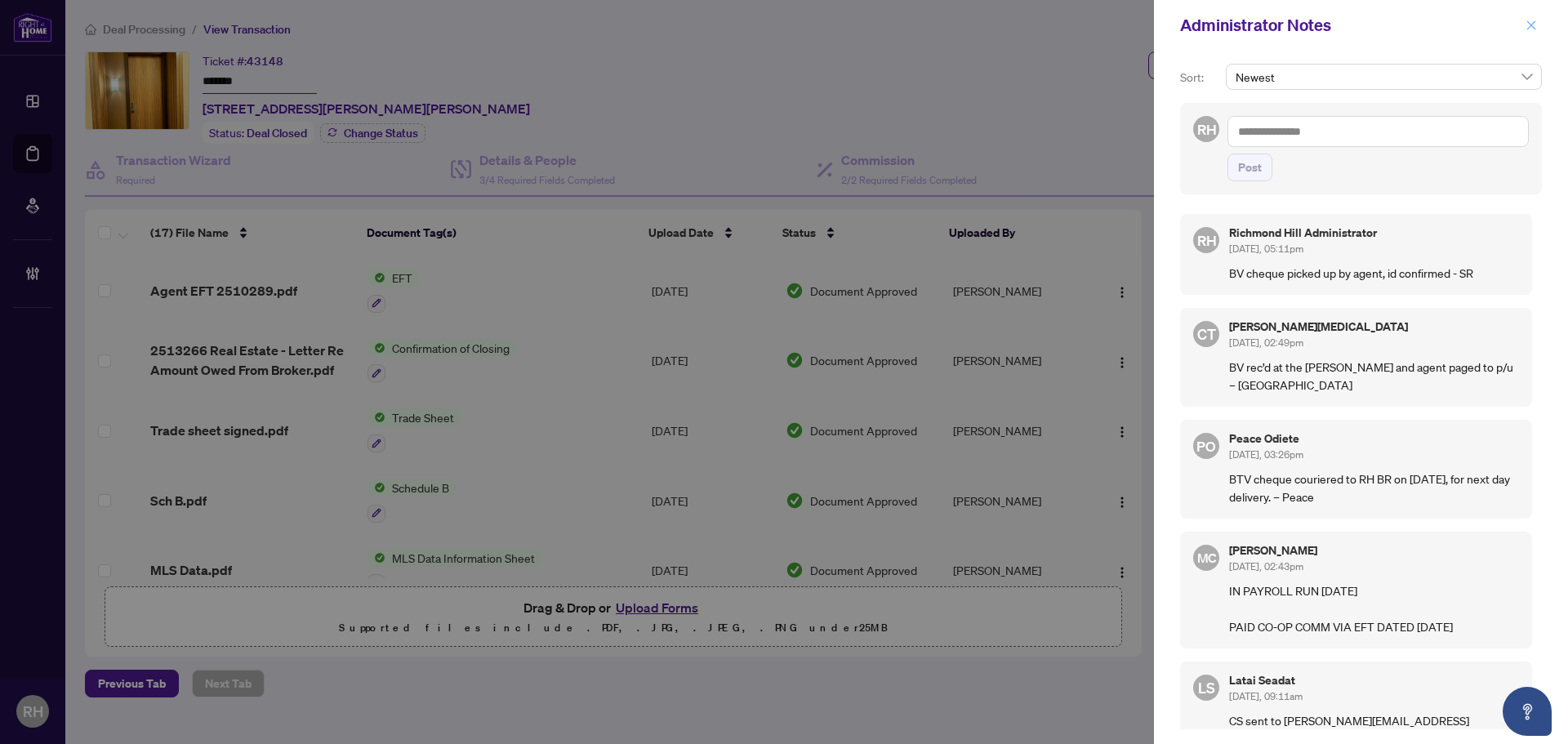
click at [1527, 19] on span "button" at bounding box center [1530, 25] width 11 height 26
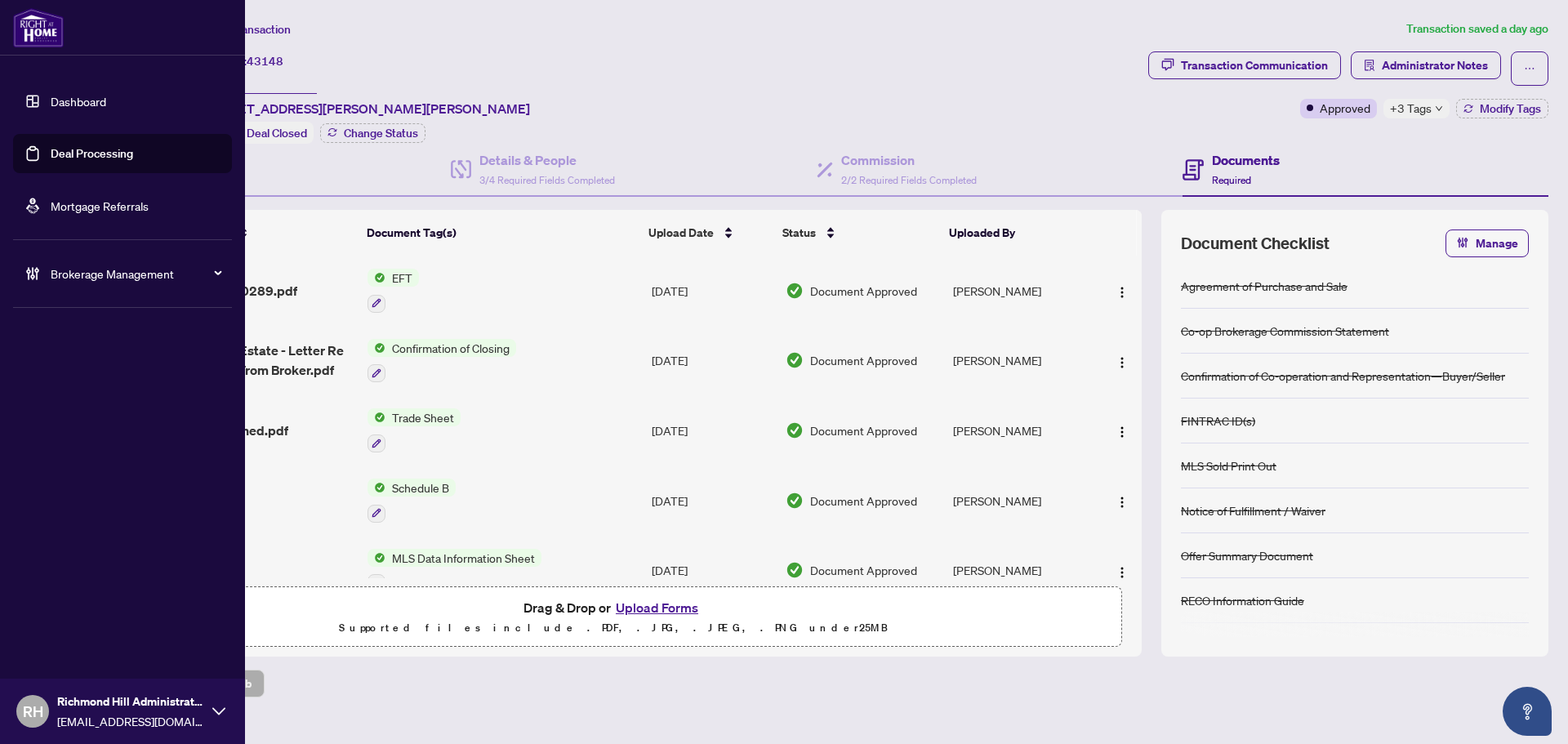
click at [56, 156] on link "Deal Processing" at bounding box center [92, 153] width 83 height 15
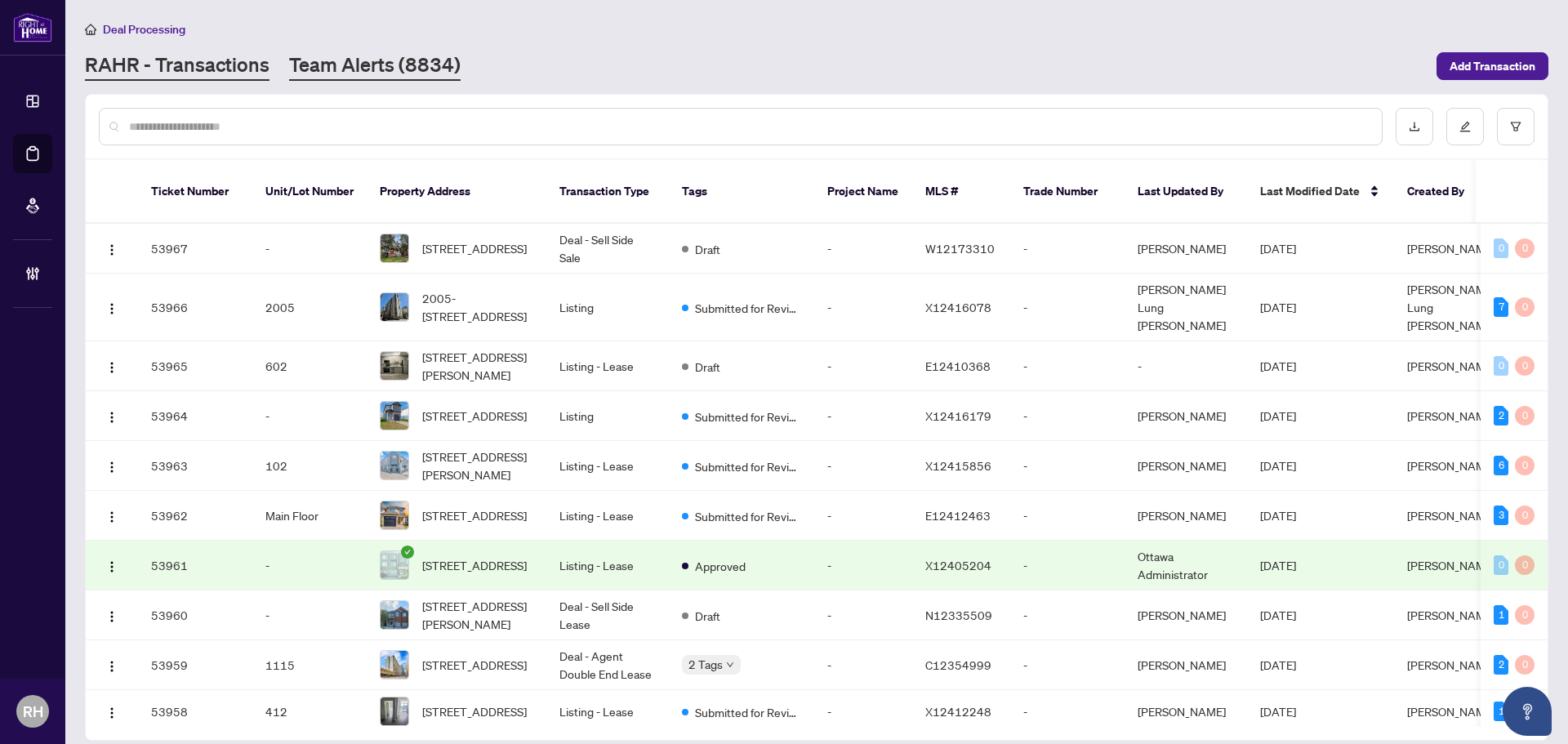
click at [327, 72] on link "Team Alerts (8834)" at bounding box center [374, 66] width 171 height 29
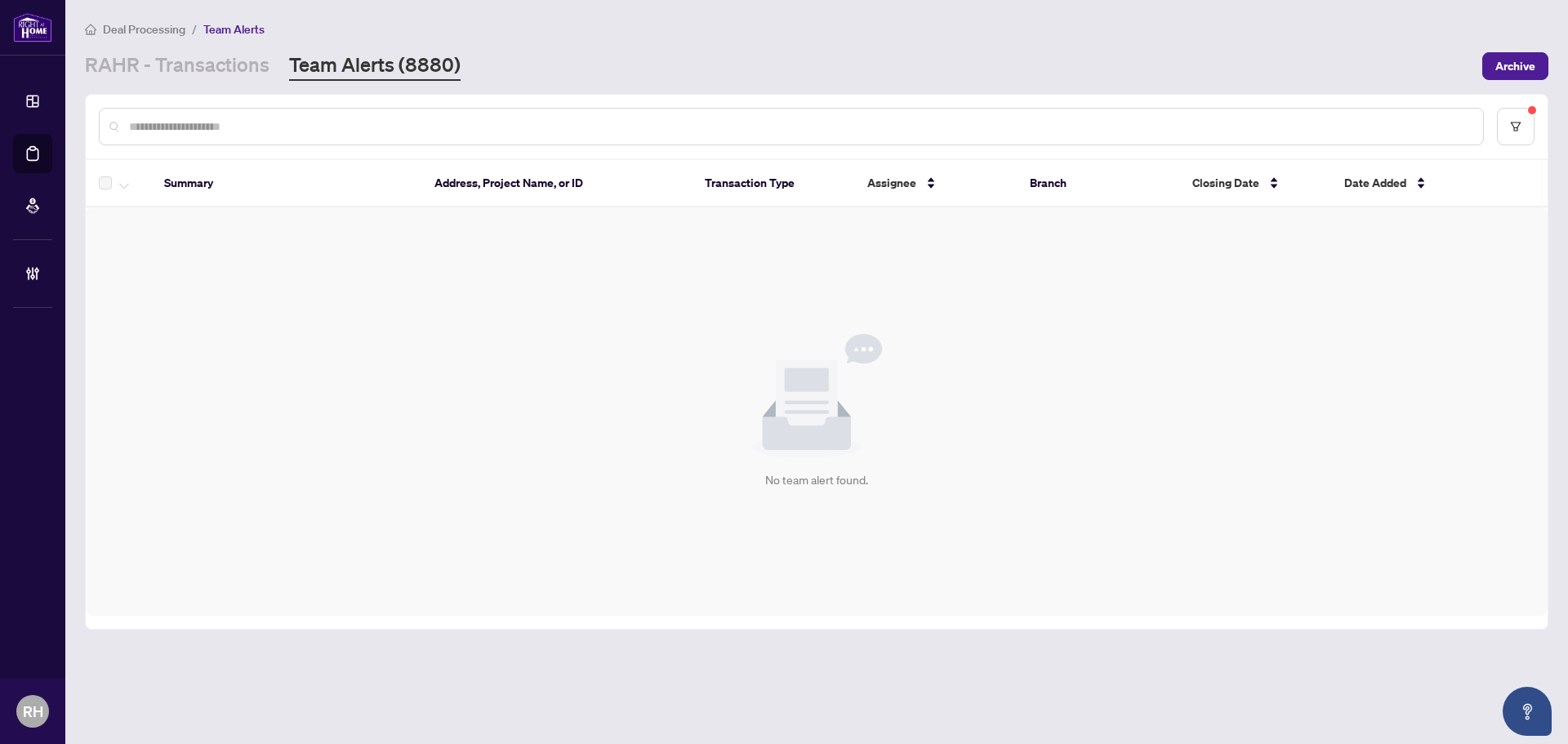
drag, startPoint x: 261, startPoint y: 72, endPoint x: 249, endPoint y: 80, distance: 14.4
click at [261, 72] on link "RAHR - Transactions" at bounding box center [177, 66] width 185 height 29
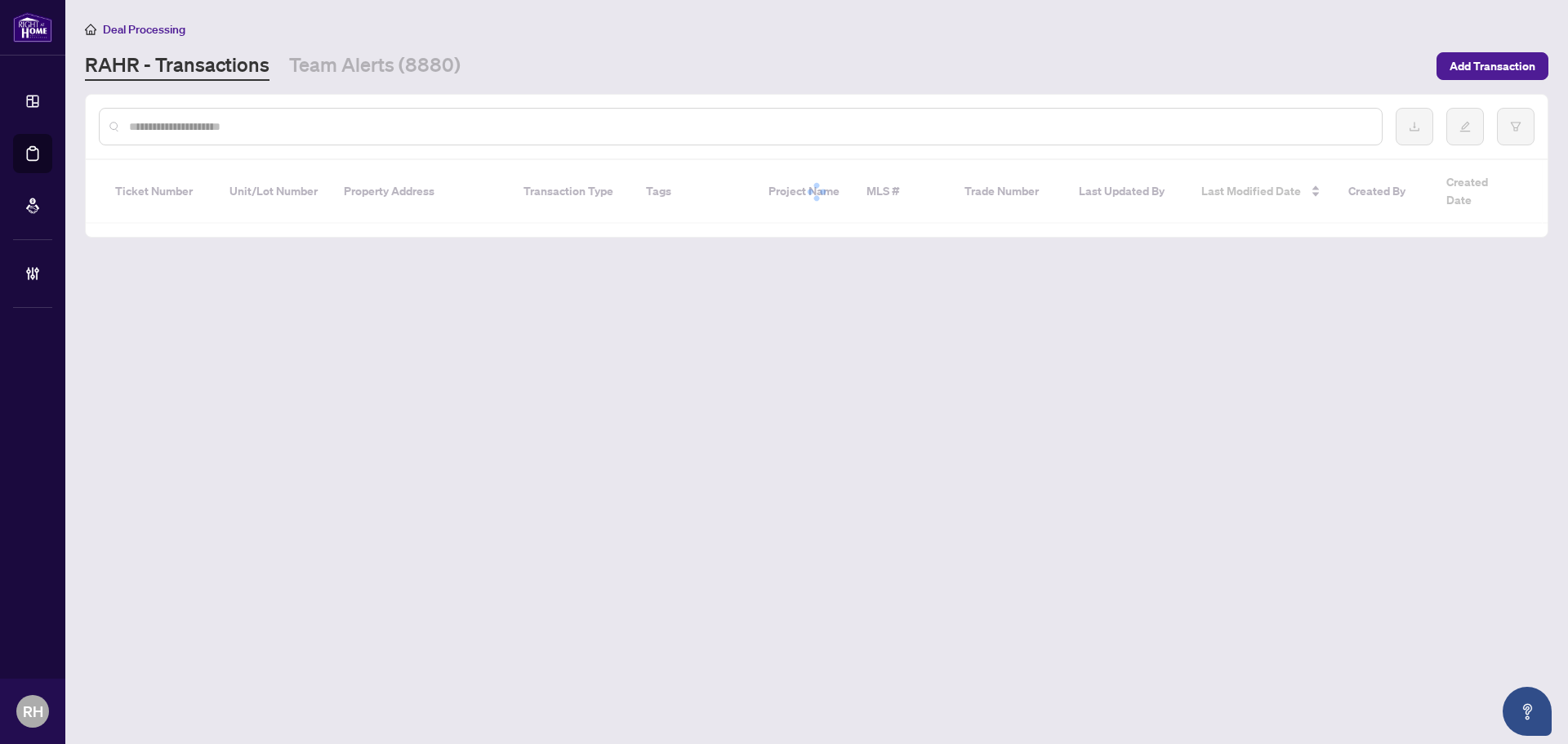
click at [243, 120] on input "text" at bounding box center [748, 126] width 1239 height 18
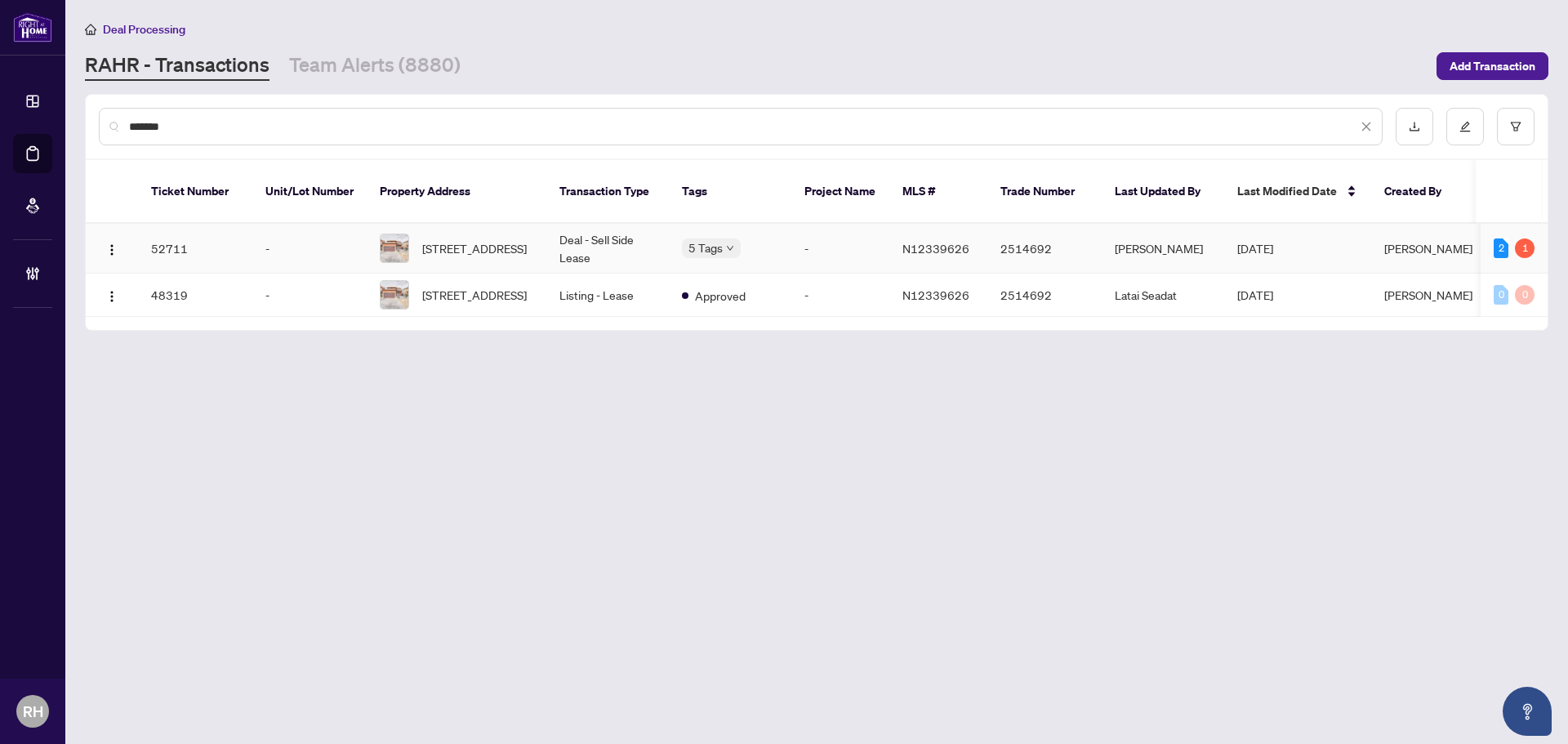
type input "*******"
click at [663, 231] on td "Deal - Sell Side Lease" at bounding box center [607, 249] width 122 height 50
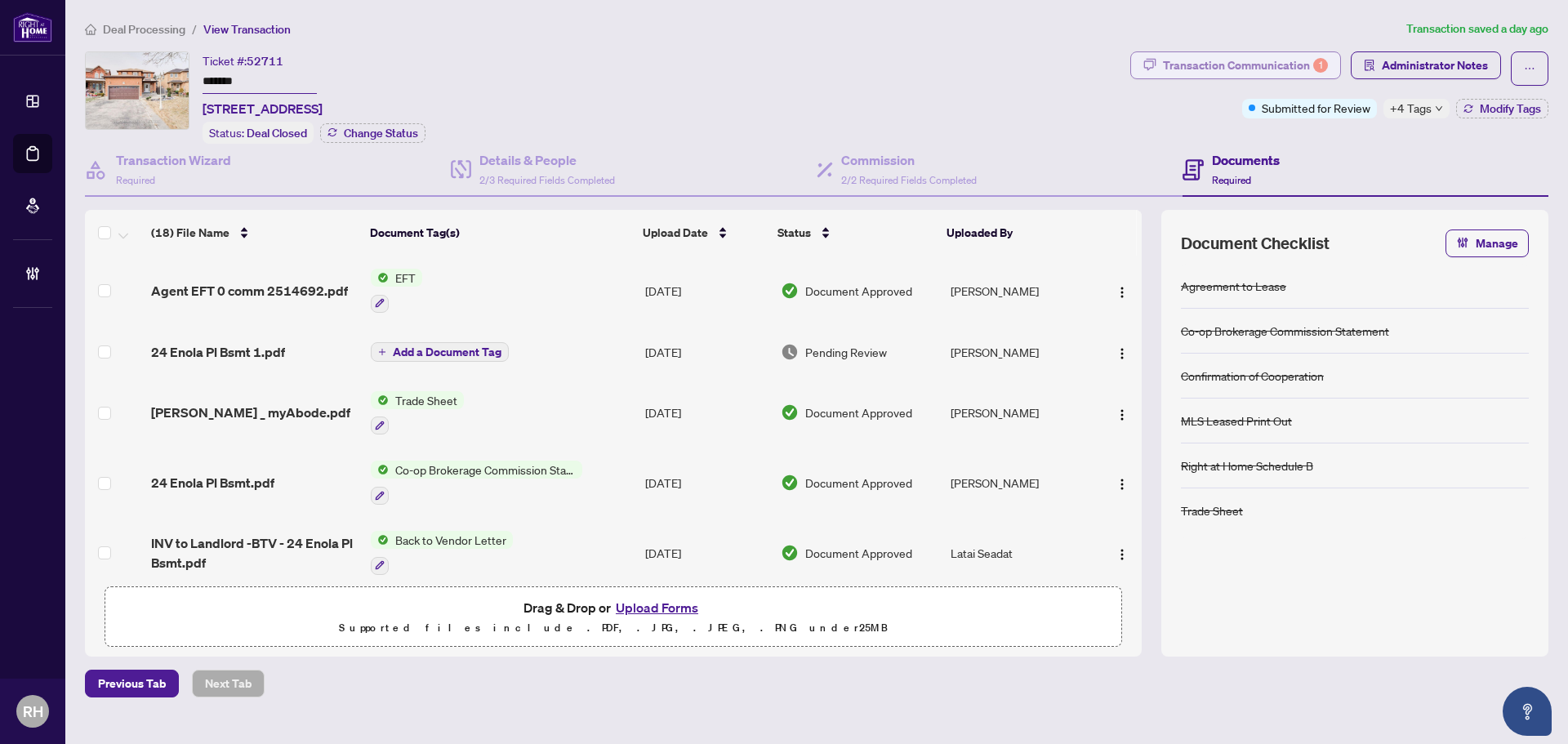
click at [1234, 52] on div "Transaction Communication 1" at bounding box center [1245, 65] width 165 height 26
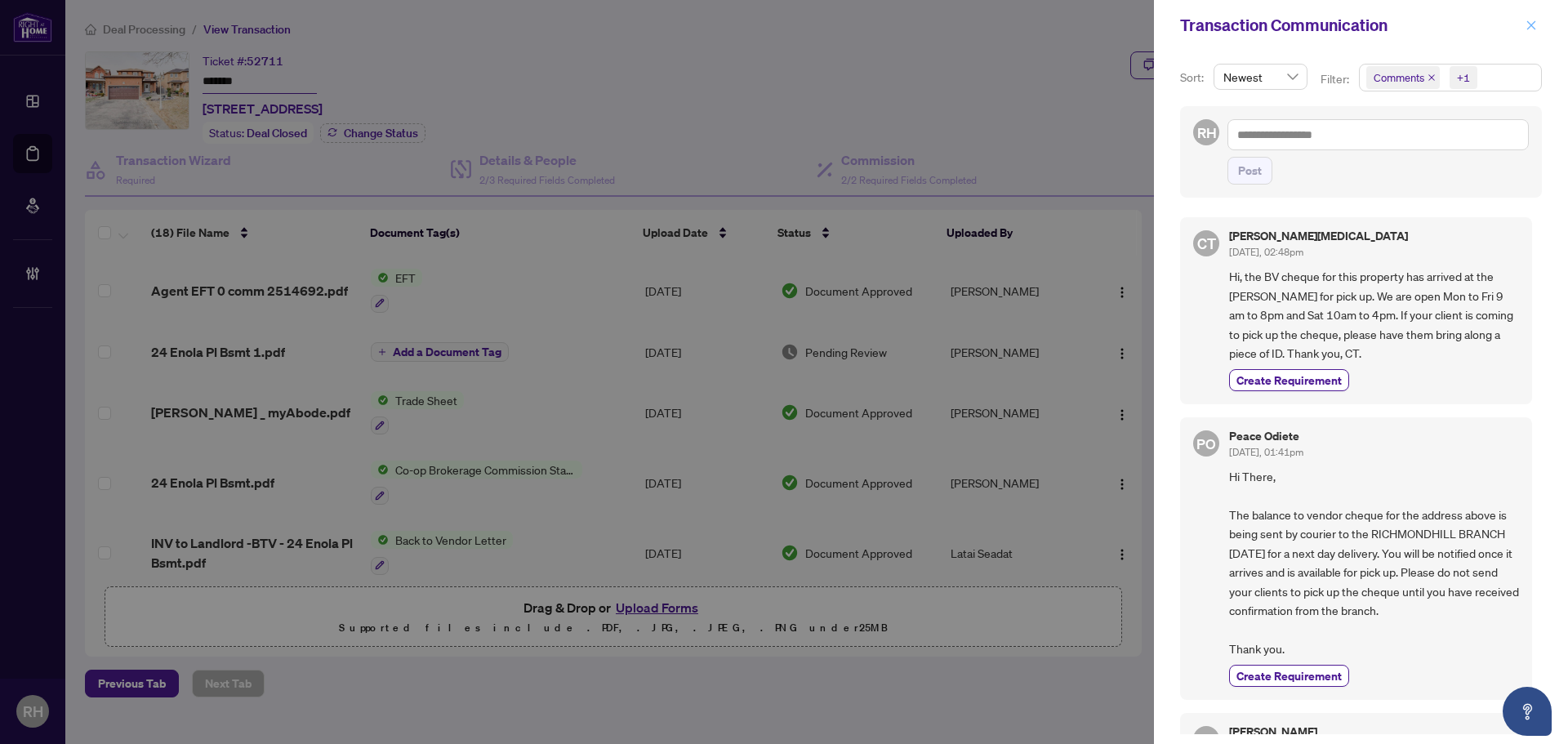
click at [1524, 28] on button "button" at bounding box center [1531, 25] width 22 height 20
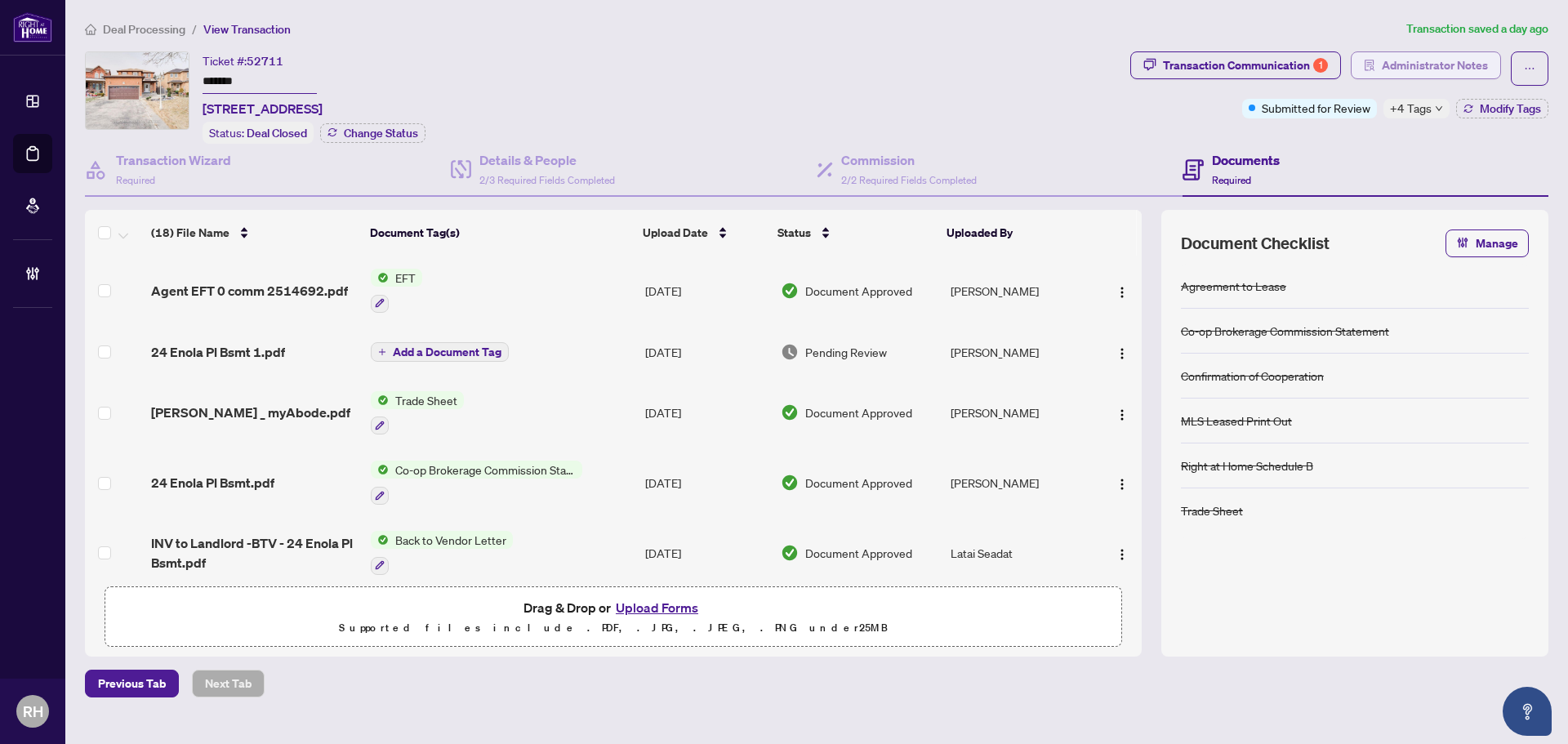
click at [1384, 64] on span "Administrator Notes" at bounding box center [1434, 65] width 106 height 26
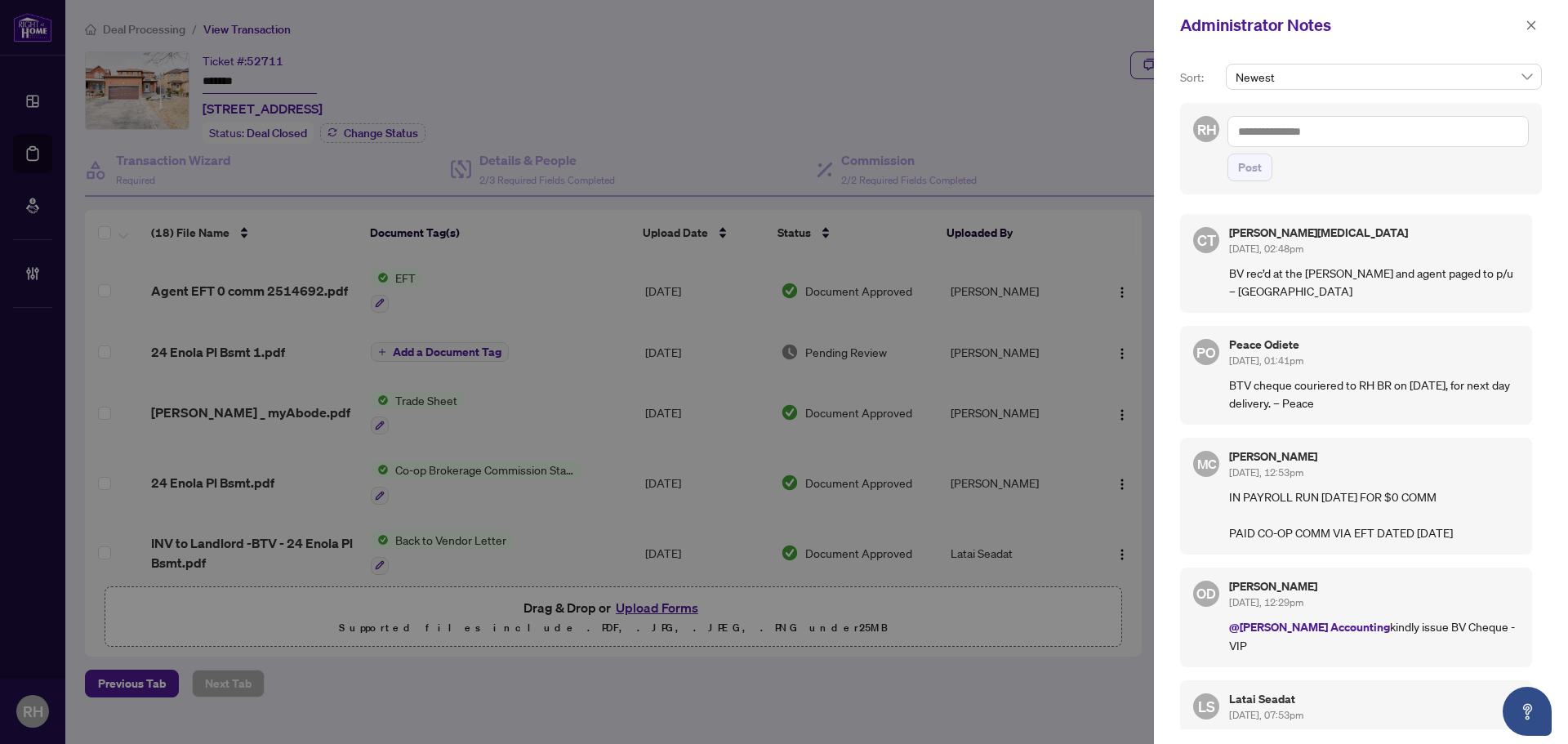
click at [1275, 121] on textarea at bounding box center [1378, 132] width 301 height 31
type textarea "**********"
click at [1235, 169] on button "Post" at bounding box center [1250, 167] width 45 height 28
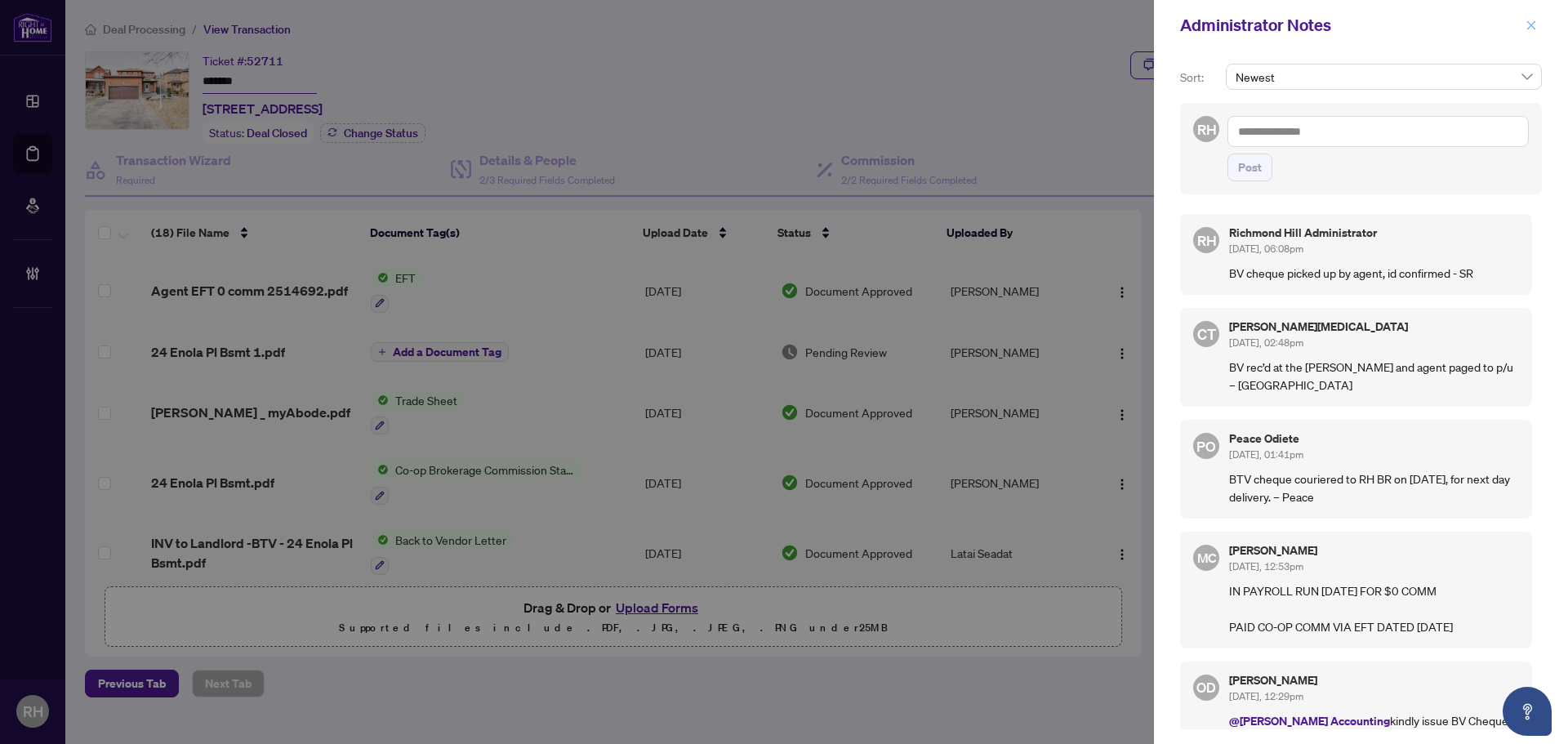
click at [1534, 28] on icon "close" at bounding box center [1531, 25] width 9 height 9
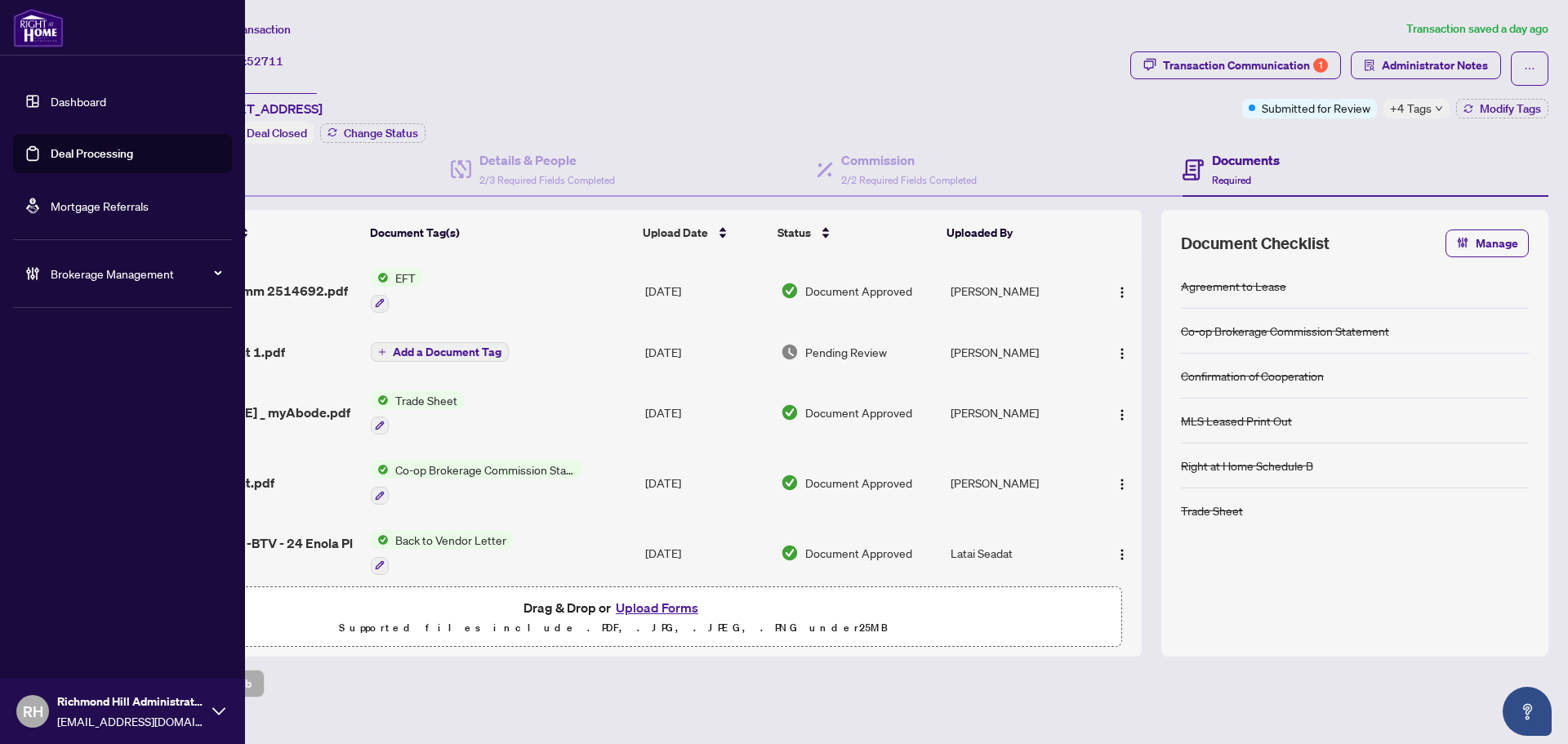
click at [51, 154] on link "Deal Processing" at bounding box center [92, 153] width 83 height 15
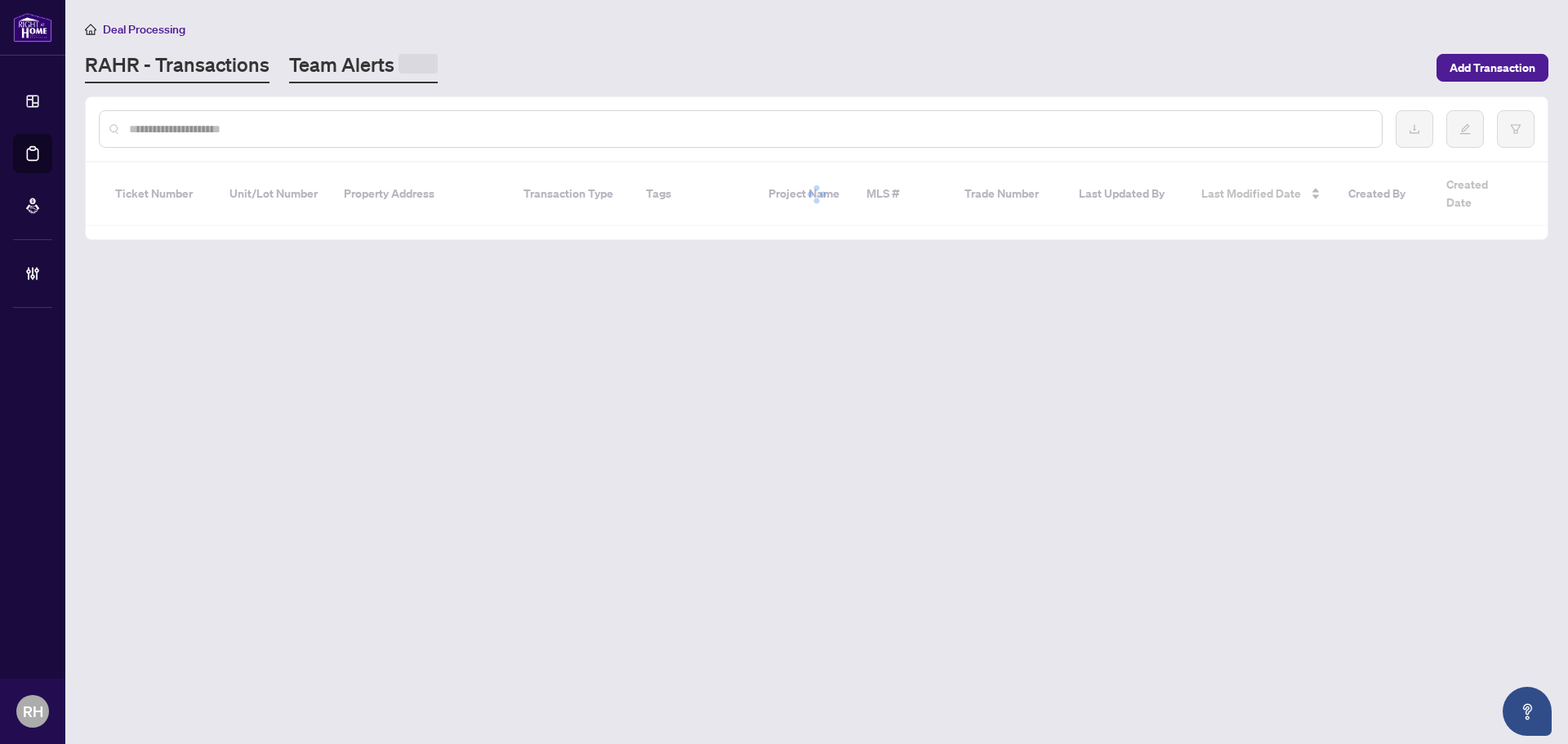
click at [370, 69] on link "Team Alerts" at bounding box center [363, 67] width 149 height 32
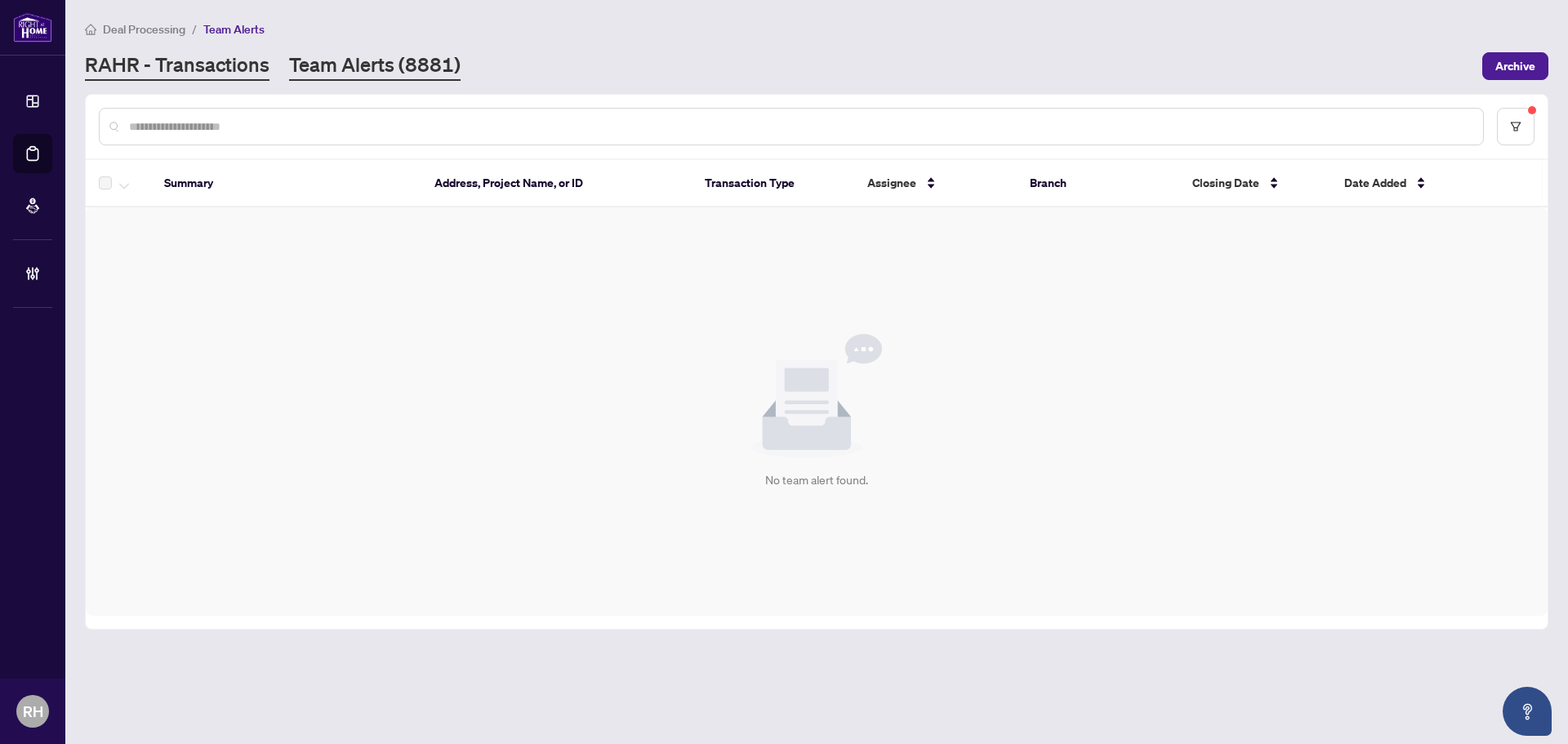
click at [217, 72] on link "RAHR - Transactions" at bounding box center [177, 66] width 185 height 29
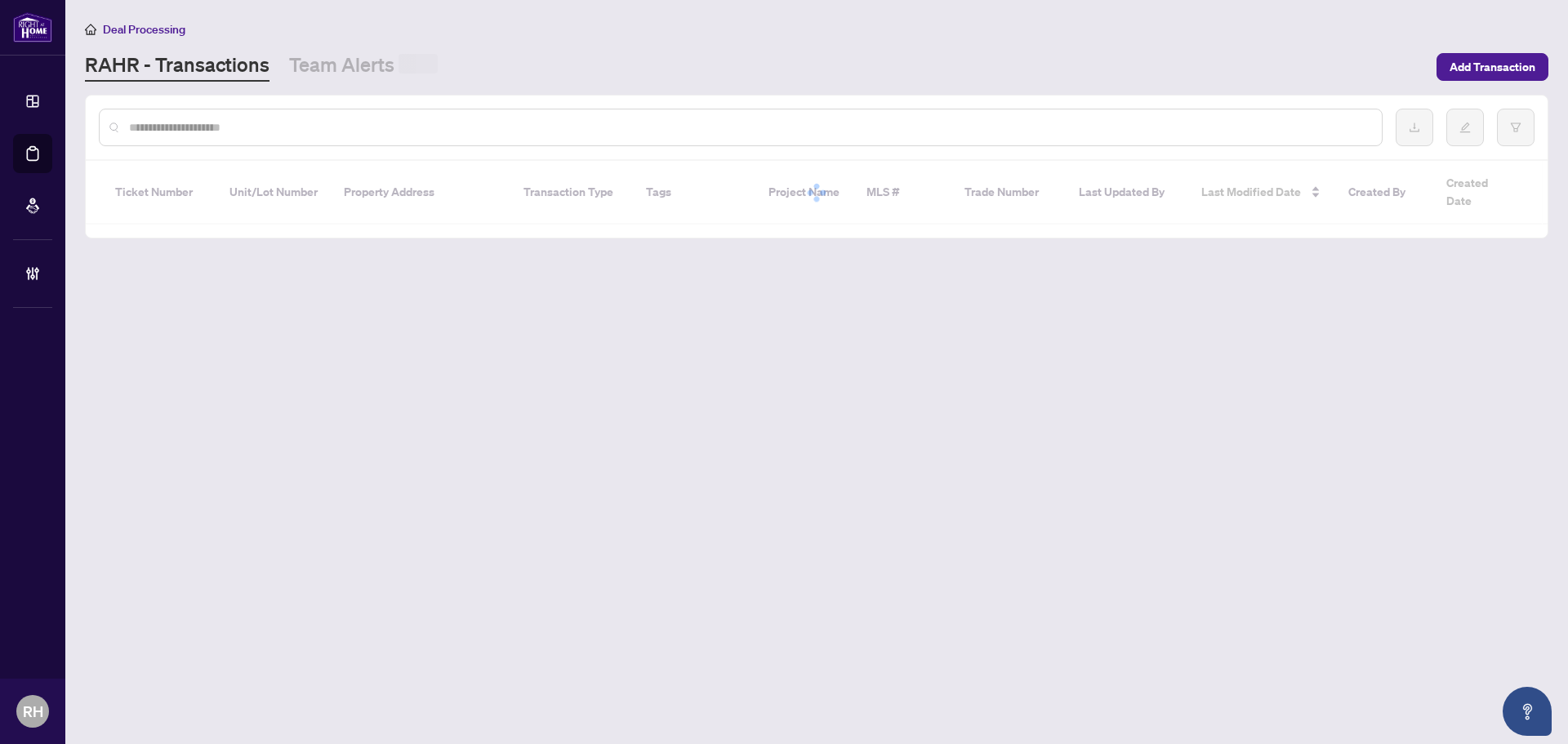
click at [305, 119] on input "text" at bounding box center [748, 127] width 1239 height 18
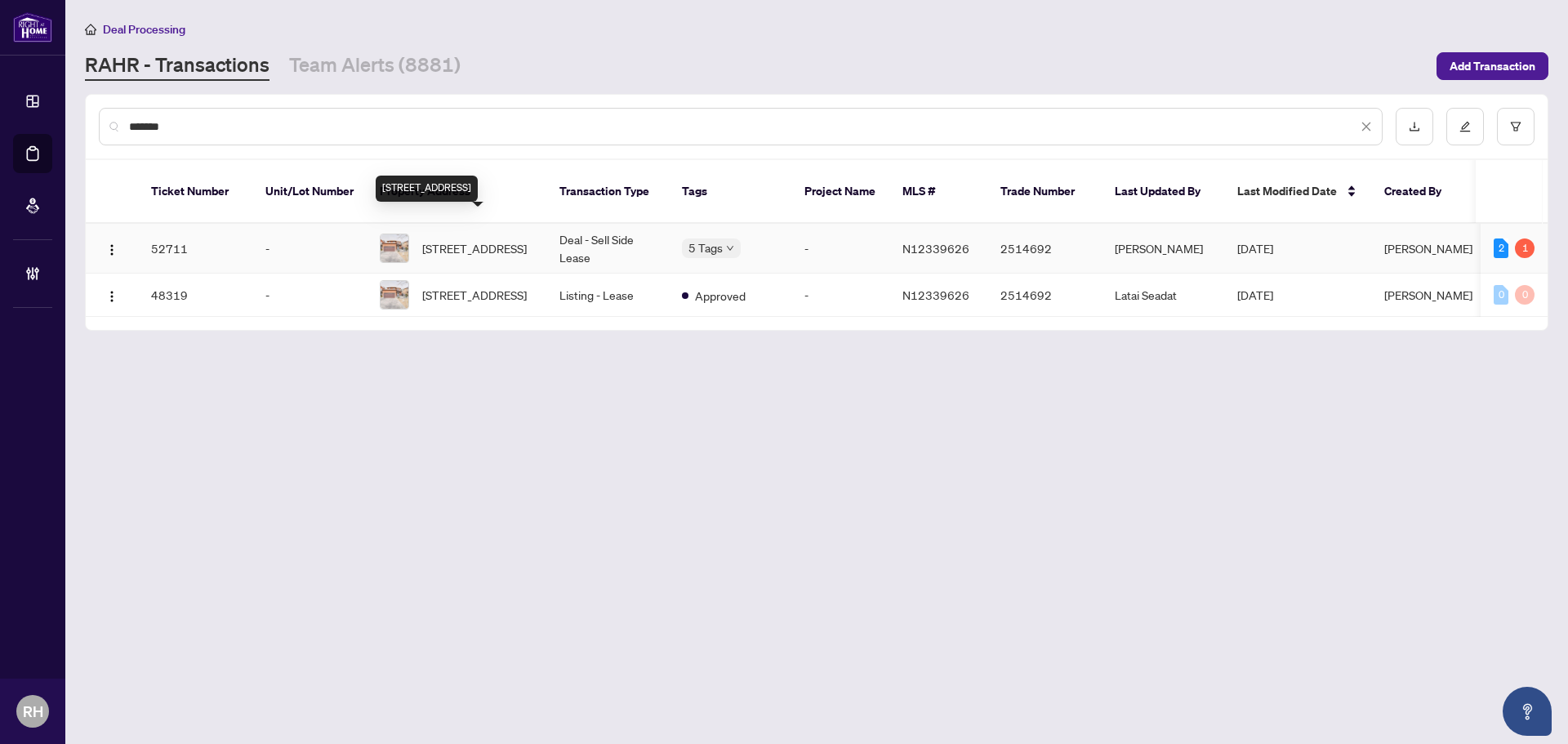
type input "*******"
click at [585, 227] on td "Deal - Sell Side Lease" at bounding box center [607, 249] width 122 height 50
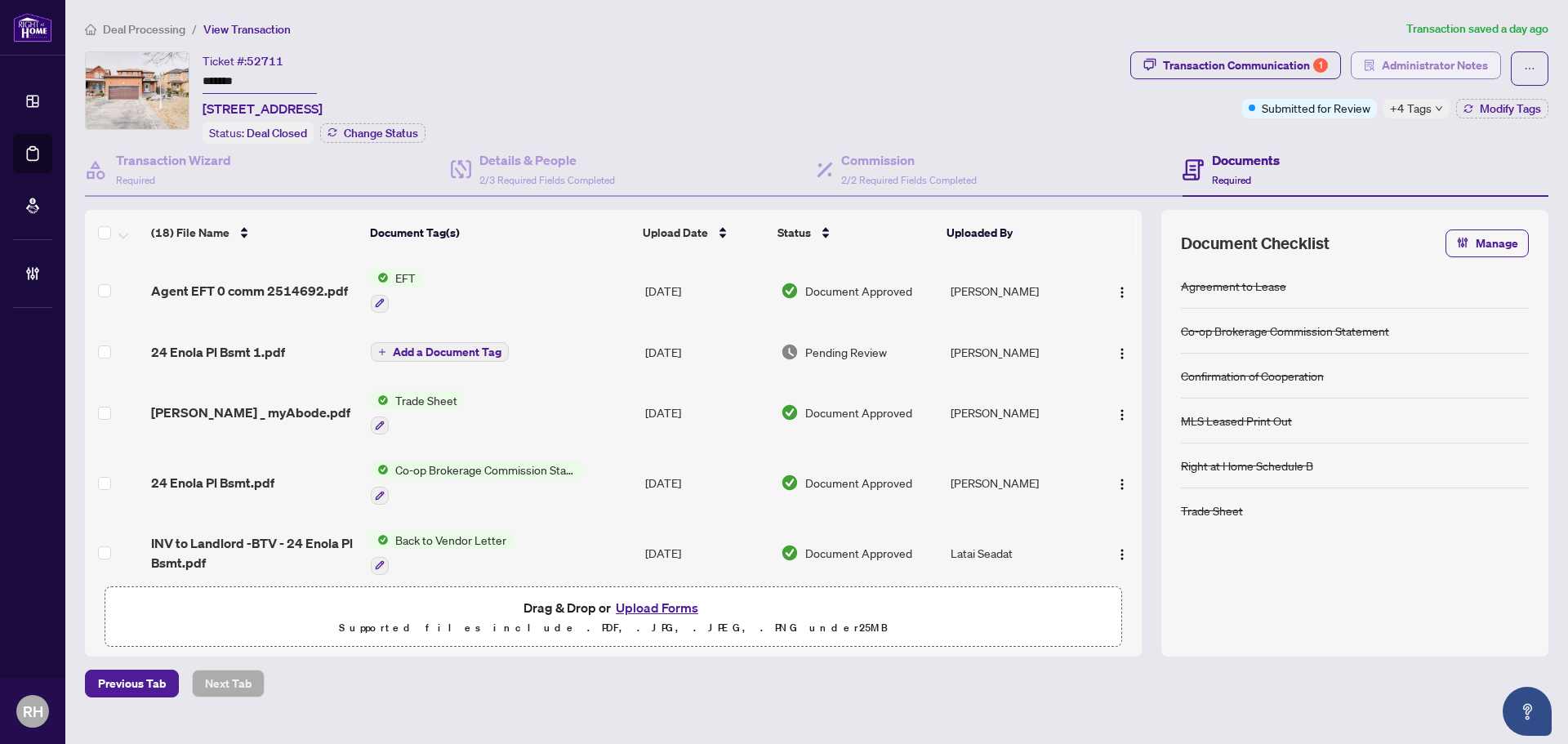
click at [1457, 57] on span "Administrator Notes" at bounding box center [1434, 65] width 106 height 26
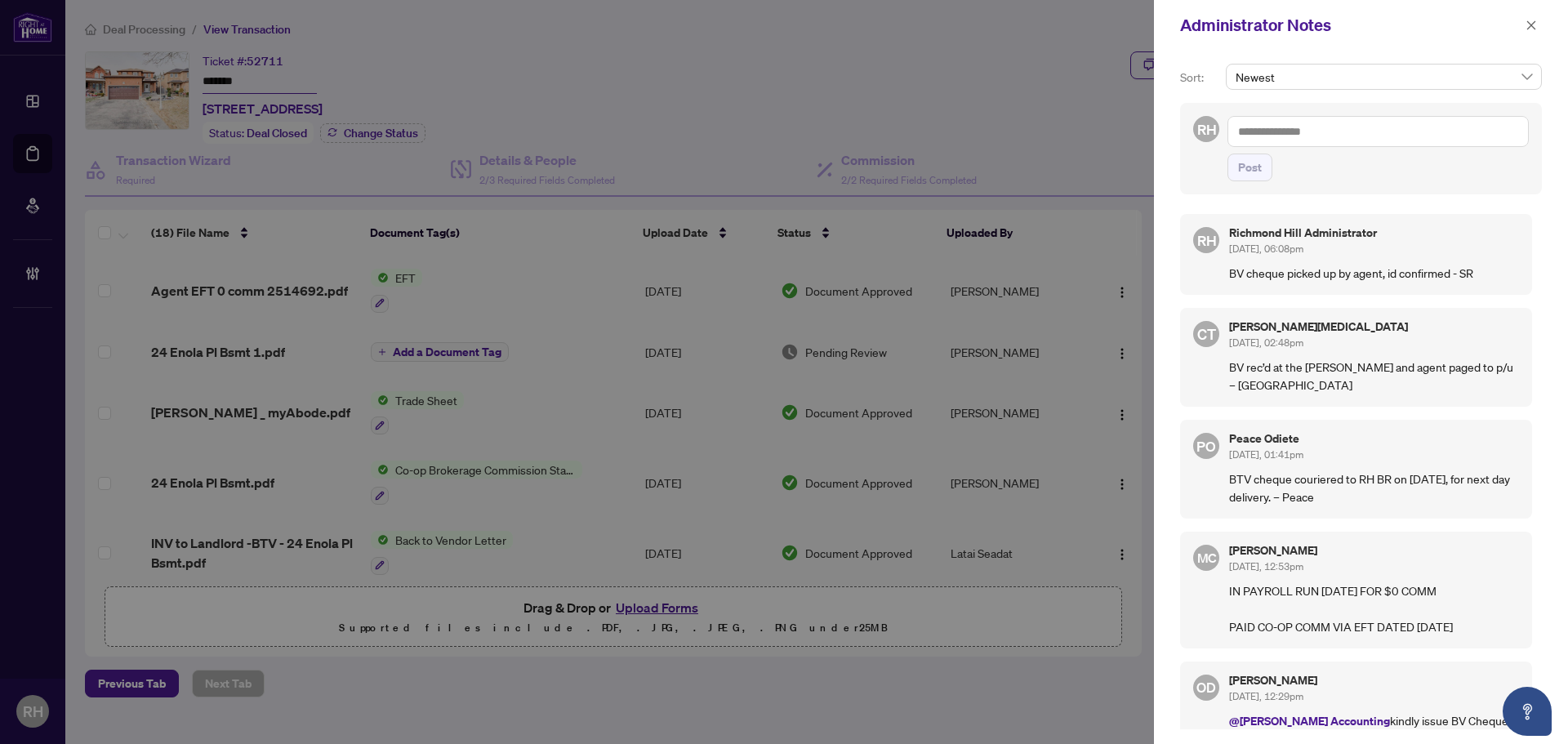
click at [1519, 21] on div "Administrator Notes" at bounding box center [1350, 25] width 341 height 24
click at [1534, 32] on span "button" at bounding box center [1530, 25] width 11 height 26
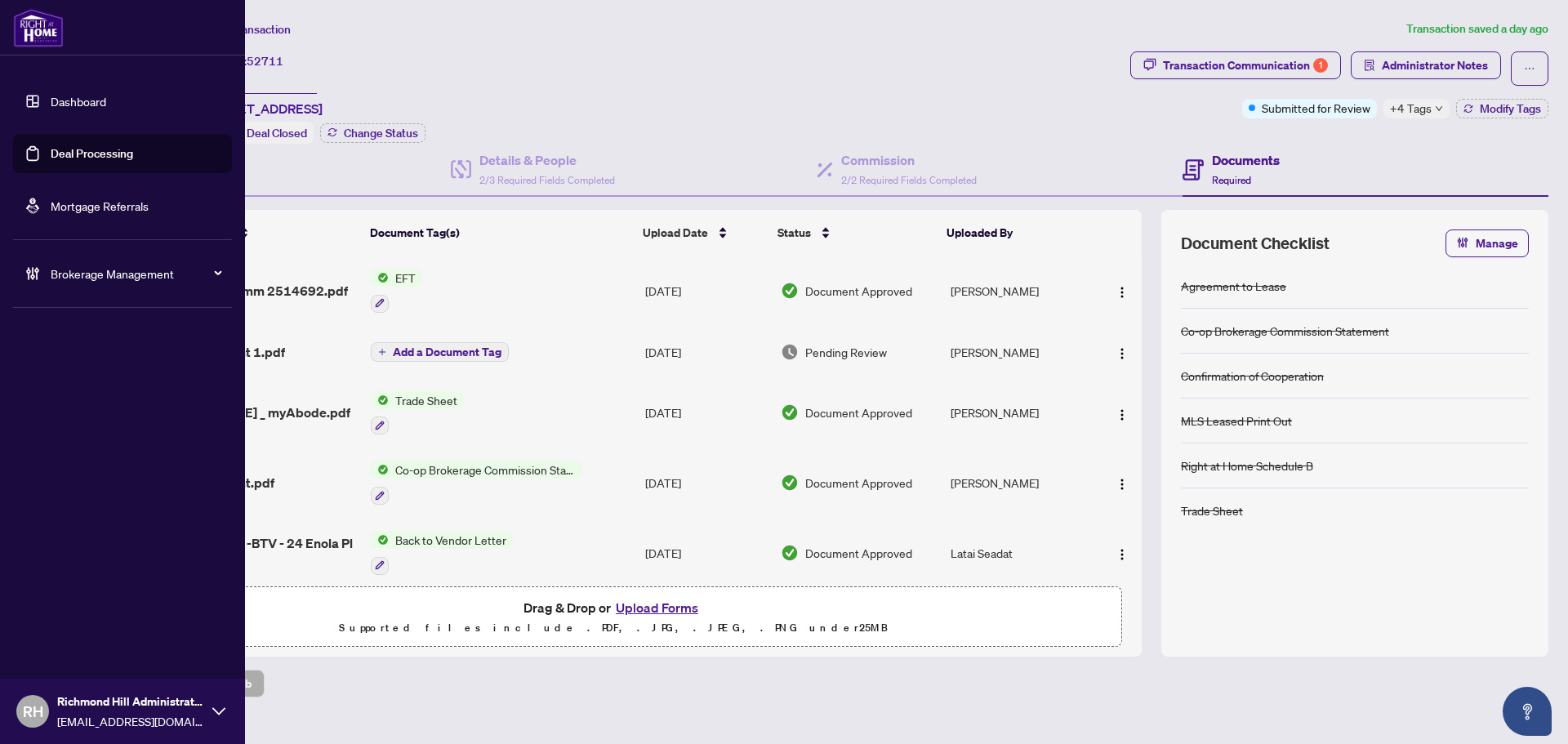
click at [71, 161] on link "Deal Processing" at bounding box center [92, 153] width 83 height 15
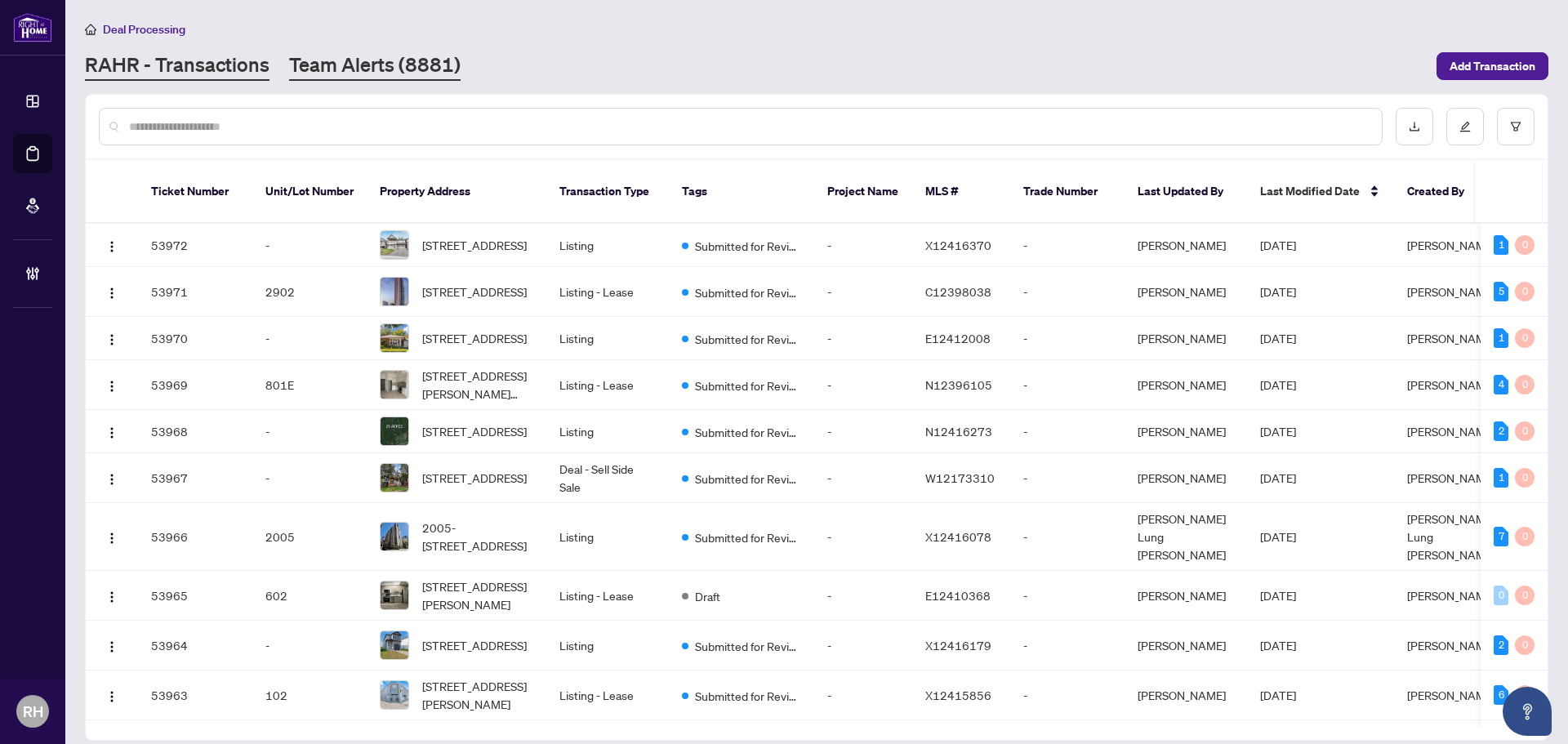
click at [346, 73] on link "Team Alerts (8881)" at bounding box center [374, 66] width 171 height 29
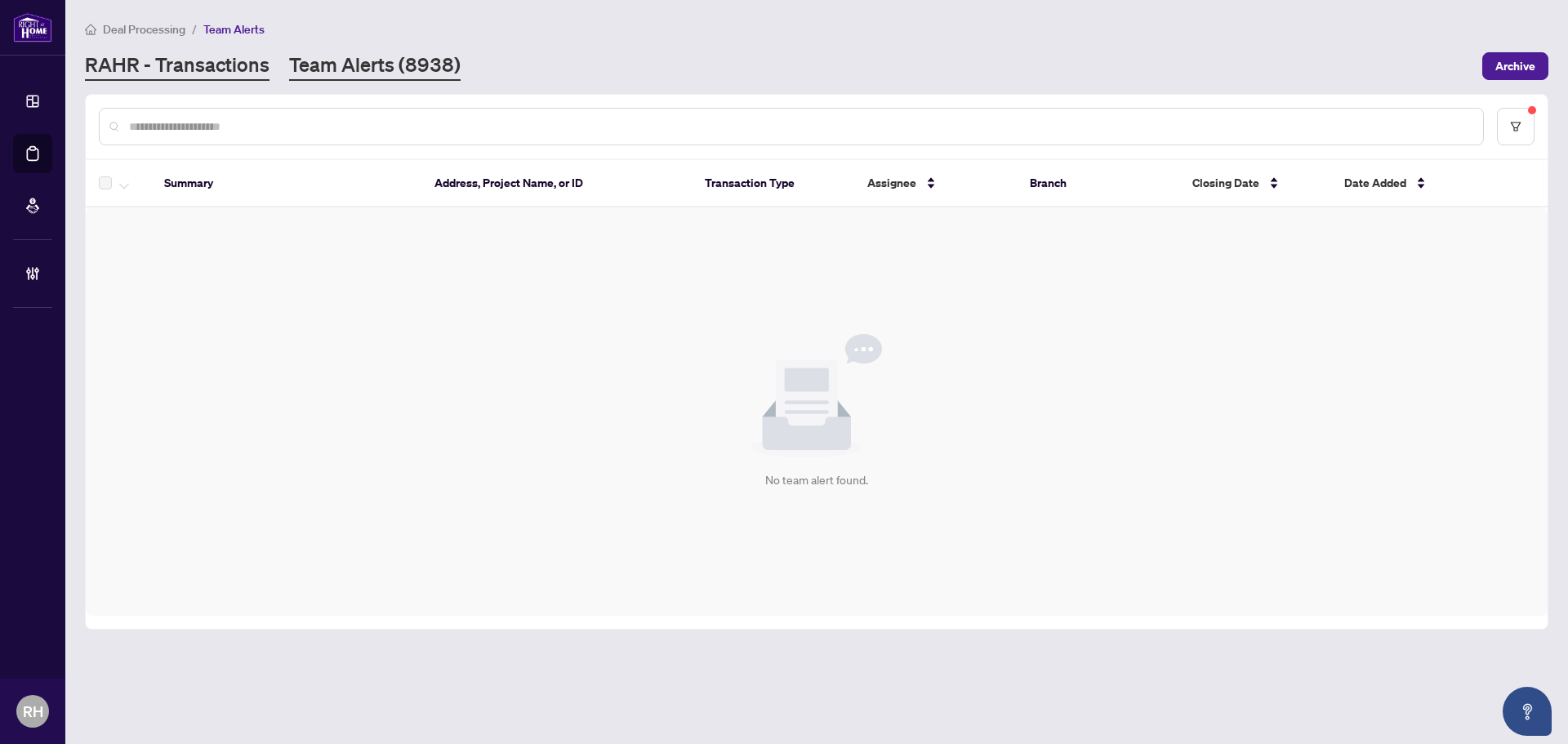
click at [133, 77] on link "RAHR - Transactions" at bounding box center [177, 66] width 185 height 29
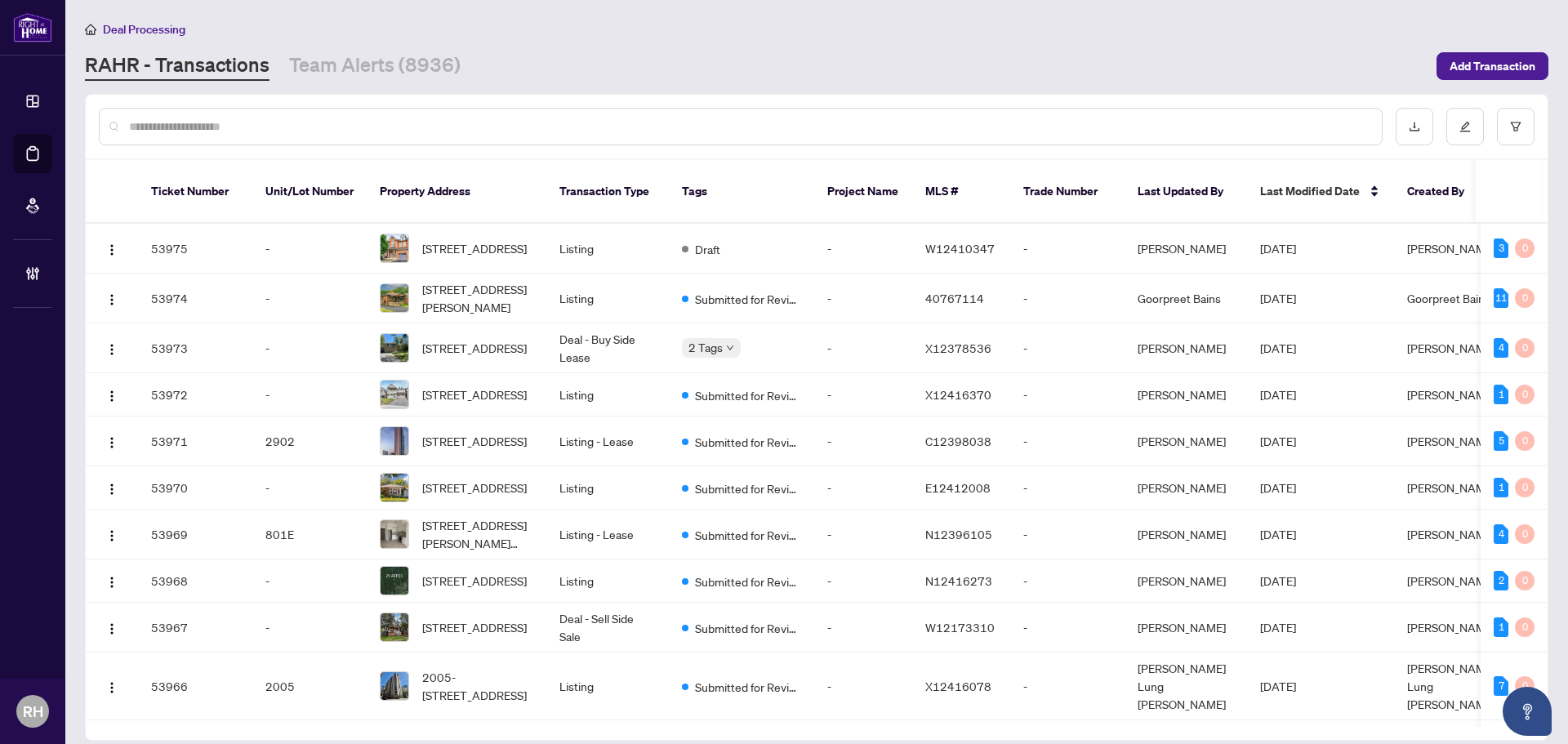
click at [215, 133] on input "text" at bounding box center [748, 126] width 1239 height 18
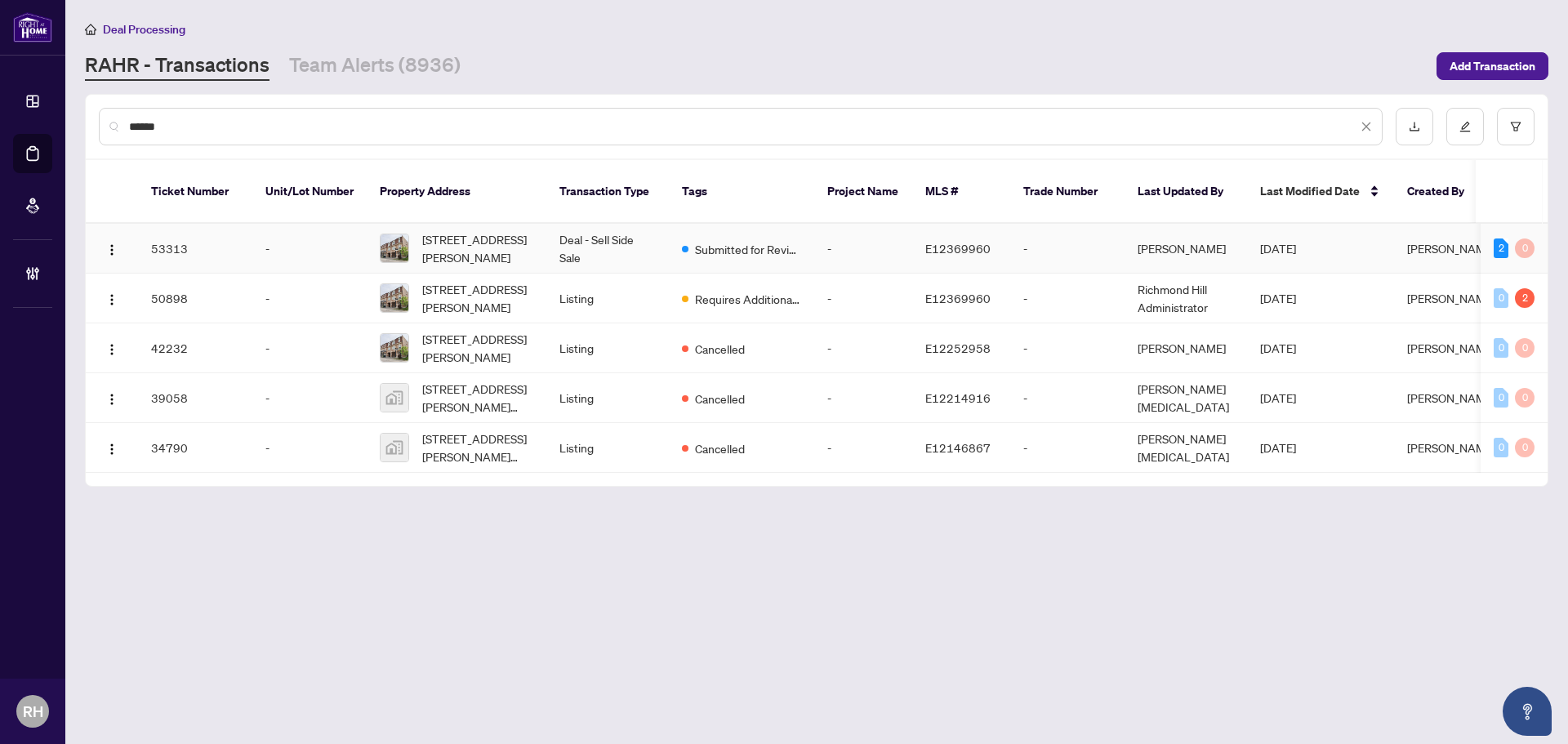
type input "******"
click at [655, 224] on td "Deal - Sell Side Sale" at bounding box center [607, 249] width 122 height 50
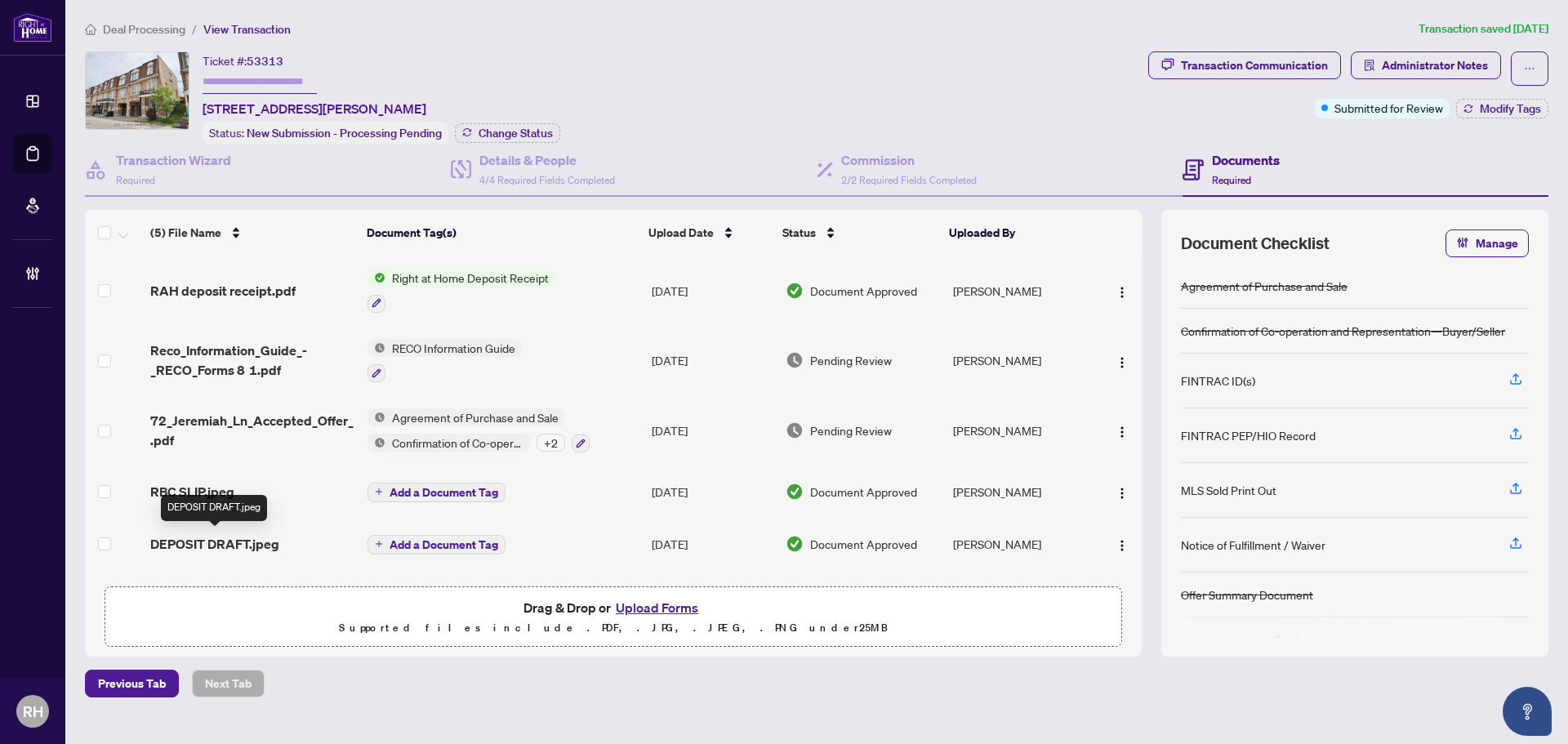
click at [256, 537] on span "DEPOSIT DRAFT.jpeg" at bounding box center [215, 544] width 129 height 20
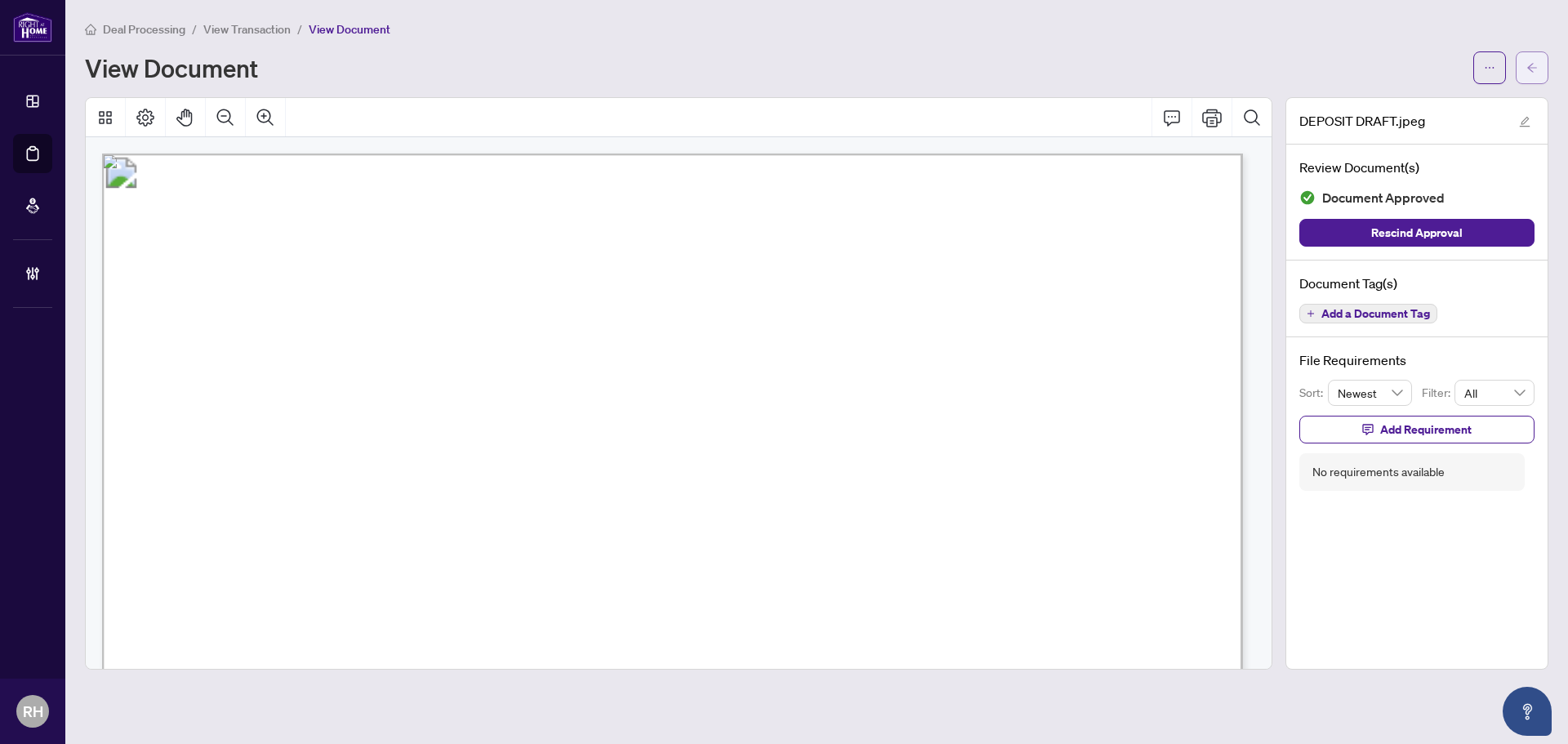
click at [1522, 59] on button "button" at bounding box center [1532, 68] width 33 height 33
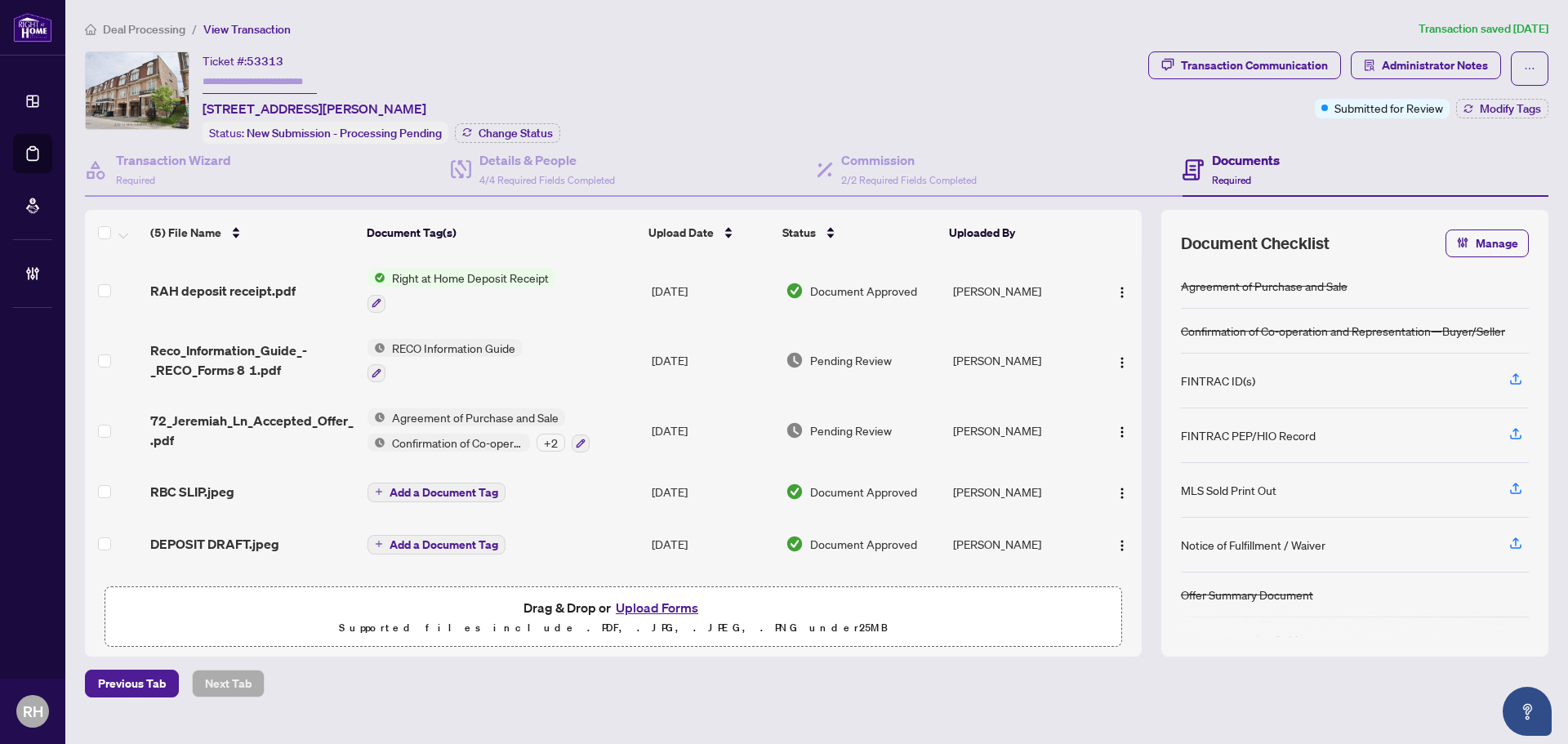
click at [295, 499] on td "RBC SLIP.jpeg" at bounding box center [252, 491] width 218 height 52
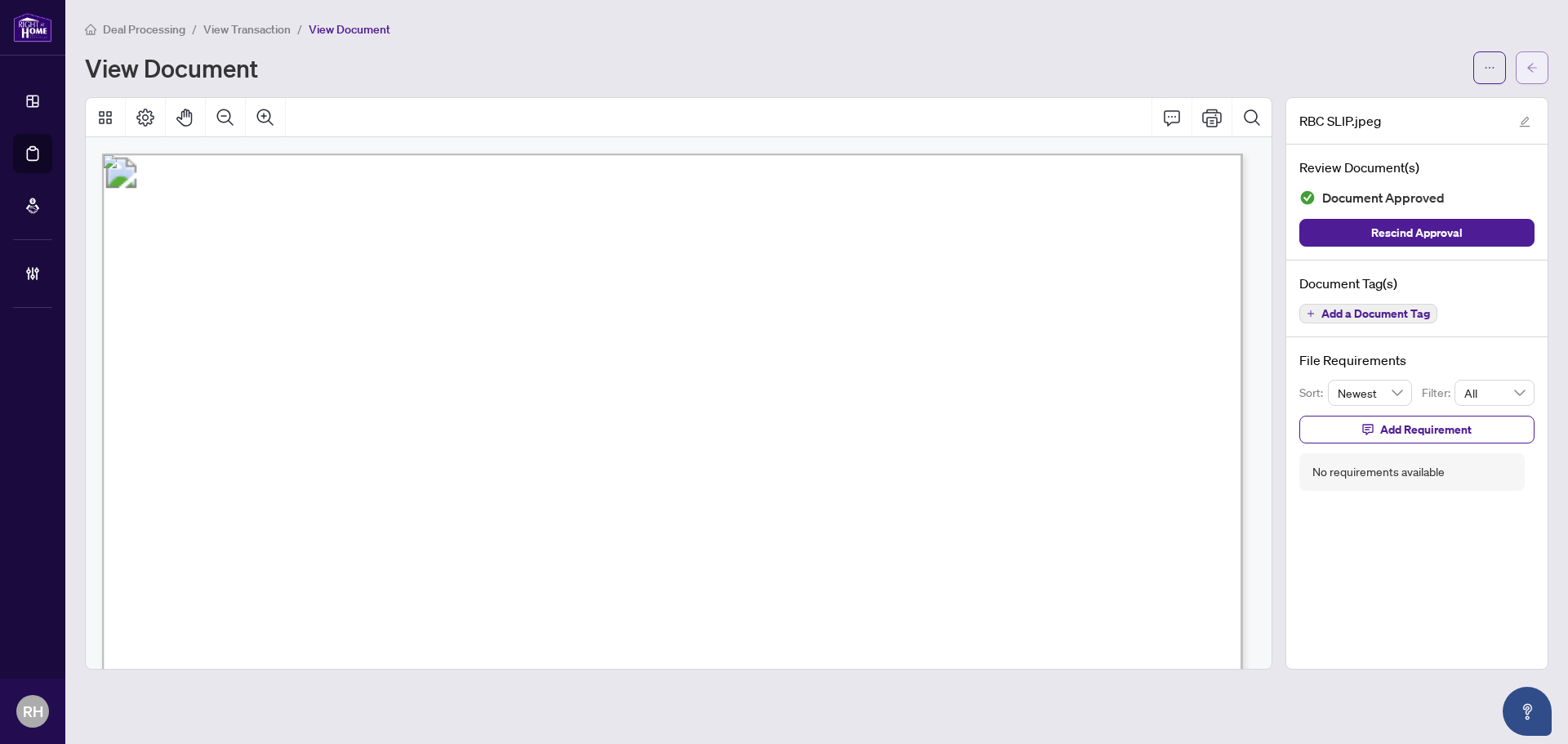
click at [1533, 72] on icon "arrow-left" at bounding box center [1531, 67] width 11 height 11
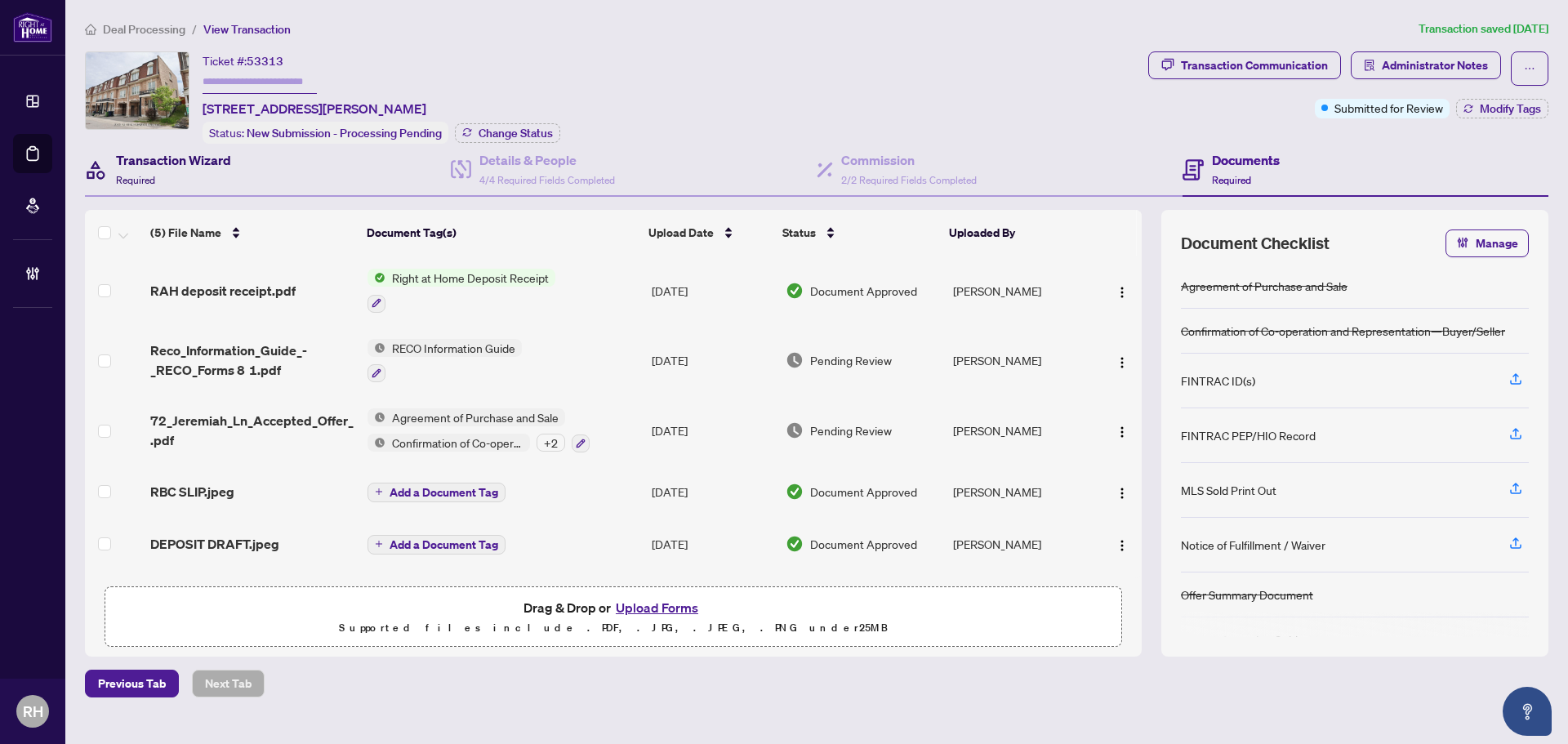
click at [207, 164] on h4 "Transaction Wizard" at bounding box center [174, 160] width 115 height 20
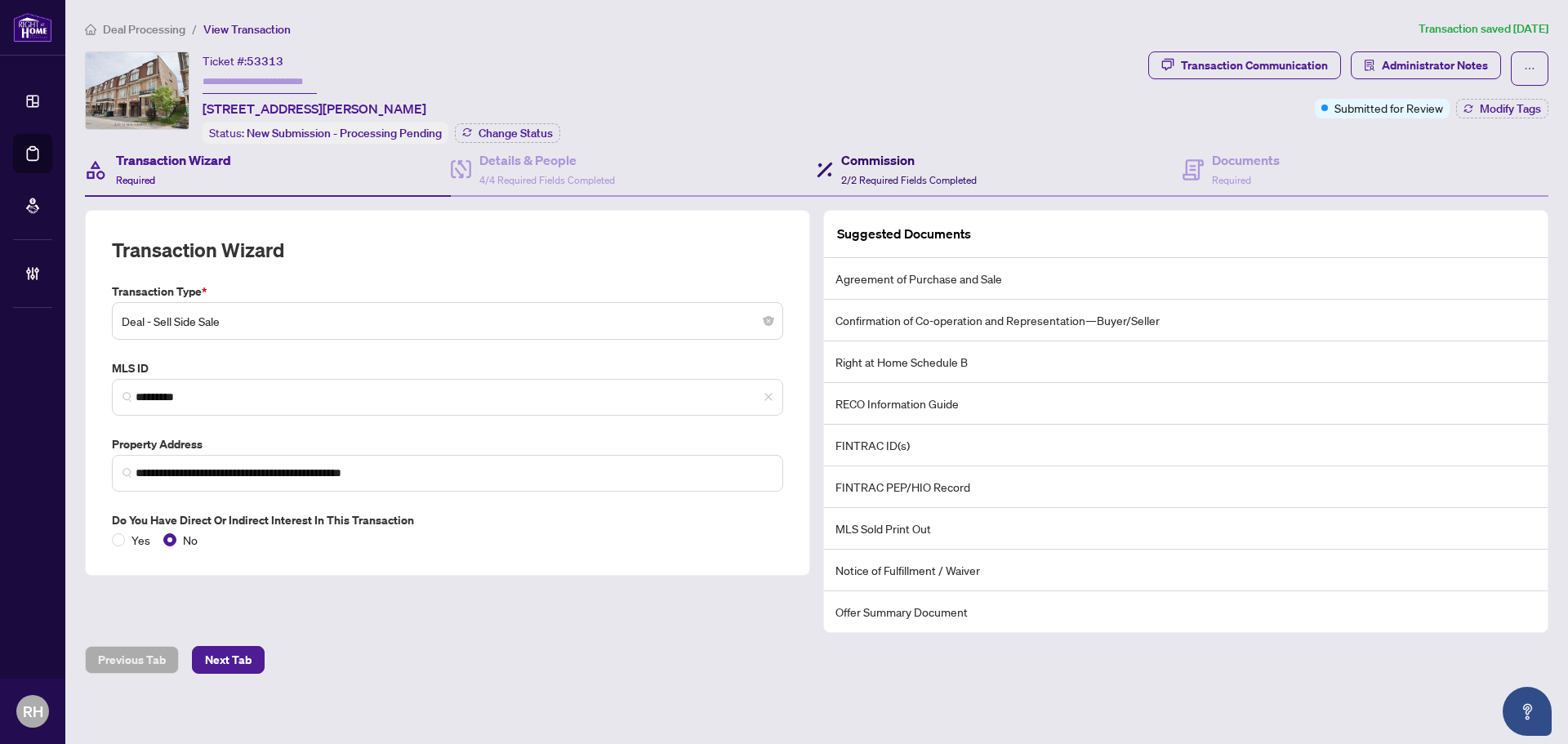
click at [889, 169] on div "Commission 2/2 Required Fields Completed" at bounding box center [909, 169] width 136 height 39
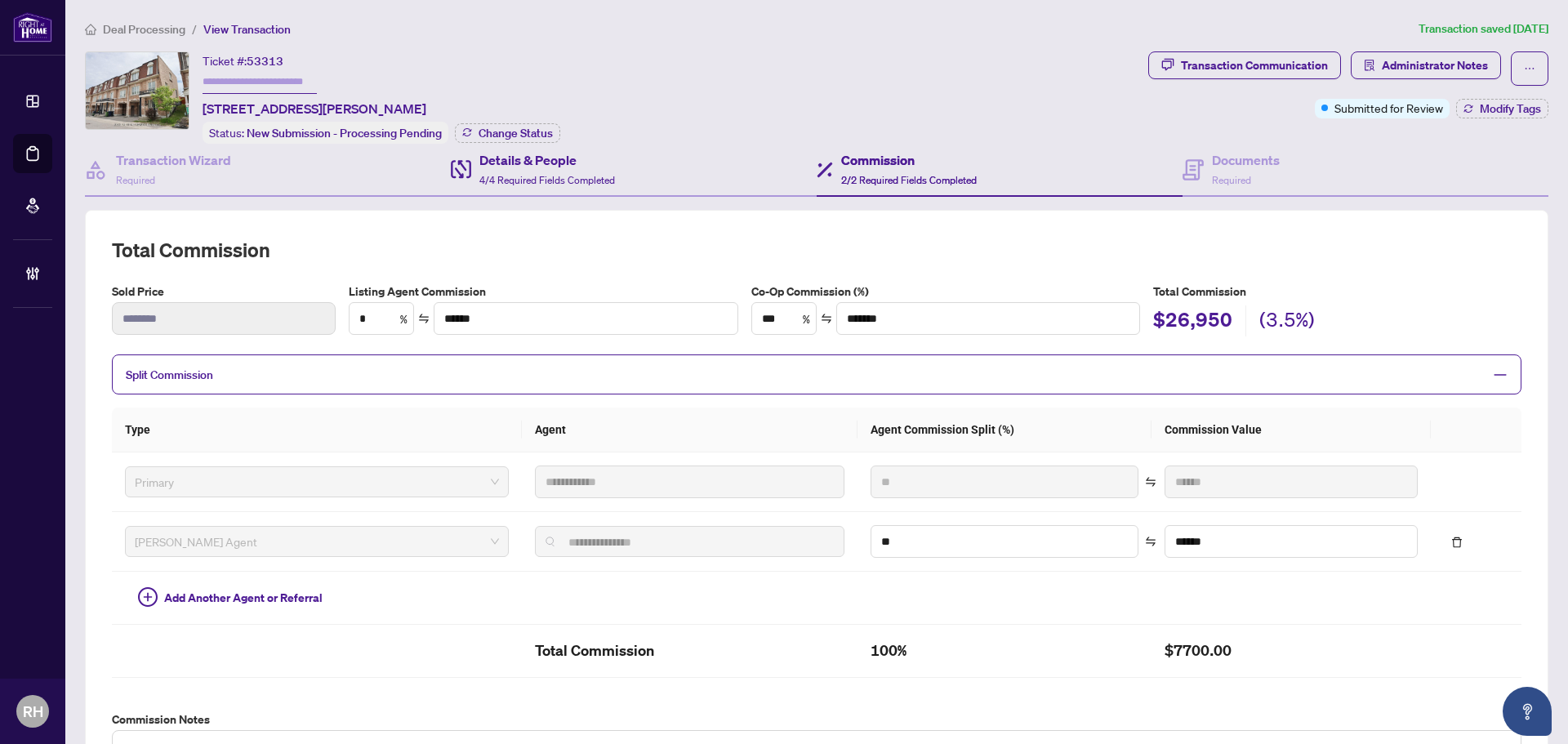
click at [646, 184] on div "Details & People 4/4 Required Fields Completed" at bounding box center [633, 170] width 366 height 53
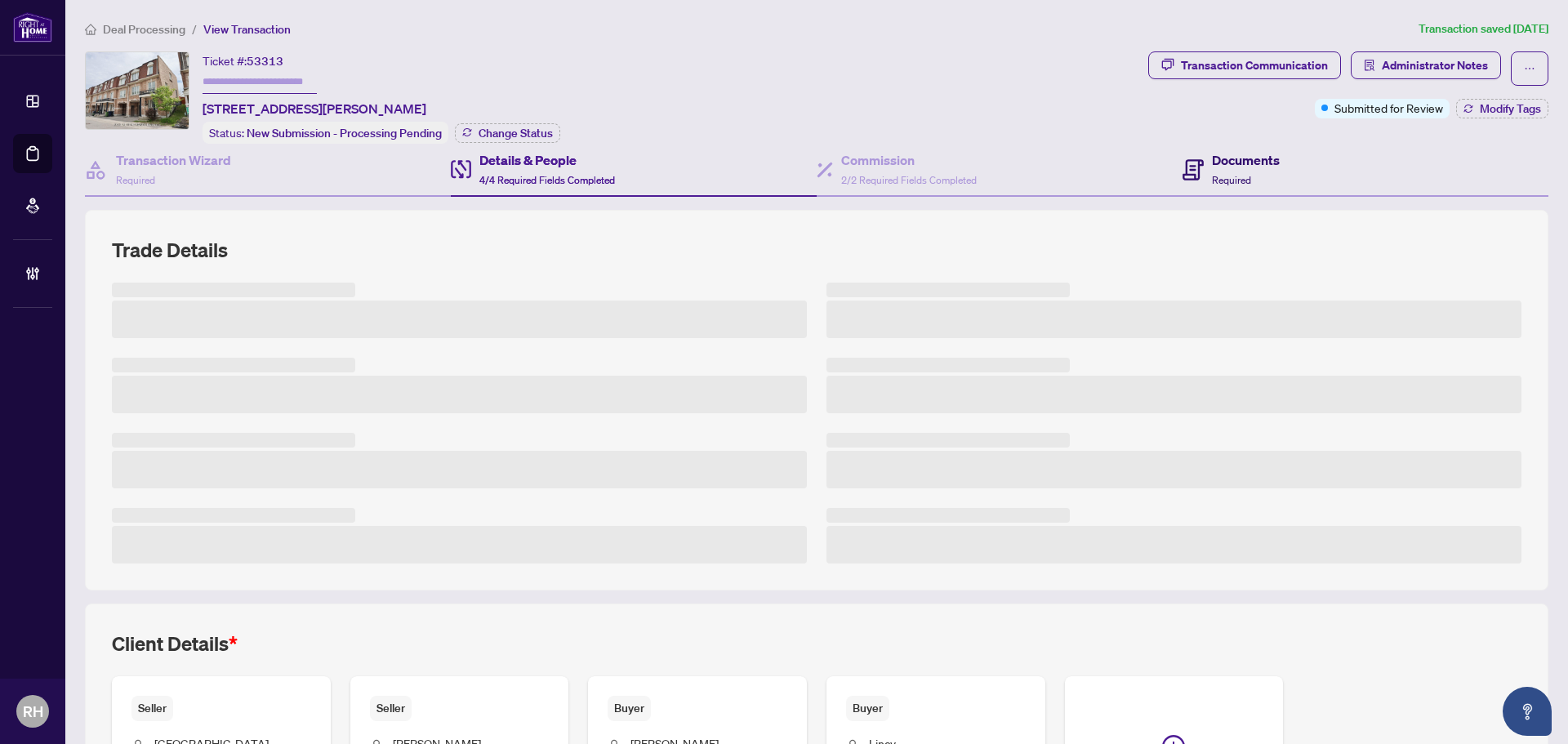
click at [1240, 175] on span "Required" at bounding box center [1232, 180] width 40 height 12
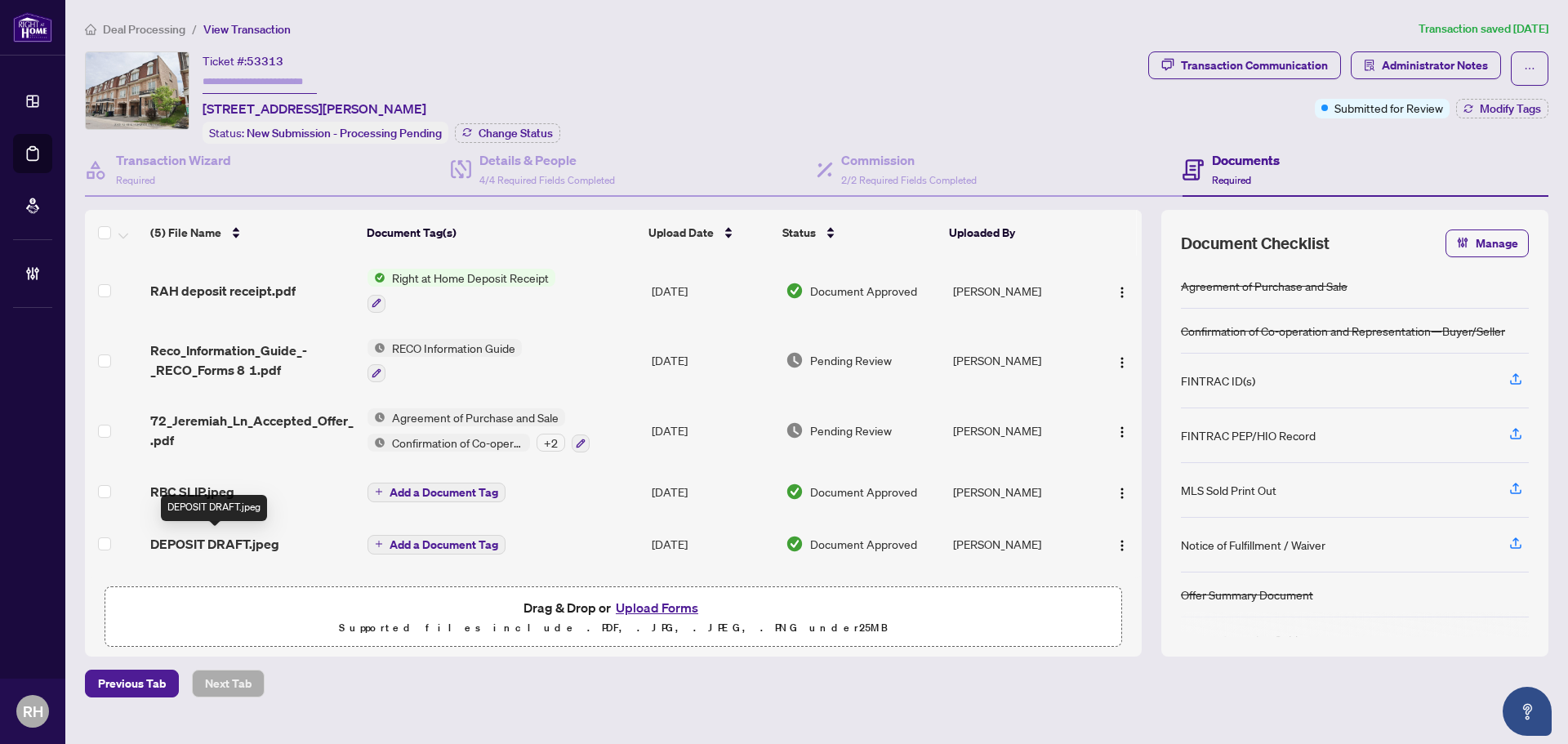
click at [218, 550] on span "DEPOSIT DRAFT.jpeg" at bounding box center [215, 544] width 129 height 20
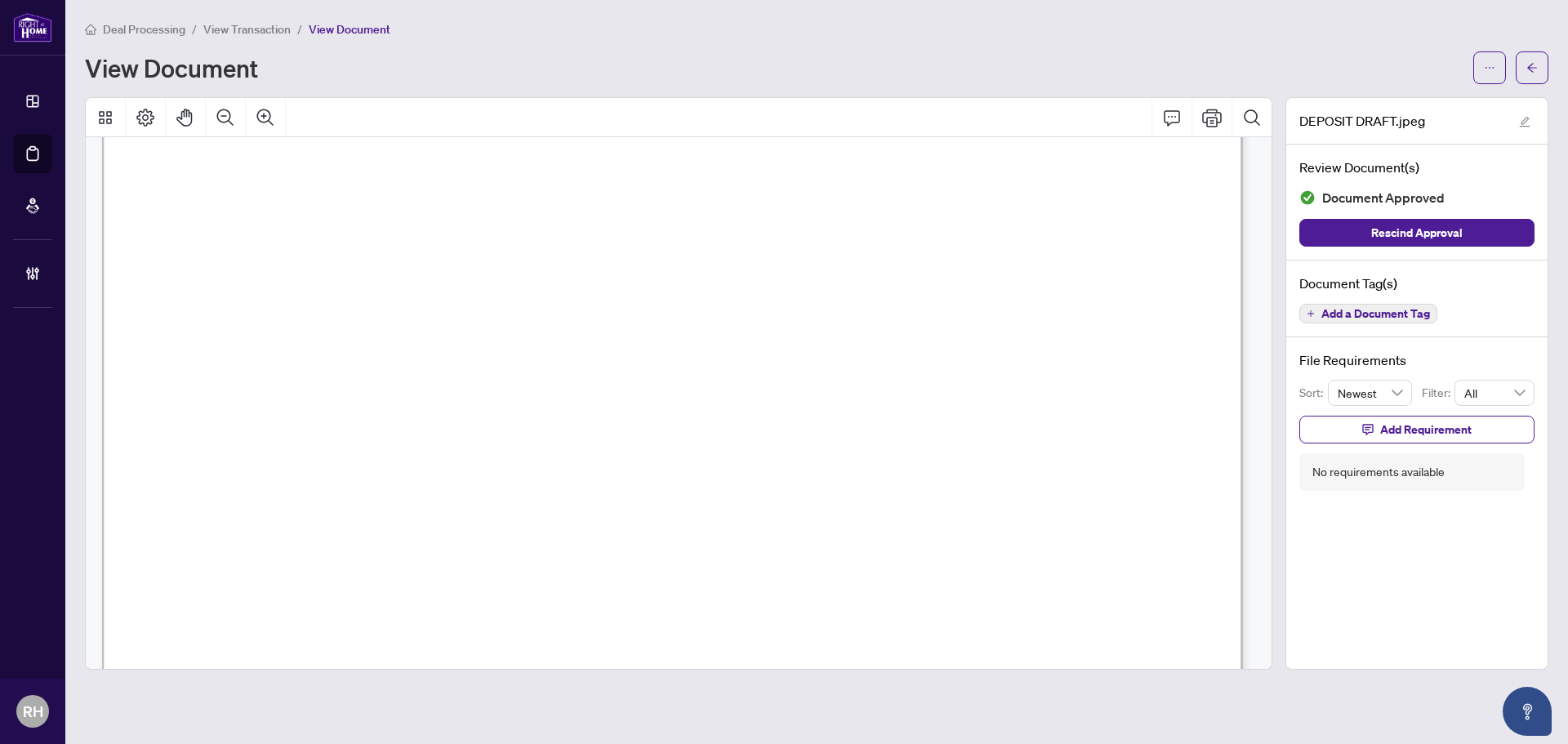
scroll to position [245, 0]
click at [1546, 72] on button "button" at bounding box center [1532, 68] width 33 height 33
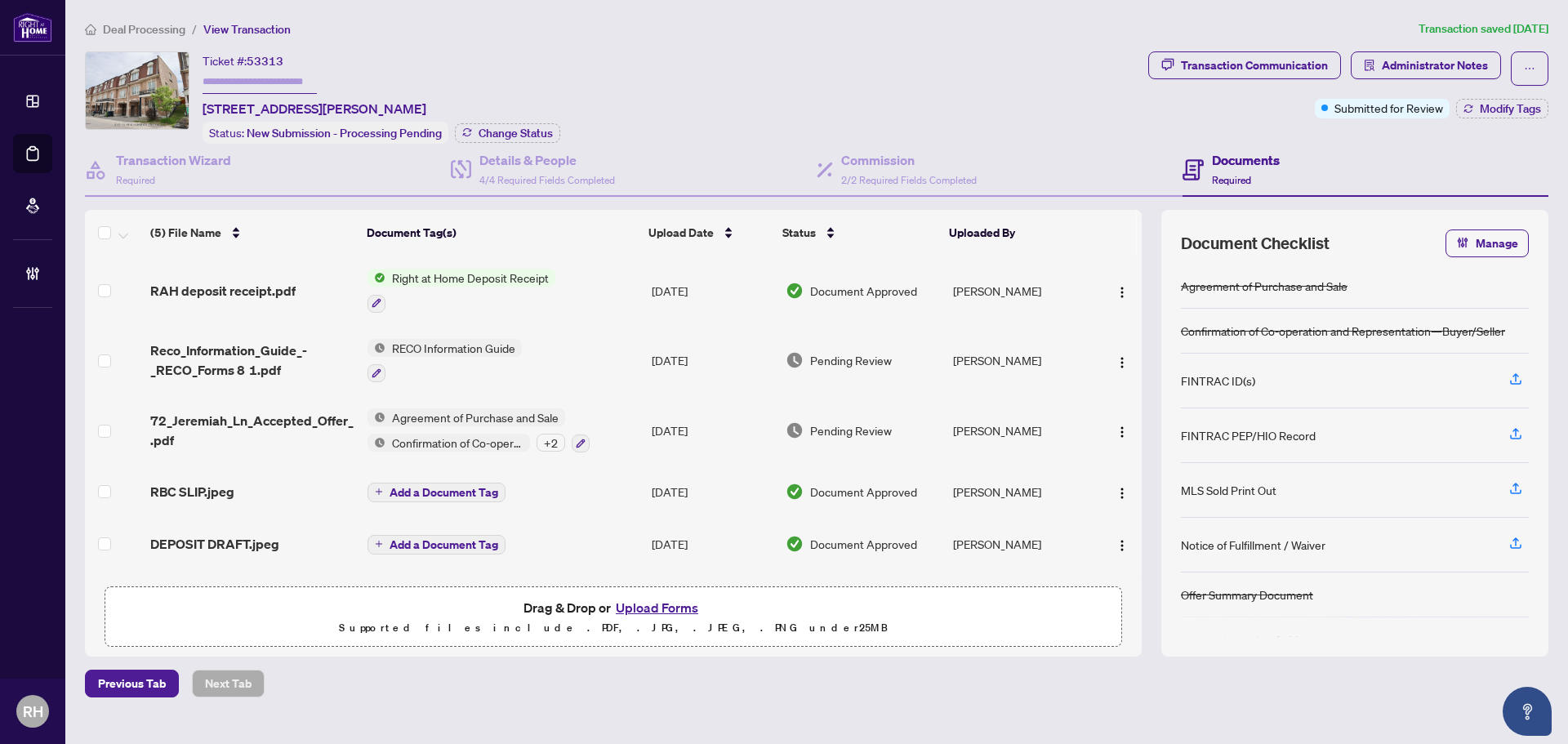
click at [278, 489] on div "RBC SLIP.jpeg" at bounding box center [252, 491] width 204 height 20
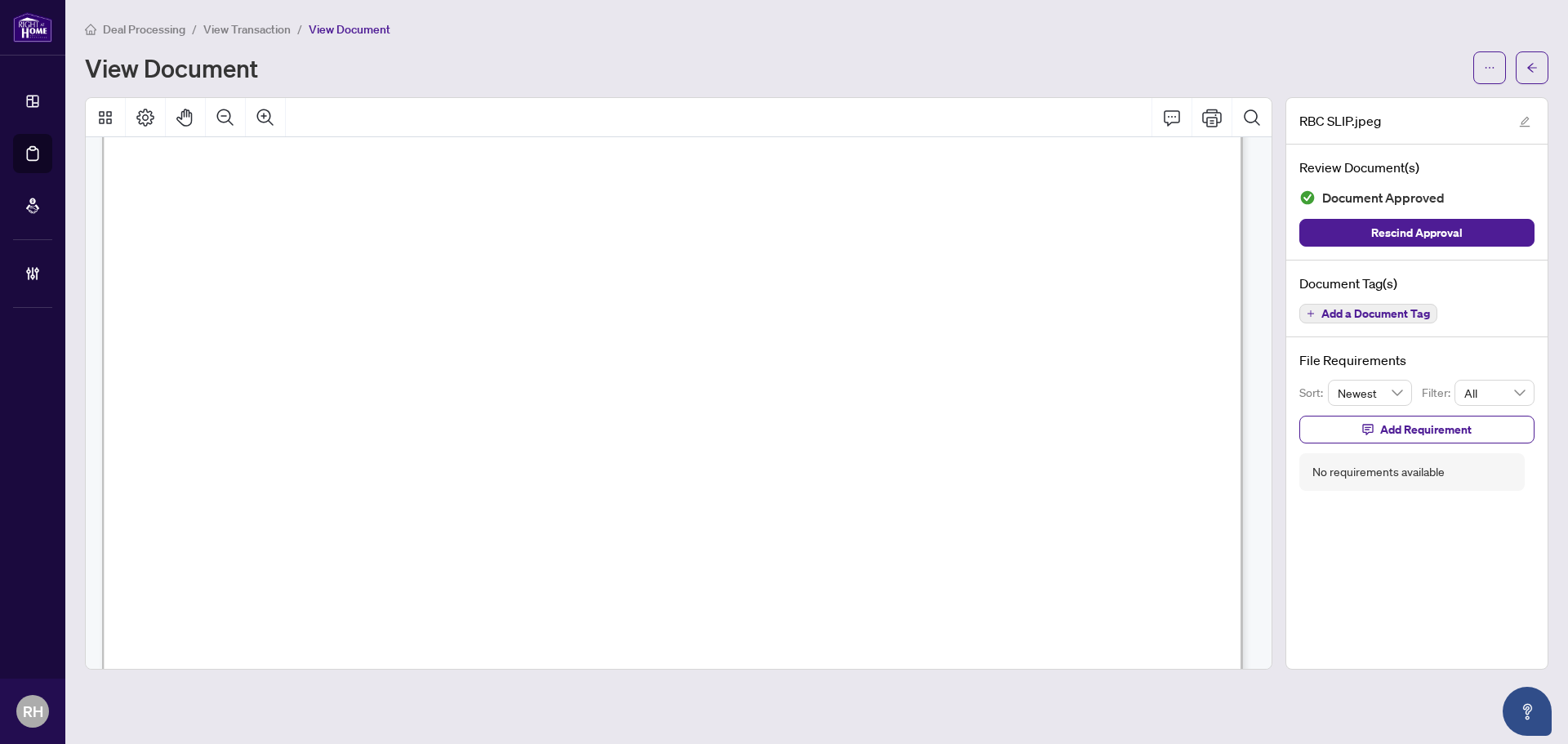
scroll to position [327, 0]
click at [1528, 63] on icon "arrow-left" at bounding box center [1531, 67] width 11 height 11
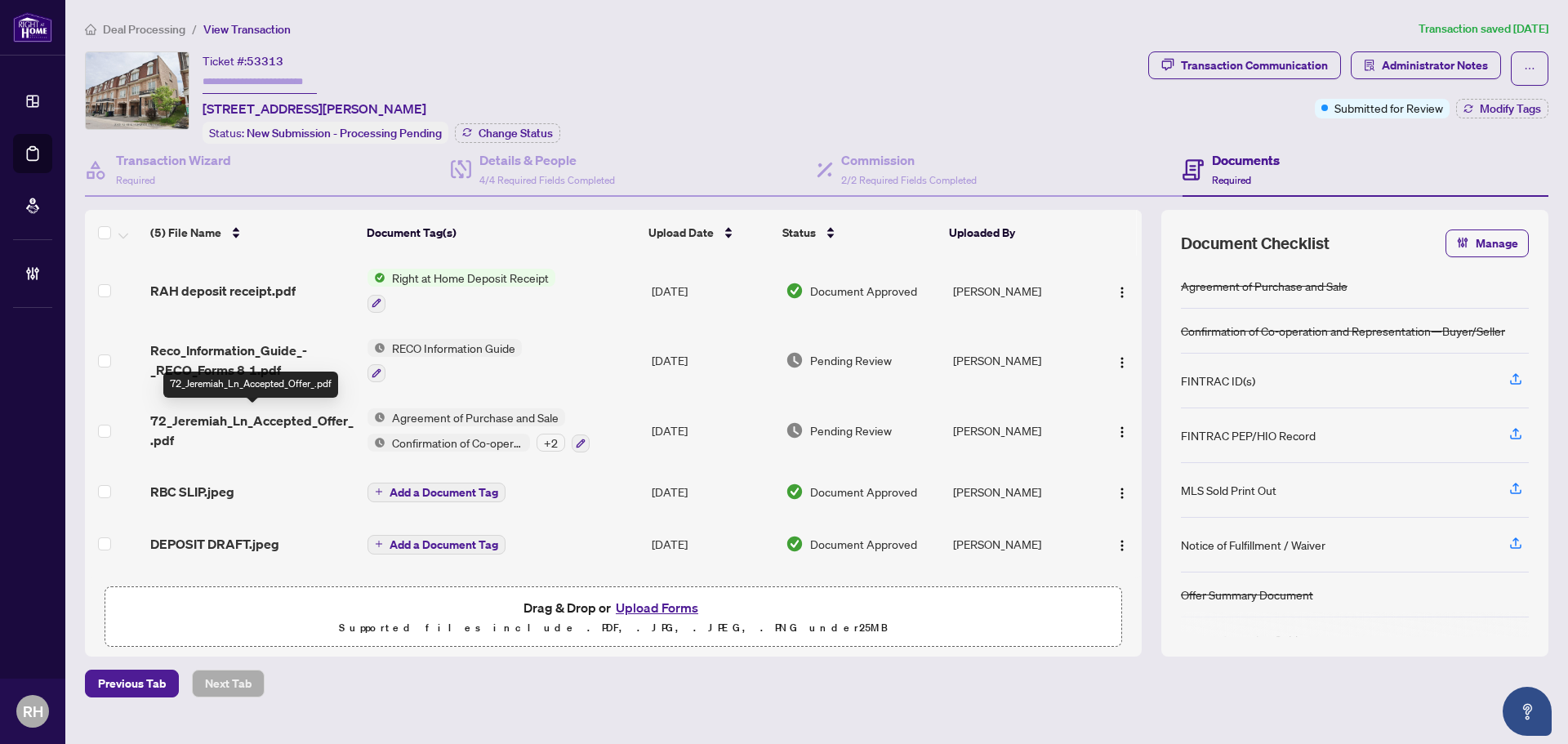
click at [305, 427] on span "72_Jeremiah_Ln_Accepted_Offer_.pdf" at bounding box center [252, 431] width 204 height 40
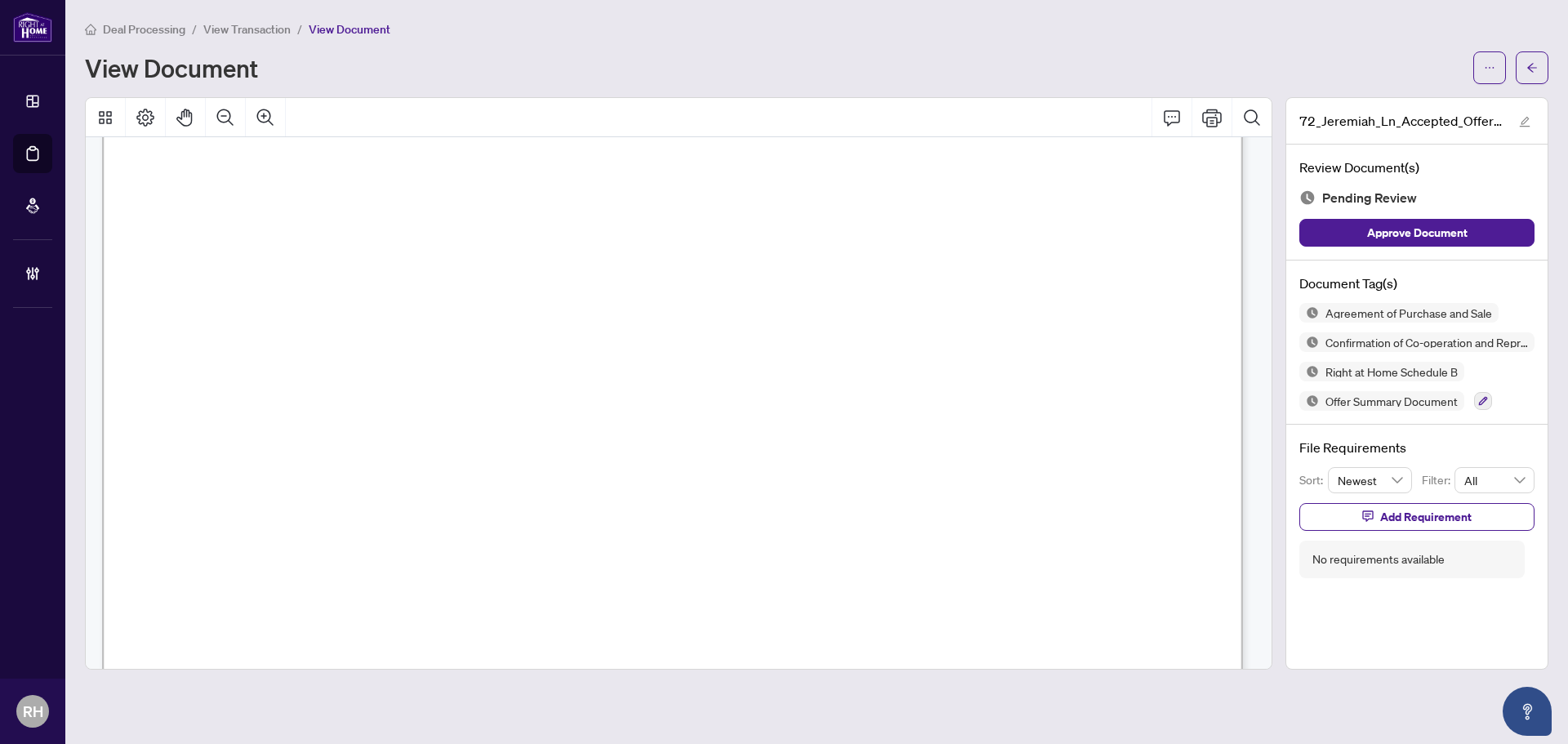
scroll to position [2204, 0]
click at [1530, 75] on span "button" at bounding box center [1531, 68] width 11 height 26
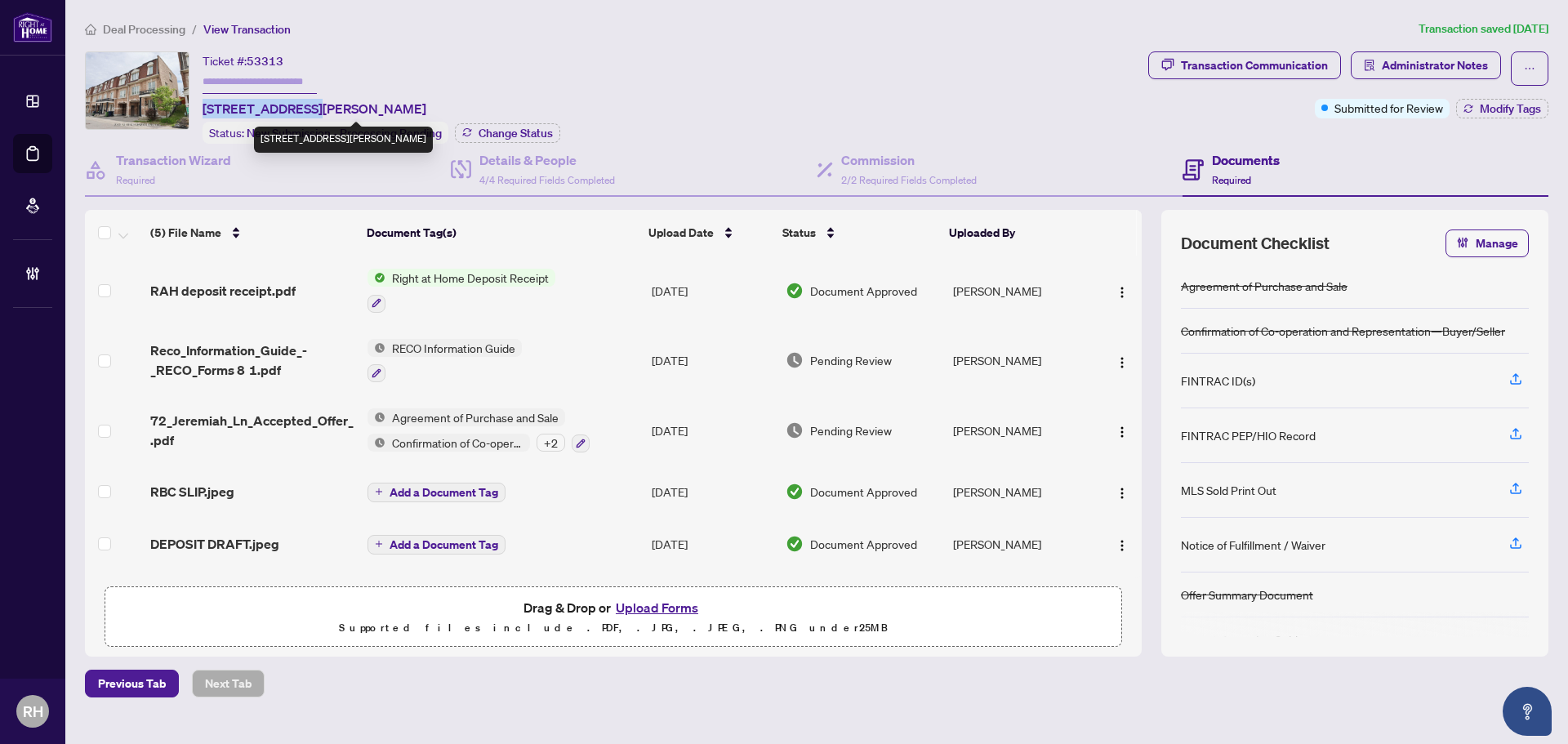
drag, startPoint x: 203, startPoint y: 105, endPoint x: 302, endPoint y: 109, distance: 99.1
click at [302, 109] on span "72 Jeremiah Lane, Toronto, Ontario M1J 0A4, Canada" at bounding box center [314, 108] width 224 height 20
copy span "72 Jeremiah Lane"
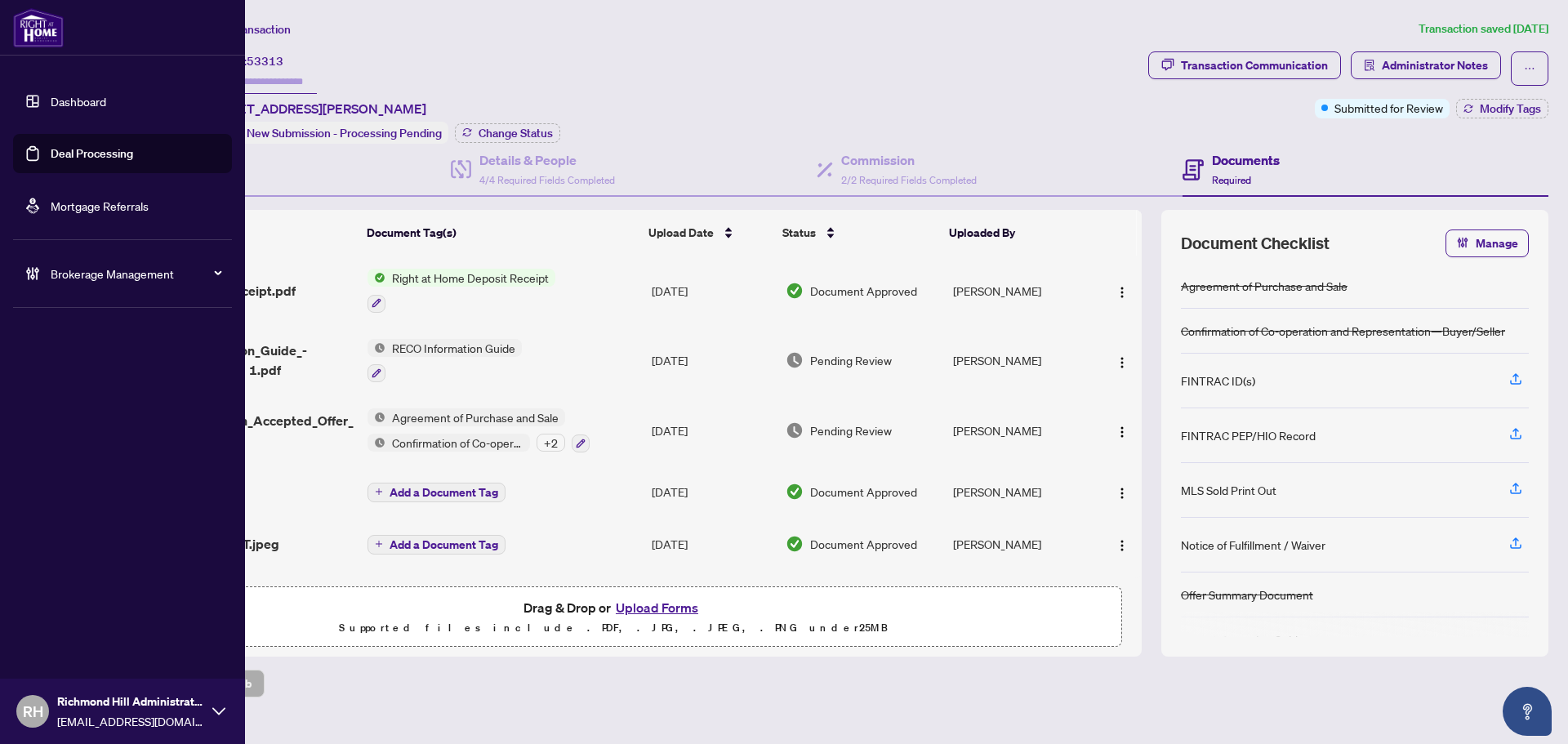
click at [52, 151] on link "Deal Processing" at bounding box center [92, 153] width 83 height 15
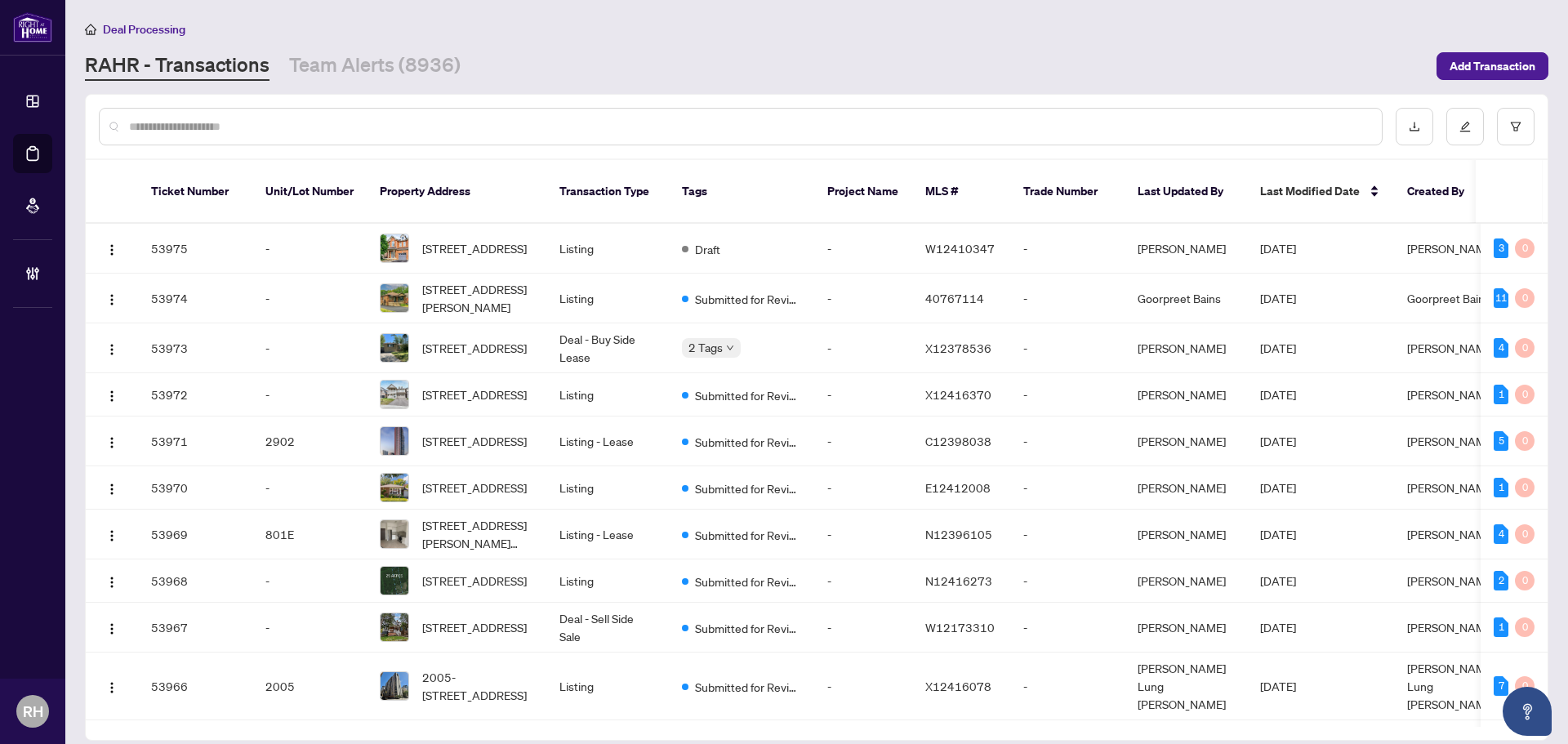
click at [369, 126] on input "text" at bounding box center [748, 126] width 1239 height 18
paste input "**********"
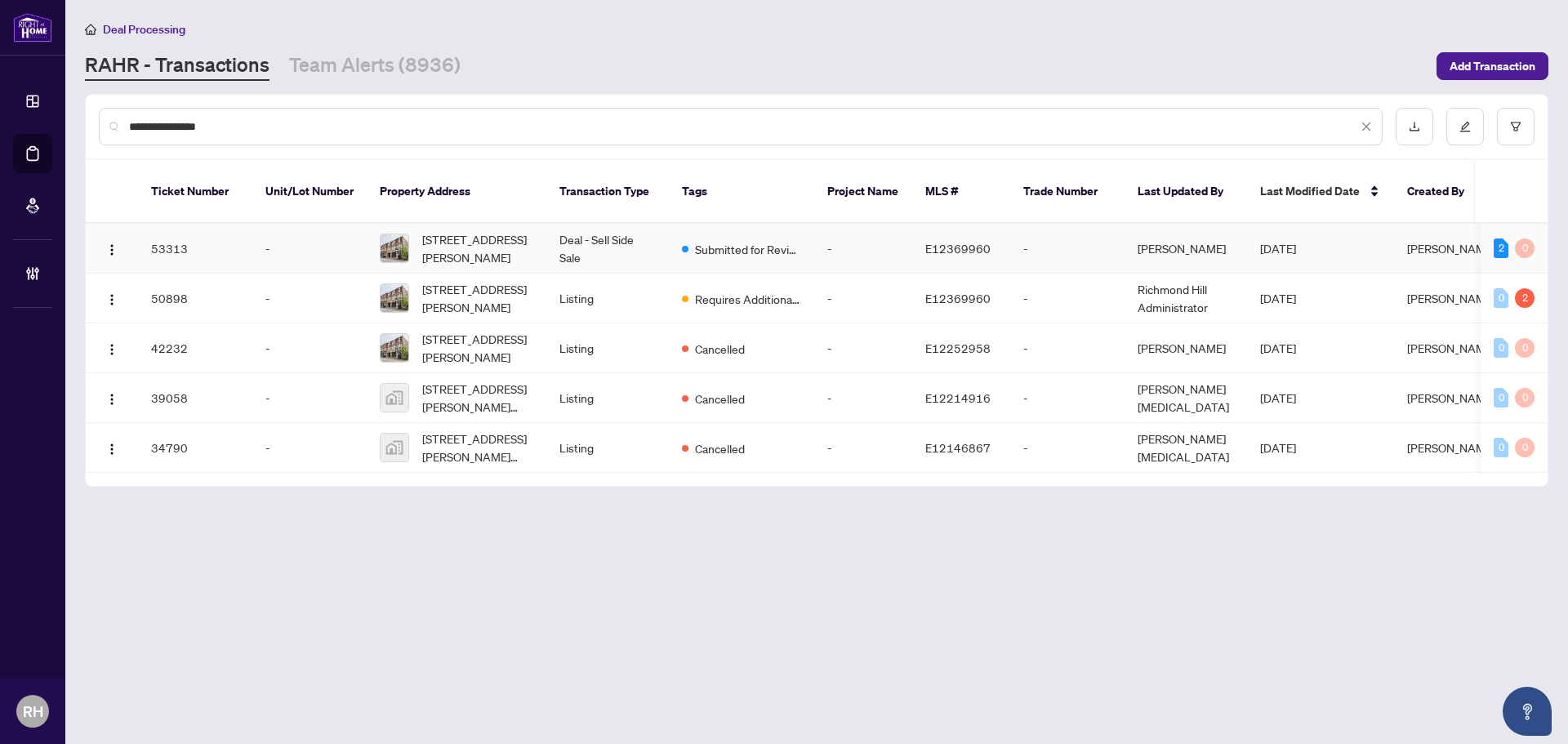
type input "**********"
click at [826, 234] on td "-" at bounding box center [864, 249] width 98 height 50
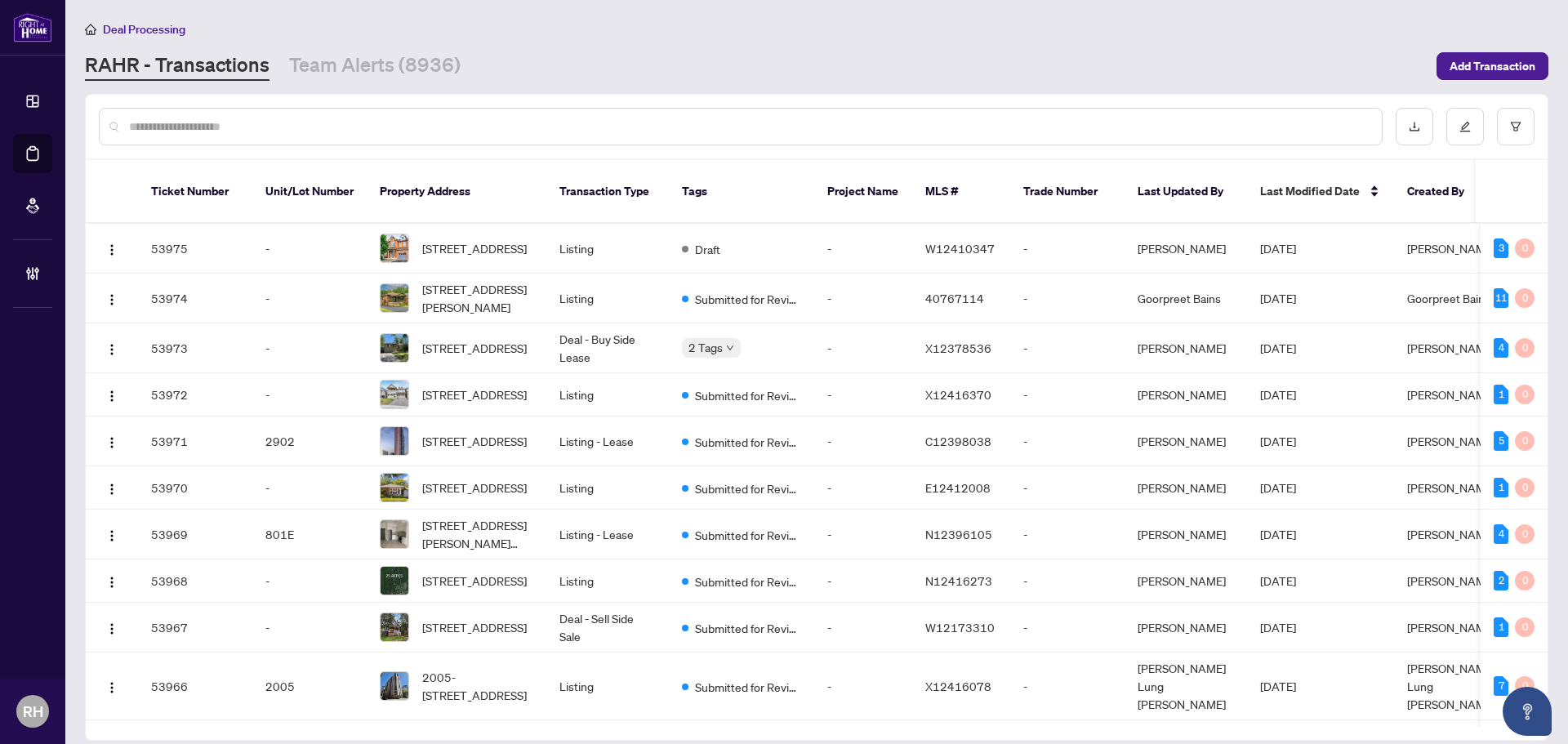
click at [427, 137] on div at bounding box center [741, 126] width 1283 height 38
click at [421, 116] on div at bounding box center [741, 126] width 1283 height 38
click at [421, 118] on input "text" at bounding box center [748, 126] width 1239 height 18
paste input "**********"
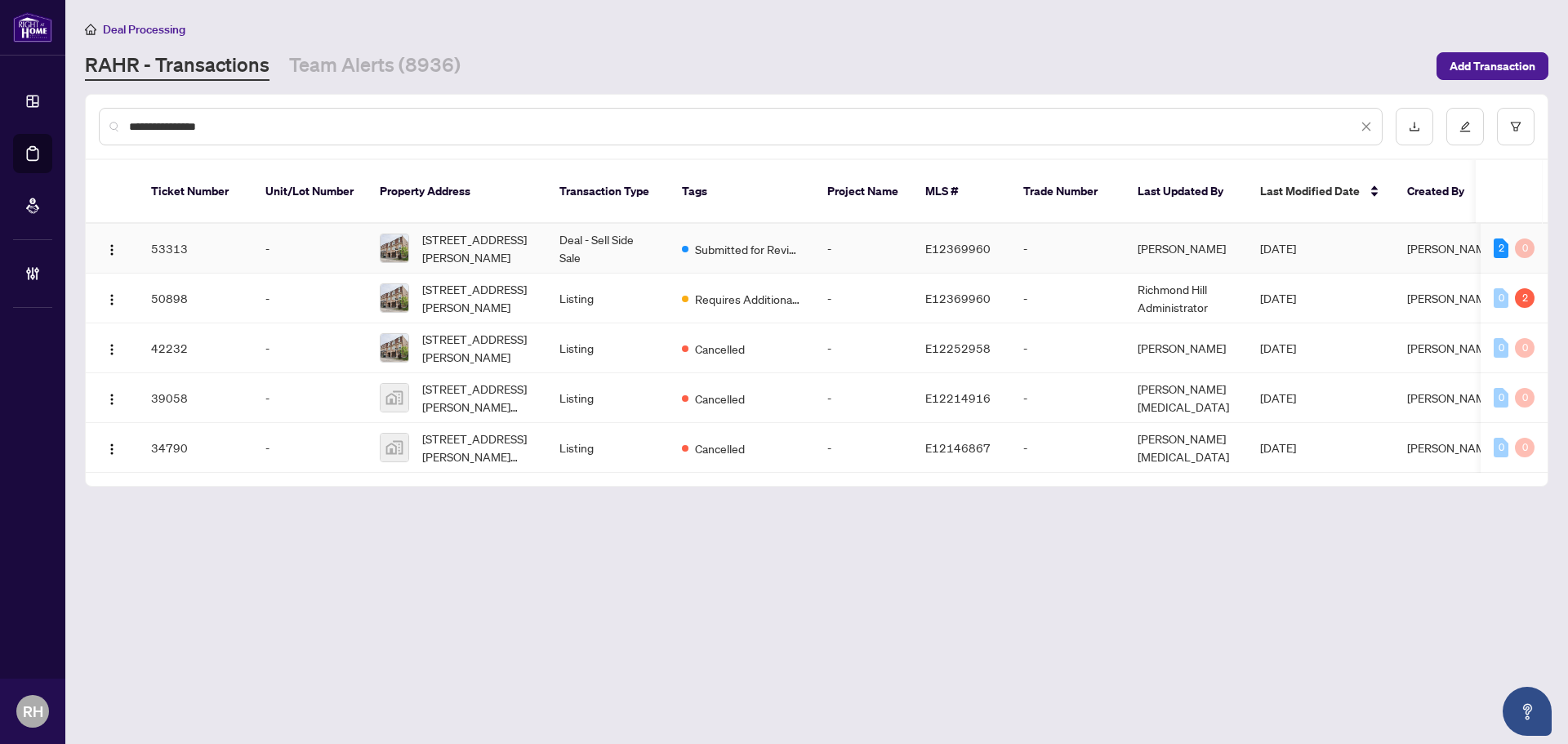
type input "**********"
click at [657, 228] on td "Deal - Sell Side Sale" at bounding box center [607, 249] width 122 height 50
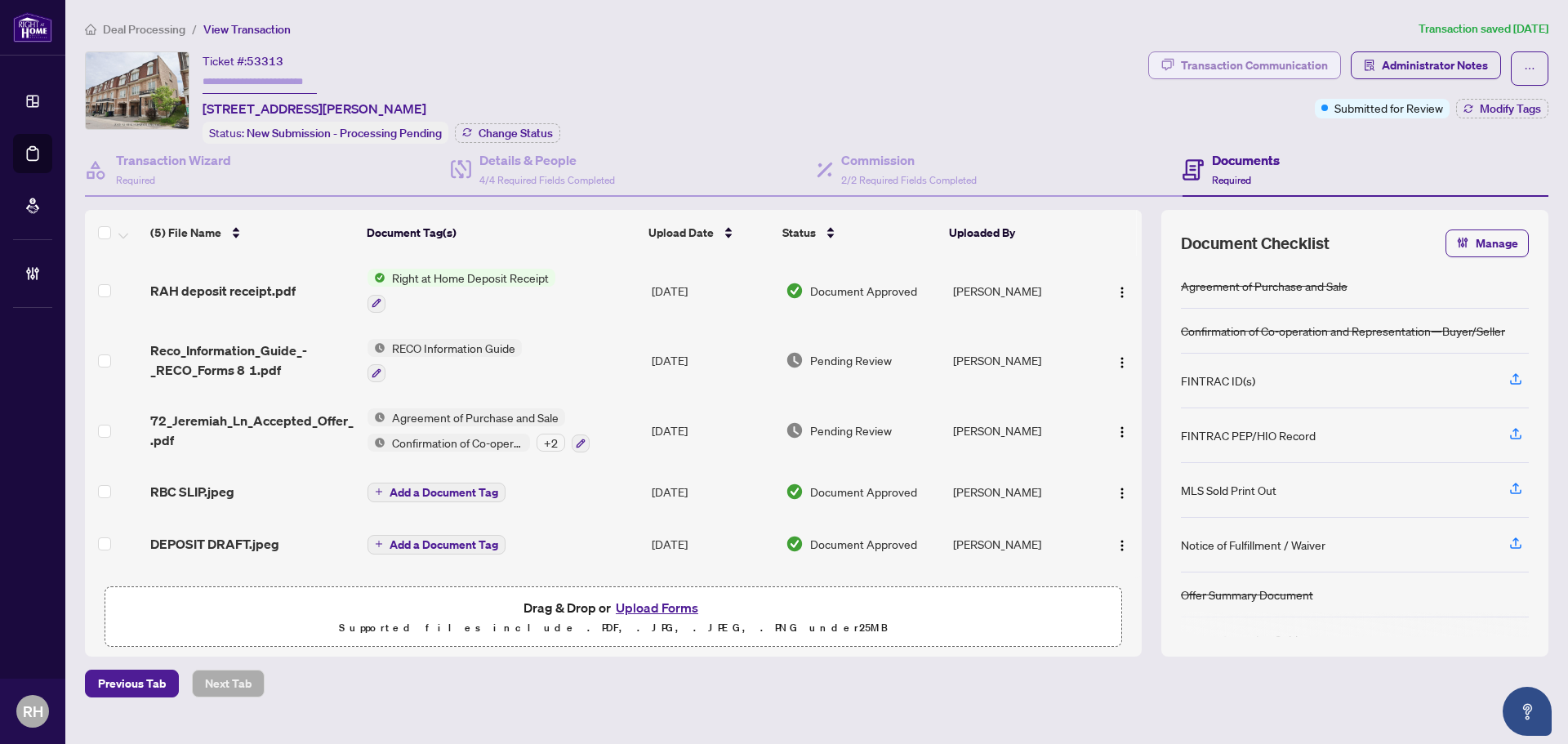
click at [1203, 68] on div "Transaction Communication" at bounding box center [1254, 65] width 147 height 26
type textarea "**********"
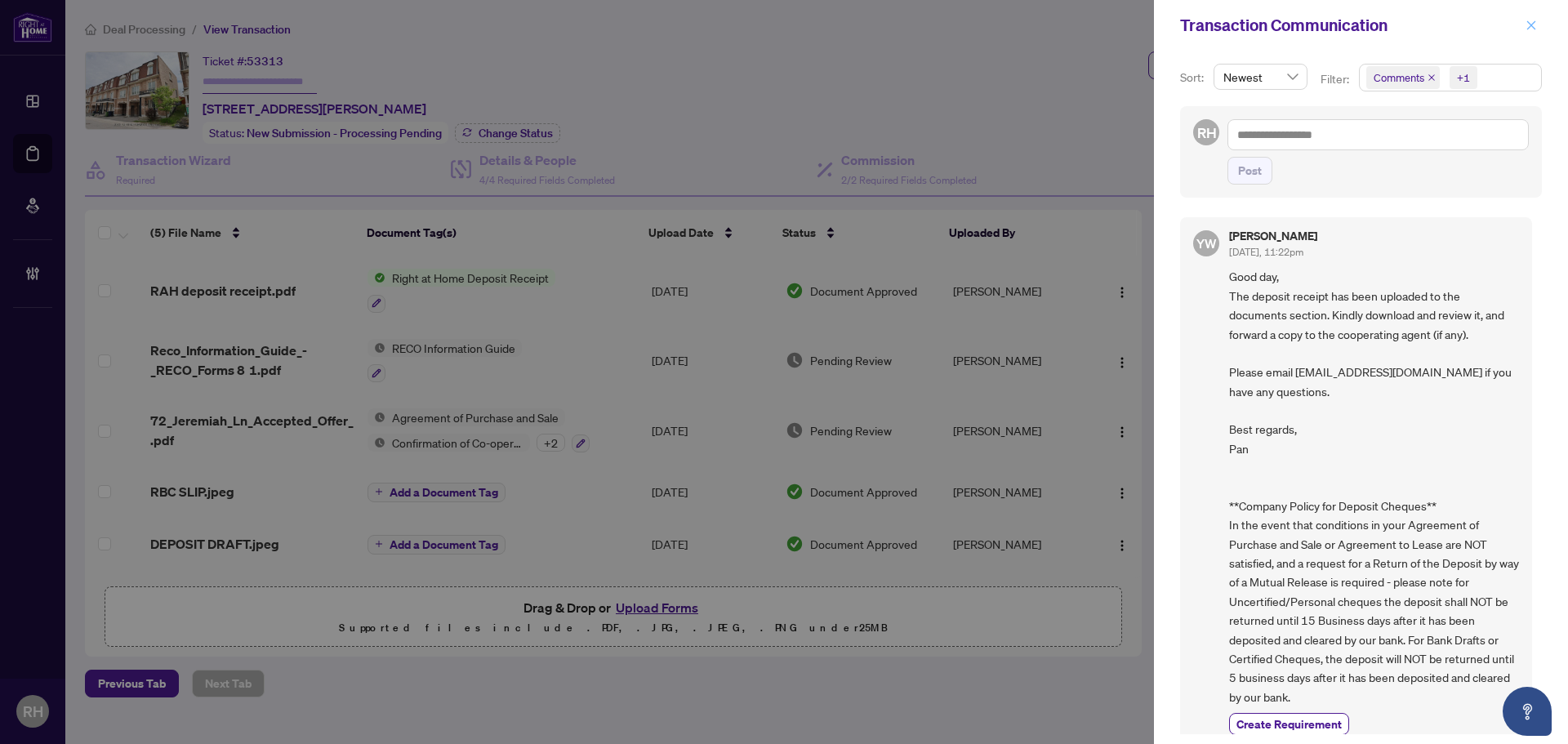
click at [1523, 16] on button "button" at bounding box center [1531, 25] width 22 height 20
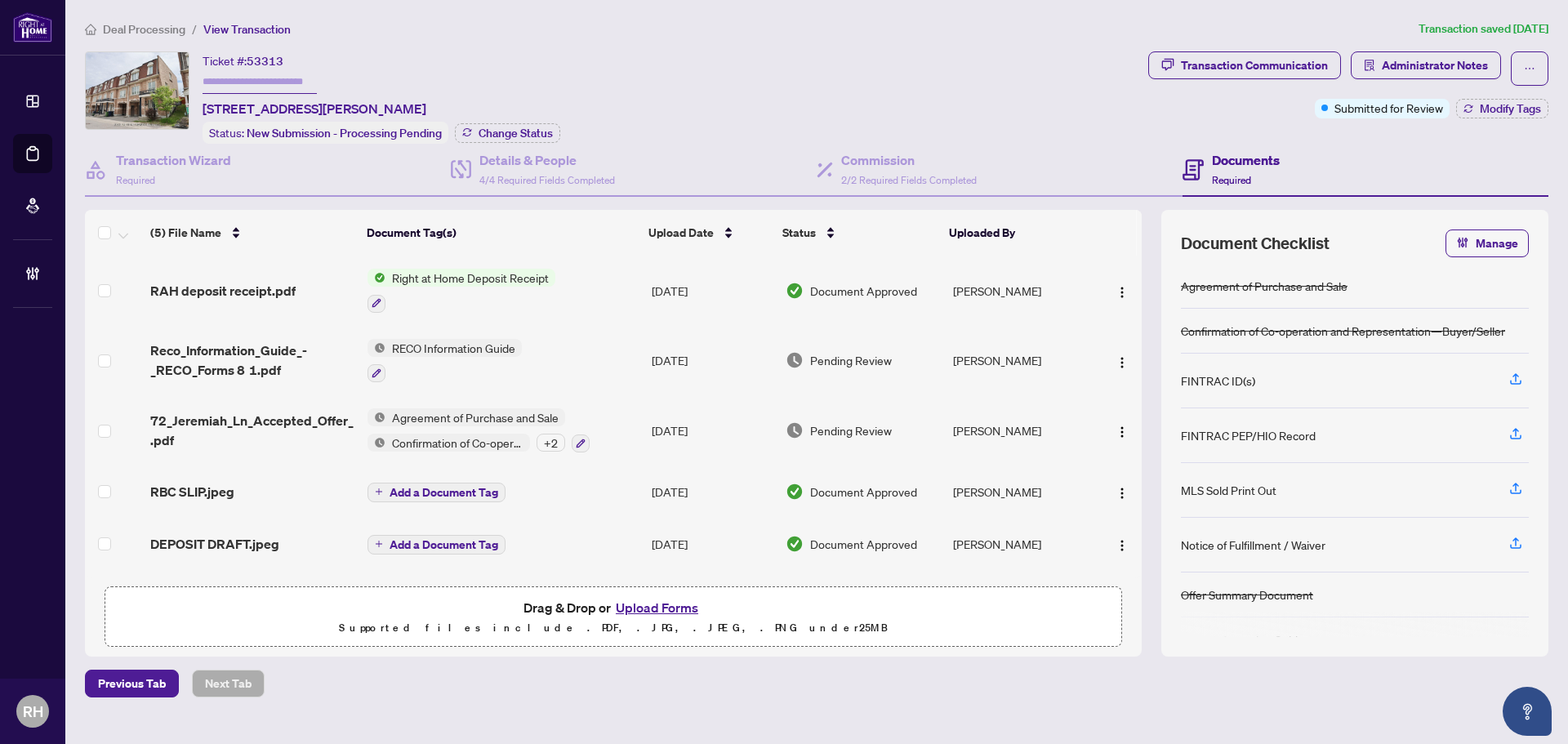
click at [199, 267] on td "RAH deposit receipt.pdf" at bounding box center [252, 291] width 218 height 71
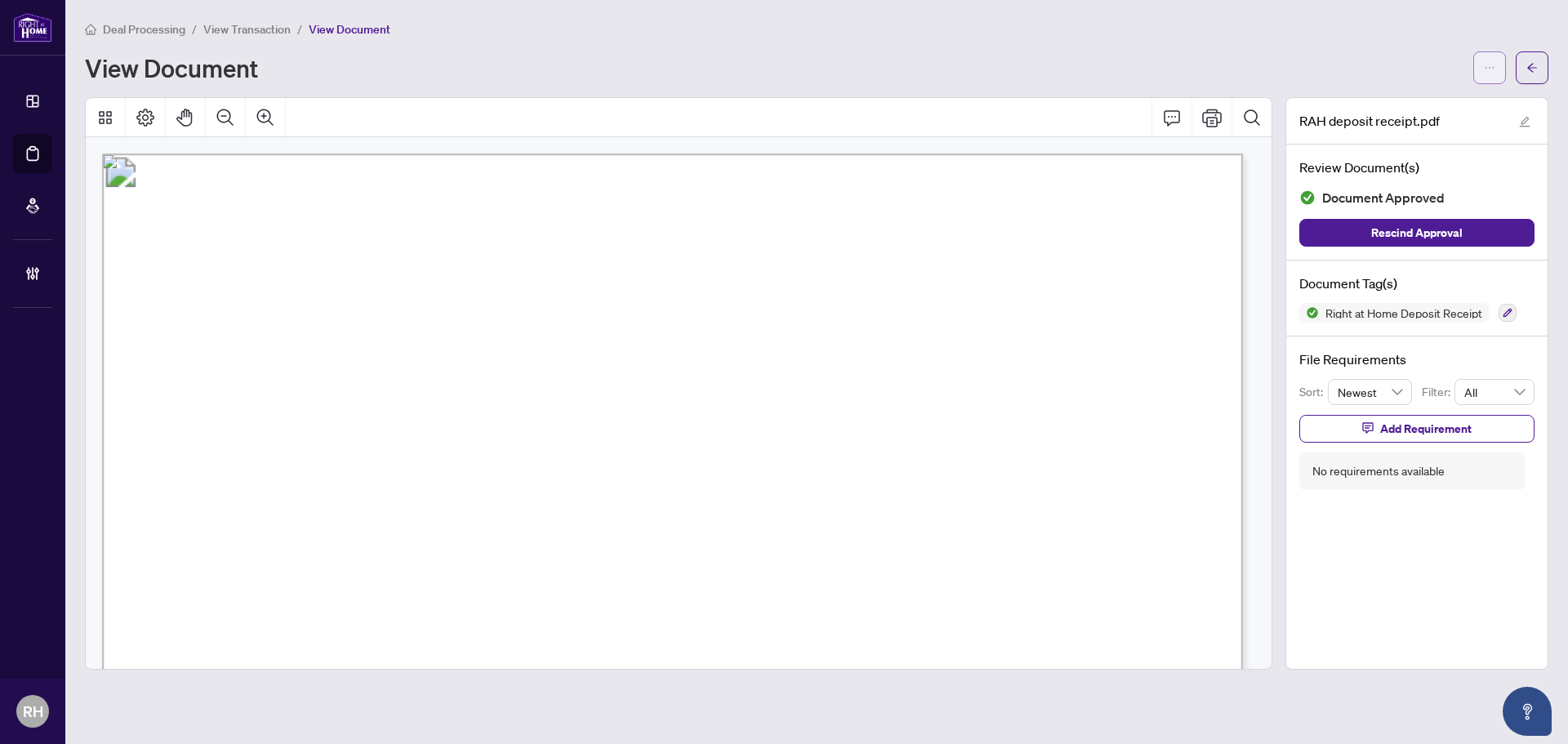
click at [1485, 71] on icon "ellipsis" at bounding box center [1489, 67] width 11 height 11
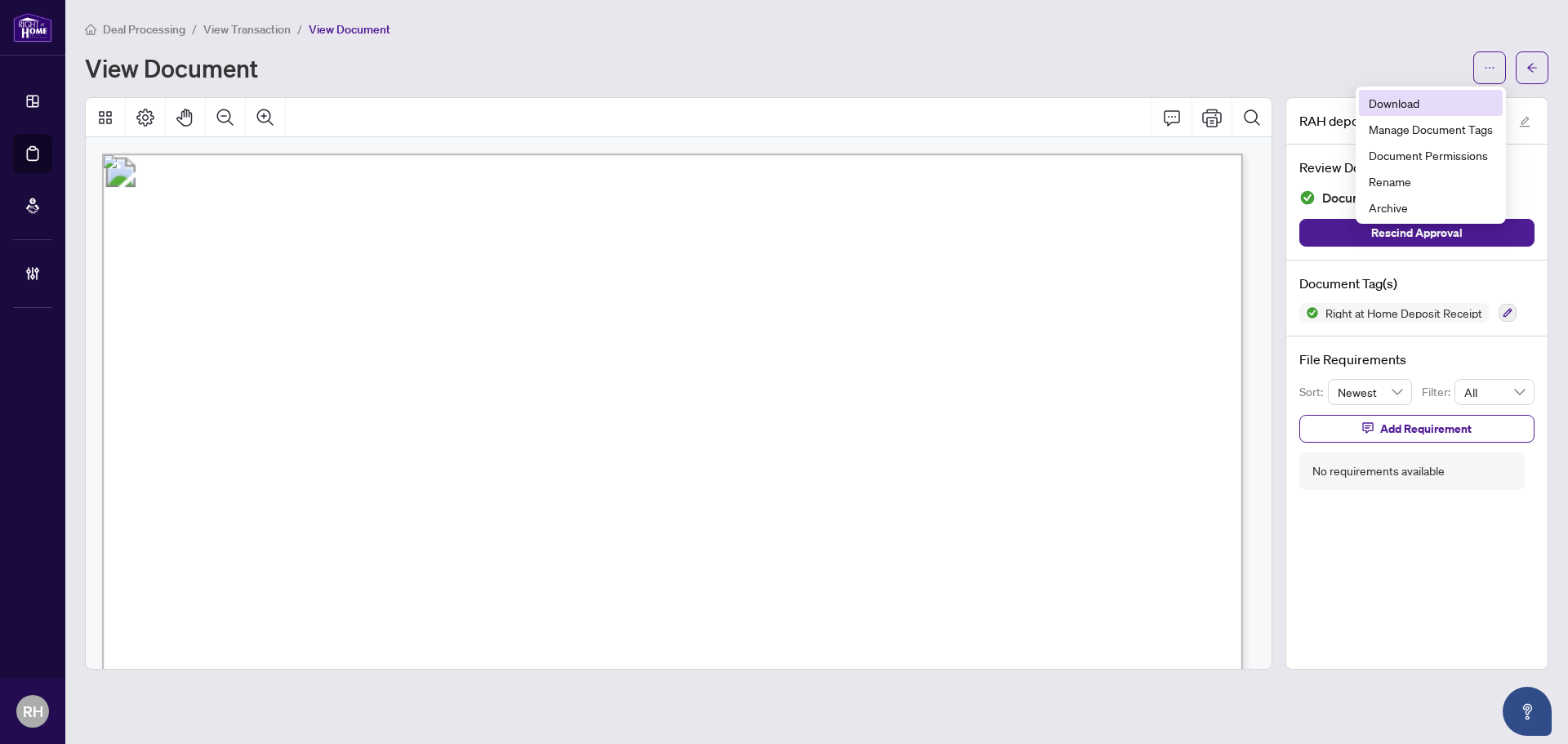
click at [1410, 104] on span "Download" at bounding box center [1430, 102] width 124 height 18
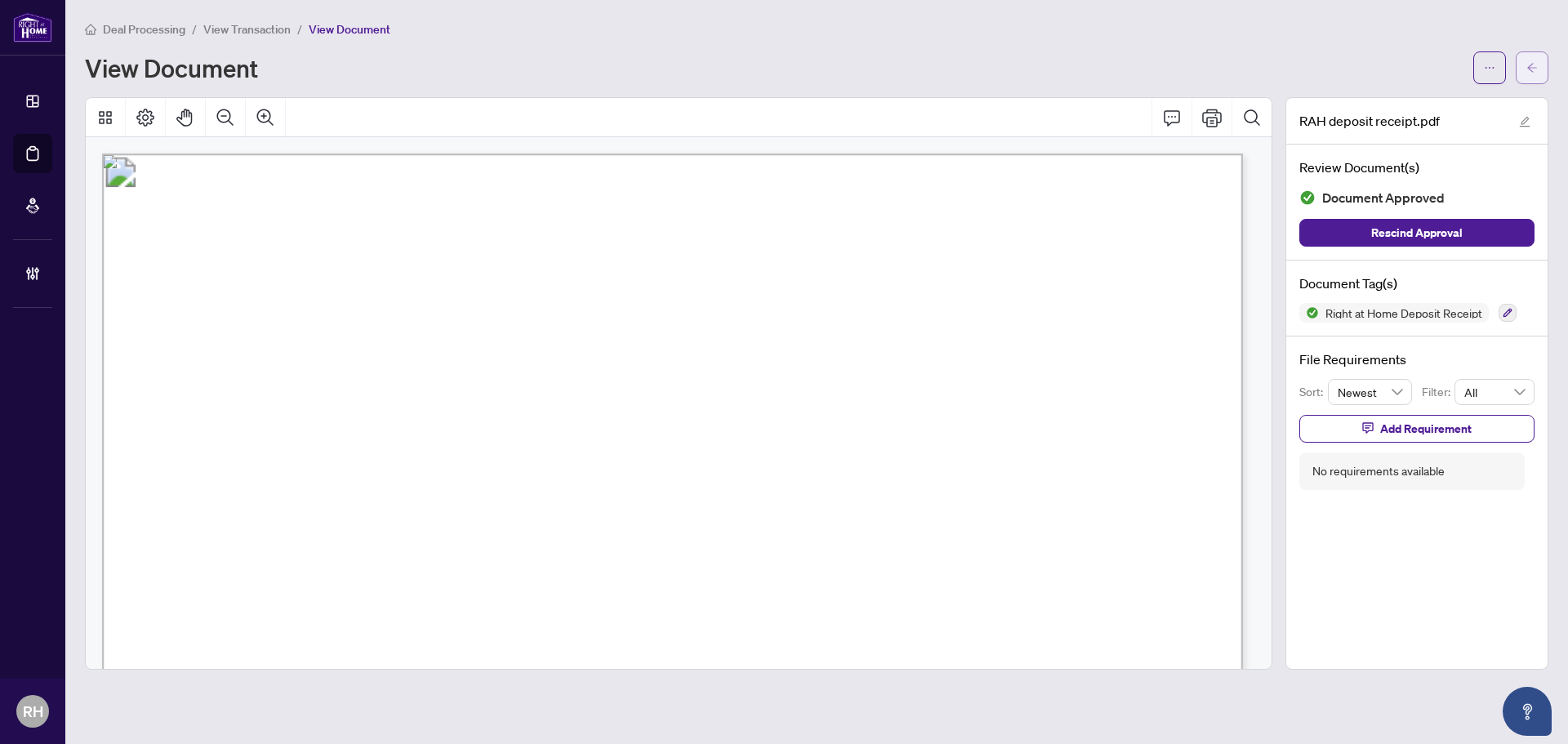
click at [1532, 70] on icon "arrow-left" at bounding box center [1531, 67] width 11 height 11
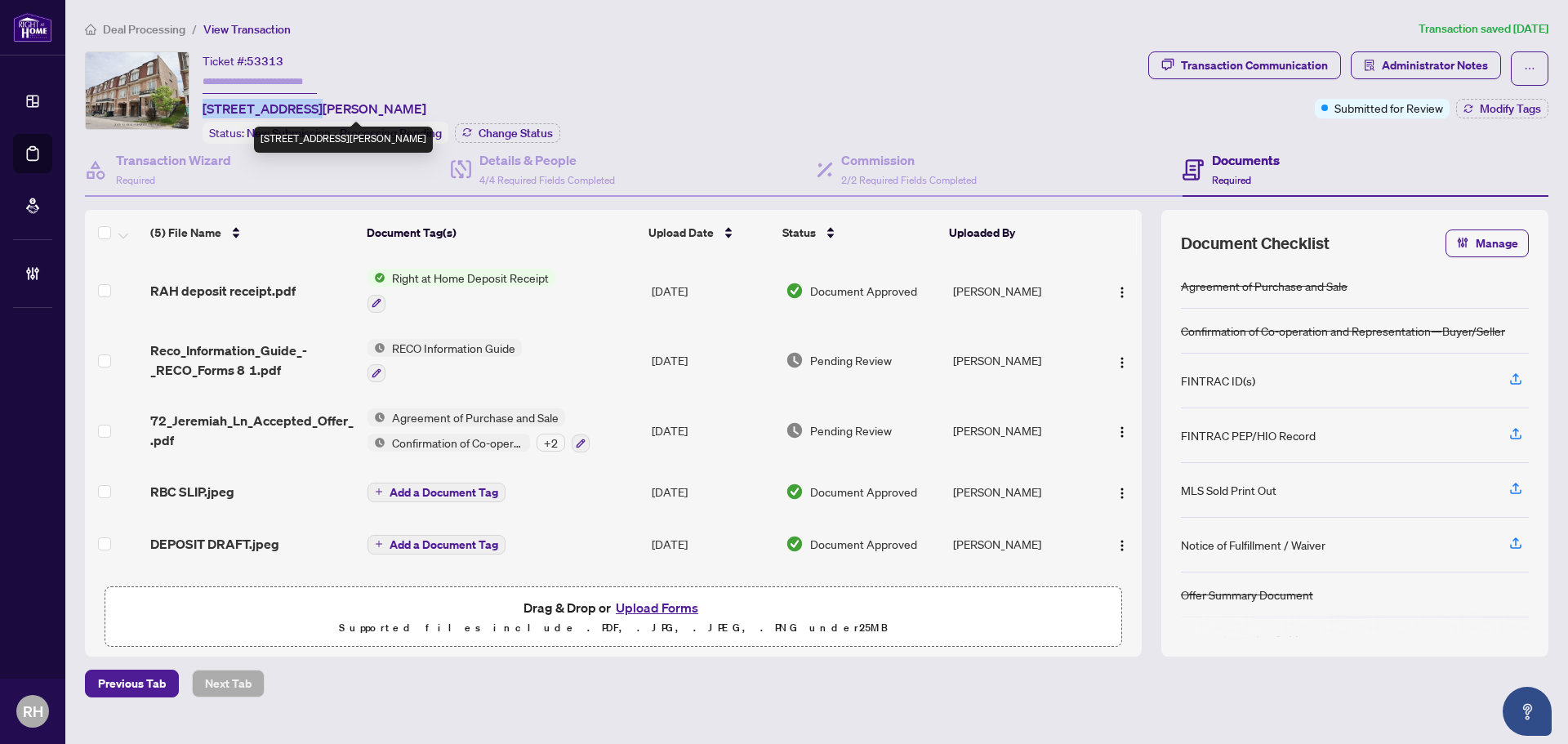
drag, startPoint x: 202, startPoint y: 108, endPoint x: 304, endPoint y: 110, distance: 102.0
click at [304, 110] on span "72 Jeremiah Lane, Toronto, Ontario M1J 0A4, Canada" at bounding box center [314, 108] width 224 height 20
copy span "72 Jeremiah Lane"
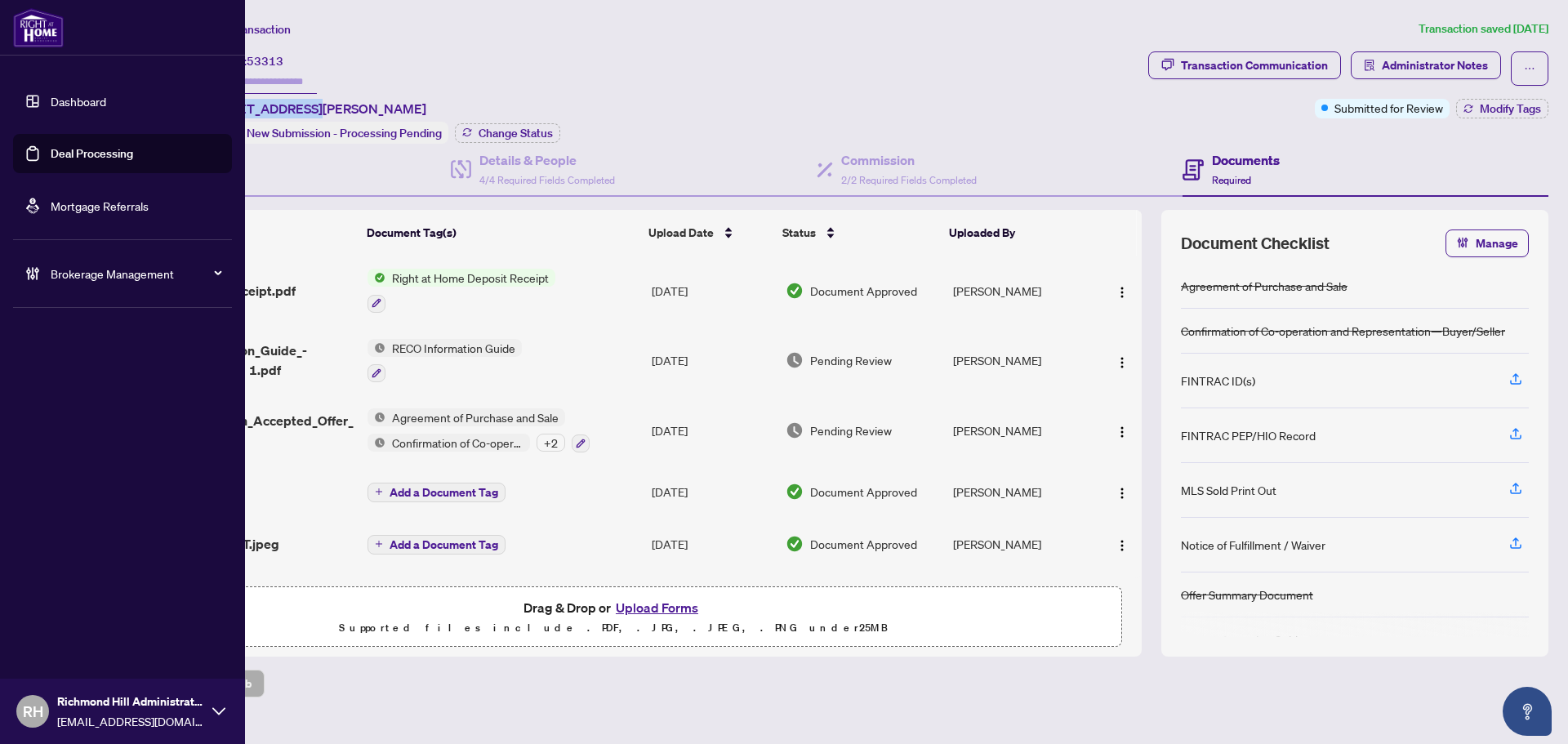
click at [51, 159] on link "Deal Processing" at bounding box center [92, 153] width 83 height 15
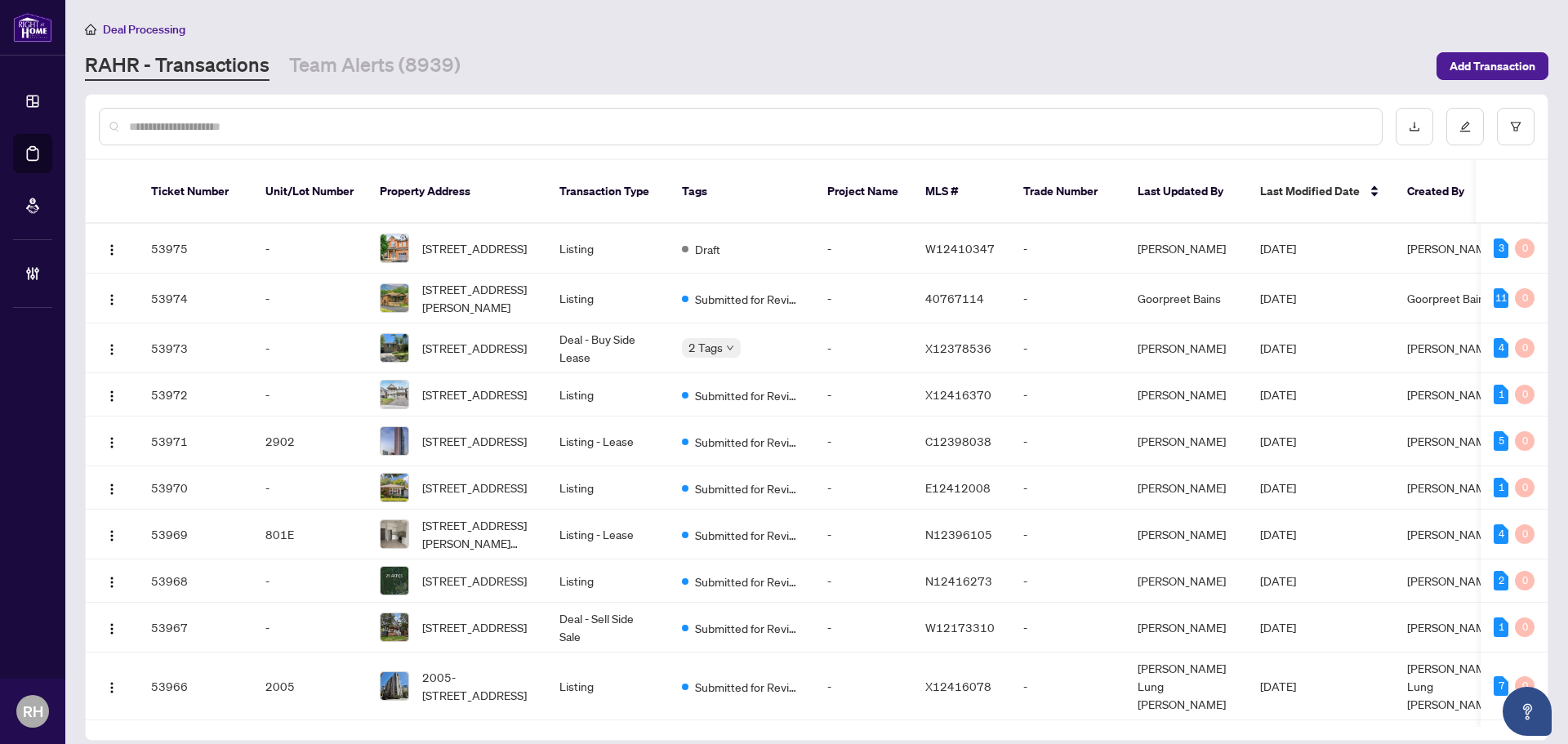
click at [236, 122] on input "text" at bounding box center [748, 126] width 1239 height 18
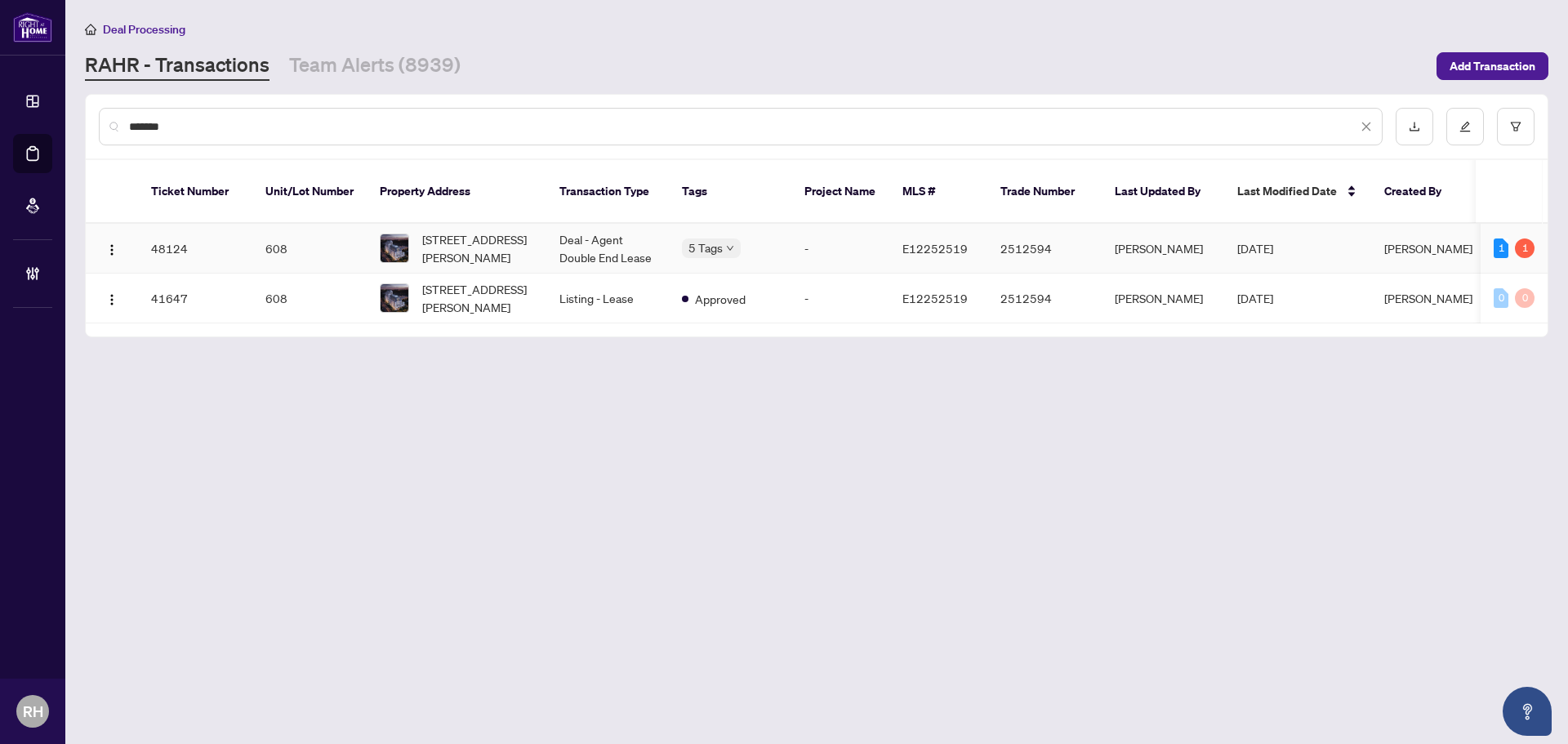
type input "*******"
click at [892, 237] on td "E12252519" at bounding box center [938, 249] width 98 height 50
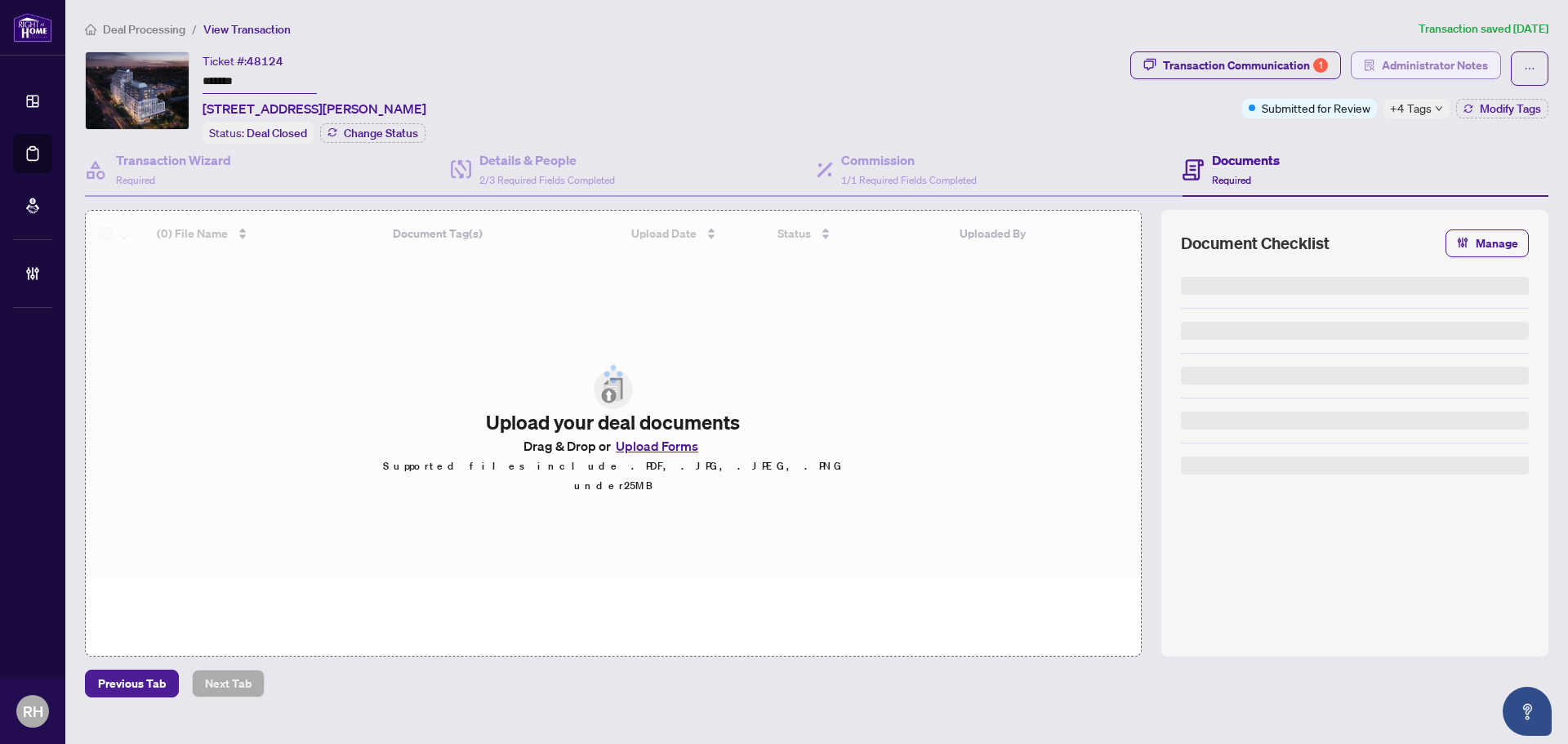
click at [1425, 67] on span "Administrator Notes" at bounding box center [1434, 65] width 106 height 26
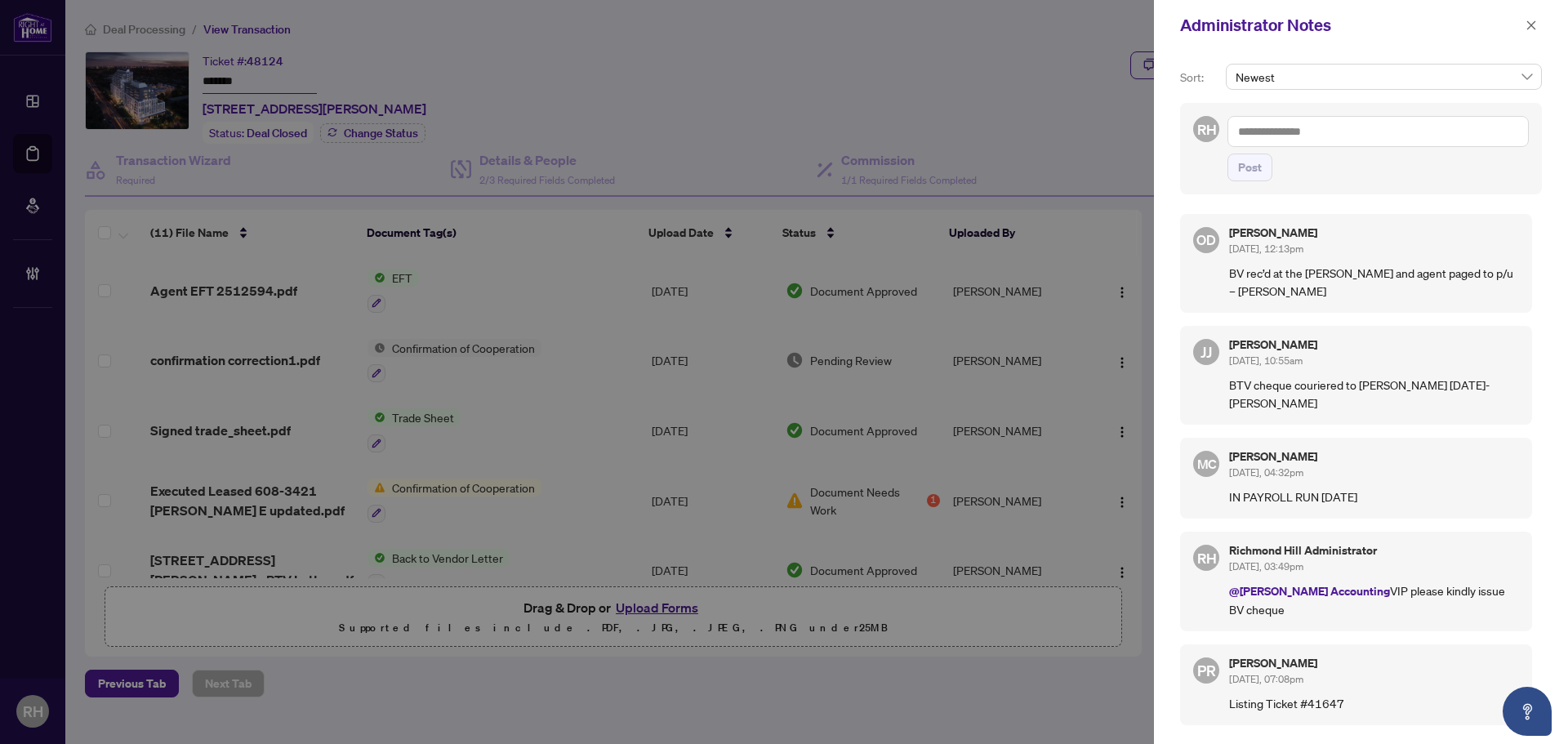
click at [1301, 148] on div "Post" at bounding box center [1378, 149] width 301 height 65
click at [1298, 130] on textarea at bounding box center [1378, 132] width 301 height 31
type textarea "**********"
click at [1234, 160] on button "Post" at bounding box center [1250, 167] width 45 height 28
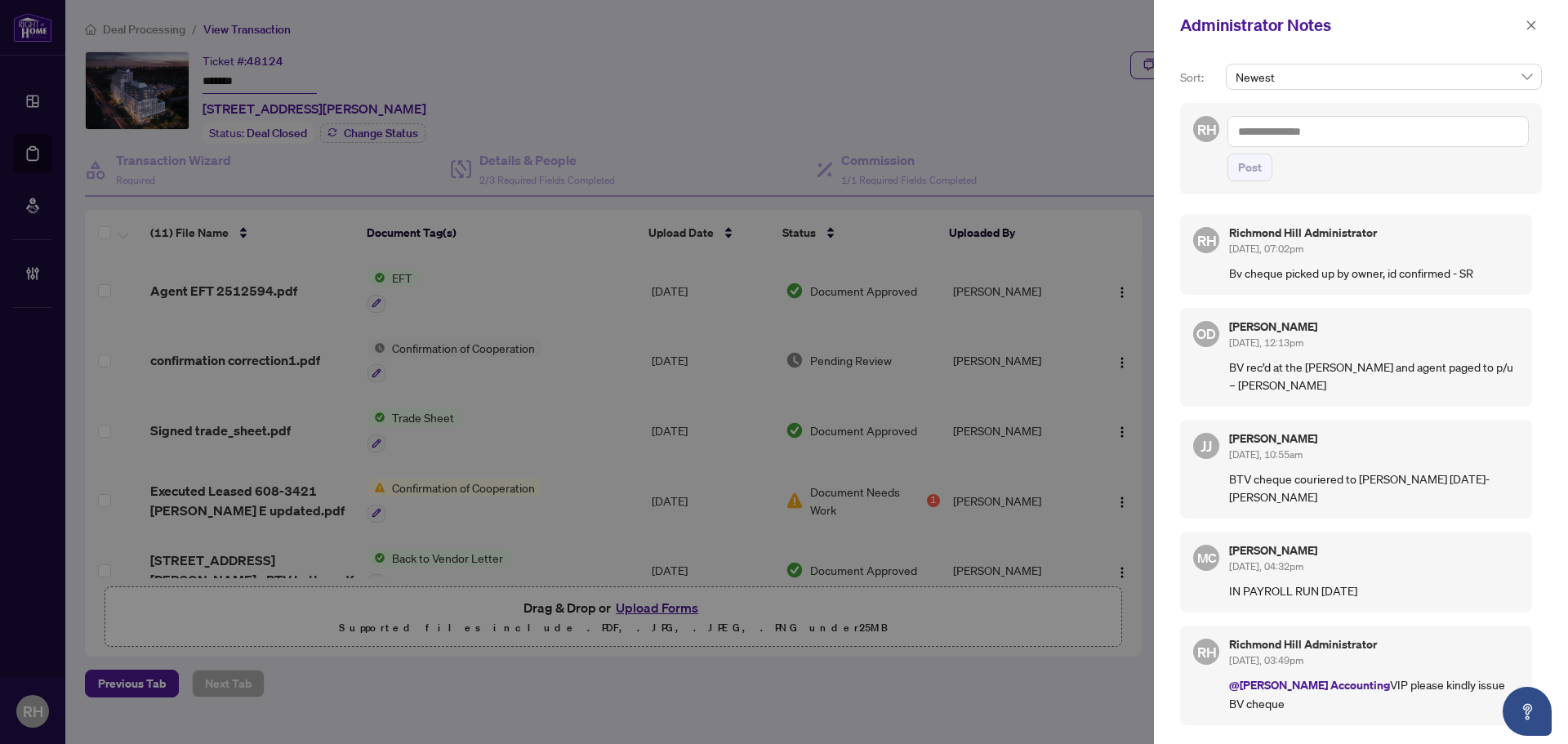
drag, startPoint x: 1523, startPoint y: 24, endPoint x: 1517, endPoint y: 30, distance: 8.5
click at [1524, 24] on button "button" at bounding box center [1531, 25] width 22 height 20
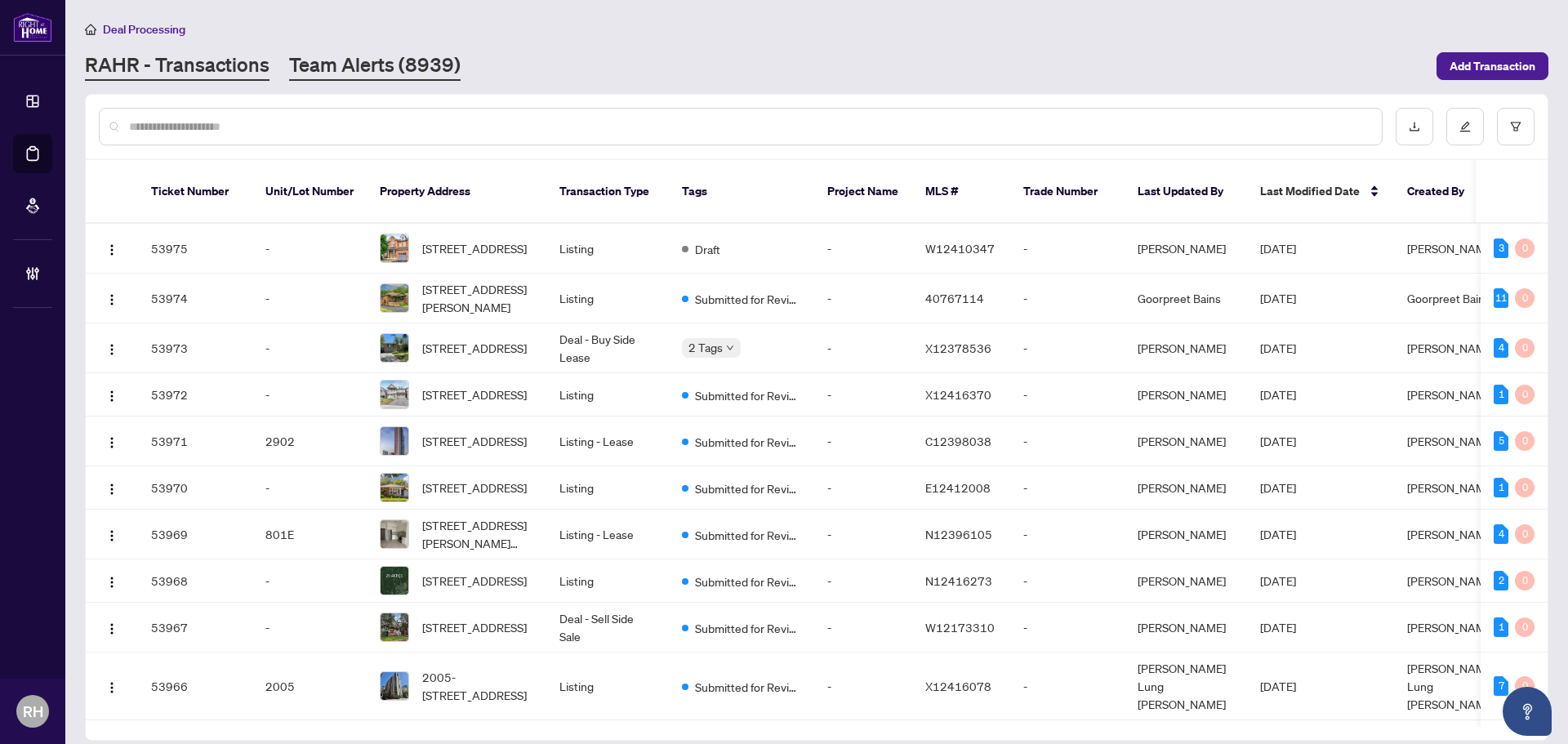
click at [408, 59] on link "Team Alerts (8939)" at bounding box center [374, 66] width 171 height 29
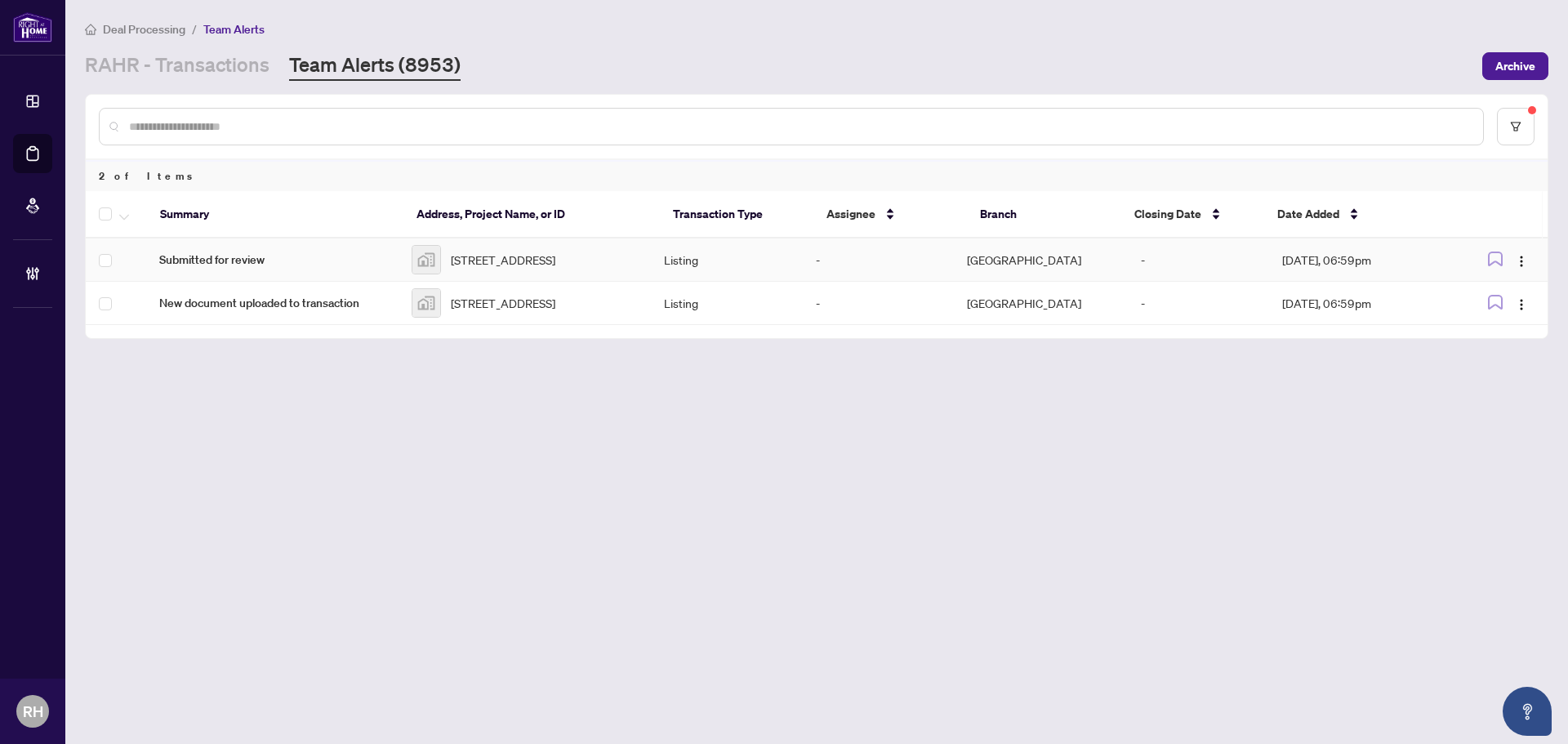
click at [305, 268] on span "Submitted for review" at bounding box center [272, 259] width 226 height 18
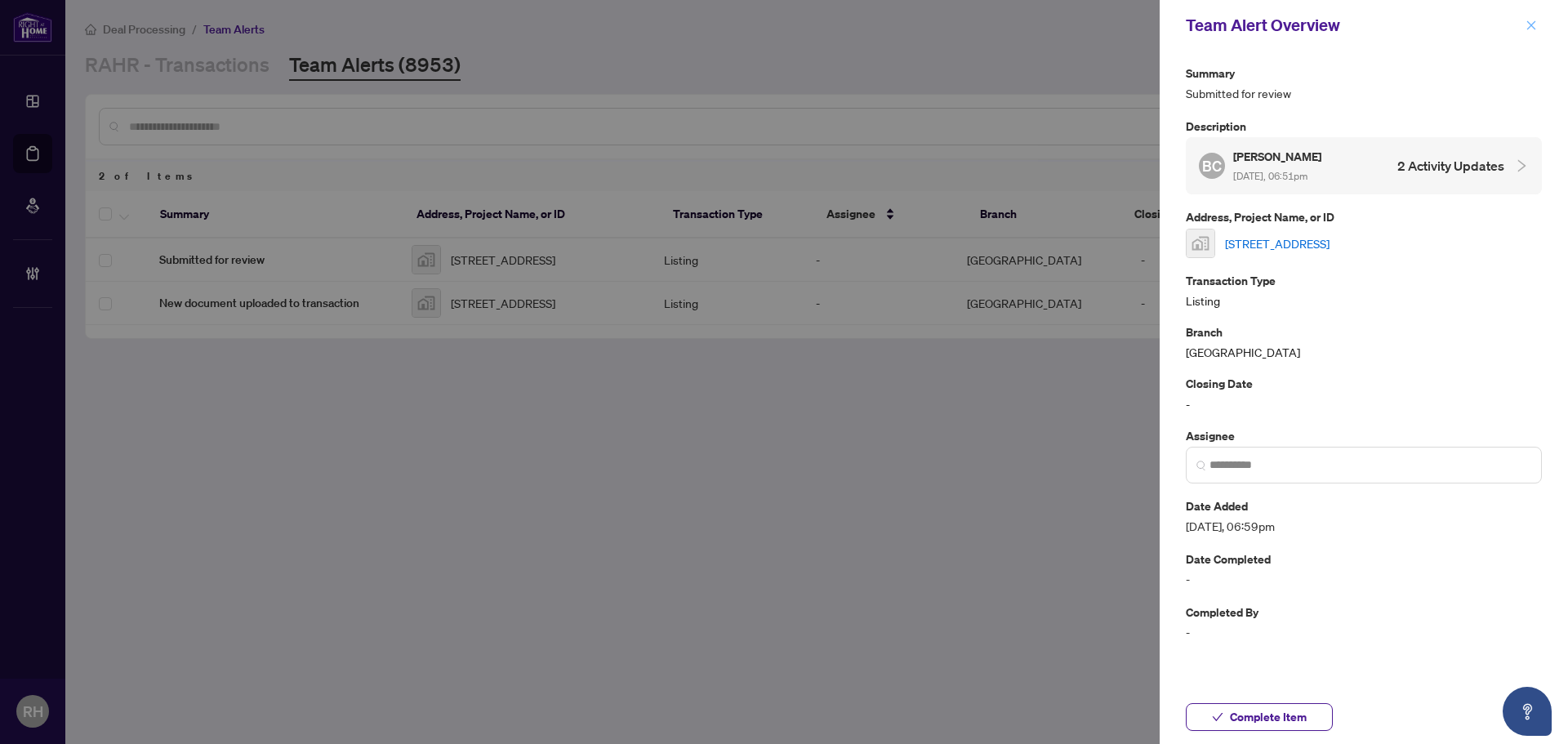
click at [1526, 25] on icon "close" at bounding box center [1530, 25] width 11 height 11
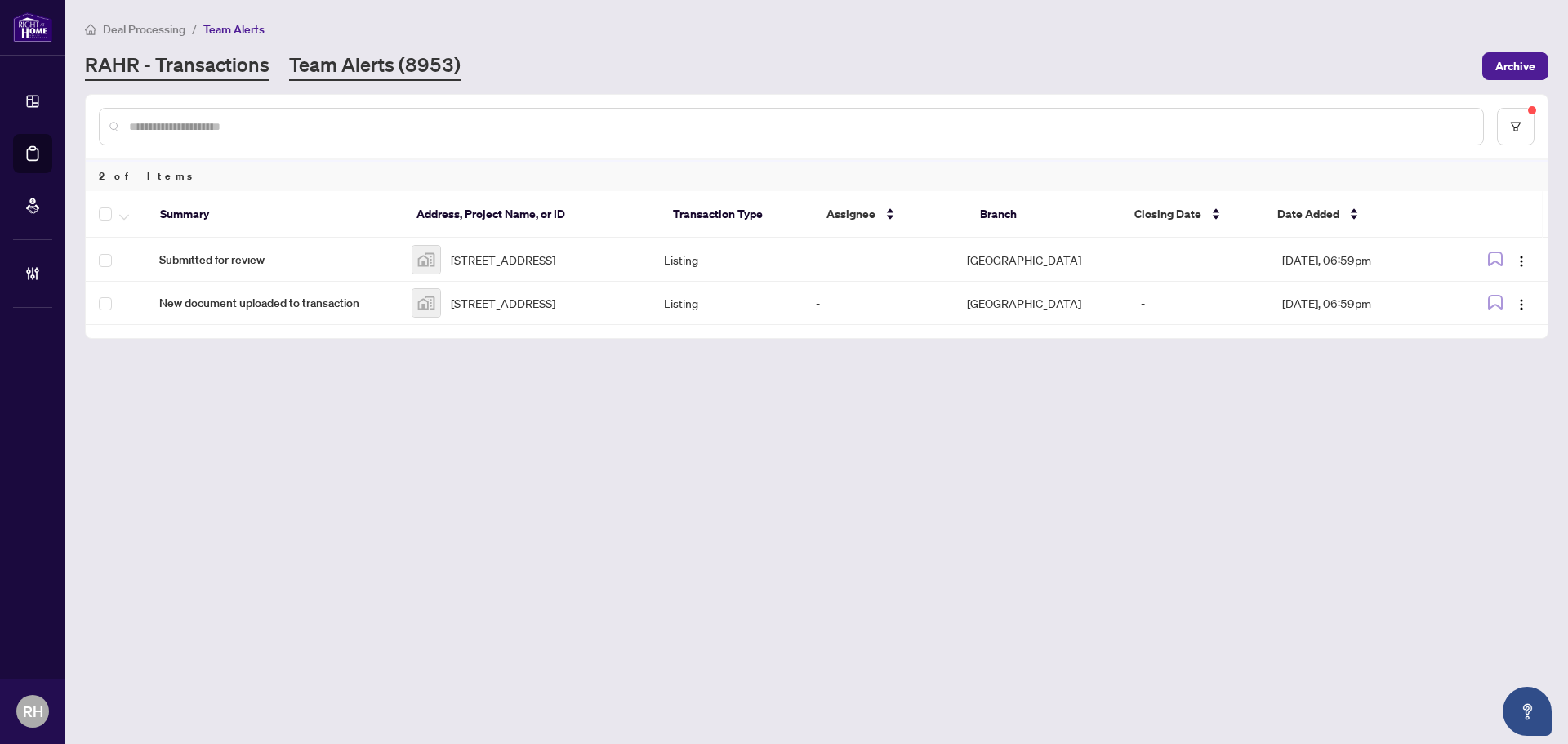
click at [163, 71] on link "RAHR - Transactions" at bounding box center [177, 66] width 185 height 29
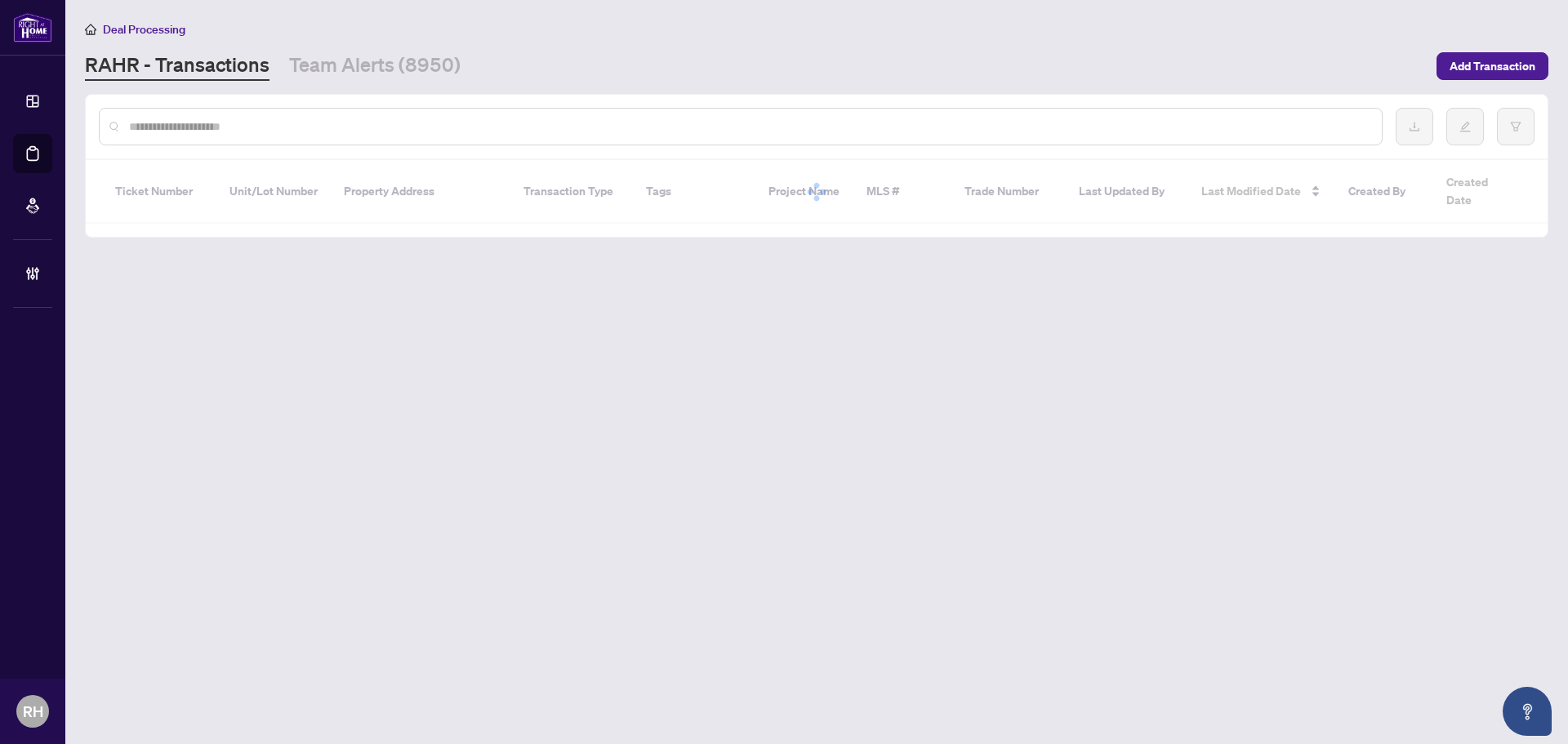
click at [229, 118] on input "text" at bounding box center [748, 126] width 1239 height 18
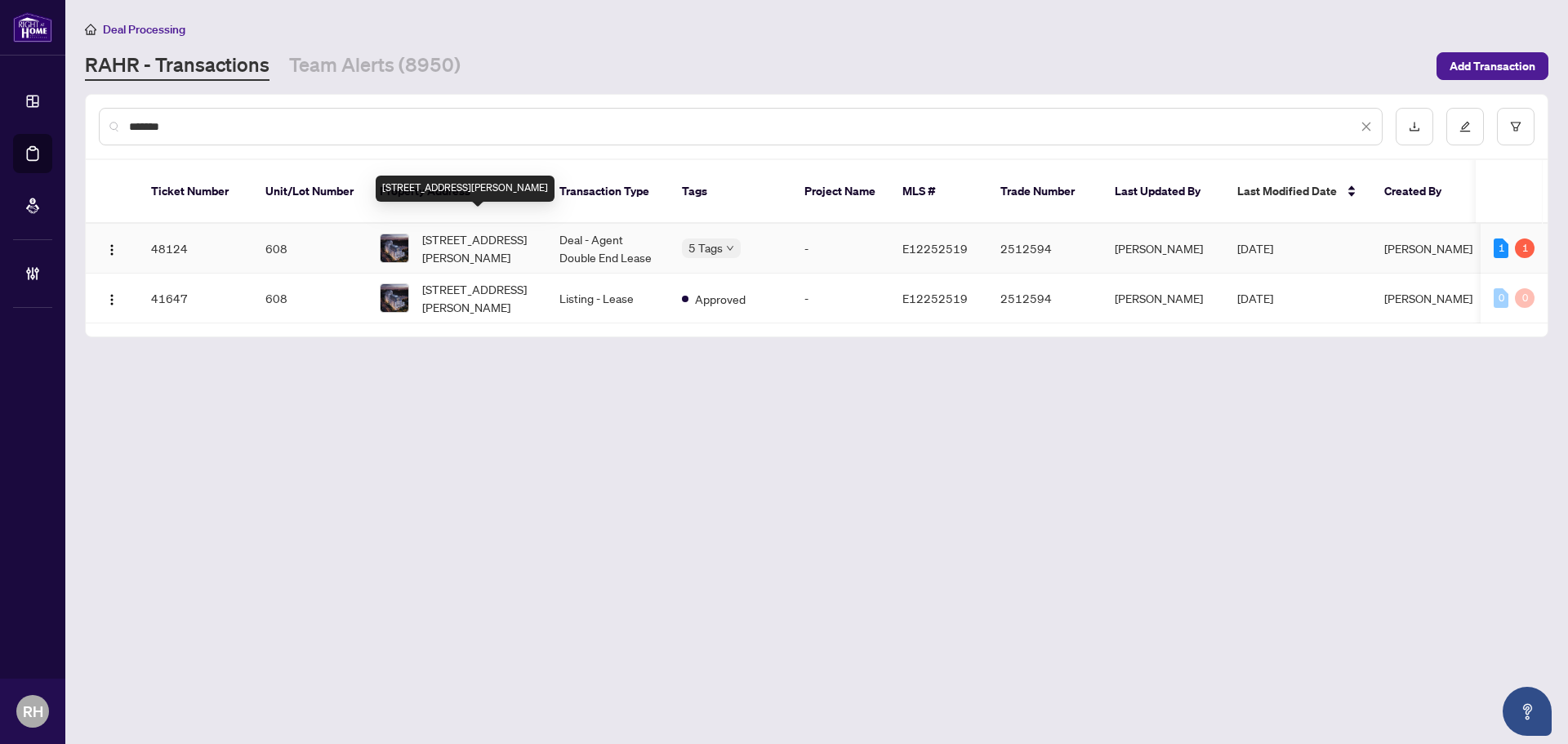
type input "*******"
click at [440, 235] on span "[STREET_ADDRESS][PERSON_NAME]" at bounding box center [477, 249] width 111 height 36
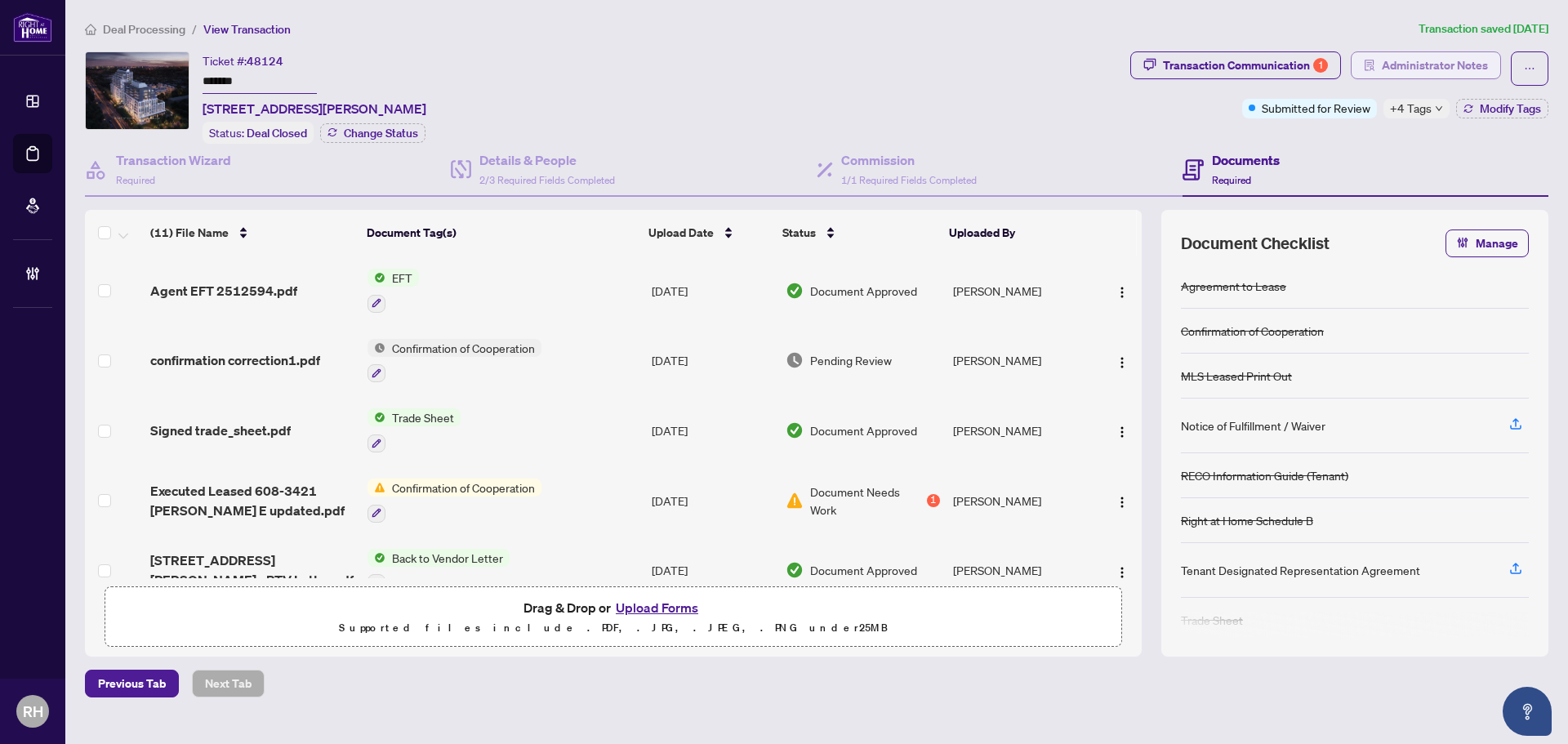
click at [1399, 65] on span "Administrator Notes" at bounding box center [1434, 65] width 106 height 26
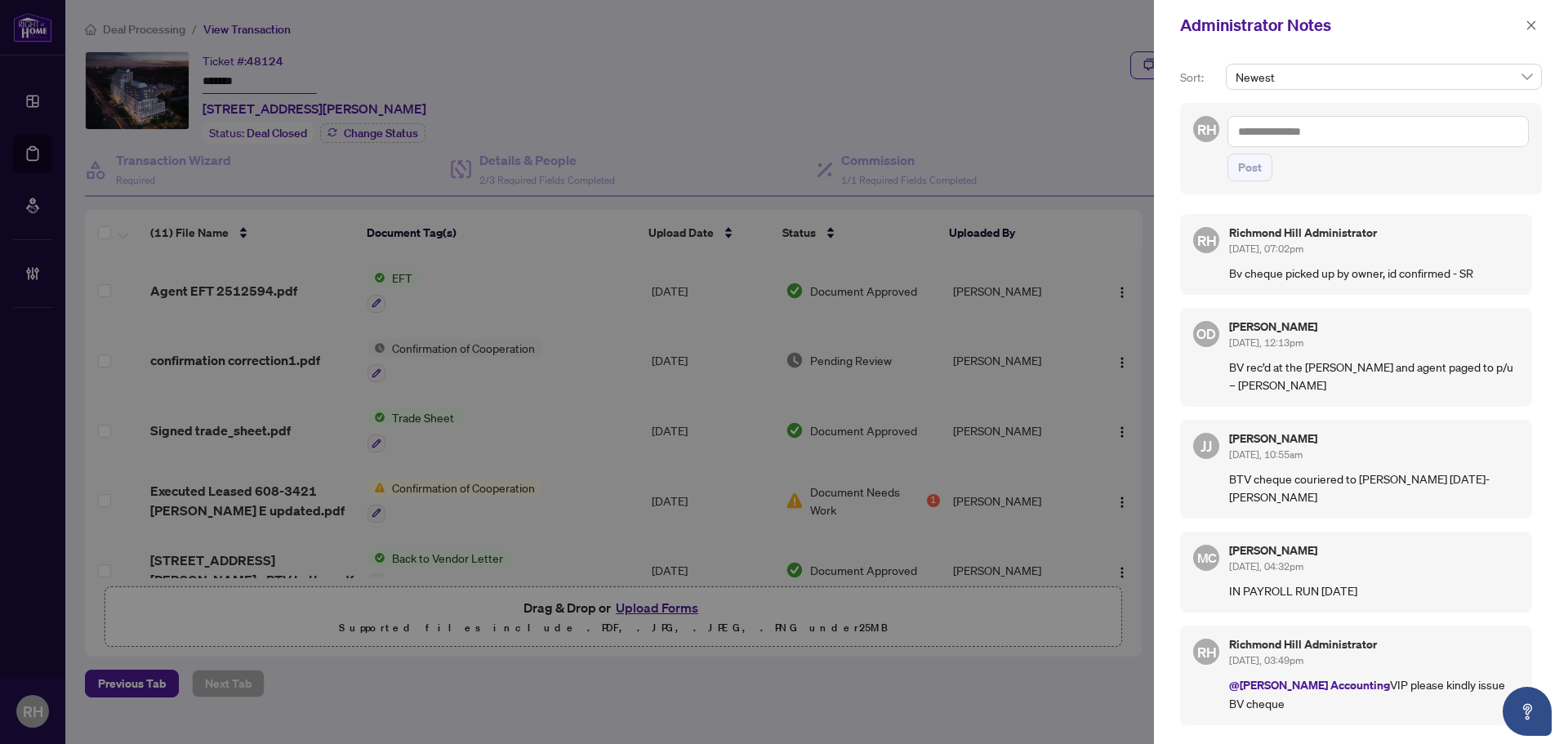
click at [213, 135] on div at bounding box center [784, 372] width 1568 height 744
drag, startPoint x: 113, startPoint y: 168, endPoint x: 563, endPoint y: 235, distance: 455.0
click at [132, 169] on div at bounding box center [784, 372] width 1568 height 744
click at [1538, 27] on button "button" at bounding box center [1531, 25] width 22 height 20
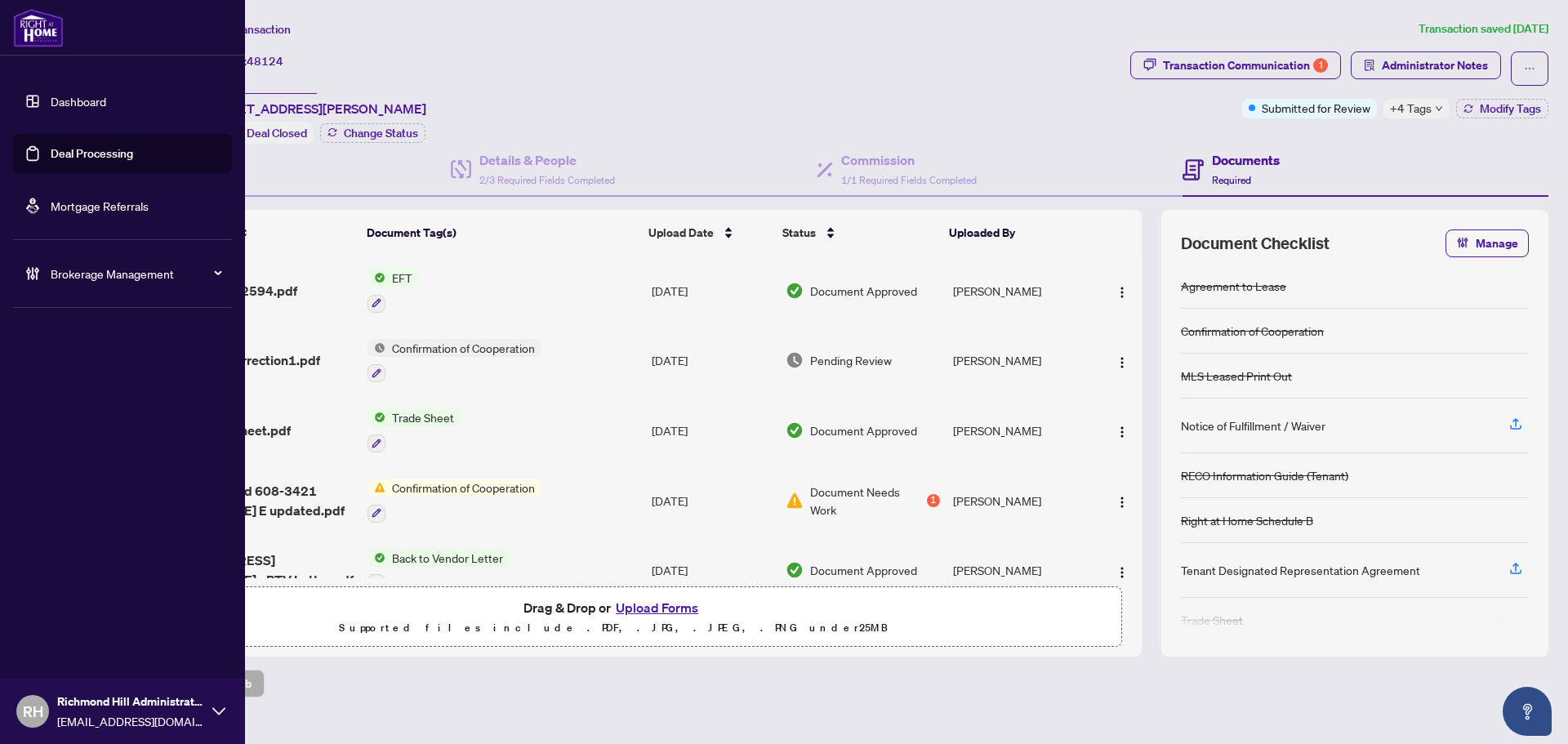
click at [52, 146] on link "Deal Processing" at bounding box center [92, 153] width 83 height 15
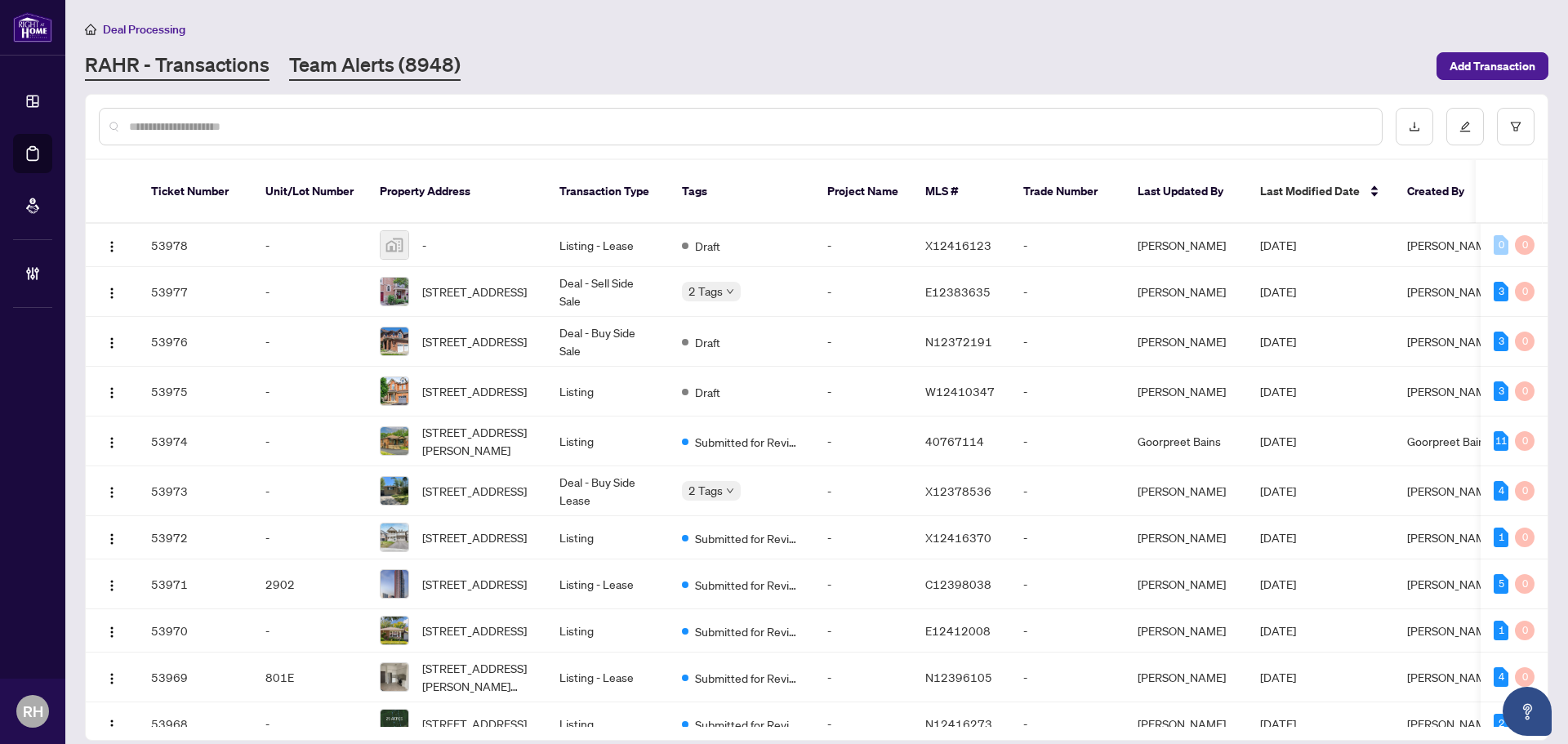
click at [333, 57] on link "Team Alerts (8948)" at bounding box center [374, 66] width 171 height 29
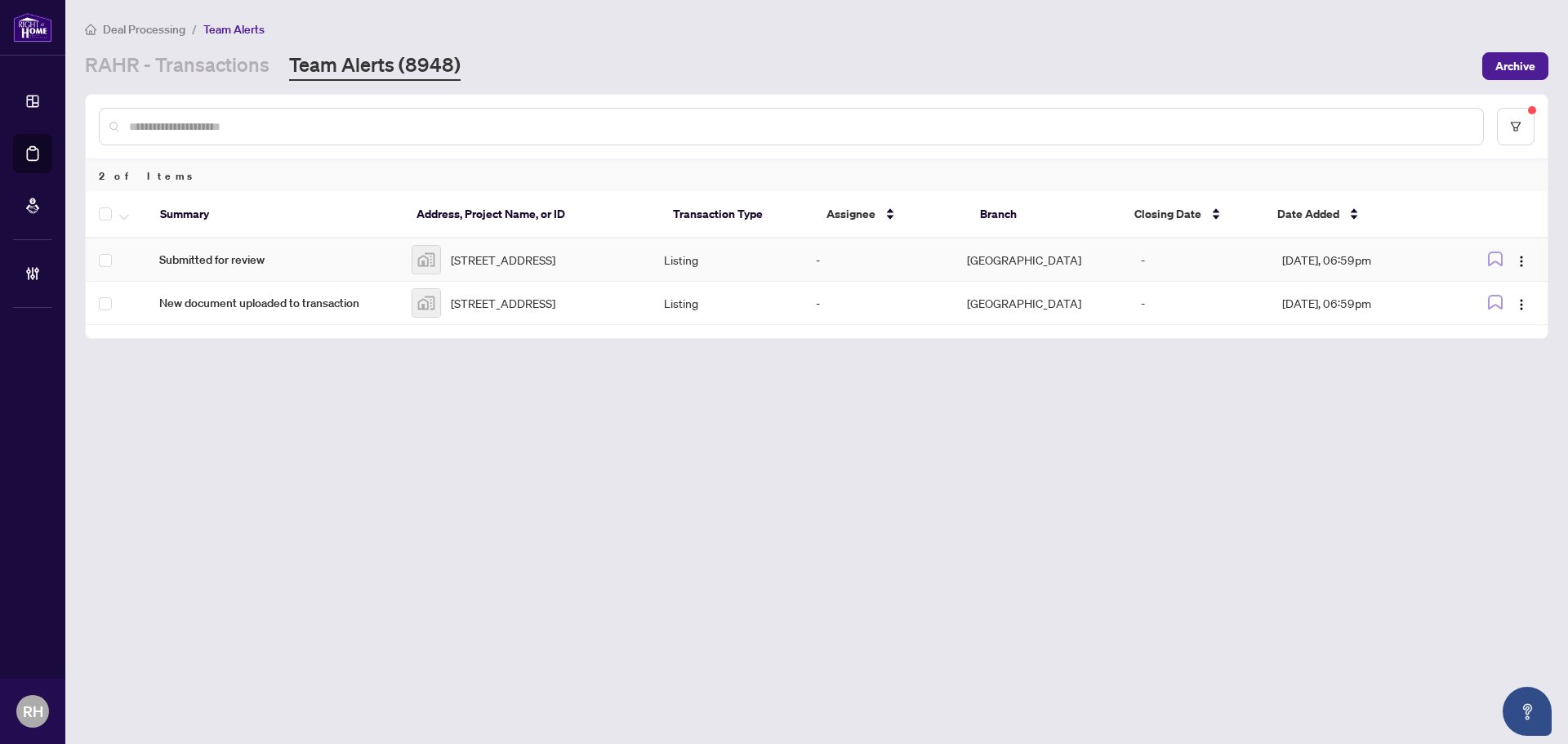
click at [251, 266] on span "Submitted for review" at bounding box center [272, 259] width 226 height 18
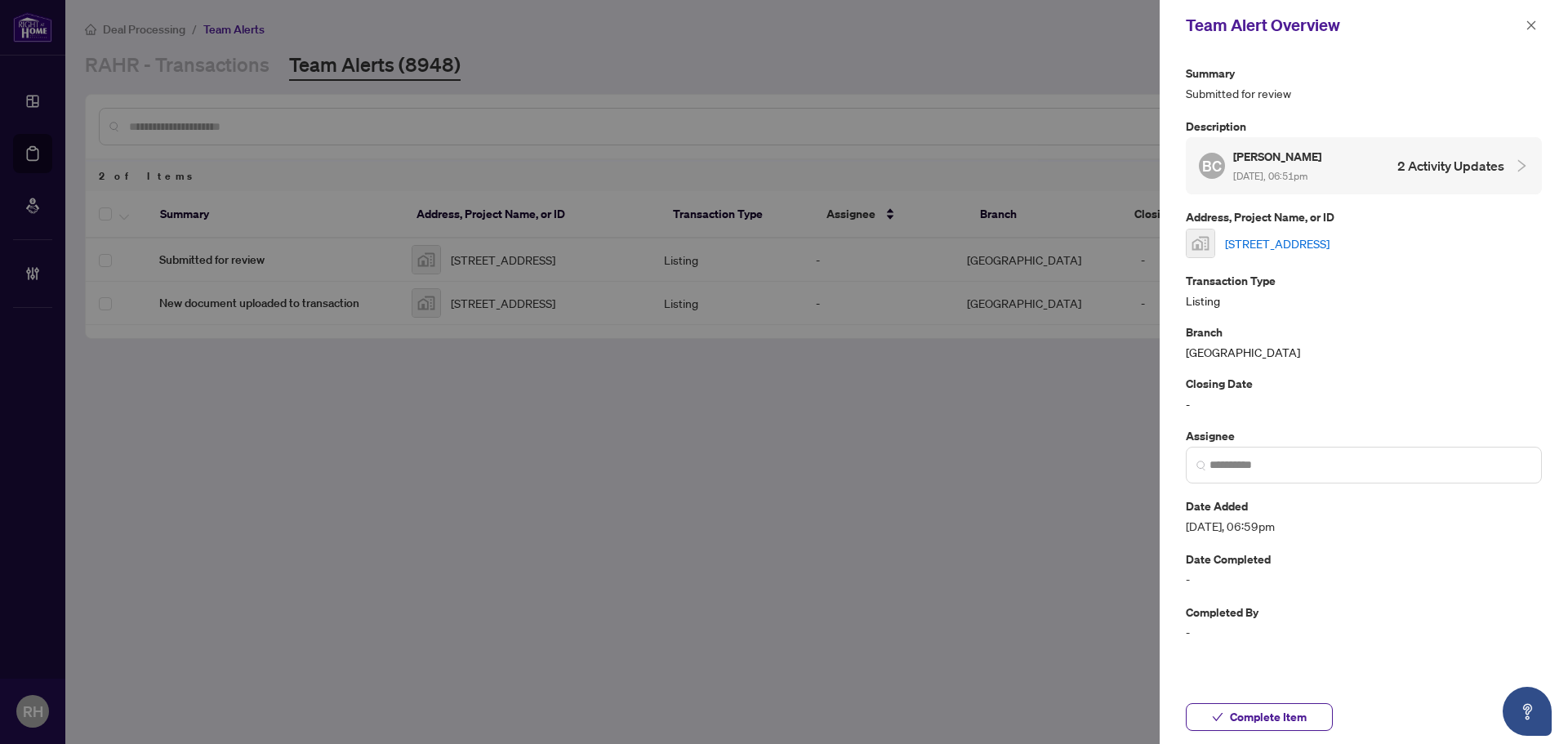
click at [1330, 245] on link "209 Pine Beach Drive, Keswick, 온타리오 캐나다" at bounding box center [1277, 243] width 105 height 18
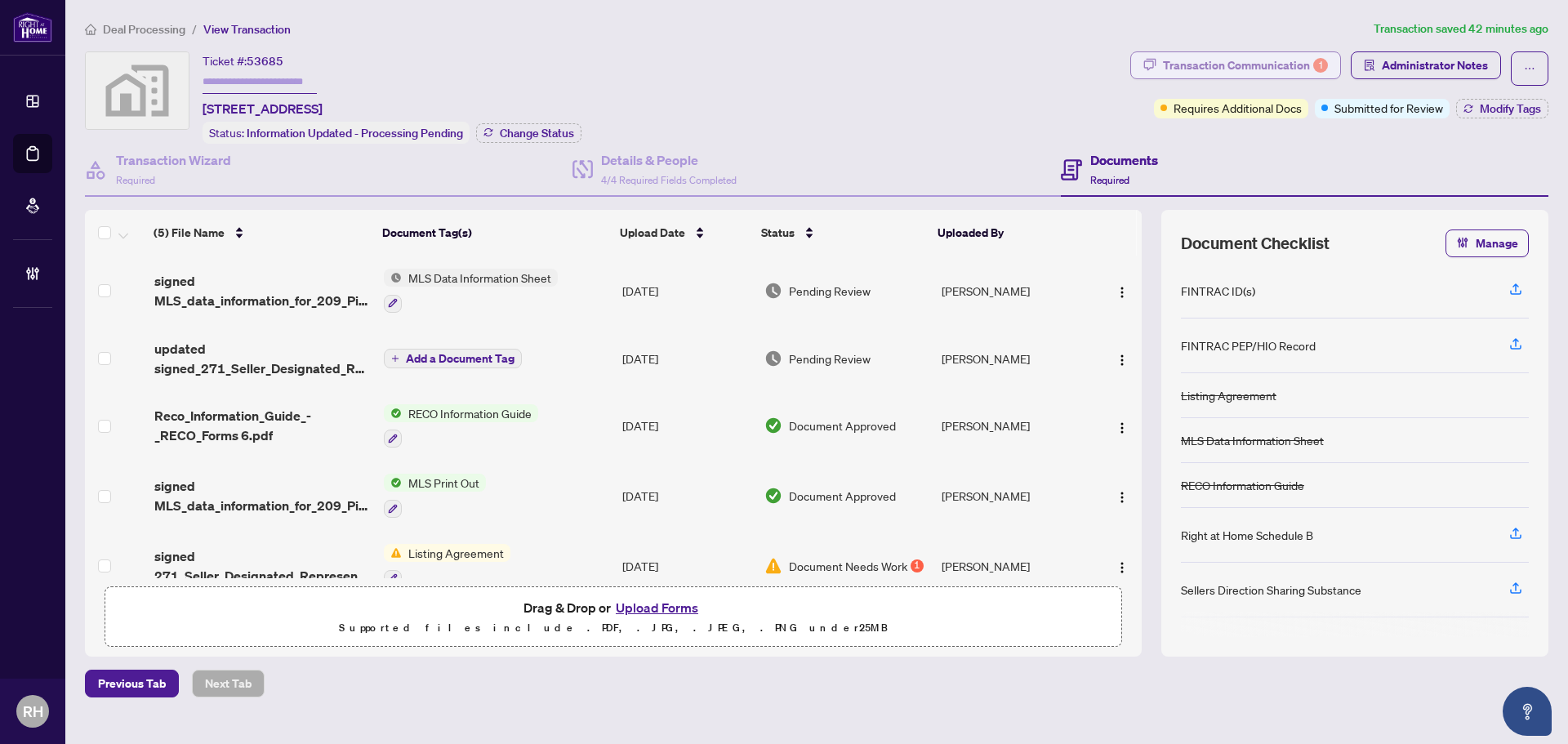
click at [1251, 62] on div "Transaction Communication 1" at bounding box center [1245, 65] width 165 height 26
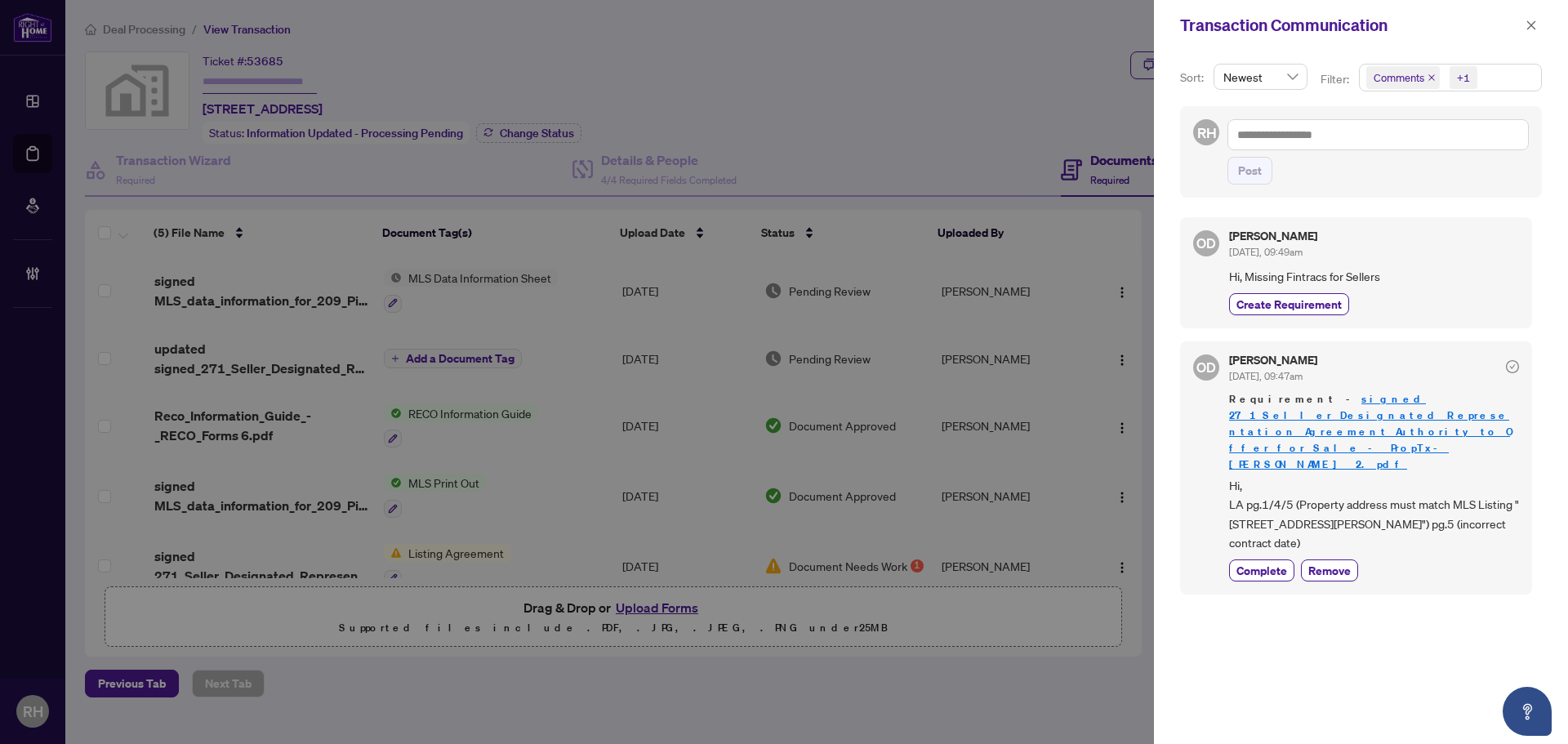
drag, startPoint x: 1527, startPoint y: 27, endPoint x: 1475, endPoint y: 66, distance: 65.0
click at [1527, 27] on icon "close" at bounding box center [1530, 25] width 11 height 11
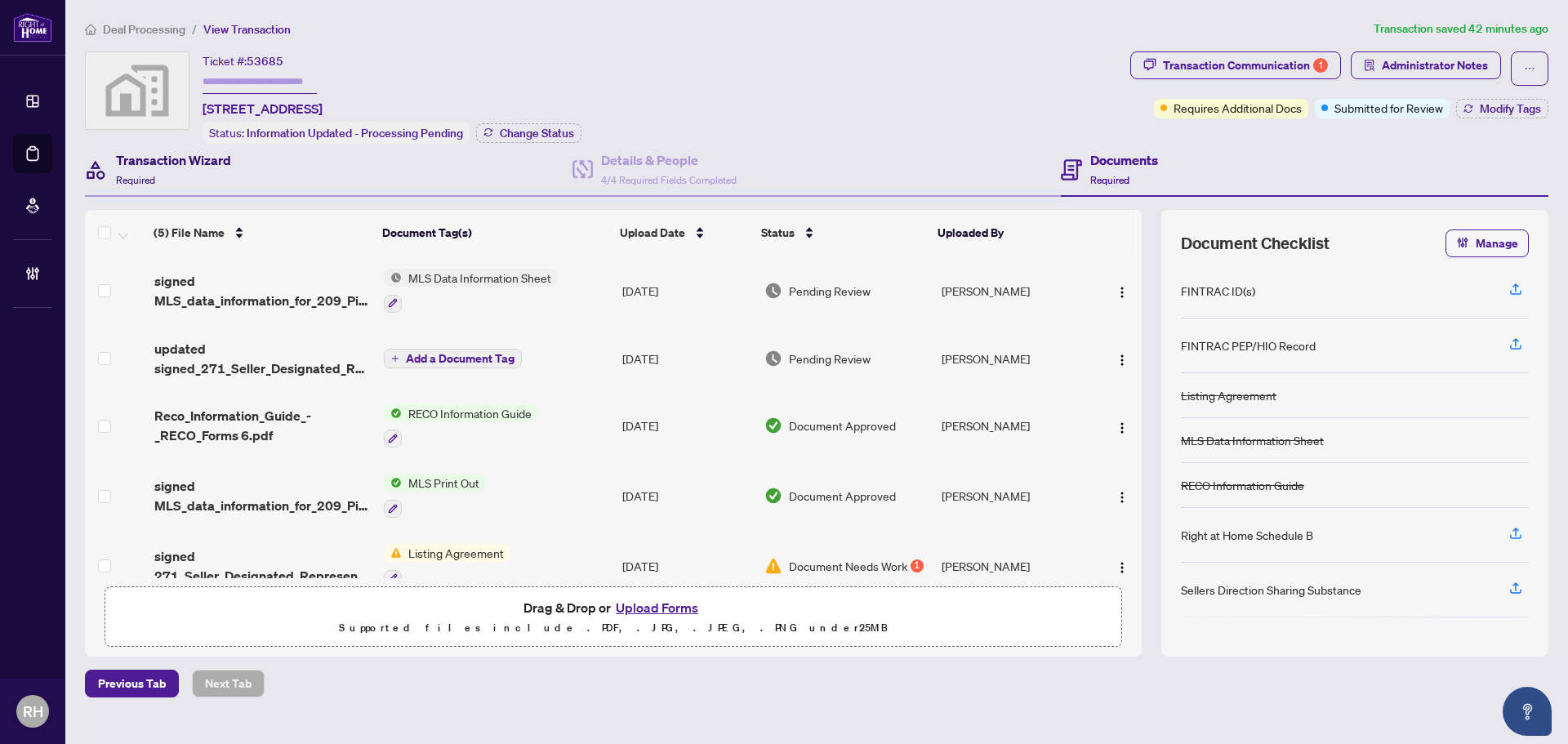
click at [215, 158] on h4 "Transaction Wizard" at bounding box center [174, 160] width 115 height 20
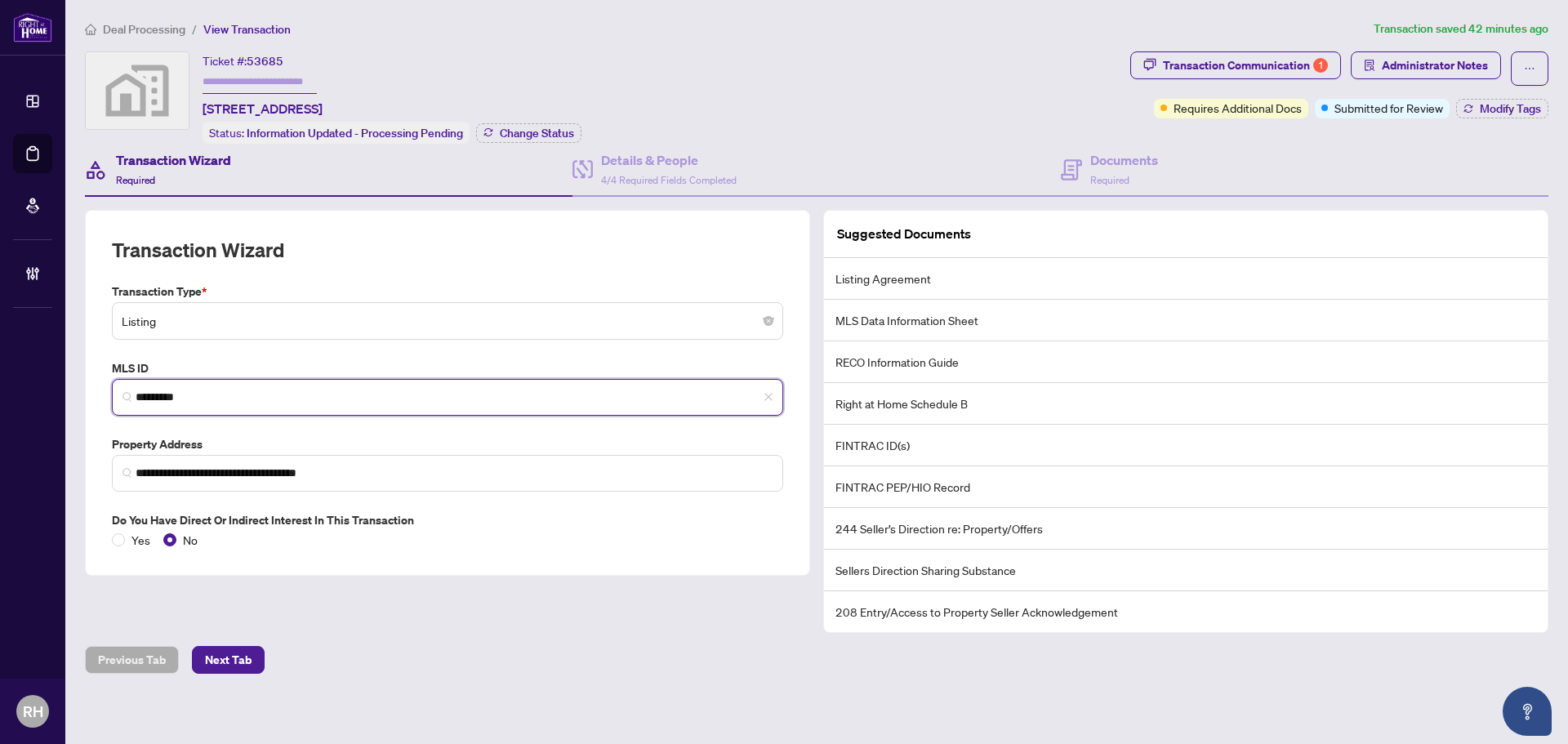
click at [161, 395] on input "*********" at bounding box center [454, 397] width 636 height 17
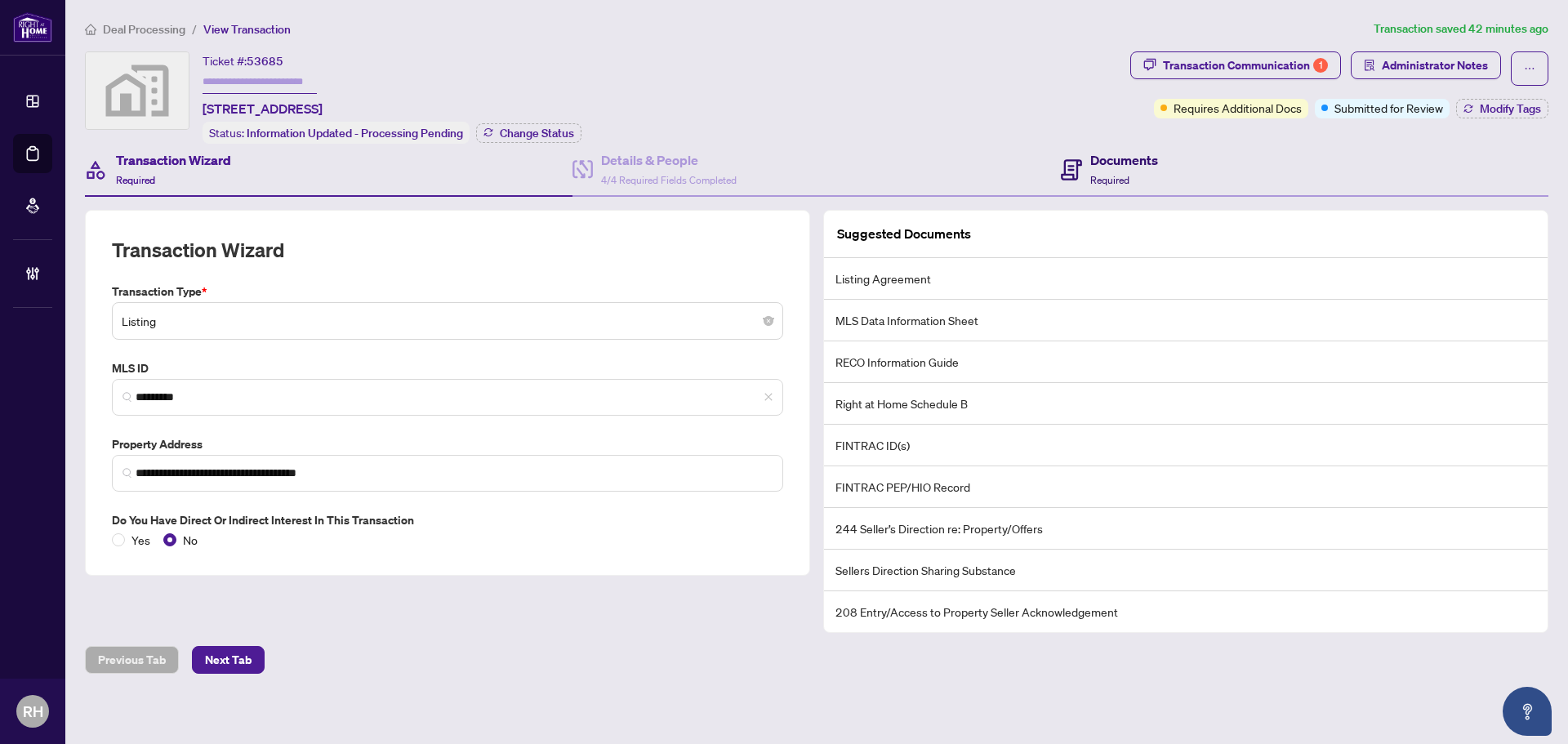
click at [1099, 159] on h4 "Documents" at bounding box center [1123, 160] width 68 height 20
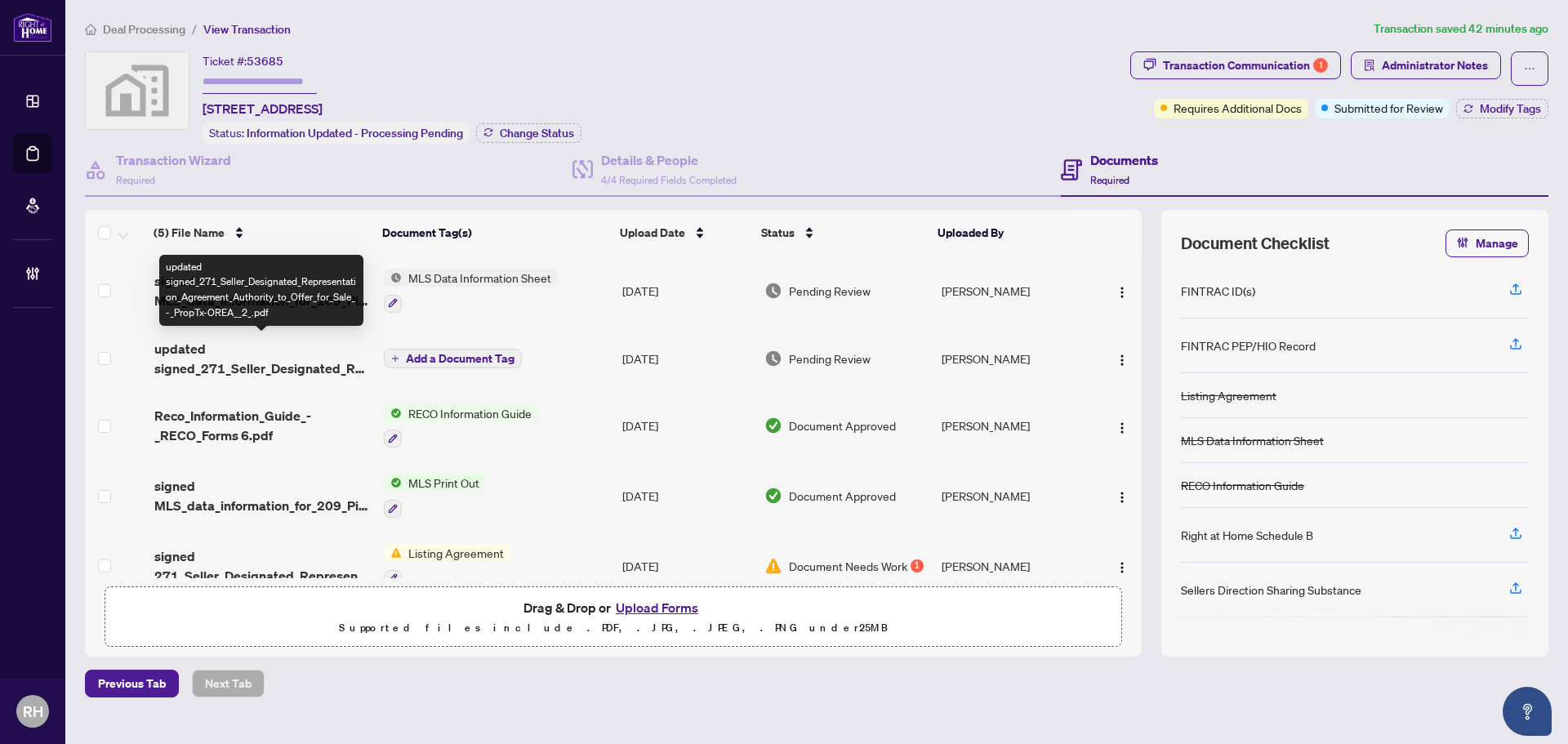
click at [237, 366] on span "updated signed_271_Seller_Designated_Representation_Agreement_Authority_to_Offe…" at bounding box center [262, 359] width 217 height 40
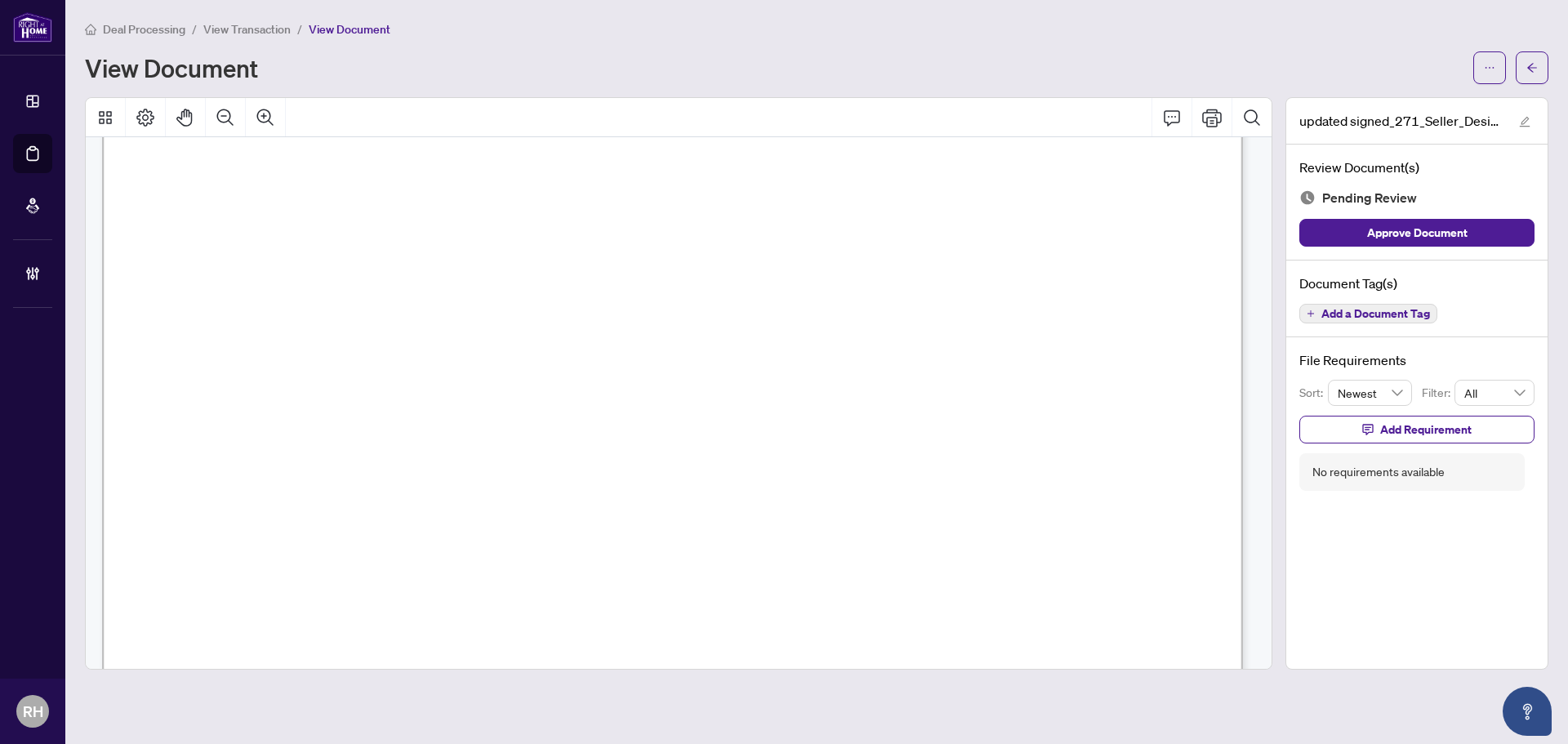
scroll to position [409, 0]
click at [1378, 318] on span "Add a Document Tag" at bounding box center [1375, 313] width 108 height 11
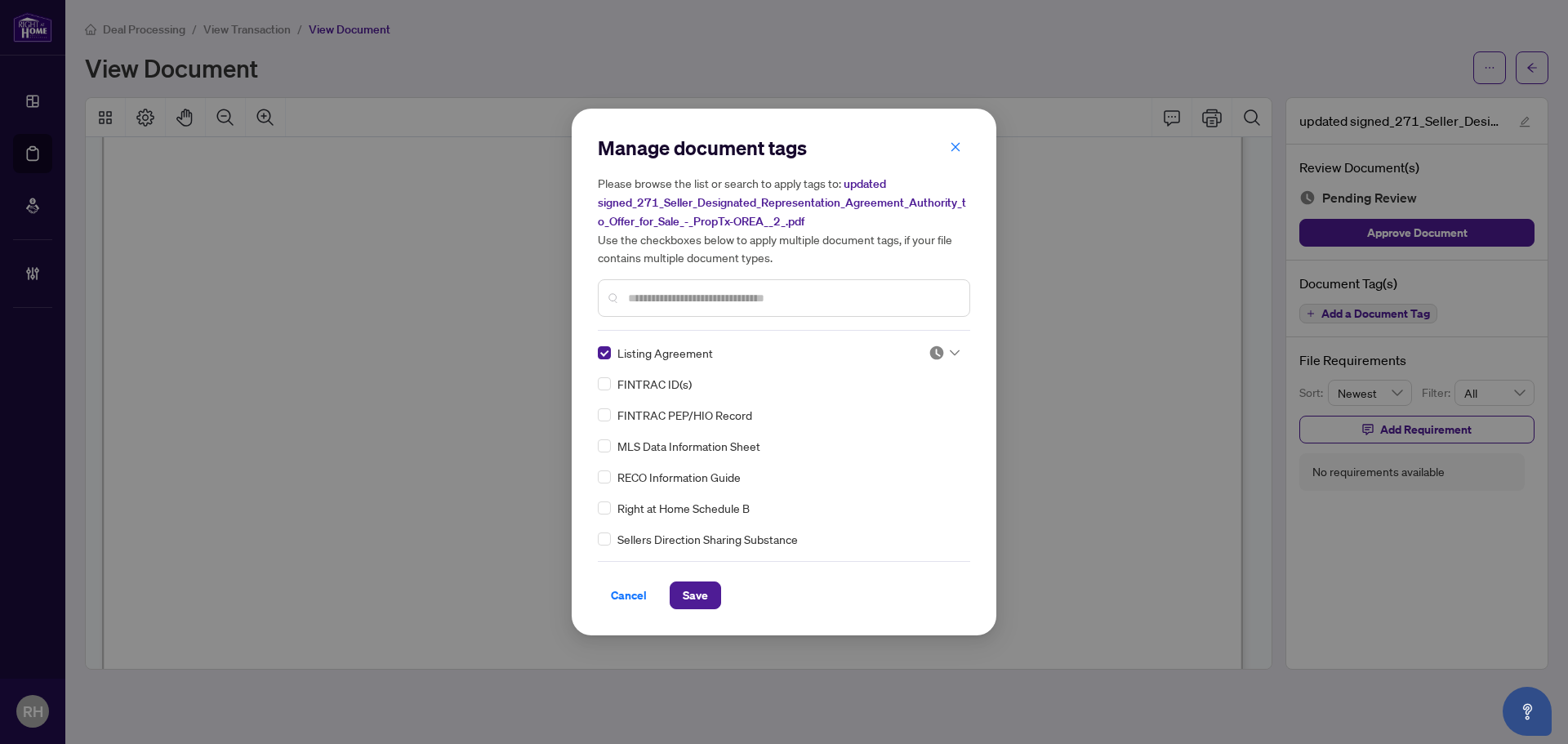
click at [942, 358] on div at bounding box center [944, 353] width 31 height 16
click at [870, 434] on div "Approved" at bounding box center [890, 432] width 105 height 18
click at [689, 596] on span "Save" at bounding box center [695, 595] width 25 height 26
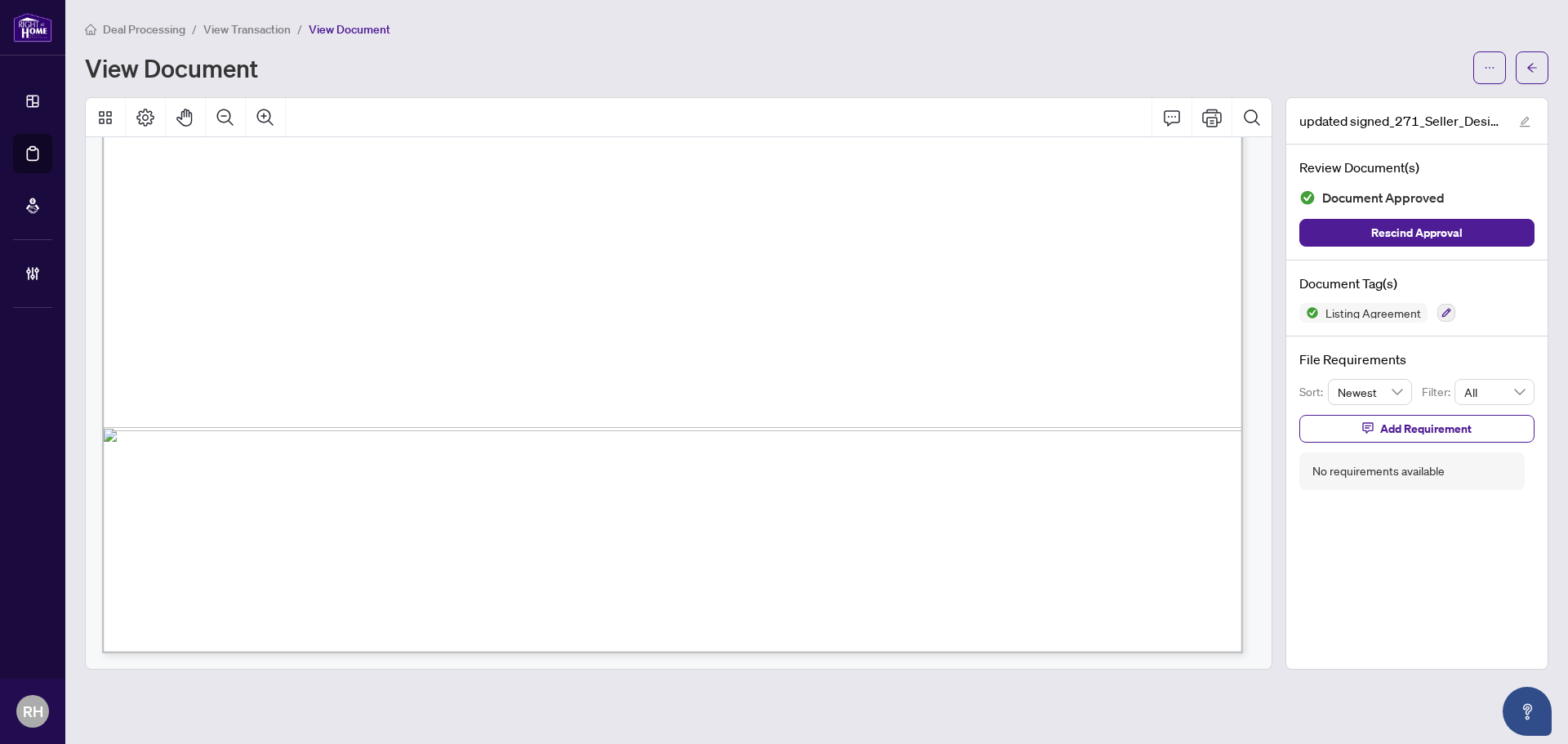
scroll to position [7031, 0]
click at [1529, 72] on icon "arrow-left" at bounding box center [1531, 67] width 11 height 11
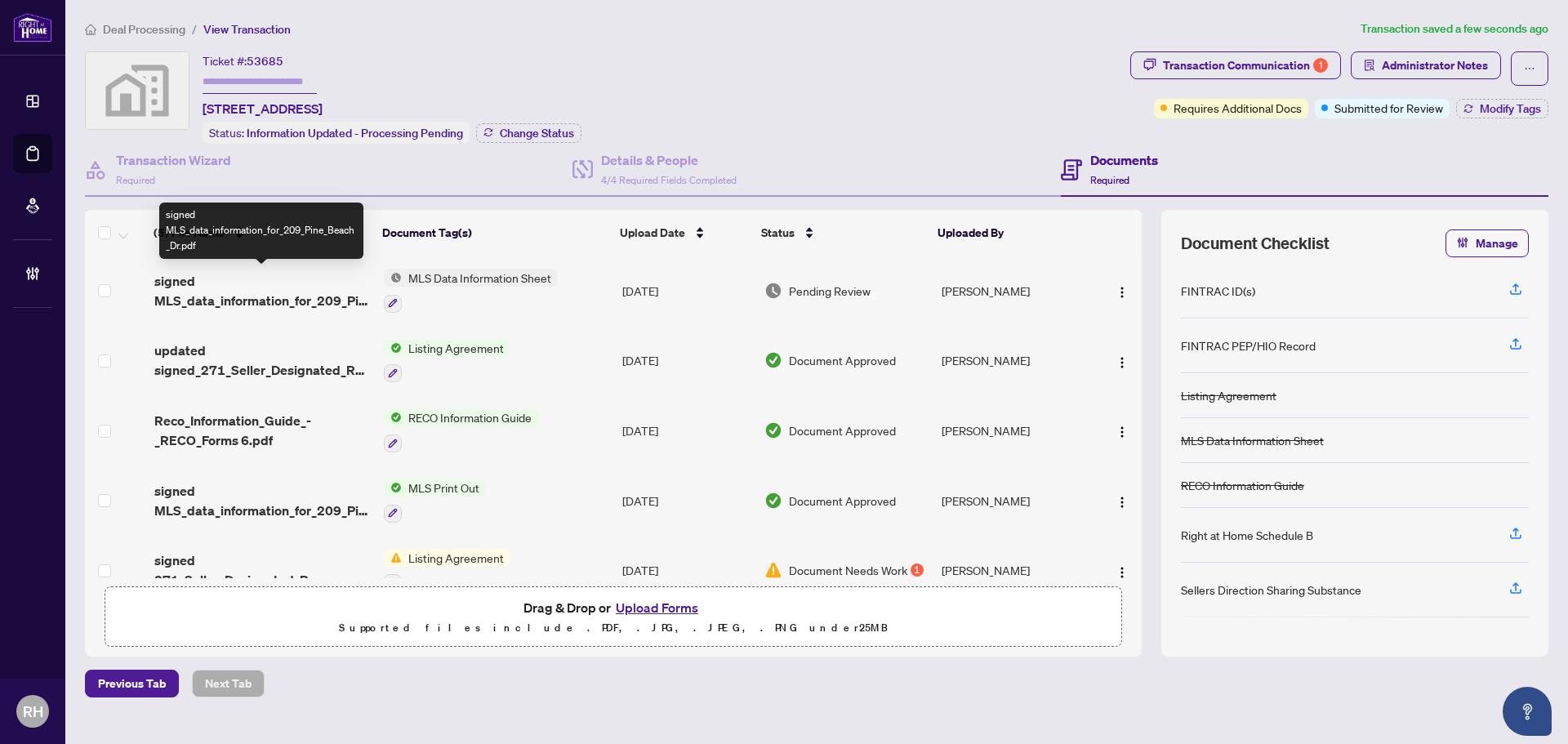
click at [223, 299] on span "signed MLS_data_information_for_209_Pine_Beach_Dr.pdf" at bounding box center [262, 291] width 217 height 40
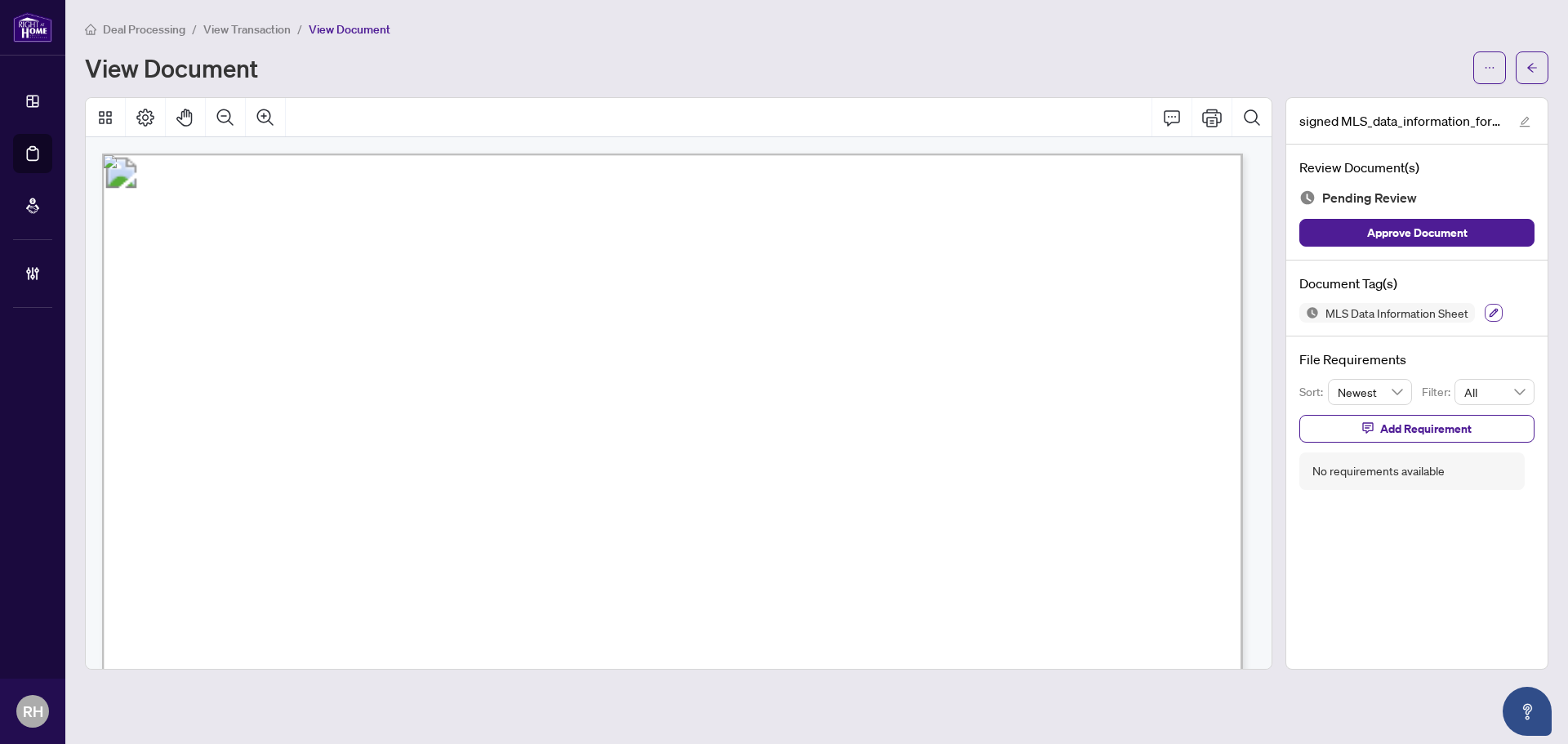
click at [1490, 309] on icon "button" at bounding box center [1493, 312] width 9 height 9
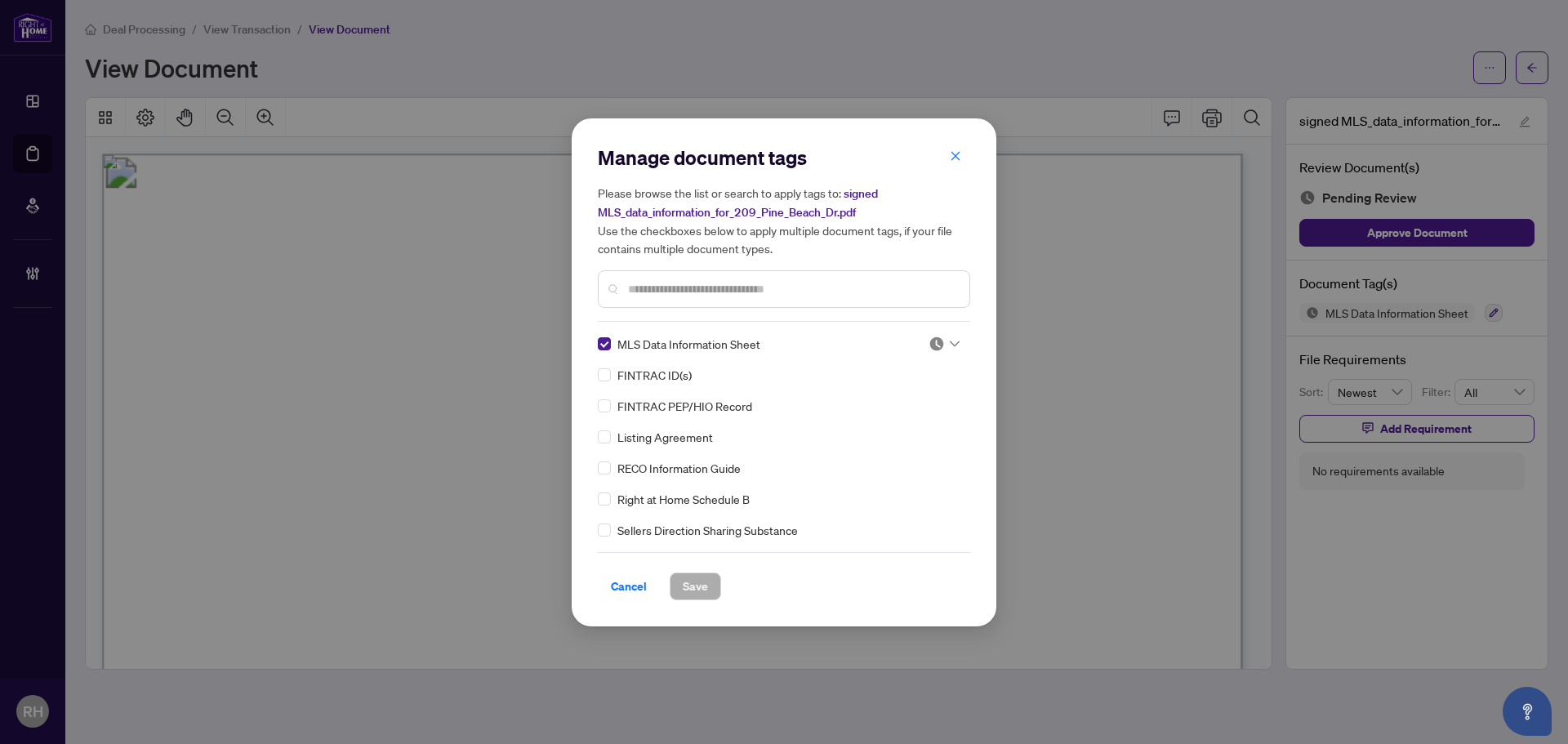
click at [944, 335] on div at bounding box center [944, 343] width 31 height 16
click at [891, 427] on div "Approved" at bounding box center [890, 422] width 105 height 18
click at [680, 596] on button "Save" at bounding box center [695, 586] width 52 height 28
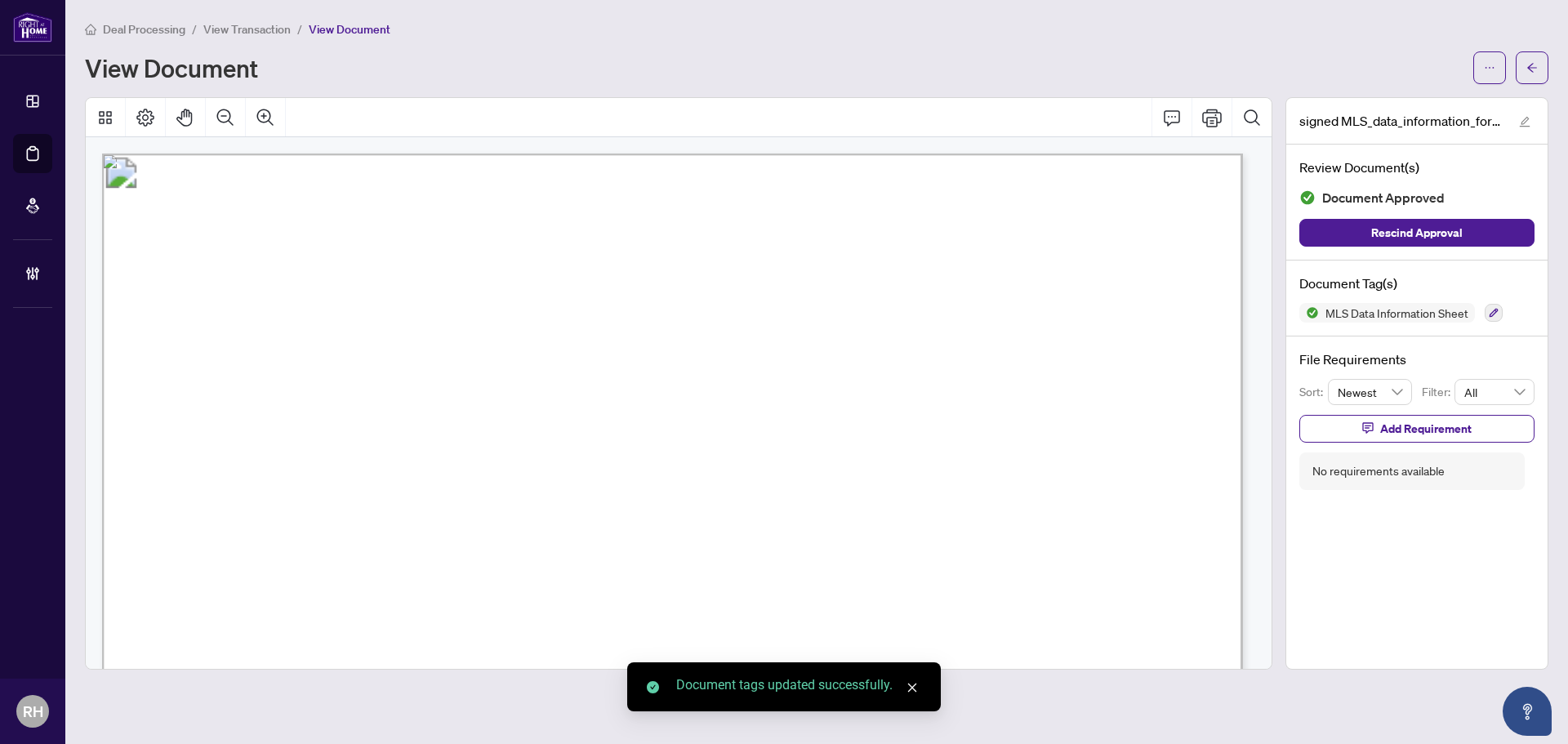
click at [1526, 72] on icon "arrow-left" at bounding box center [1531, 67] width 11 height 11
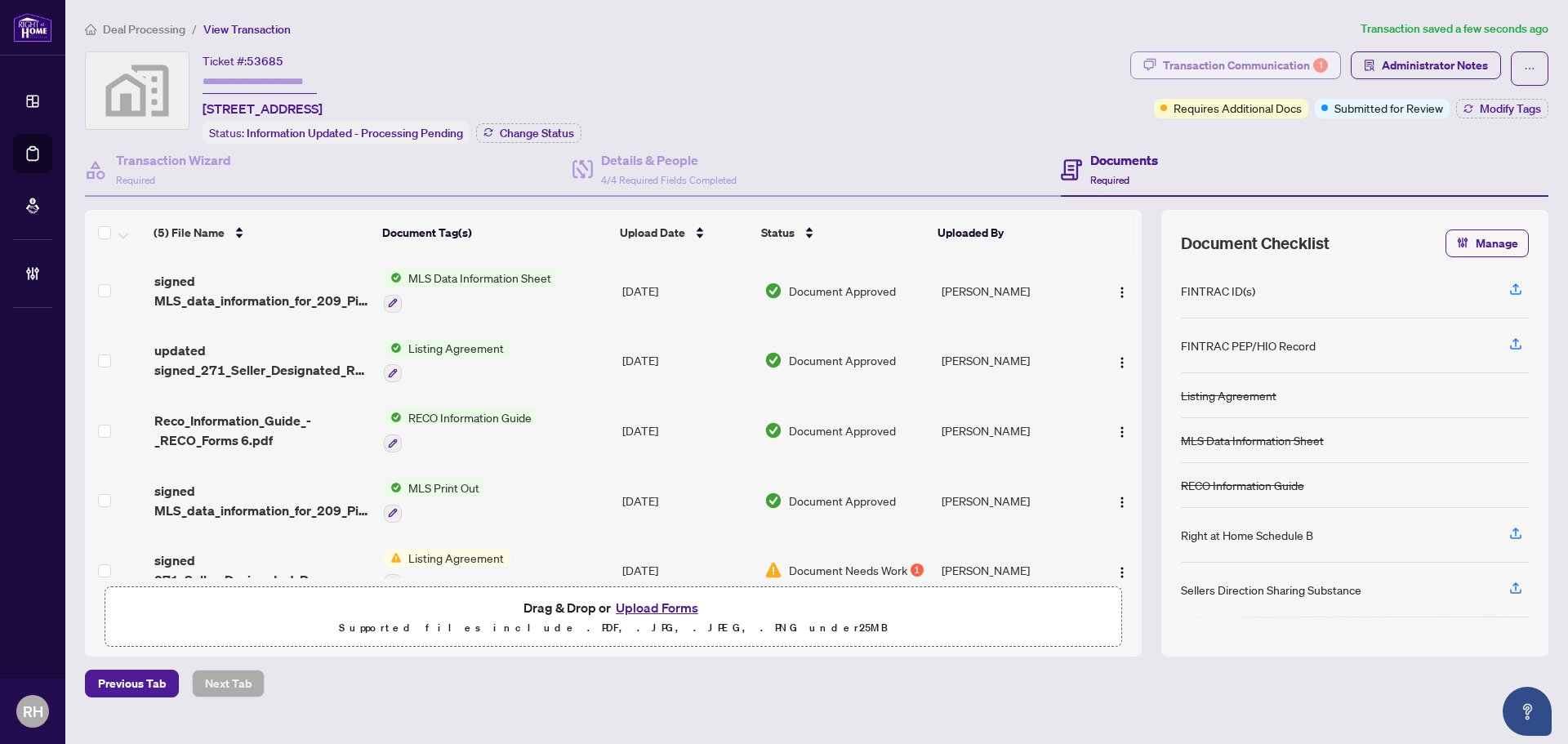
click at [1282, 60] on div "Transaction Communication 1" at bounding box center [1245, 65] width 165 height 26
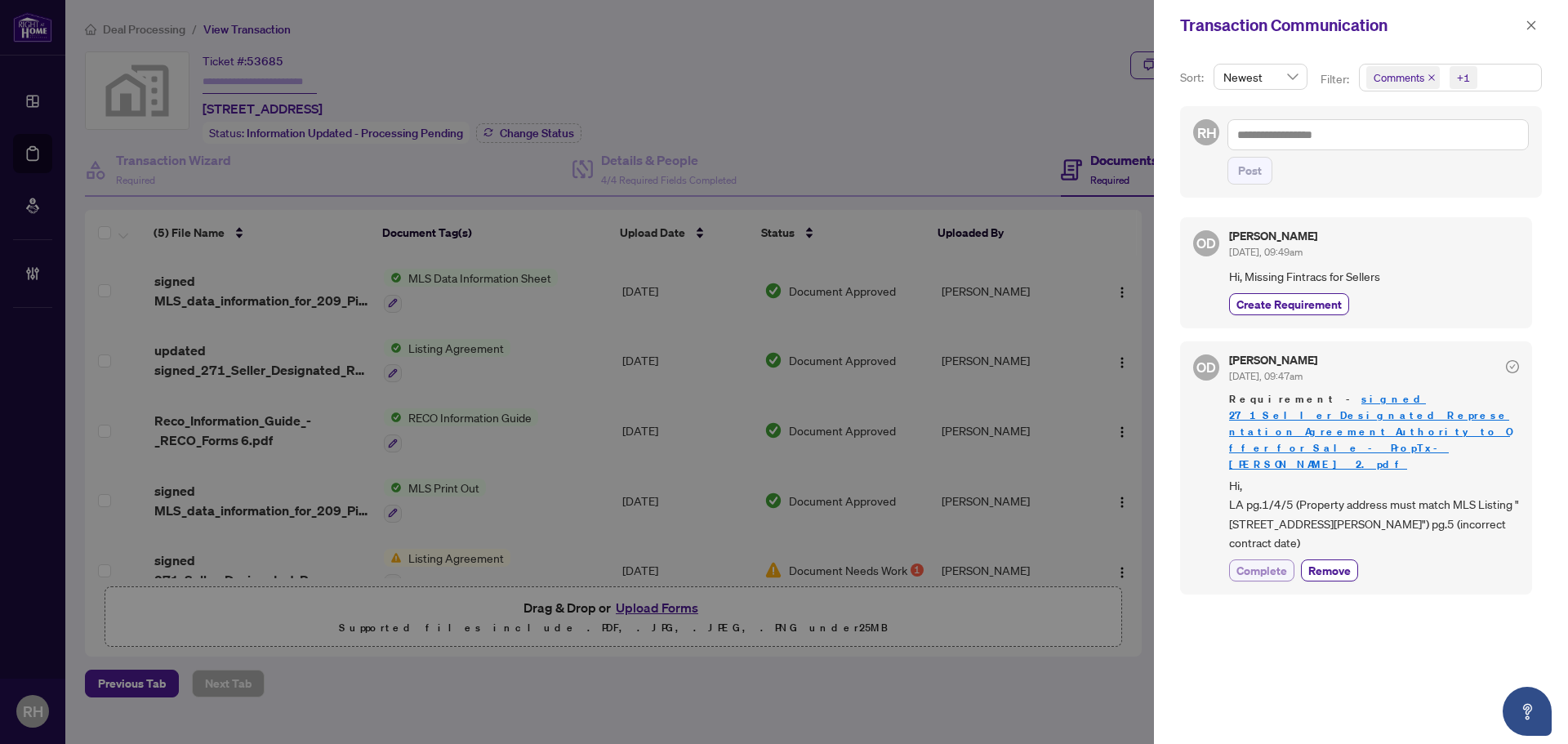
click at [1257, 562] on span "Complete" at bounding box center [1261, 570] width 51 height 17
drag, startPoint x: 1340, startPoint y: 622, endPoint x: 1295, endPoint y: 642, distance: 49.2
click at [1295, 642] on div "OD Olivia Di Mambro Sep/18/2025, 09:49am Hi, Missing Fintracs for Sellers Creat…" at bounding box center [1361, 470] width 362 height 526
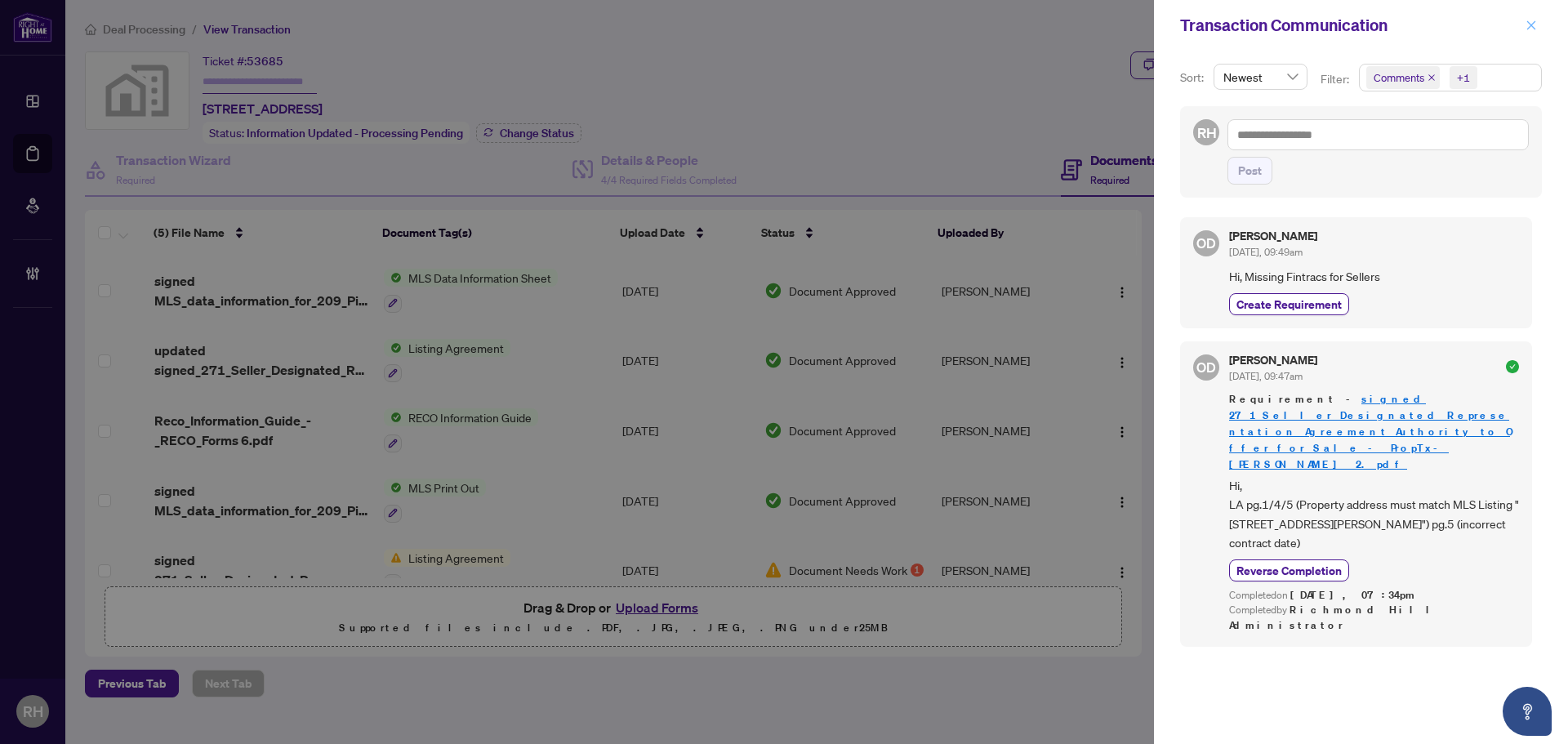
click at [1537, 28] on button "button" at bounding box center [1531, 25] width 22 height 20
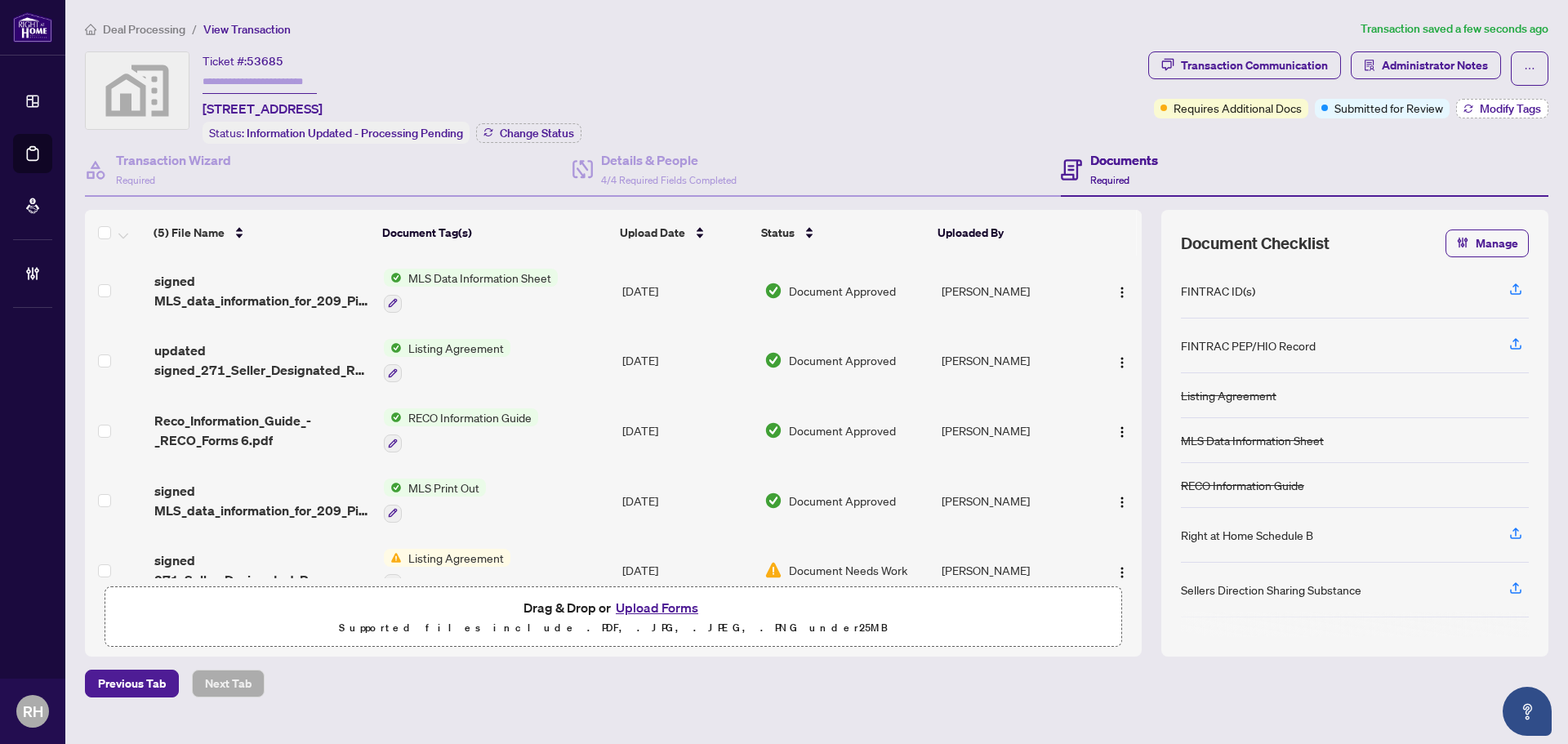
click at [1479, 107] on span "Modify Tags" at bounding box center [1510, 108] width 61 height 11
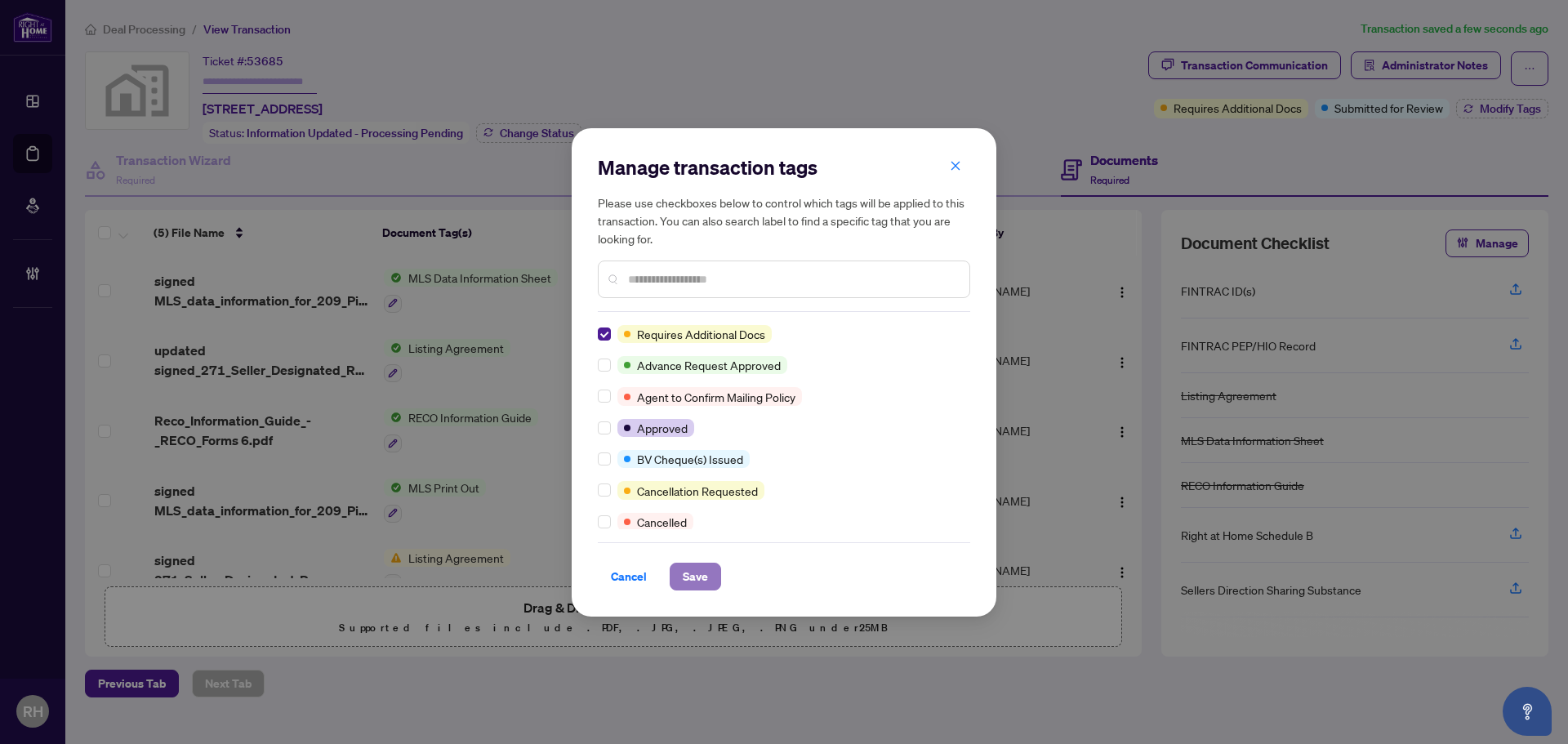
click at [676, 574] on button "Save" at bounding box center [695, 576] width 52 height 28
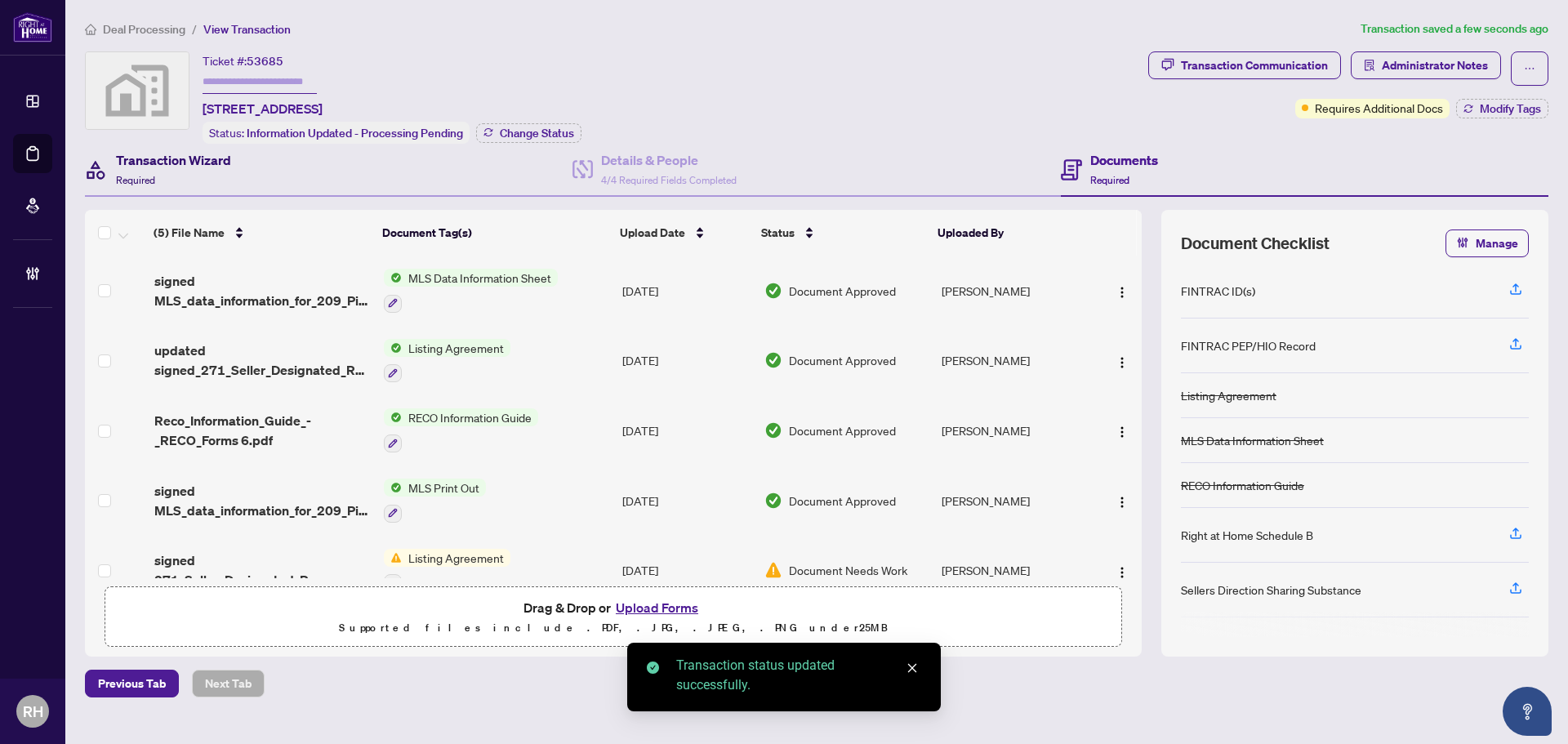
click at [166, 158] on h4 "Transaction Wizard" at bounding box center [174, 160] width 115 height 20
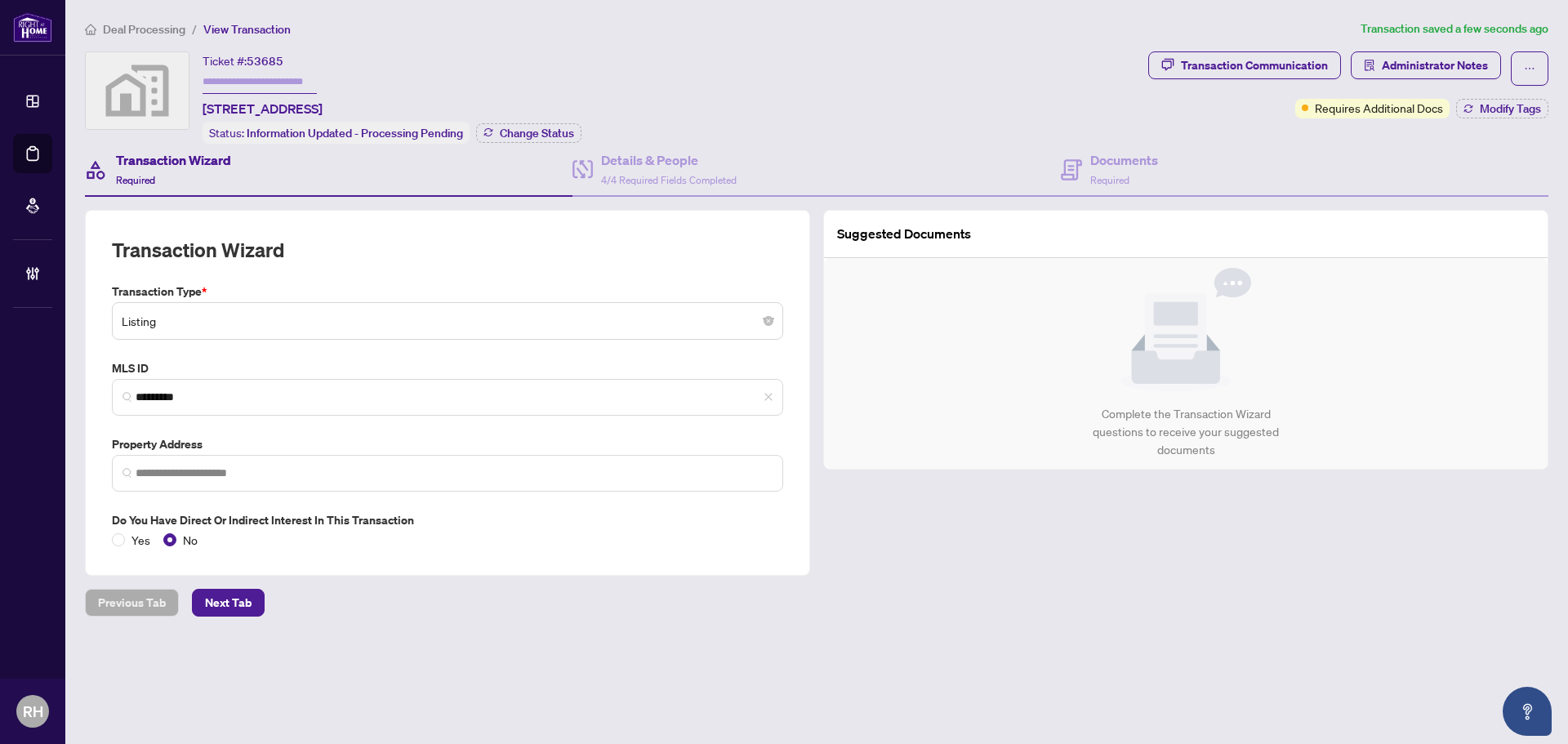
type input "**********"
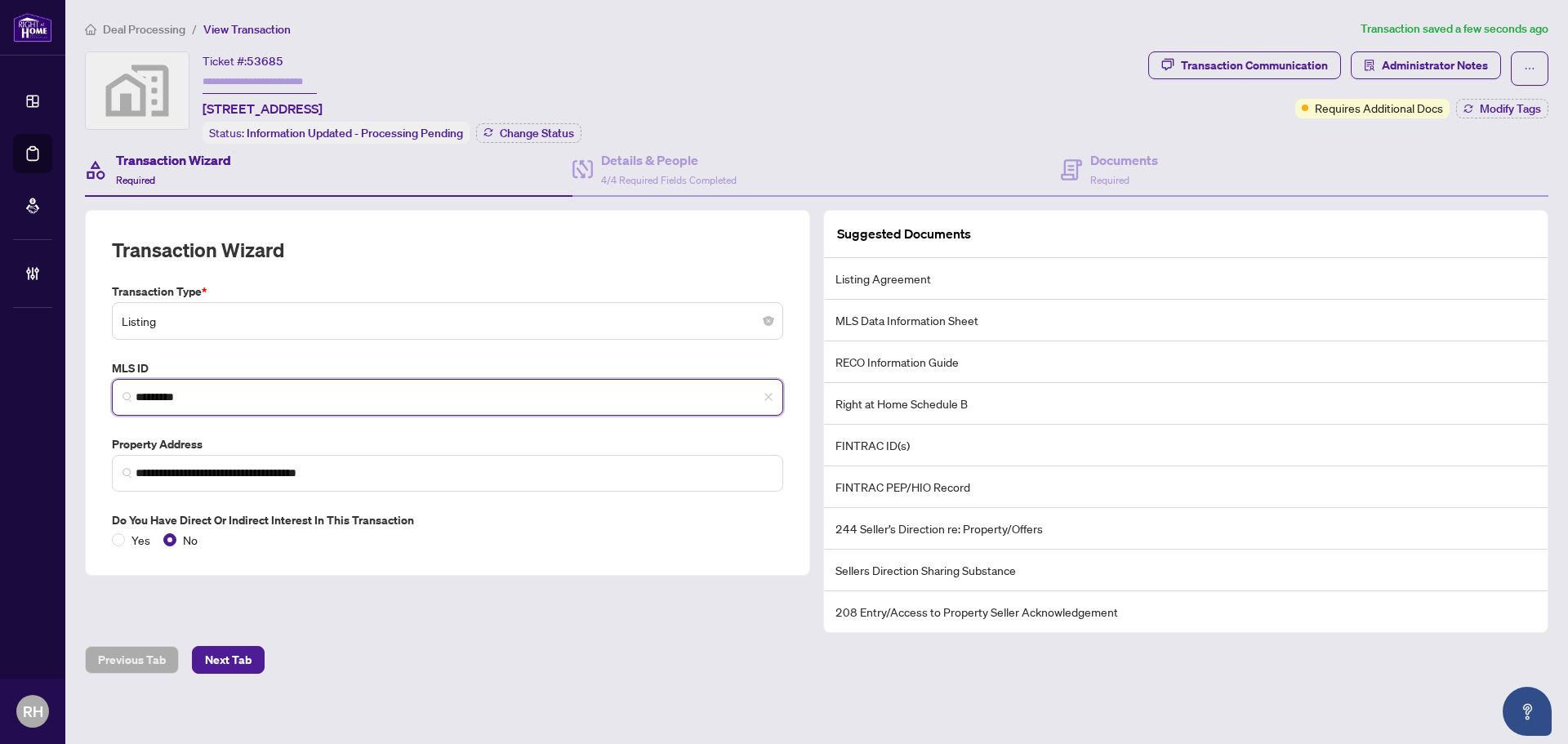
click at [198, 390] on input "*********" at bounding box center [454, 397] width 636 height 17
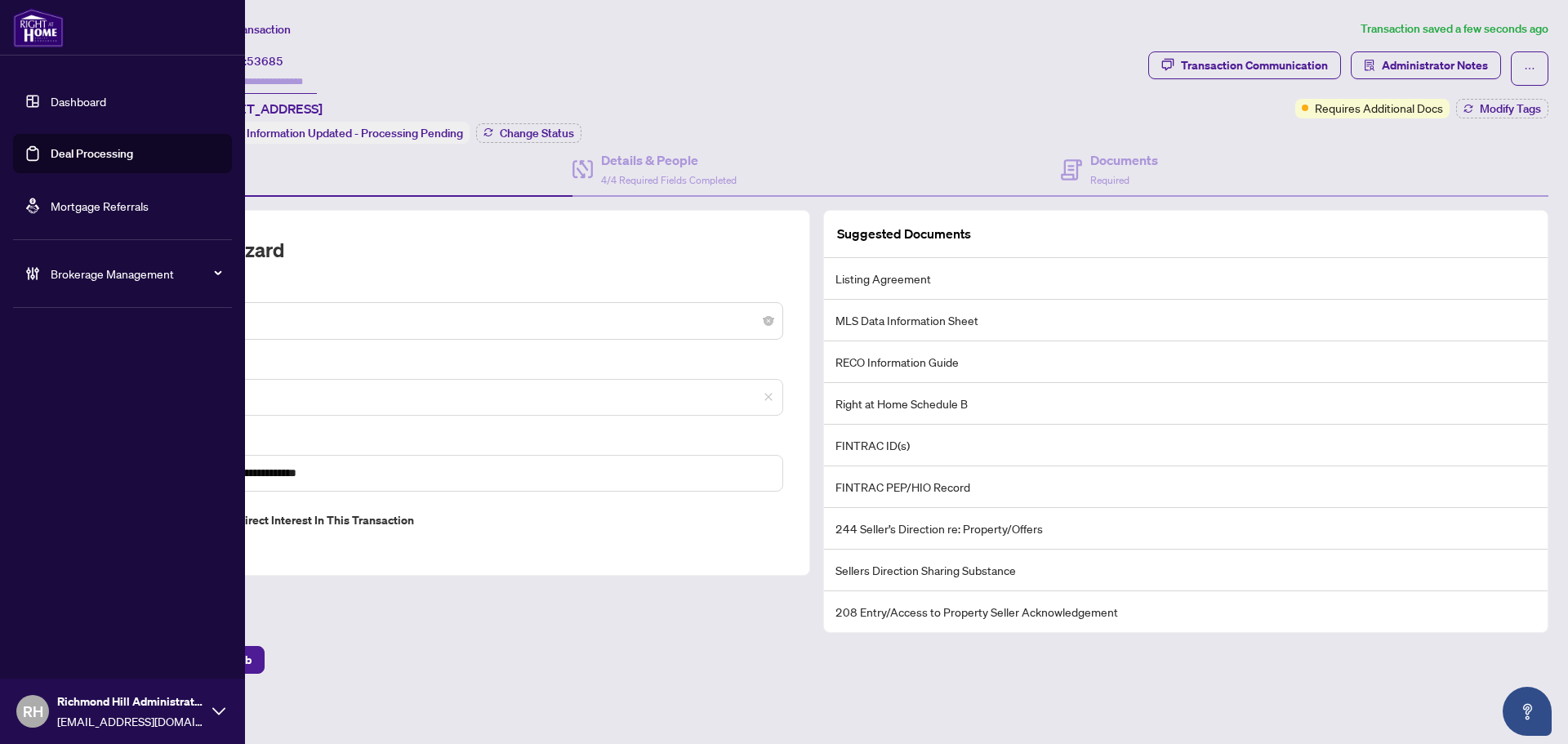
click at [51, 159] on link "Deal Processing" at bounding box center [92, 153] width 83 height 15
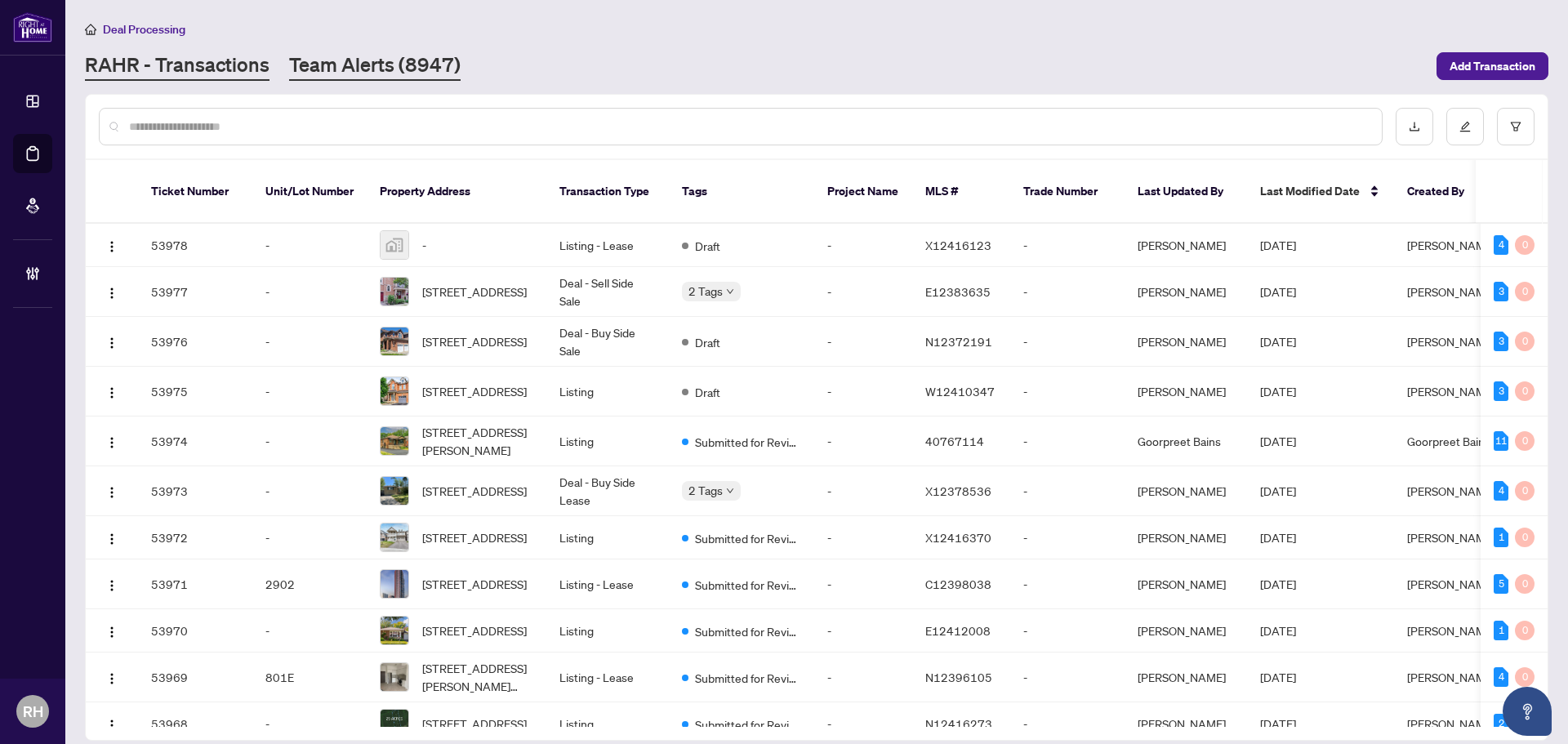
click at [395, 67] on link "Team Alerts (8947)" at bounding box center [374, 66] width 171 height 29
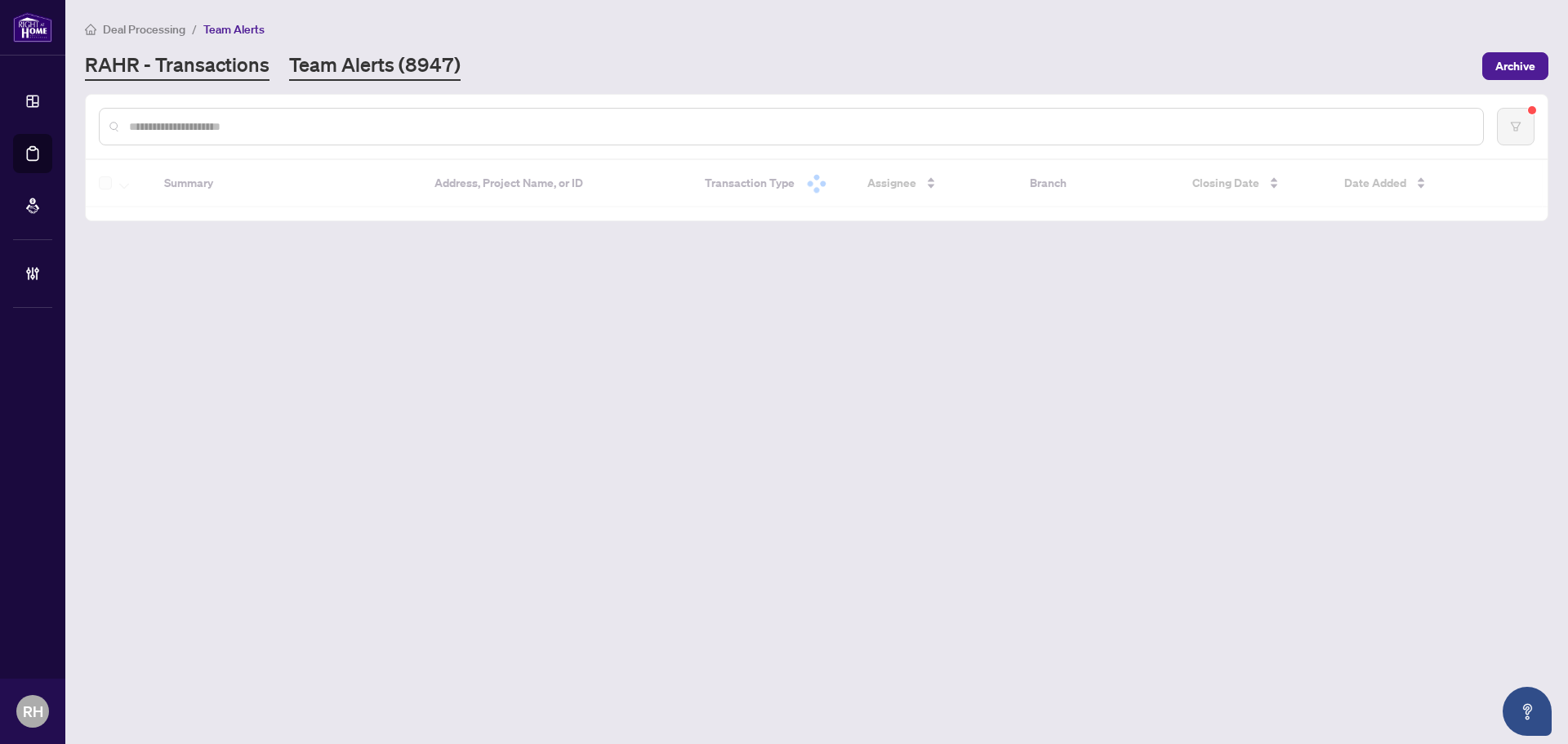
click at [189, 78] on link "RAHR - Transactions" at bounding box center [177, 66] width 185 height 29
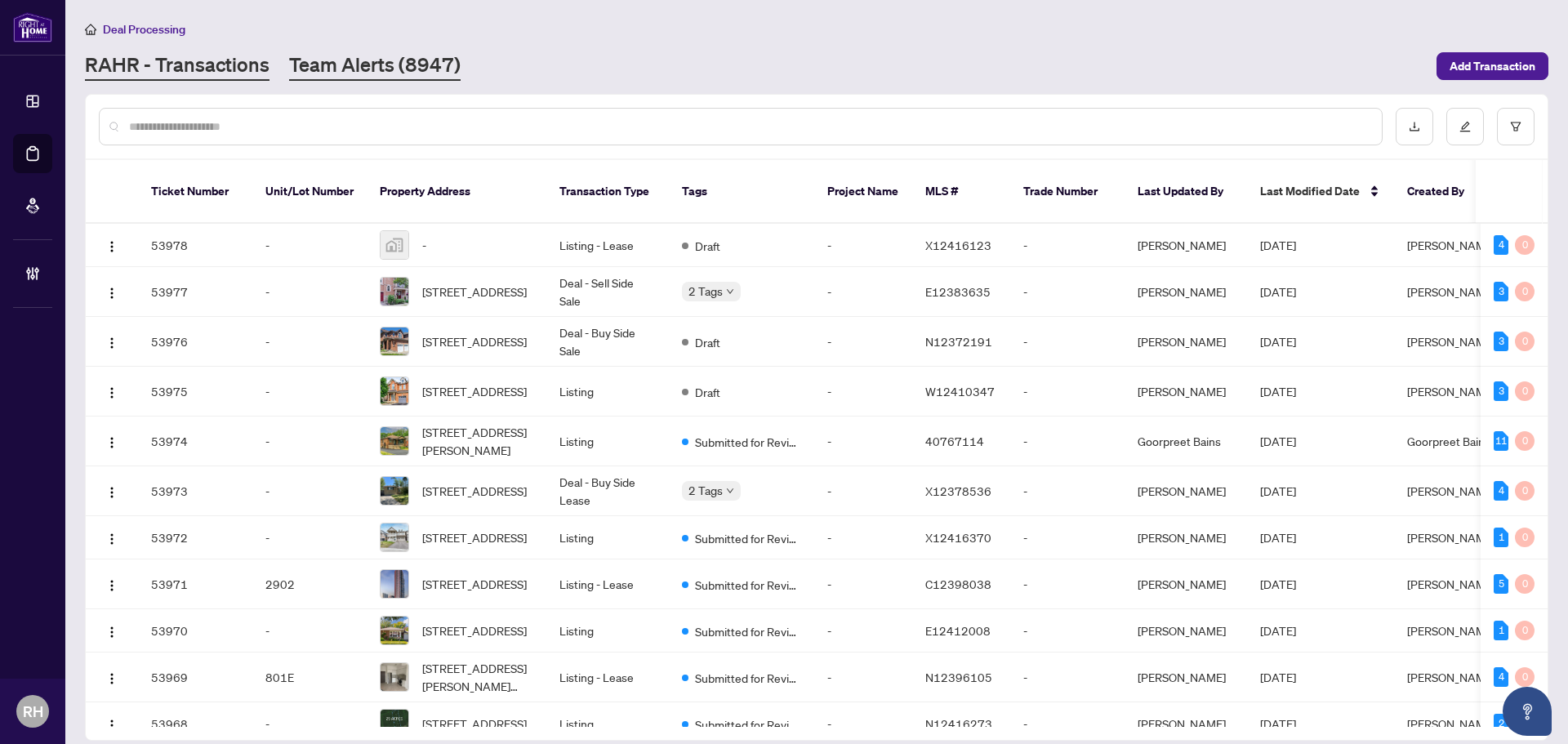
click at [344, 66] on link "Team Alerts (8947)" at bounding box center [374, 66] width 171 height 29
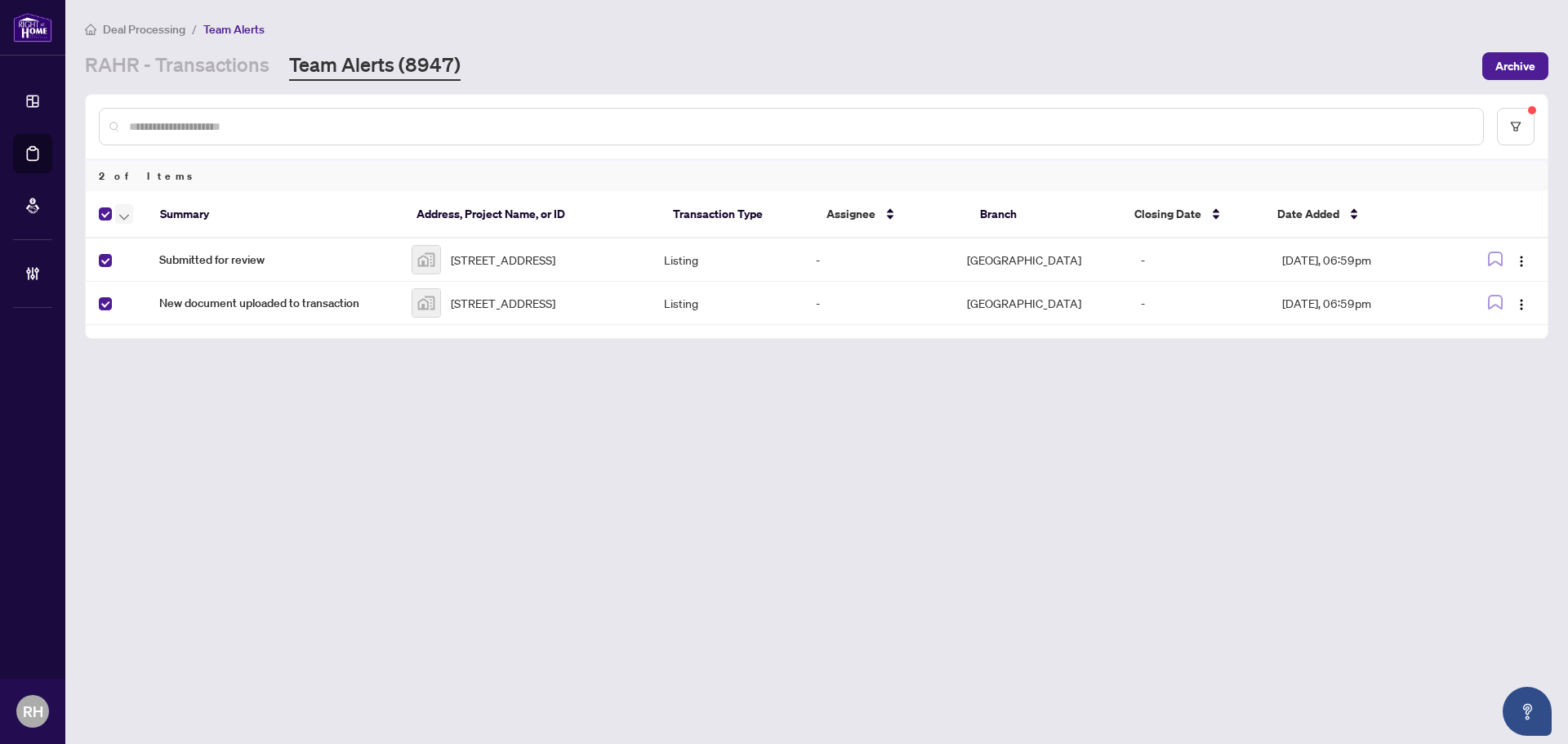
click at [119, 215] on button "button" at bounding box center [124, 213] width 18 height 20
click at [177, 354] on span "Complete Item" at bounding box center [179, 347] width 102 height 18
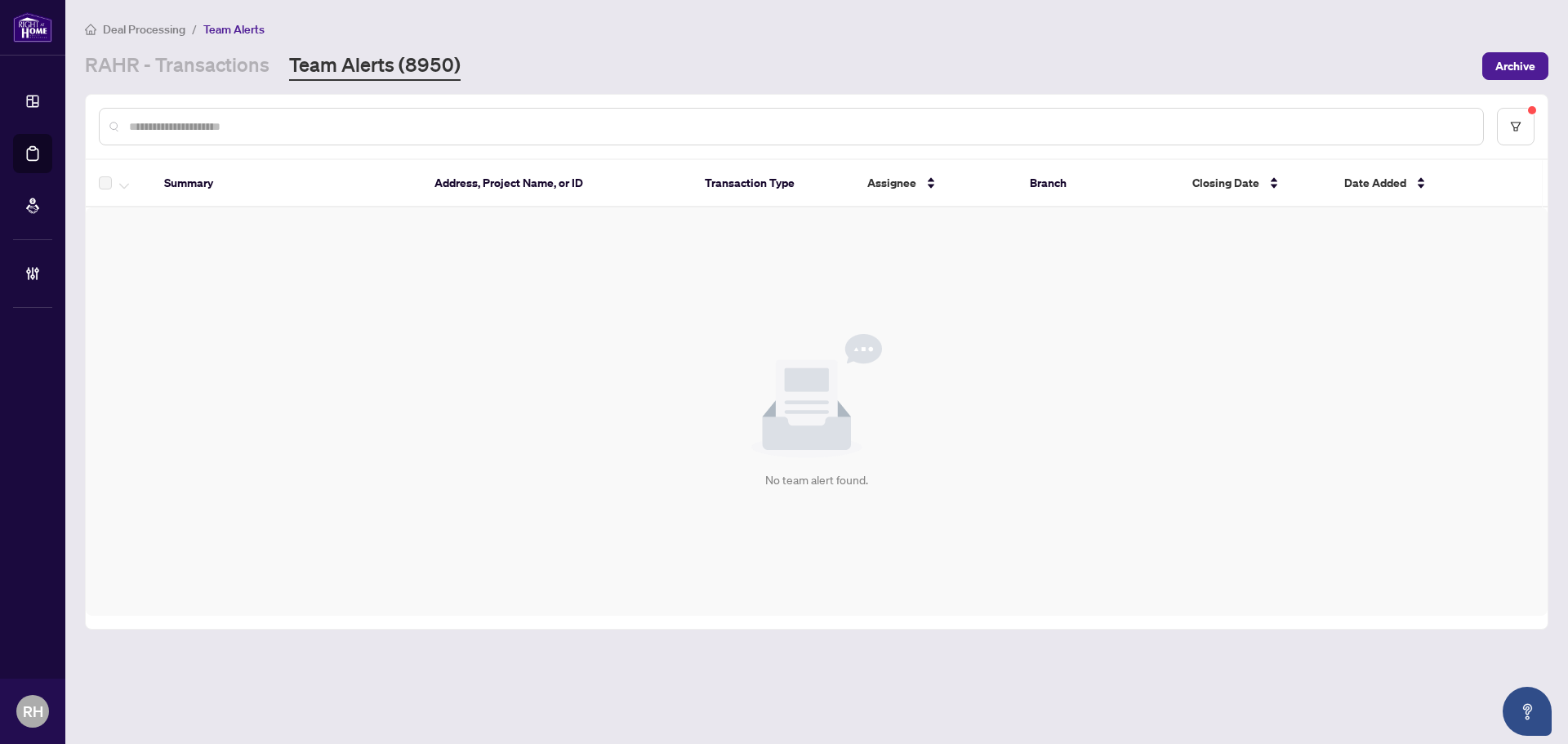
drag, startPoint x: 864, startPoint y: 57, endPoint x: 660, endPoint y: 137, distance: 219.1
click at [657, 74] on div "[PERSON_NAME] - Transactions Team Alerts (8950)" at bounding box center [778, 66] width 1387 height 29
